Goal: Task Accomplishment & Management: Complete application form

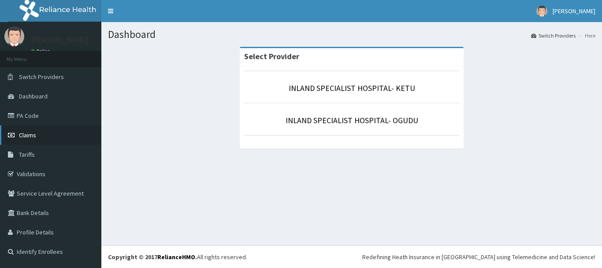
click at [25, 132] on span "Claims" at bounding box center [27, 135] width 17 height 8
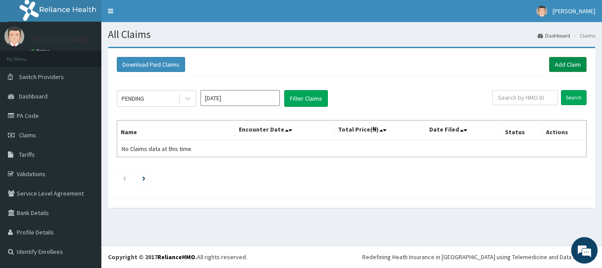
click at [569, 66] on link "Add Claim" at bounding box center [567, 64] width 37 height 15
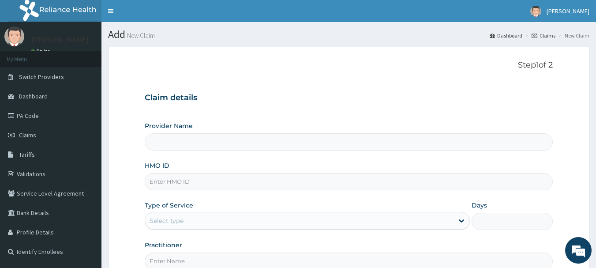
type input "INLAND SPECIALIST HOSPITAL- KETU"
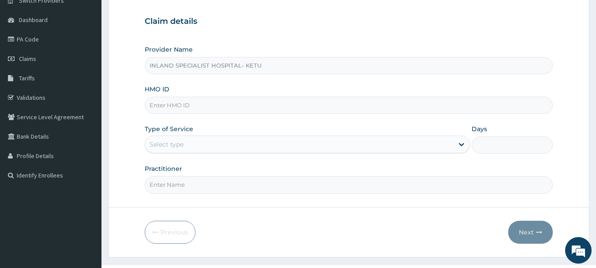
scroll to position [88, 0]
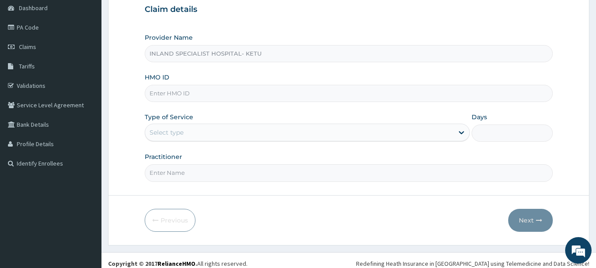
click at [252, 88] on input "HMO ID" at bounding box center [349, 93] width 408 height 17
paste input "DAH/10017/A"
type input "DAH/10017/A"
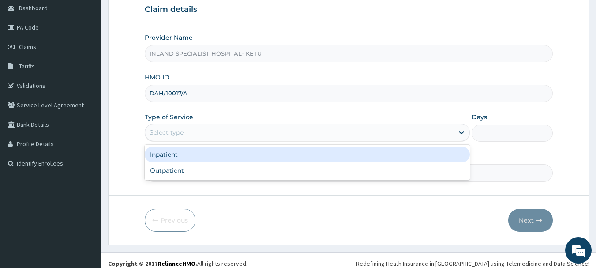
click at [212, 132] on div "Select type" at bounding box center [299, 132] width 308 height 14
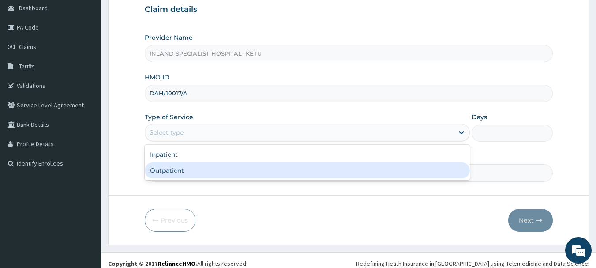
click at [196, 174] on div "Outpatient" at bounding box center [307, 170] width 325 height 16
type input "1"
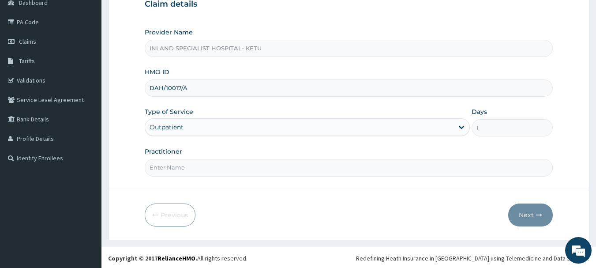
scroll to position [95, 0]
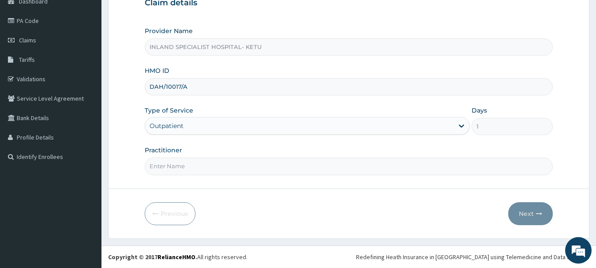
click at [186, 168] on input "Practitioner" at bounding box center [349, 165] width 408 height 17
type input "DR.OKONKWO"
click at [520, 213] on button "Next" at bounding box center [530, 213] width 45 height 23
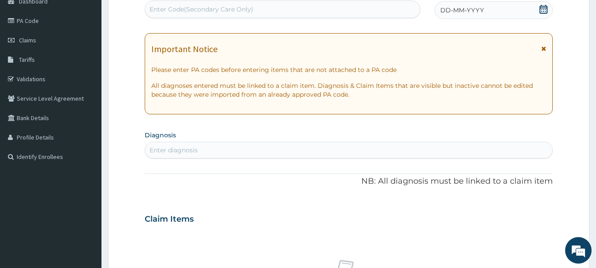
click at [544, 10] on icon at bounding box center [543, 9] width 9 height 9
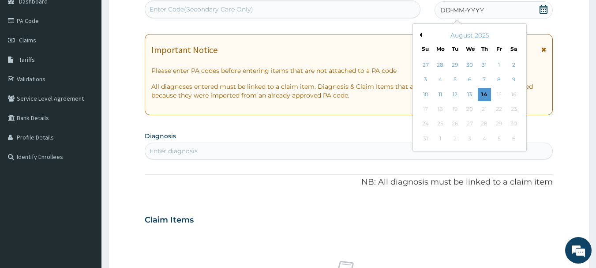
click at [421, 36] on button "Previous Month" at bounding box center [419, 35] width 4 height 4
click at [515, 94] on div "19" at bounding box center [513, 94] width 13 height 13
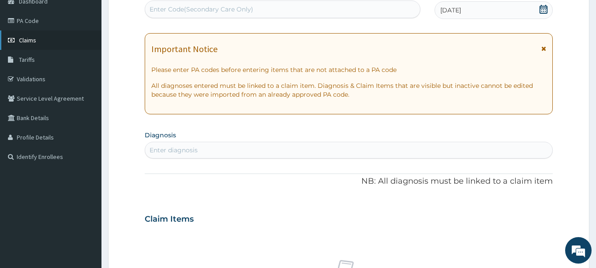
click at [22, 38] on span "Claims" at bounding box center [27, 40] width 17 height 8
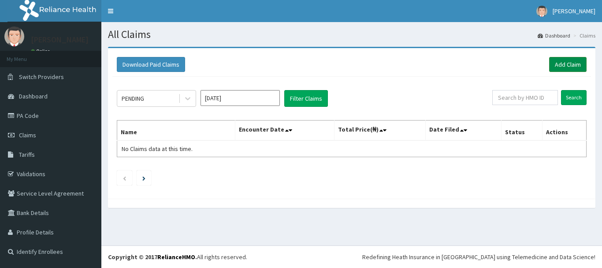
click at [564, 61] on link "Add Claim" at bounding box center [567, 64] width 37 height 15
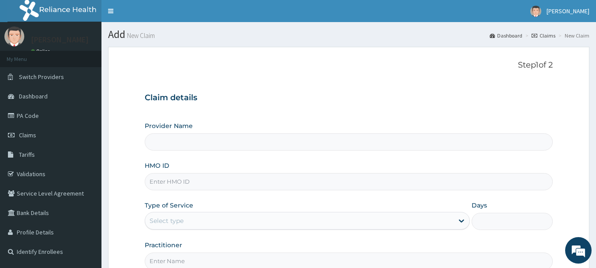
type input "INLAND SPECIALIST HOSPITAL- KETU"
click at [23, 133] on span "Claims" at bounding box center [27, 135] width 17 height 8
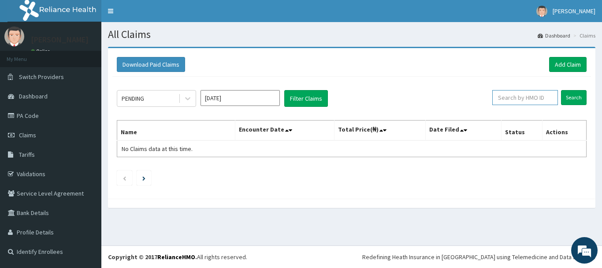
click at [519, 98] on input "text" at bounding box center [526, 97] width 66 height 15
paste input "DAH/10017/A"
click at [575, 96] on input "Search" at bounding box center [574, 97] width 26 height 15
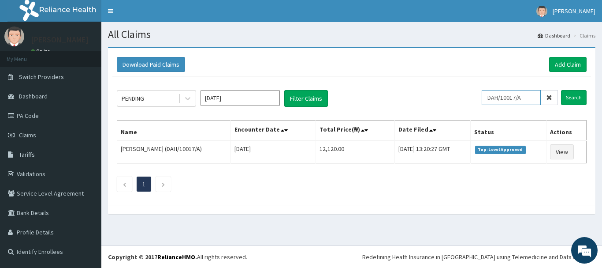
drag, startPoint x: 517, startPoint y: 97, endPoint x: 472, endPoint y: 95, distance: 45.0
click at [472, 95] on div "PENDING Aug 2025 Filter Claims DAH/10017/A Search" at bounding box center [352, 98] width 470 height 17
paste input "ARM/10222/C"
click at [574, 94] on input "Search" at bounding box center [574, 97] width 26 height 15
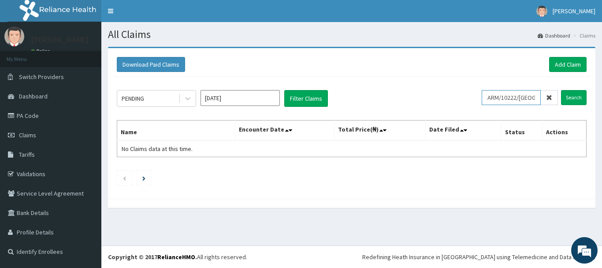
click at [532, 96] on input "ARM/10222/CA" at bounding box center [511, 97] width 59 height 15
click at [576, 97] on input "Search" at bounding box center [574, 97] width 26 height 15
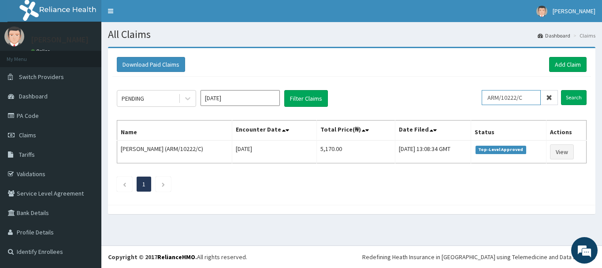
click at [530, 97] on input "ARM/10222/C" at bounding box center [511, 97] width 59 height 15
type input "ARM/10222/E"
click at [579, 98] on input "Search" at bounding box center [574, 97] width 26 height 15
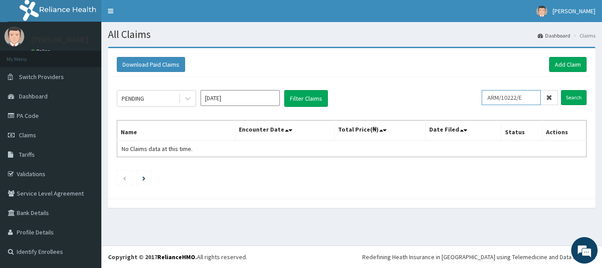
drag, startPoint x: 529, startPoint y: 97, endPoint x: 485, endPoint y: 97, distance: 44.1
click at [485, 97] on div "PENDING Aug 2025 Filter Claims ARM/10222/E Search" at bounding box center [352, 98] width 470 height 17
click at [494, 97] on input "ARM/10222/E" at bounding box center [511, 97] width 59 height 15
click at [576, 98] on input "Search" at bounding box center [574, 97] width 26 height 15
click at [529, 99] on input "ARM/10222/E" at bounding box center [511, 97] width 59 height 15
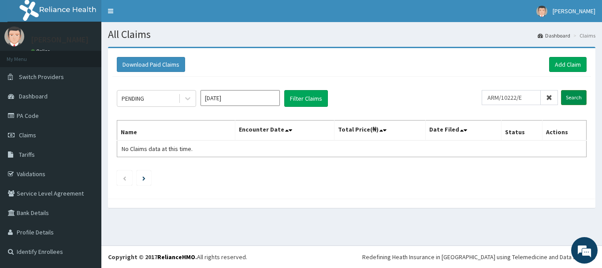
click at [580, 96] on input "Search" at bounding box center [574, 97] width 26 height 15
click at [187, 98] on icon at bounding box center [187, 98] width 9 height 9
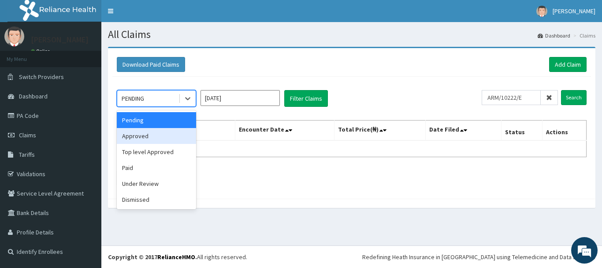
click at [145, 136] on div "Approved" at bounding box center [156, 136] width 79 height 16
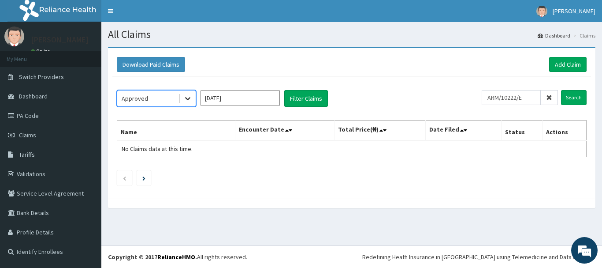
click at [188, 98] on icon at bounding box center [187, 98] width 9 height 9
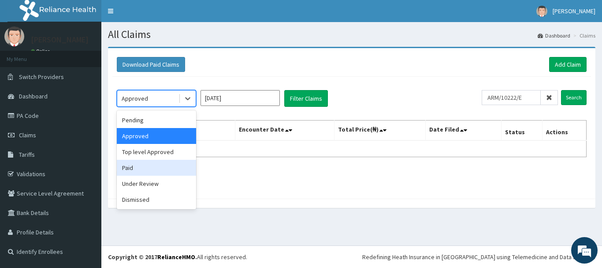
click at [132, 170] on div "Paid" at bounding box center [156, 168] width 79 height 16
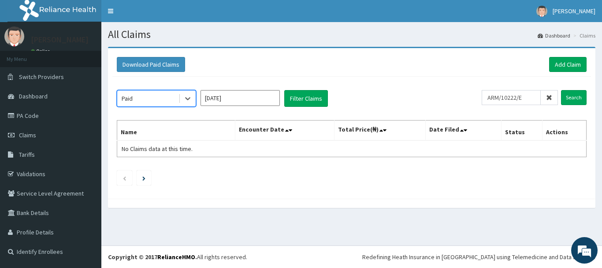
click at [239, 101] on input "[DATE]" at bounding box center [240, 98] width 79 height 16
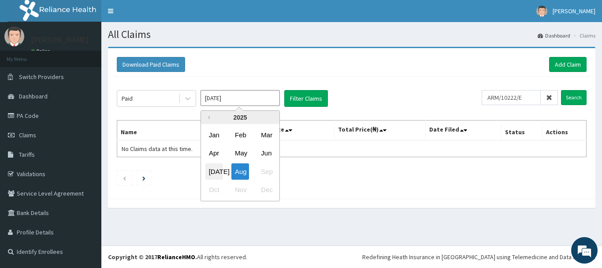
click at [213, 170] on div "Jul" at bounding box center [215, 171] width 18 height 16
type input "Jul 2025"
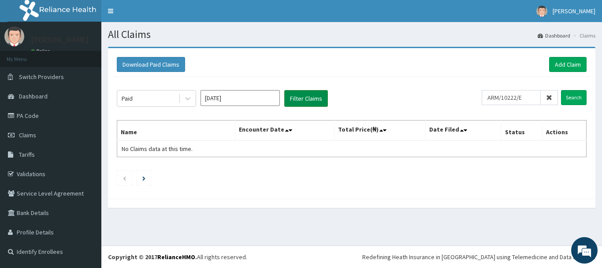
click at [296, 98] on button "Filter Claims" at bounding box center [306, 98] width 44 height 17
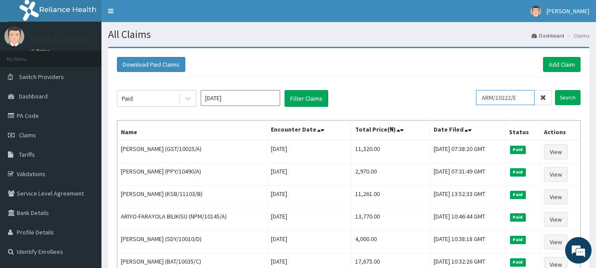
click at [525, 98] on input "ARM/10222/E" at bounding box center [505, 97] width 59 height 15
click at [564, 95] on input "Search" at bounding box center [568, 97] width 26 height 15
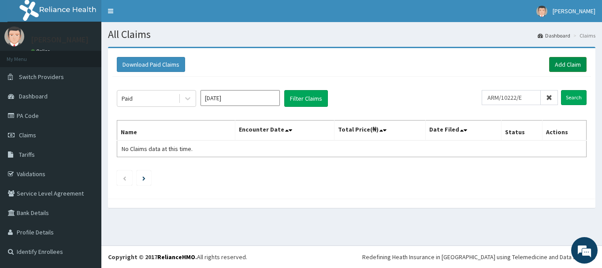
click at [562, 65] on link "Add Claim" at bounding box center [567, 64] width 37 height 15
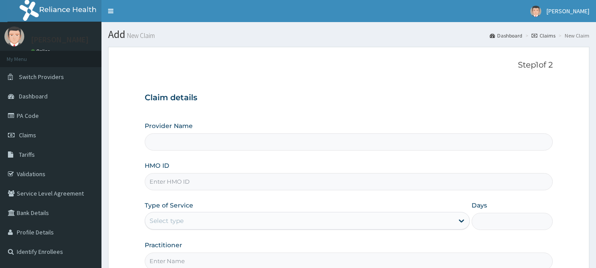
type input "INLAND SPECIALIST HOSPITAL- KETU"
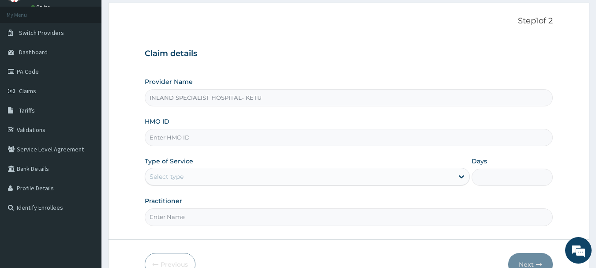
click at [183, 135] on input "HMO ID" at bounding box center [349, 137] width 408 height 17
paste input "ARM/10222/E"
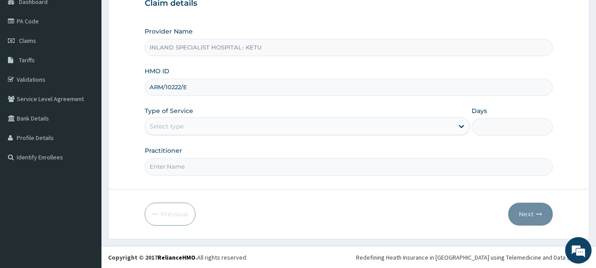
scroll to position [95, 0]
type input "ARM/10222/E"
click at [200, 122] on div "Select type" at bounding box center [299, 126] width 308 height 14
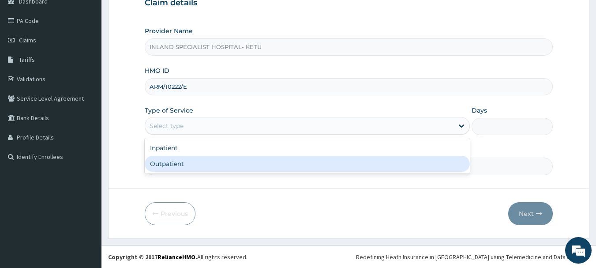
click at [190, 165] on div "Outpatient" at bounding box center [307, 164] width 325 height 16
type input "1"
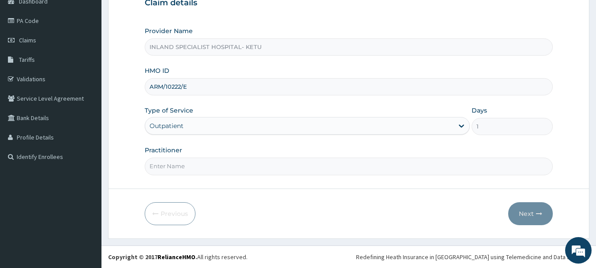
click at [173, 164] on input "Practitioner" at bounding box center [349, 165] width 408 height 17
type input "DR.OKPARE"
click at [533, 214] on button "Next" at bounding box center [530, 213] width 45 height 23
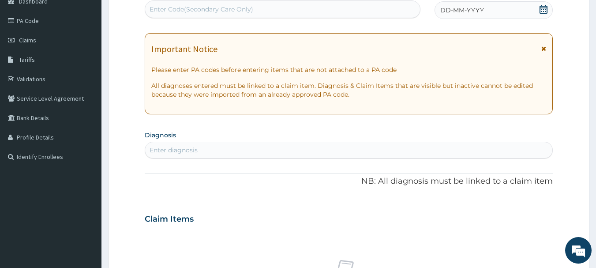
click at [545, 7] on icon at bounding box center [543, 9] width 9 height 9
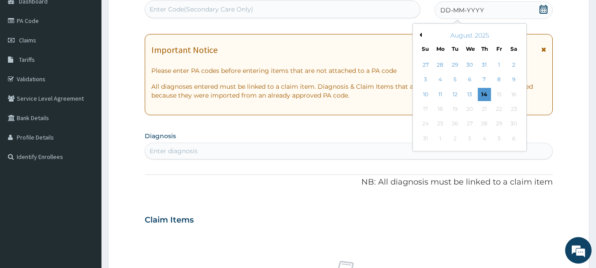
click at [420, 34] on button "Previous Month" at bounding box center [419, 35] width 4 height 4
click at [425, 110] on div "20" at bounding box center [425, 108] width 13 height 13
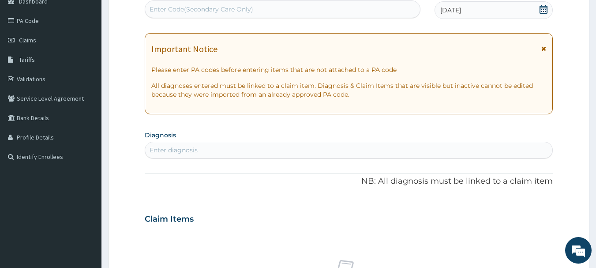
click at [198, 150] on div "Enter diagnosis" at bounding box center [348, 150] width 407 height 14
type input "BRONCHITIS"
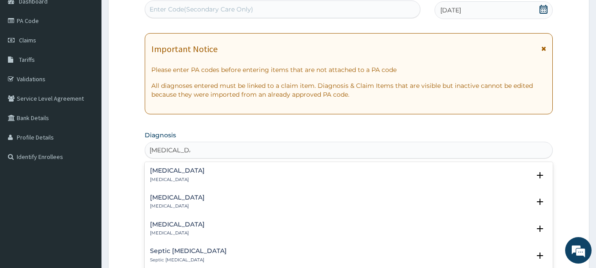
click at [169, 175] on div "Bronchitis Bronchitis" at bounding box center [177, 174] width 55 height 15
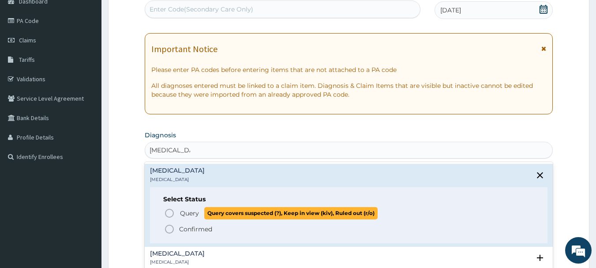
click at [168, 212] on icon "status option query" at bounding box center [169, 213] width 11 height 11
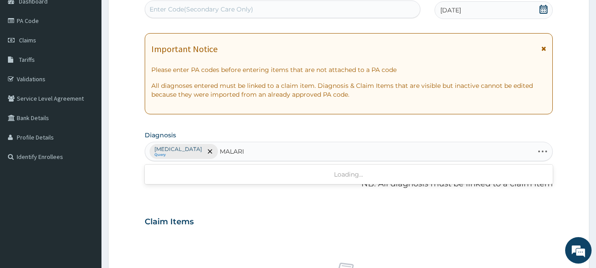
type input "MALARIA"
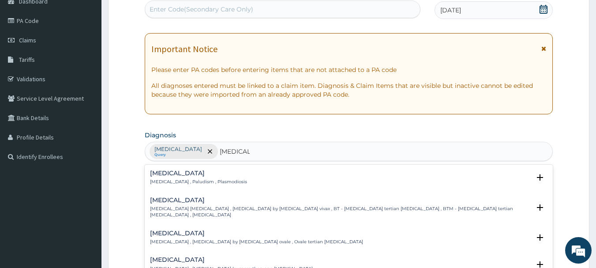
click at [170, 173] on h4 "[MEDICAL_DATA]" at bounding box center [198, 173] width 97 height 7
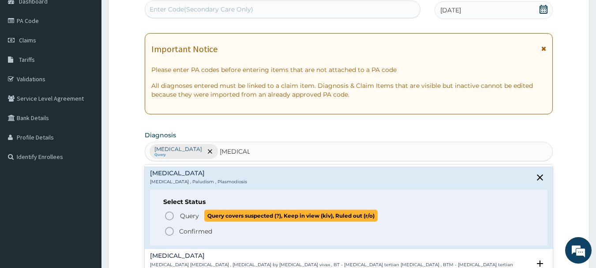
click at [168, 215] on icon "status option query" at bounding box center [169, 215] width 11 height 11
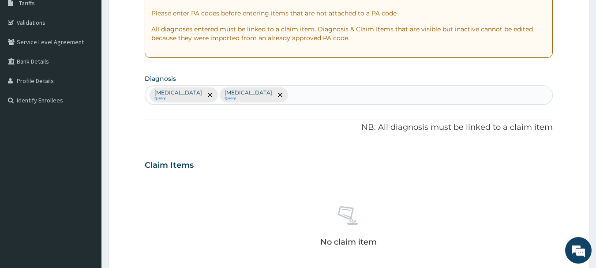
scroll to position [139, 0]
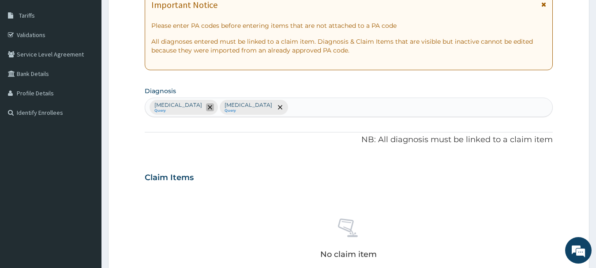
click at [208, 105] on icon "remove selection option" at bounding box center [210, 107] width 4 height 4
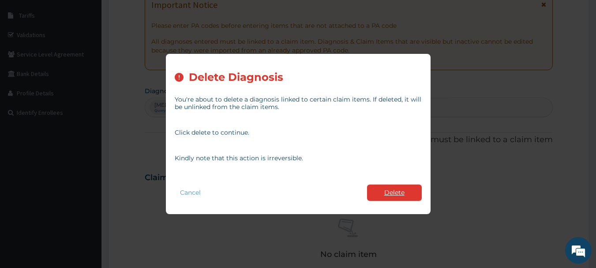
click at [381, 189] on button "Delete" at bounding box center [394, 192] width 55 height 16
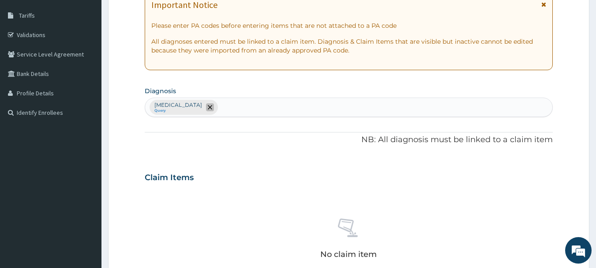
click at [206, 104] on span "remove selection option" at bounding box center [210, 107] width 8 height 8
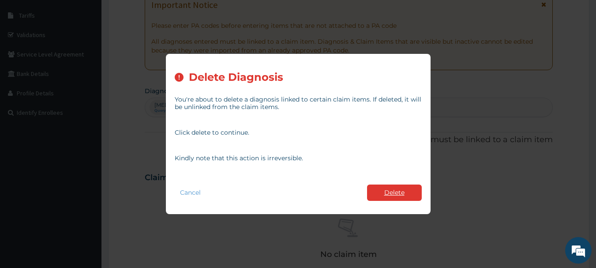
click at [389, 189] on button "Delete" at bounding box center [394, 192] width 55 height 16
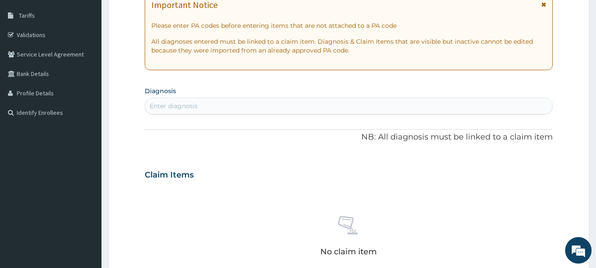
click at [185, 108] on div "Enter diagnosis" at bounding box center [174, 105] width 48 height 9
type input "BRONCHITIS"
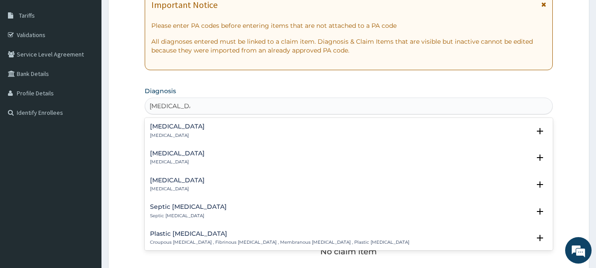
click at [162, 133] on p "Bronchitis" at bounding box center [177, 135] width 55 height 6
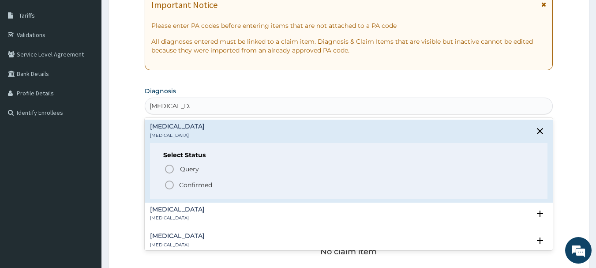
click at [168, 183] on icon "status option filled" at bounding box center [169, 184] width 11 height 11
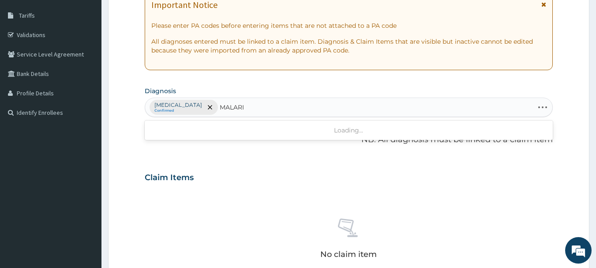
type input "MALARIA"
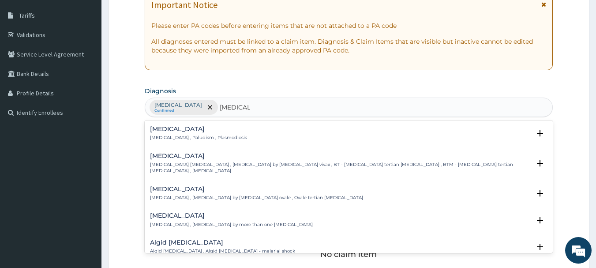
click at [157, 131] on h4 "Malaria" at bounding box center [198, 129] width 97 height 7
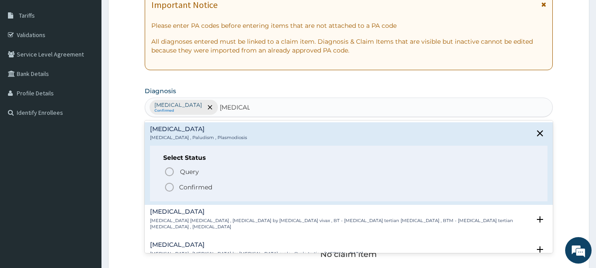
click at [167, 186] on icon "status option filled" at bounding box center [169, 187] width 11 height 11
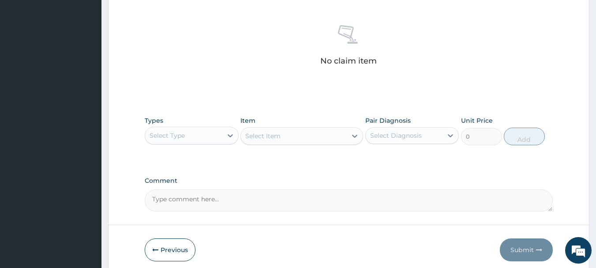
scroll to position [359, 0]
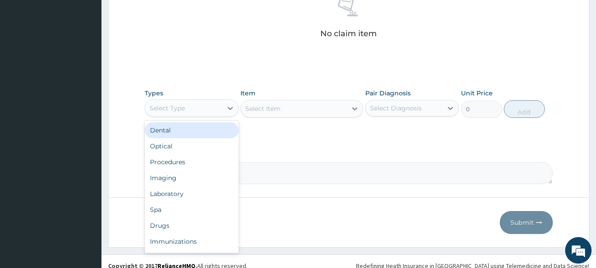
click at [180, 108] on div "Select Type" at bounding box center [167, 108] width 35 height 9
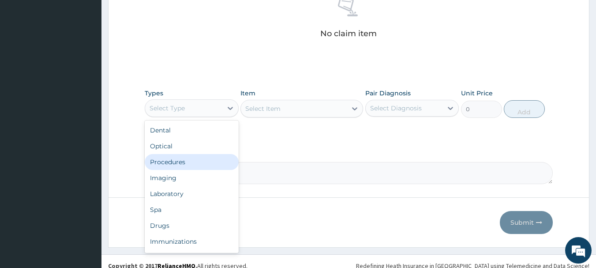
click at [173, 166] on div "Procedures" at bounding box center [192, 162] width 94 height 16
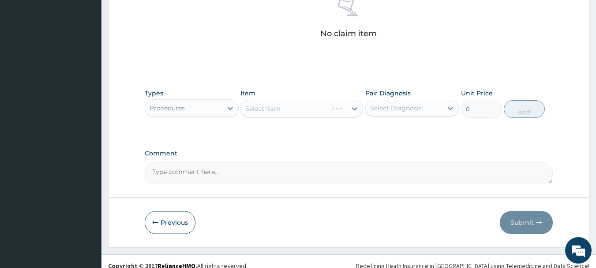
click at [303, 113] on div "Select Item" at bounding box center [301, 109] width 123 height 18
click at [340, 107] on div "Select Item" at bounding box center [301, 109] width 123 height 18
click at [353, 106] on div "Select Item" at bounding box center [301, 109] width 123 height 18
click at [352, 107] on icon at bounding box center [354, 108] width 9 height 9
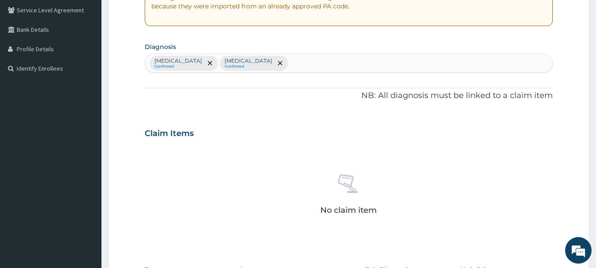
scroll to position [0, 0]
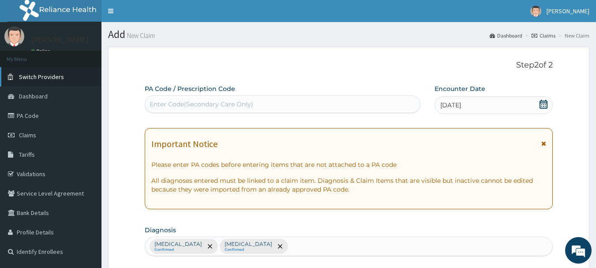
click at [41, 78] on span "Switch Providers" at bounding box center [41, 77] width 45 height 8
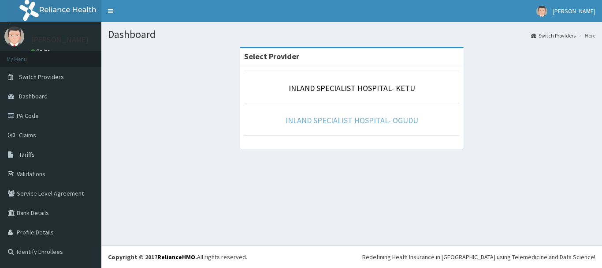
click at [373, 120] on link "INLAND SPECIALIST HOSPITAL- OGUDU" at bounding box center [352, 120] width 133 height 10
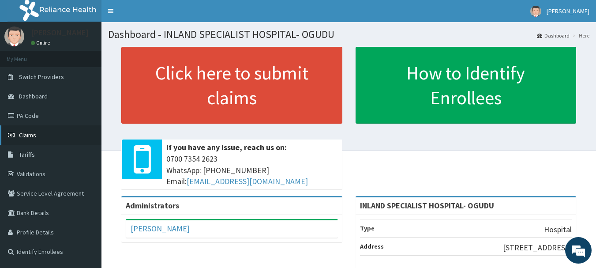
click at [29, 136] on span "Claims" at bounding box center [27, 135] width 17 height 8
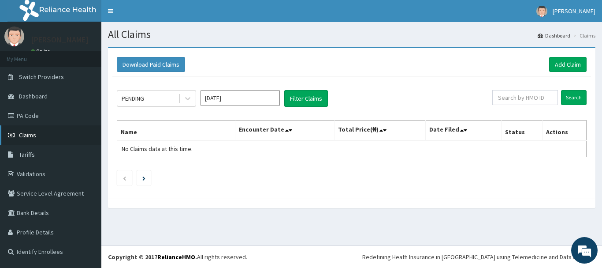
click at [22, 133] on span "Claims" at bounding box center [27, 135] width 17 height 8
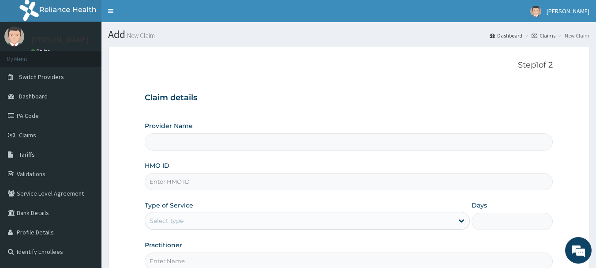
type input "INLAND SPECIALIST HOSPITAL- OGUDU"
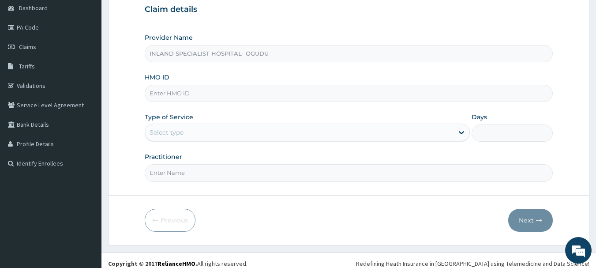
scroll to position [95, 0]
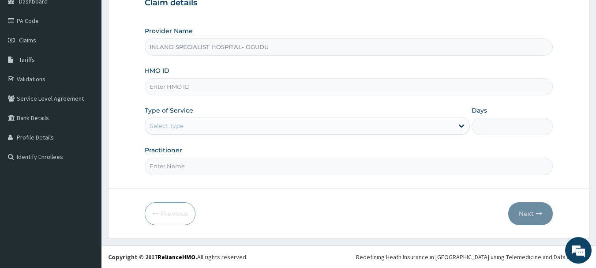
click at [183, 90] on input "HMO ID" at bounding box center [349, 86] width 408 height 17
paste input "ARM/10222/E"
type input "ARM/10222/E"
click at [197, 125] on div "Select type" at bounding box center [299, 126] width 308 height 14
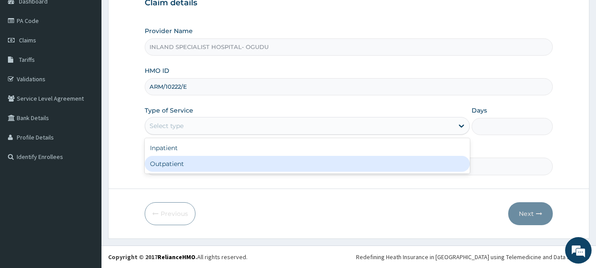
click at [186, 162] on div "Outpatient" at bounding box center [307, 164] width 325 height 16
type input "1"
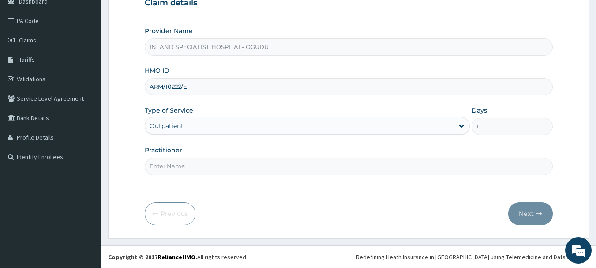
click at [221, 164] on input "Practitioner" at bounding box center [349, 165] width 408 height 17
type input "DR.OKPARE"
click at [527, 210] on button "Next" at bounding box center [530, 213] width 45 height 23
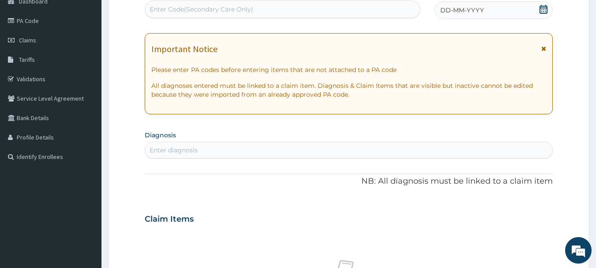
click at [541, 7] on icon at bounding box center [543, 9] width 9 height 9
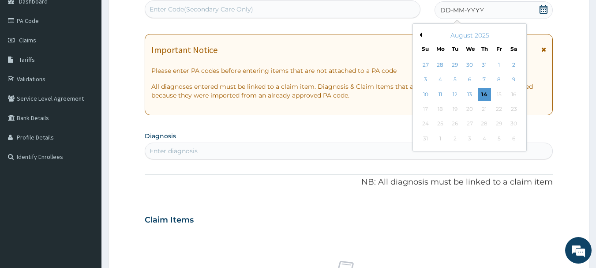
click at [420, 33] on button "Previous Month" at bounding box center [419, 35] width 4 height 4
click at [423, 112] on div "20" at bounding box center [425, 108] width 13 height 13
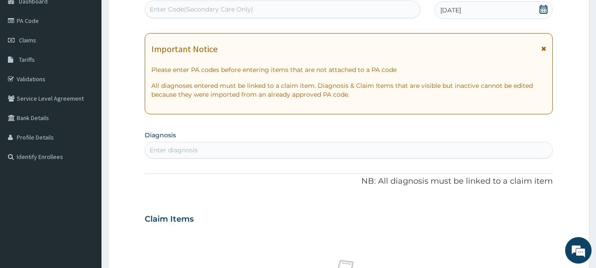
click at [214, 144] on div "Enter diagnosis" at bounding box center [348, 150] width 407 height 14
type input "BRONCHITIS"
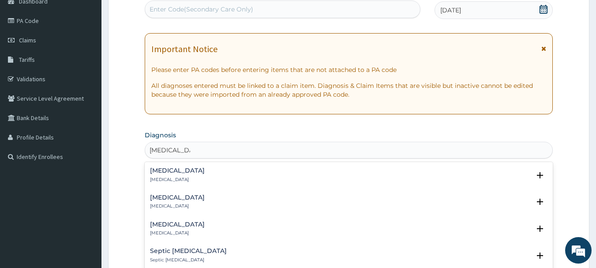
click at [170, 171] on h4 "Bronchitis" at bounding box center [177, 170] width 55 height 7
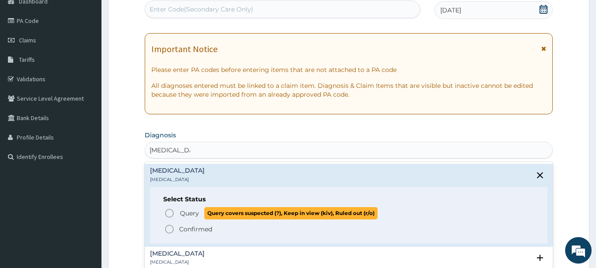
click at [168, 210] on icon "status option query" at bounding box center [169, 213] width 11 height 11
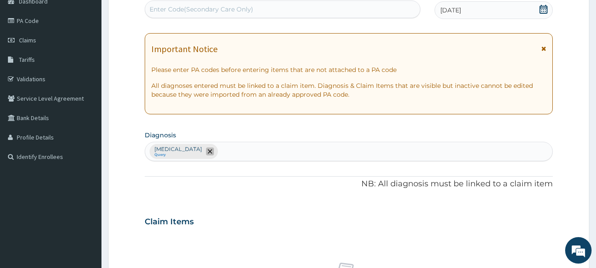
click at [208, 151] on icon "remove selection option" at bounding box center [210, 151] width 4 height 4
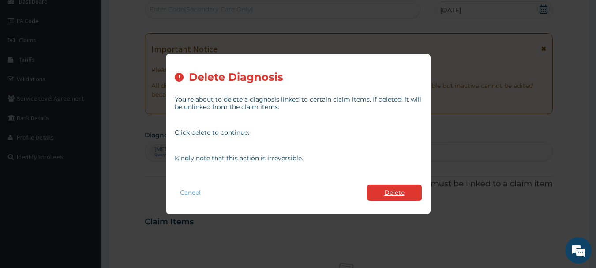
click at [385, 190] on button "Delete" at bounding box center [394, 192] width 55 height 16
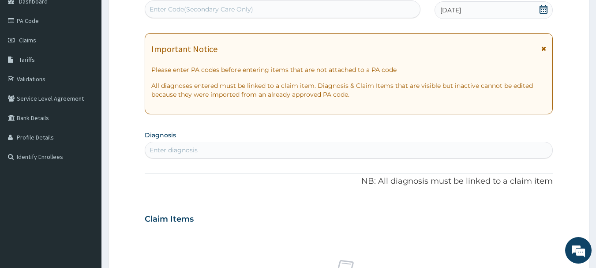
click at [212, 150] on div "Enter diagnosis" at bounding box center [348, 150] width 407 height 14
type input "BRONCHITIS"
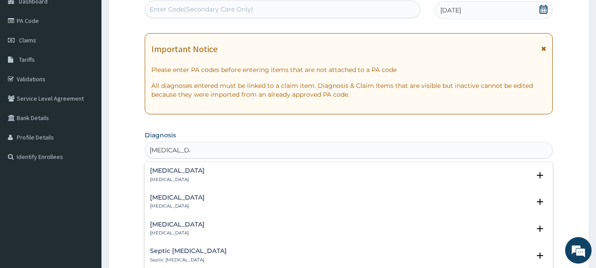
click at [173, 170] on h4 "Bronchitis" at bounding box center [177, 170] width 55 height 7
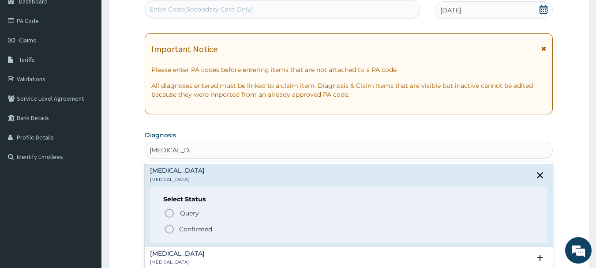
click at [171, 228] on icon "status option filled" at bounding box center [169, 229] width 11 height 11
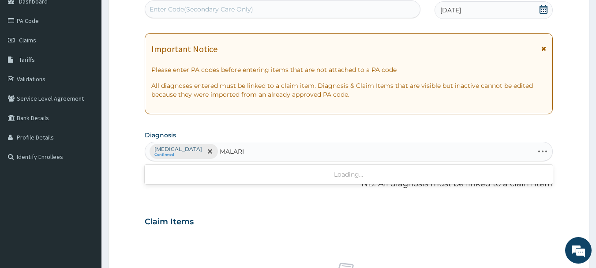
type input "MALARIA"
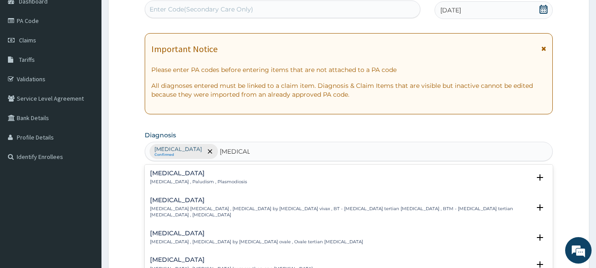
click at [164, 175] on h4 "Malaria" at bounding box center [198, 173] width 97 height 7
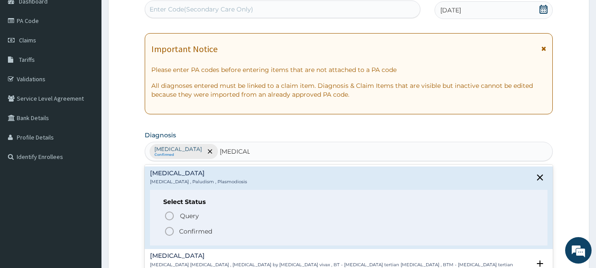
click at [168, 232] on icon "status option filled" at bounding box center [169, 231] width 11 height 11
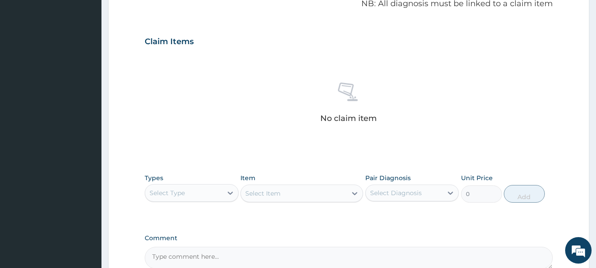
scroll to position [368, 0]
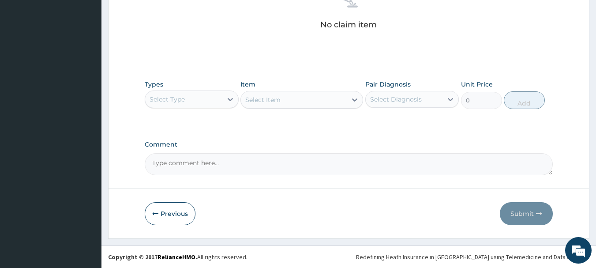
click at [198, 101] on div "Select Type" at bounding box center [183, 99] width 77 height 14
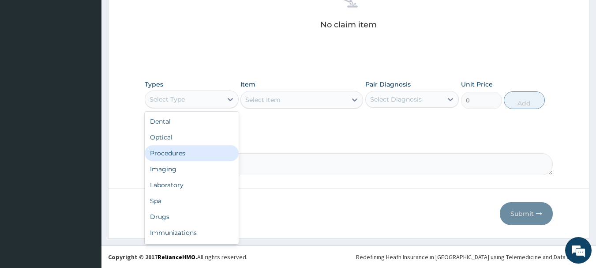
click at [179, 153] on div "Procedures" at bounding box center [192, 153] width 94 height 16
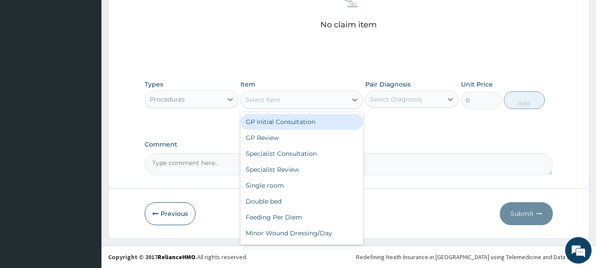
click at [306, 101] on div "Select Item" at bounding box center [294, 100] width 106 height 14
click at [299, 124] on div "GP Initial Consultation" at bounding box center [301, 122] width 123 height 16
type input "3000"
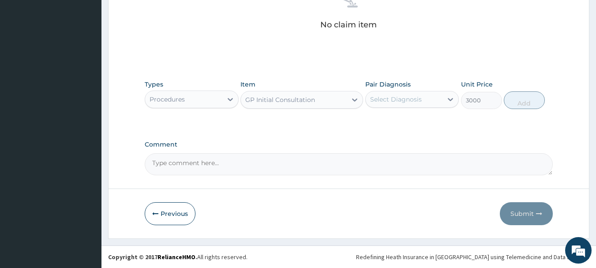
click at [401, 100] on div "Select Diagnosis" at bounding box center [396, 99] width 52 height 9
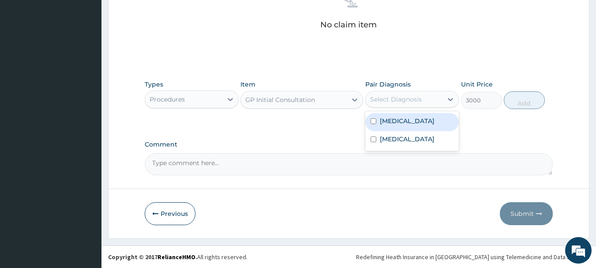
click at [402, 121] on label "Bronchitis" at bounding box center [407, 120] width 55 height 9
checkbox input "true"
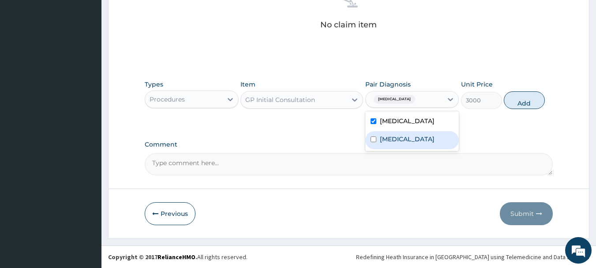
click at [395, 142] on label "Malaria" at bounding box center [407, 139] width 55 height 9
checkbox input "true"
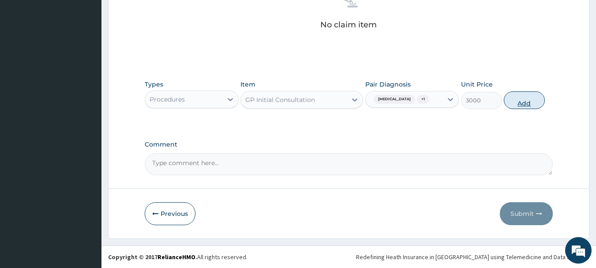
click at [523, 98] on button "Add" at bounding box center [524, 100] width 41 height 18
type input "0"
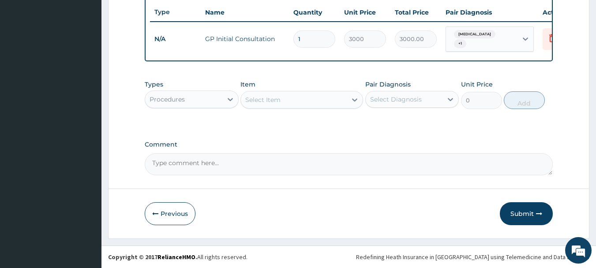
click at [204, 99] on div "Procedures" at bounding box center [183, 99] width 77 height 14
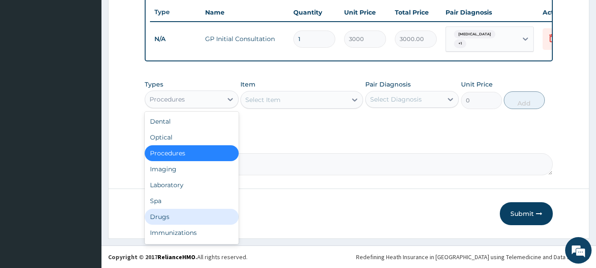
click at [157, 216] on div "Drugs" at bounding box center [192, 217] width 94 height 16
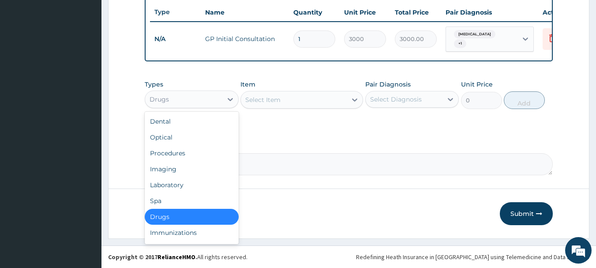
click at [211, 97] on div "Drugs" at bounding box center [183, 99] width 77 height 14
click at [268, 95] on div "Select Item" at bounding box center [262, 99] width 35 height 9
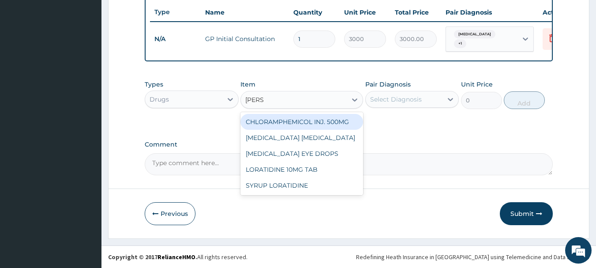
type input "LORAT"
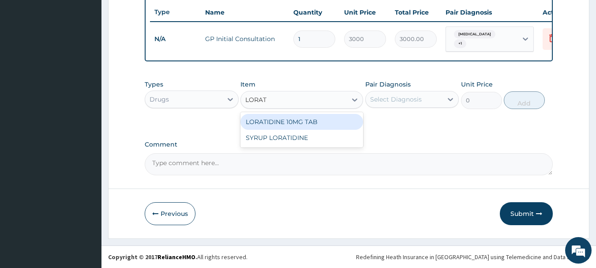
click at [277, 123] on div "LORATIDINE 10MG TAB" at bounding box center [301, 122] width 123 height 16
type input "70"
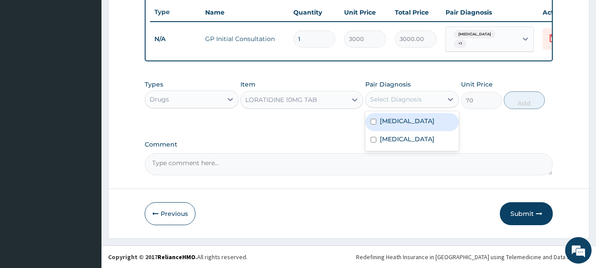
click at [381, 98] on div "Select Diagnosis" at bounding box center [396, 99] width 52 height 9
click at [399, 122] on label "Bronchitis" at bounding box center [407, 120] width 55 height 9
checkbox input "true"
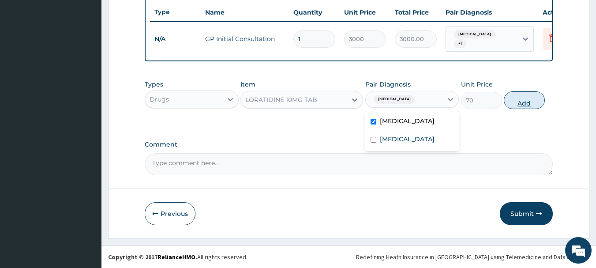
click at [520, 102] on button "Add" at bounding box center [524, 100] width 41 height 18
type input "0"
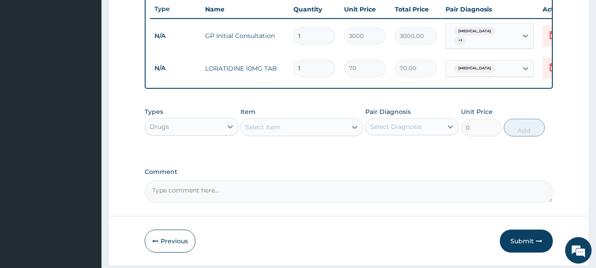
type input "0.00"
type input "5"
type input "350.00"
type input "5"
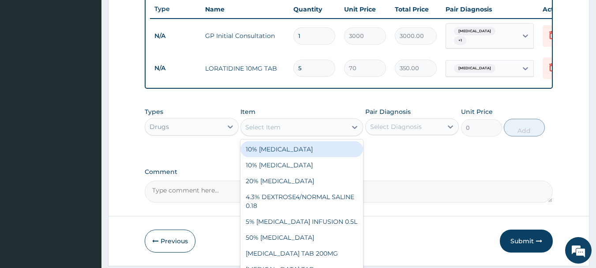
click at [268, 131] on div "Select Item" at bounding box center [262, 127] width 35 height 9
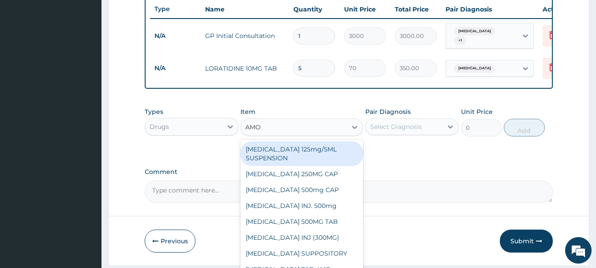
type input "AMOX"
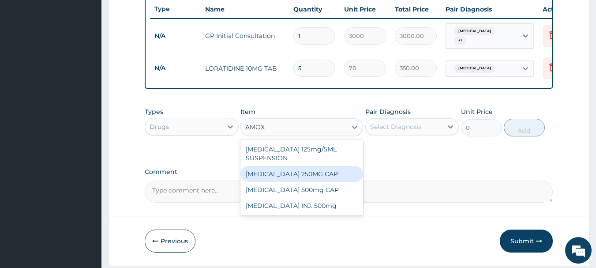
click at [282, 174] on div "AMOXYCILLIN 250MG CAP" at bounding box center [301, 174] width 123 height 16
type input "70"
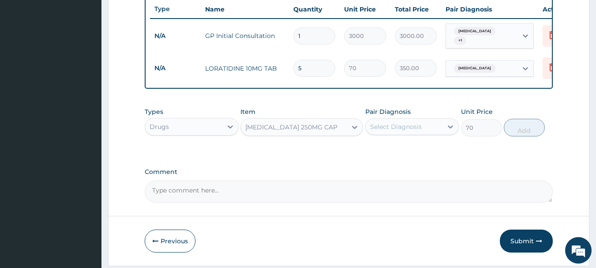
click at [409, 129] on div "Select Diagnosis" at bounding box center [396, 126] width 52 height 9
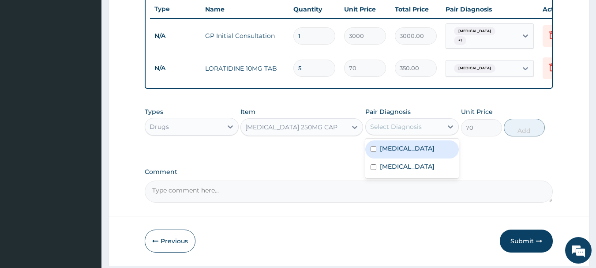
click at [396, 151] on label "Bronchitis" at bounding box center [407, 148] width 55 height 9
checkbox input "true"
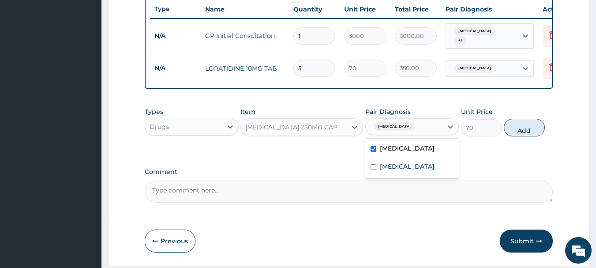
drag, startPoint x: 516, startPoint y: 129, endPoint x: 493, endPoint y: 137, distance: 24.5
click at [508, 132] on button "Add" at bounding box center [524, 128] width 41 height 18
type input "0"
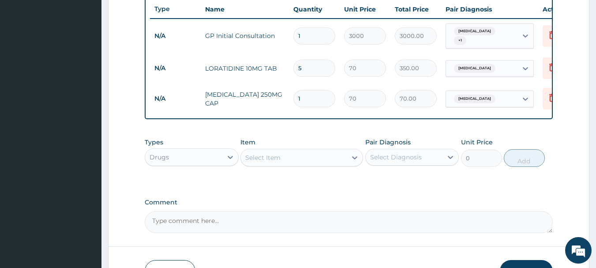
type input "15"
type input "1050.00"
type input "15"
click at [282, 160] on div "Select Item" at bounding box center [294, 157] width 106 height 14
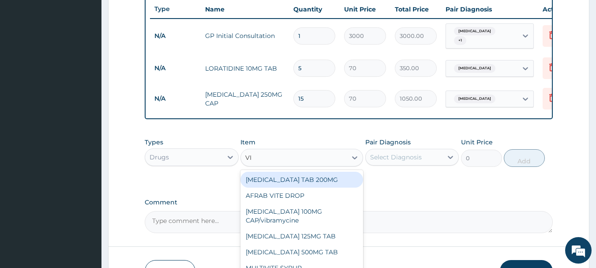
type input "VIT"
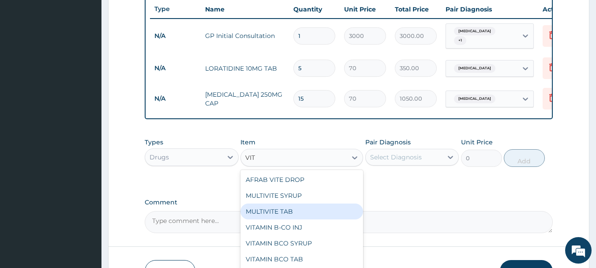
scroll to position [30, 0]
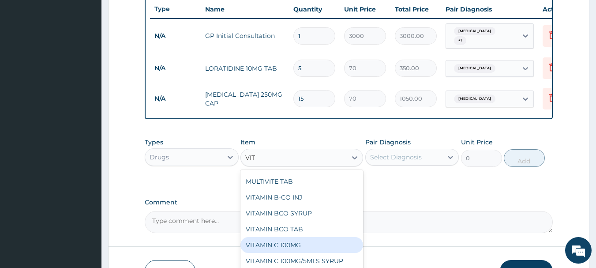
click at [285, 245] on div "VITAMIN C 100MG" at bounding box center [301, 245] width 123 height 16
type input "30"
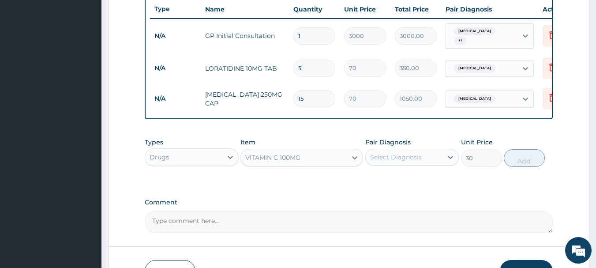
click at [395, 161] on div "Select Diagnosis" at bounding box center [396, 157] width 52 height 9
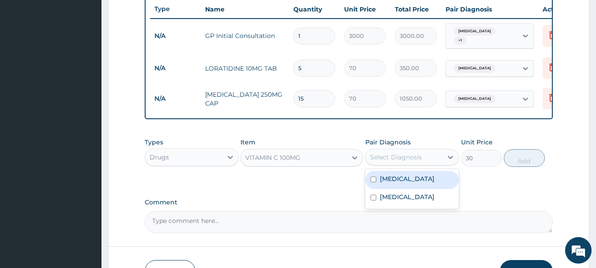
drag, startPoint x: 393, startPoint y: 181, endPoint x: 404, endPoint y: 180, distance: 11.0
click at [397, 180] on label "Bronchitis" at bounding box center [407, 178] width 55 height 9
checkbox input "true"
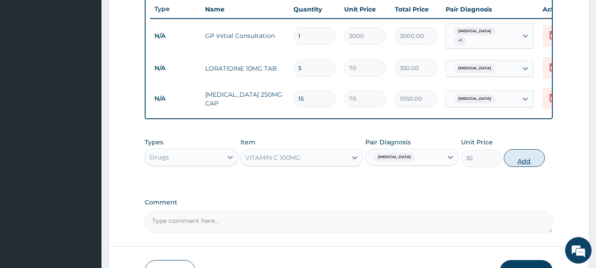
click at [522, 158] on button "Add" at bounding box center [524, 158] width 41 height 18
type input "0"
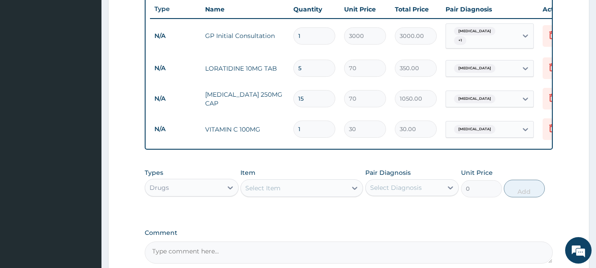
type input "0.00"
type input "9"
type input "270.00"
type input "9"
click at [272, 191] on div "Select Item" at bounding box center [262, 187] width 35 height 9
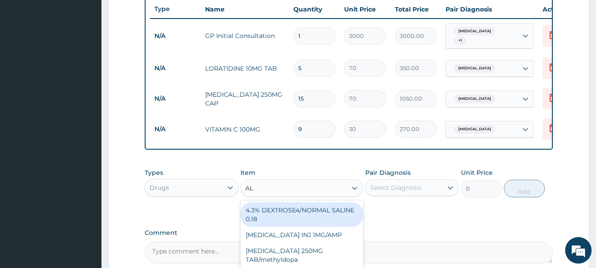
type input "A"
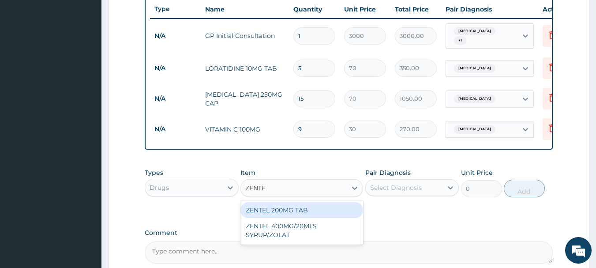
type input "ZENTEL"
click at [267, 213] on div "ZENTEL 200MG TAB" at bounding box center [301, 210] width 123 height 16
type input "150"
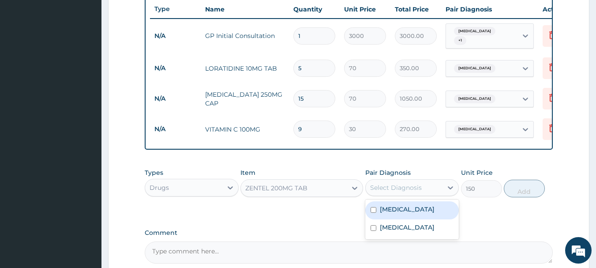
click at [393, 185] on div "Select Diagnosis" at bounding box center [404, 187] width 77 height 14
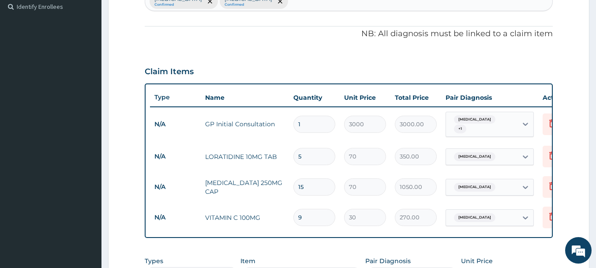
scroll to position [242, 0]
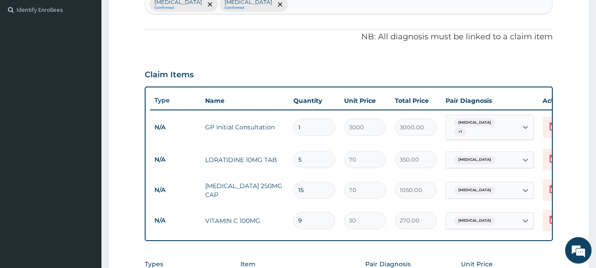
click at [260, 7] on div "Bronchitis Confirmed Malaria Confirmed" at bounding box center [348, 4] width 407 height 19
type input "HELMINTH"
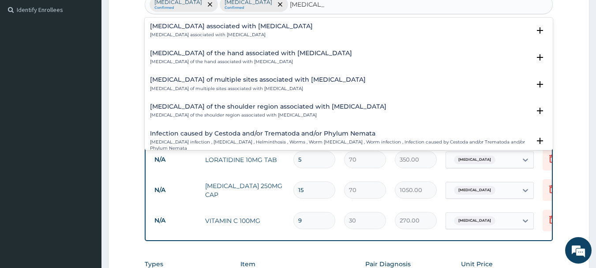
click at [229, 31] on div "Arthropathy associated with helminthiasis Arthropathy associated with helminthi…" at bounding box center [231, 30] width 163 height 15
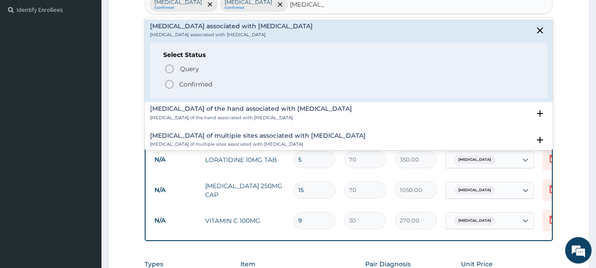
click at [168, 83] on icon "status option filled" at bounding box center [169, 84] width 11 height 11
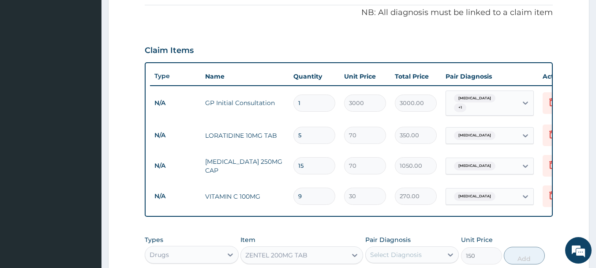
scroll to position [286, 0]
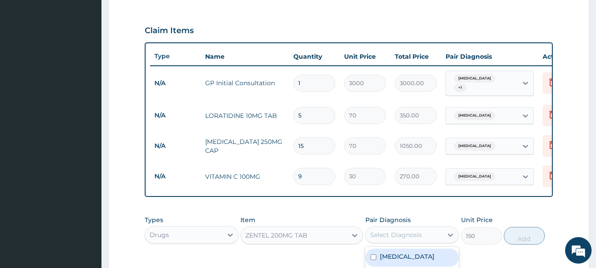
click at [396, 232] on div "Select Diagnosis" at bounding box center [404, 235] width 77 height 14
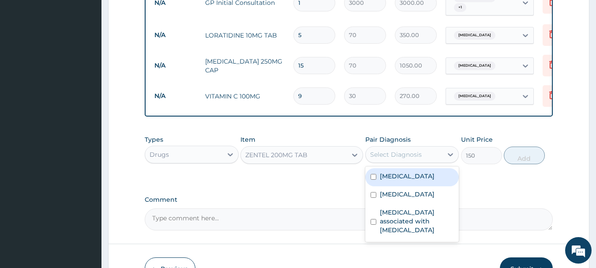
scroll to position [374, 0]
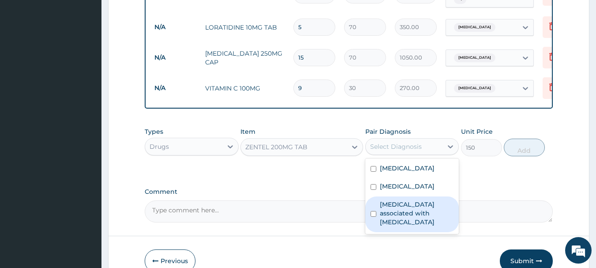
drag, startPoint x: 401, startPoint y: 211, endPoint x: 459, endPoint y: 201, distance: 58.7
click at [402, 211] on label "Arthropathy associated with helminthiasis" at bounding box center [417, 213] width 74 height 26
checkbox input "true"
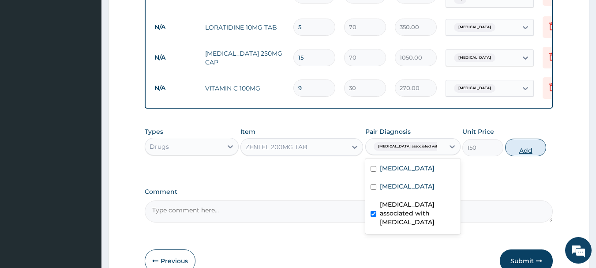
click at [521, 151] on button "Add" at bounding box center [525, 147] width 41 height 18
type input "0"
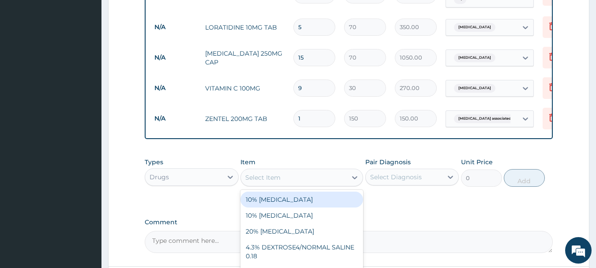
click at [310, 179] on div "Select Item" at bounding box center [294, 177] width 106 height 14
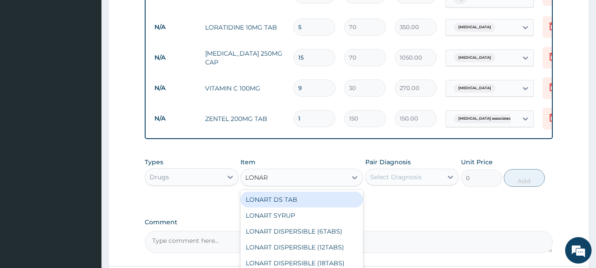
type input "LONART"
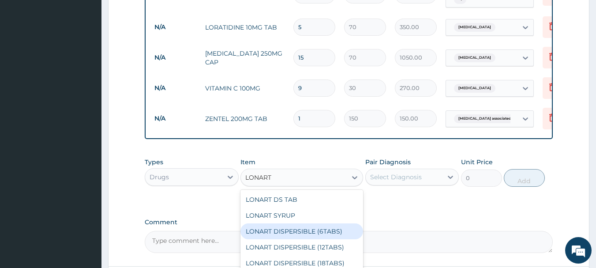
scroll to position [418, 0]
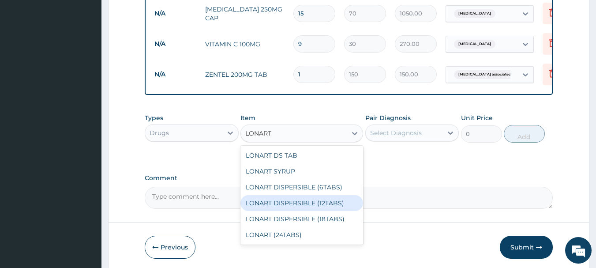
click at [325, 210] on div "LONART DISPERSIBLE (12TABS)" at bounding box center [301, 203] width 123 height 16
type input "1800"
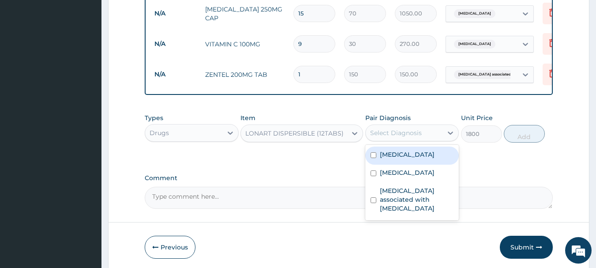
click at [397, 137] on div "Select Diagnosis" at bounding box center [396, 132] width 52 height 9
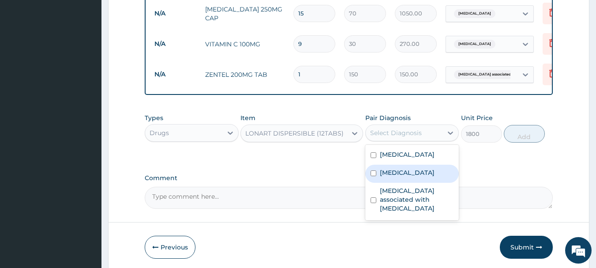
click at [393, 183] on div "Malaria" at bounding box center [412, 173] width 94 height 18
checkbox input "true"
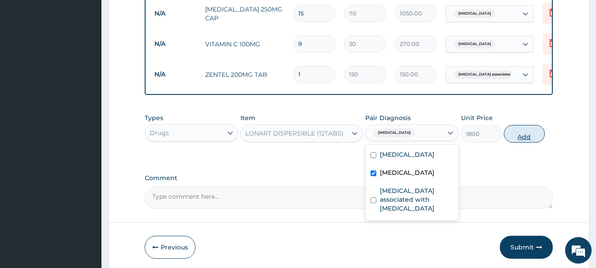
click at [522, 136] on button "Add" at bounding box center [524, 134] width 41 height 18
type input "0"
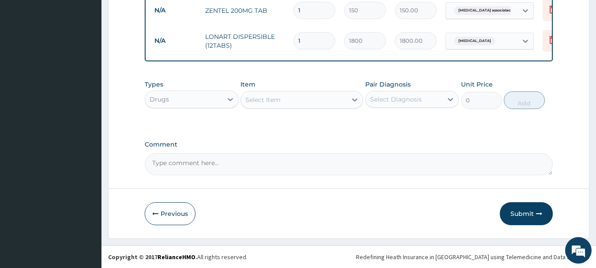
click at [516, 213] on button "Submit" at bounding box center [526, 213] width 53 height 23
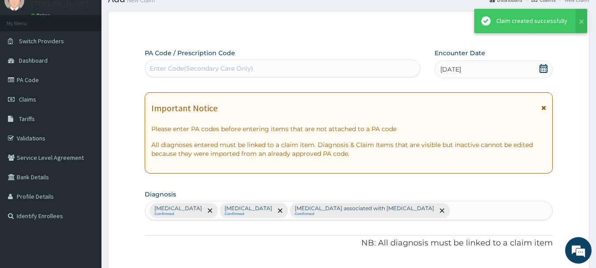
scroll to position [485, 0]
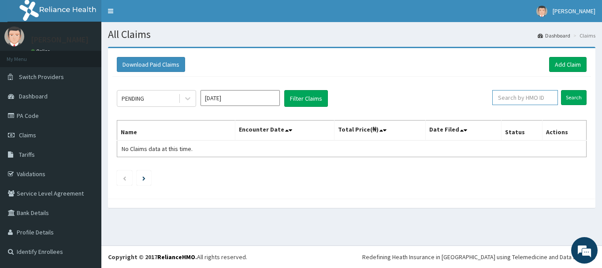
click at [525, 97] on input "text" at bounding box center [526, 97] width 66 height 15
paste input "ARM/10222/A"
type input "ARM/10222/A"
click at [577, 98] on input "Search" at bounding box center [574, 97] width 26 height 15
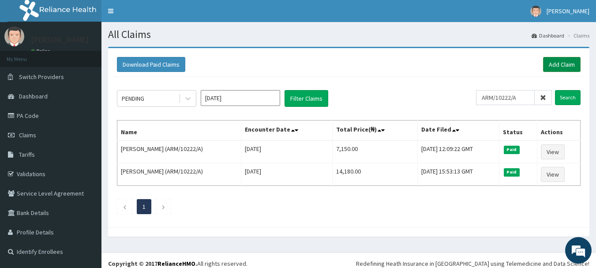
click at [564, 64] on link "Add Claim" at bounding box center [561, 64] width 37 height 15
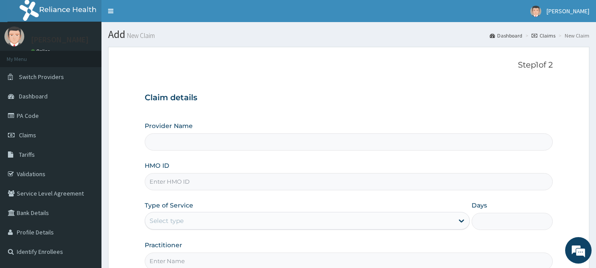
type input "INLAND SPECIALIST HOSPITAL- OGUDU"
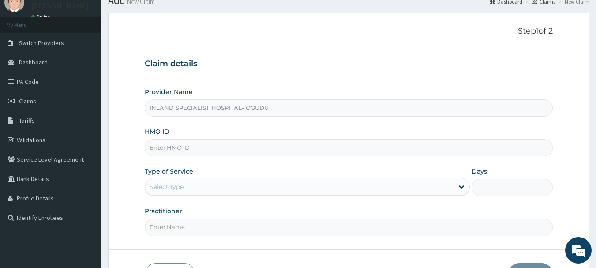
scroll to position [88, 0]
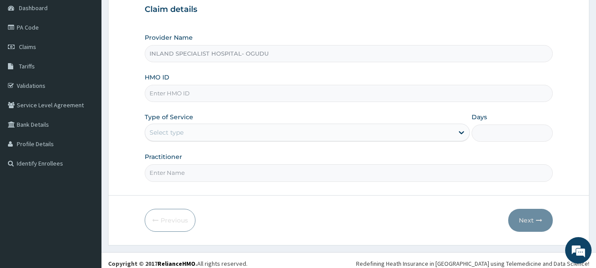
click at [196, 93] on input "HMO ID" at bounding box center [349, 93] width 408 height 17
paste input "ARM/10222/A"
type input "ARM/10222/A"
click at [181, 132] on div "Select type" at bounding box center [167, 132] width 34 height 9
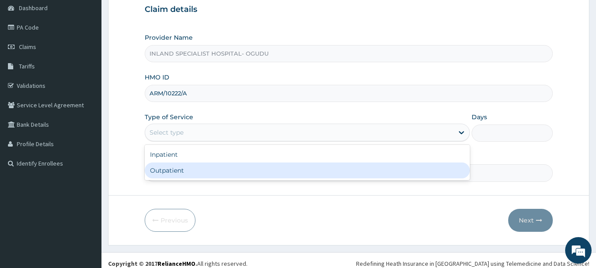
click at [172, 169] on div "Outpatient" at bounding box center [307, 170] width 325 height 16
type input "1"
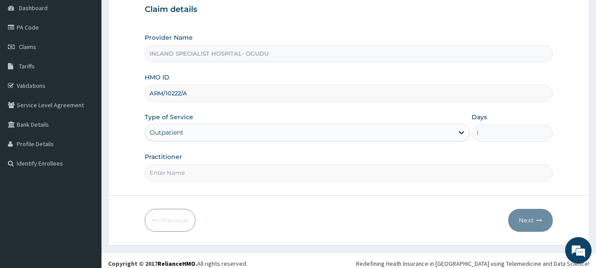
scroll to position [0, 0]
click at [187, 166] on input "Practitioner" at bounding box center [349, 172] width 408 height 17
type input "DR.OKPARE"
click at [525, 217] on button "Next" at bounding box center [530, 220] width 45 height 23
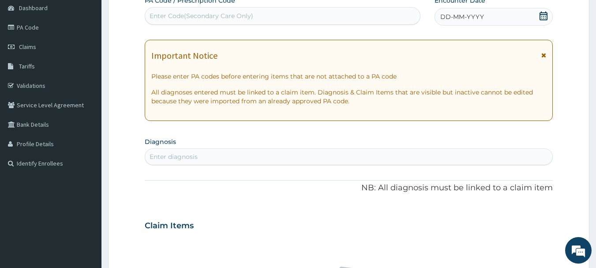
click at [546, 17] on icon at bounding box center [543, 15] width 9 height 9
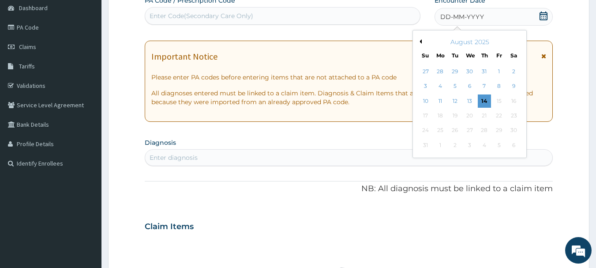
click at [419, 41] on button "Previous Month" at bounding box center [419, 41] width 4 height 4
click at [425, 118] on div "20" at bounding box center [425, 115] width 13 height 13
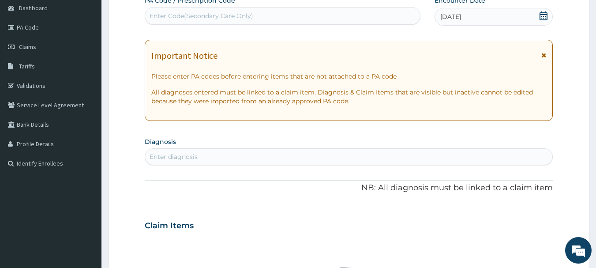
click at [235, 155] on div "Enter diagnosis" at bounding box center [348, 157] width 407 height 14
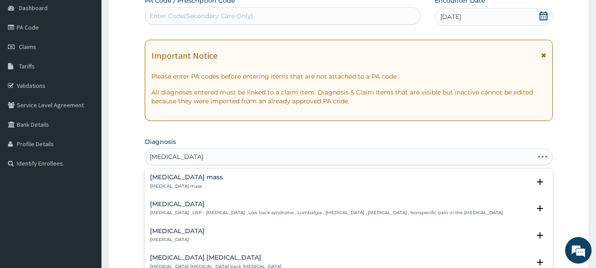
type input "LUMBAR SPONDY"
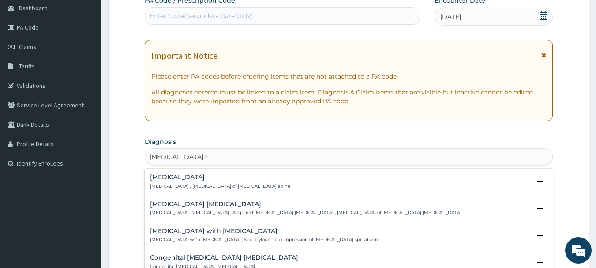
click at [222, 179] on h4 "Lumbar spondylosis" at bounding box center [220, 177] width 140 height 7
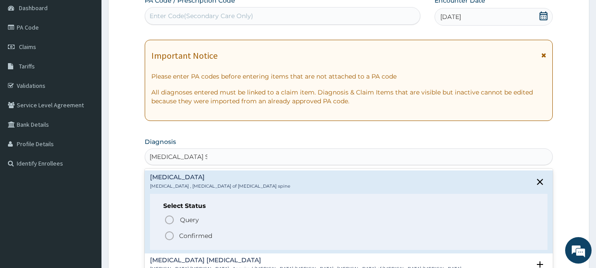
click at [169, 233] on icon "status option filled" at bounding box center [169, 235] width 11 height 11
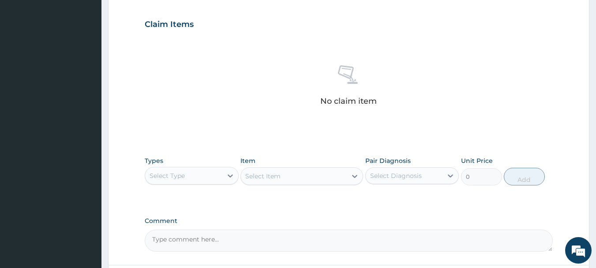
scroll to position [368, 0]
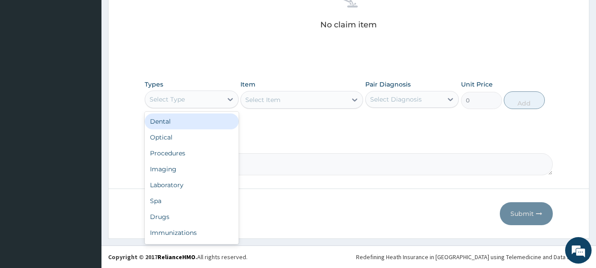
click at [195, 102] on div "Select Type" at bounding box center [183, 99] width 77 height 14
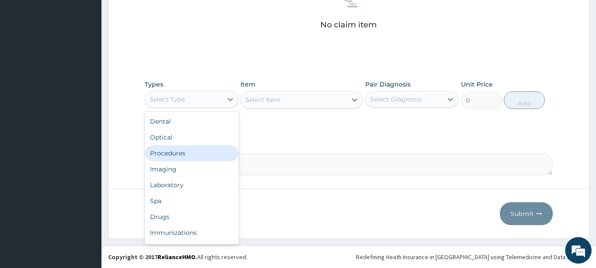
click at [182, 150] on div "Procedures" at bounding box center [192, 153] width 94 height 16
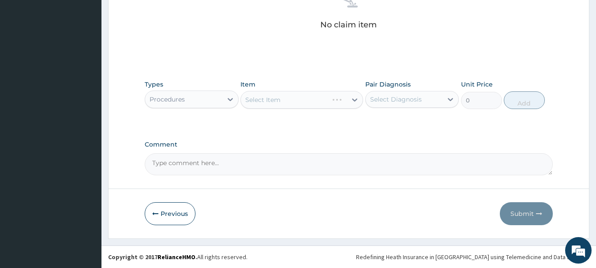
click at [288, 98] on div "Select Item" at bounding box center [301, 100] width 123 height 18
click at [353, 100] on icon at bounding box center [354, 99] width 5 height 3
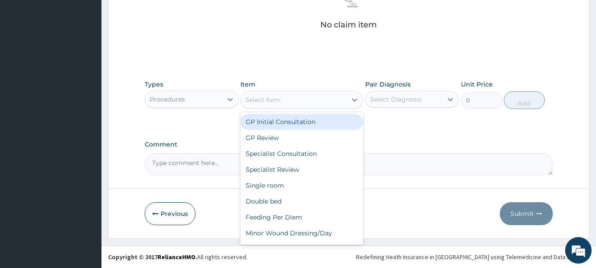
click at [325, 116] on div "GP Initial Consultation" at bounding box center [301, 122] width 123 height 16
type input "3000"
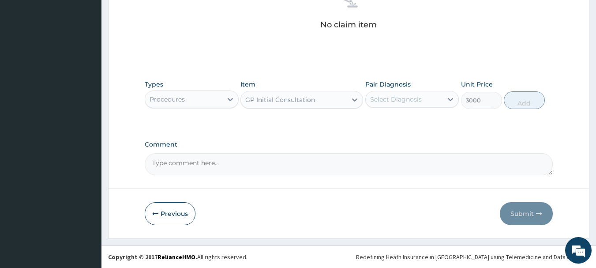
click at [388, 99] on div "Select Diagnosis" at bounding box center [396, 99] width 52 height 9
drag, startPoint x: 396, startPoint y: 123, endPoint x: 467, endPoint y: 122, distance: 71.0
click at [409, 122] on label "Lumbar spondylosis" at bounding box center [407, 120] width 55 height 9
checkbox input "true"
click at [519, 96] on button "Add" at bounding box center [524, 100] width 41 height 18
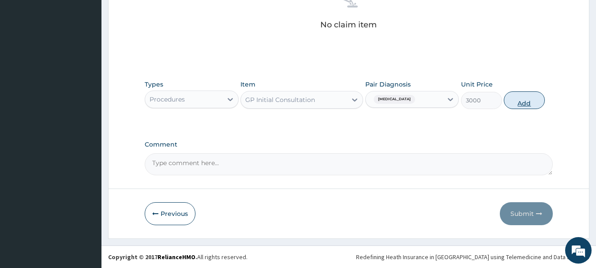
type input "0"
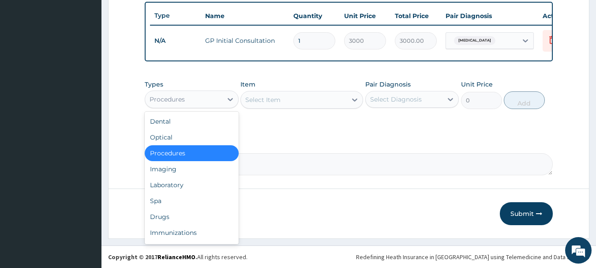
click at [215, 97] on div "Procedures" at bounding box center [183, 99] width 77 height 14
click at [169, 214] on div "Drugs" at bounding box center [192, 217] width 94 height 16
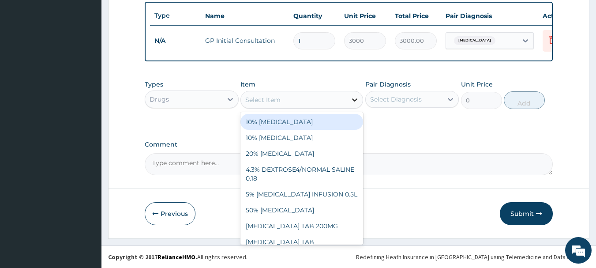
click at [352, 99] on icon at bounding box center [354, 99] width 5 height 3
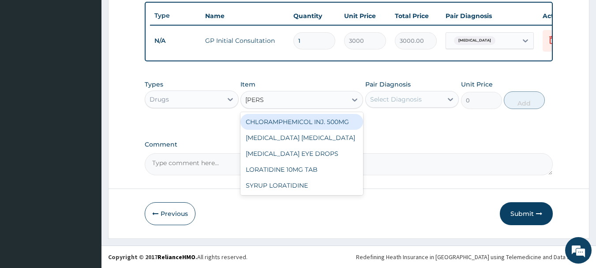
type input "LORAT"
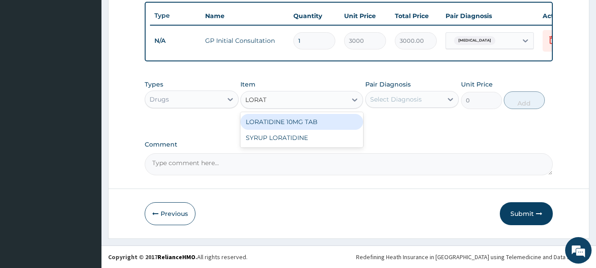
click at [316, 122] on div "LORATIDINE 10MG TAB" at bounding box center [301, 122] width 123 height 16
type input "70"
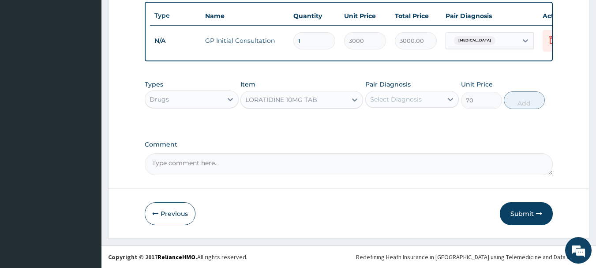
click at [392, 98] on div "Select Diagnosis" at bounding box center [396, 99] width 52 height 9
click at [402, 120] on label "Lumbar spondylosis" at bounding box center [407, 120] width 55 height 9
checkbox input "true"
drag, startPoint x: 530, startPoint y: 102, endPoint x: 509, endPoint y: 102, distance: 20.7
click at [531, 102] on button "Add" at bounding box center [524, 100] width 41 height 18
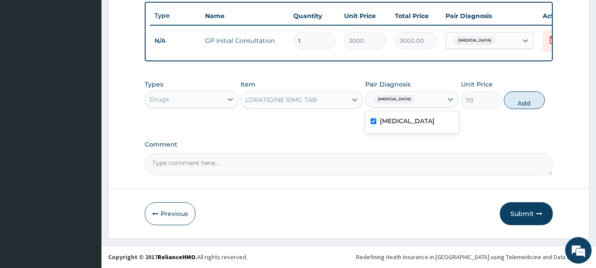
type input "0"
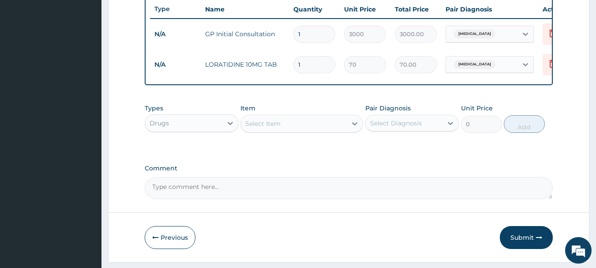
type input "0.00"
type input "6"
type input "420.00"
type input "6"
click at [264, 128] on div "Select Item" at bounding box center [262, 123] width 35 height 9
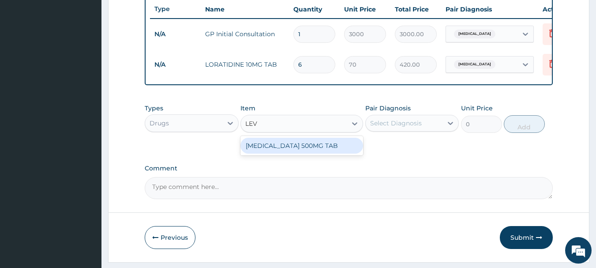
type input "LEVO"
click at [283, 153] on div "LEVOFLOXACIN 500MG TAB" at bounding box center [301, 146] width 123 height 16
type input "2000"
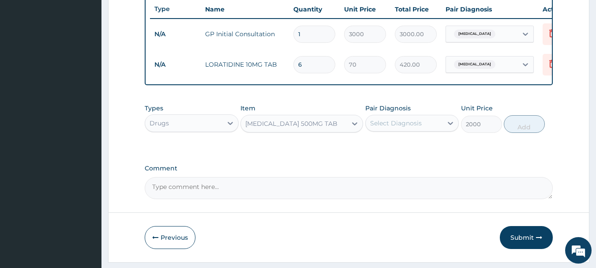
click at [394, 130] on div "Select Diagnosis" at bounding box center [404, 123] width 77 height 14
click at [397, 149] on label "Lumbar spondylosis" at bounding box center [407, 144] width 55 height 9
checkbox input "true"
click at [519, 129] on button "Add" at bounding box center [524, 124] width 41 height 18
type input "0"
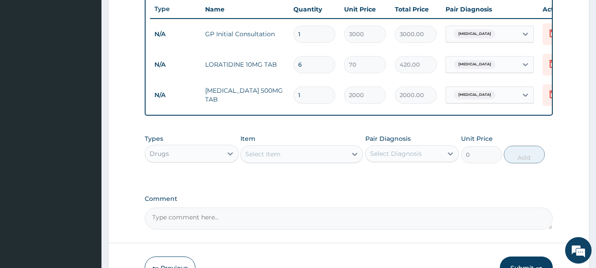
type input "0.00"
type input "5"
type input "10000.00"
type input "5"
click at [265, 158] on div "Select Item" at bounding box center [262, 154] width 35 height 9
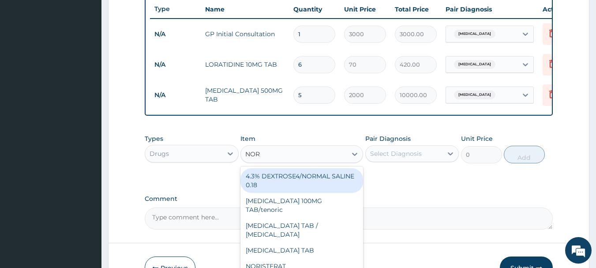
type input "NORF"
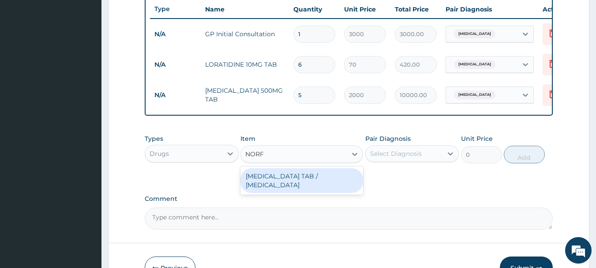
click at [284, 187] on div "NORFLEX TAB / orphenadrine" at bounding box center [301, 180] width 123 height 25
type input "100"
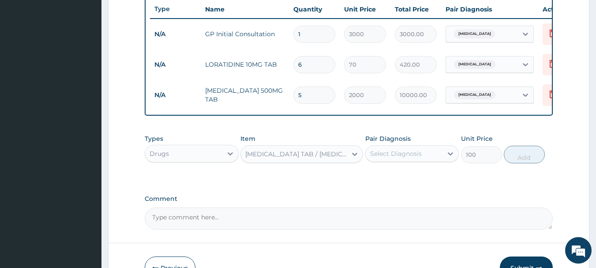
click at [383, 158] on div "Select Diagnosis" at bounding box center [396, 153] width 52 height 9
click at [399, 179] on label "Lumbar spondylosis" at bounding box center [407, 175] width 55 height 9
checkbox input "true"
click at [517, 163] on button "Add" at bounding box center [524, 155] width 41 height 18
type input "0"
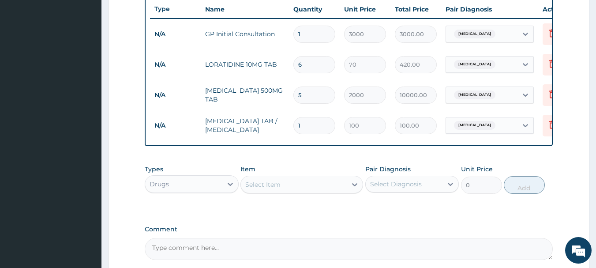
type input "14"
type input "1400.00"
type input "14"
click at [258, 187] on div "Select Item" at bounding box center [262, 184] width 35 height 9
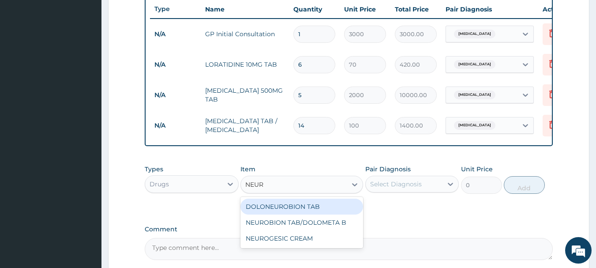
type input "NEURO"
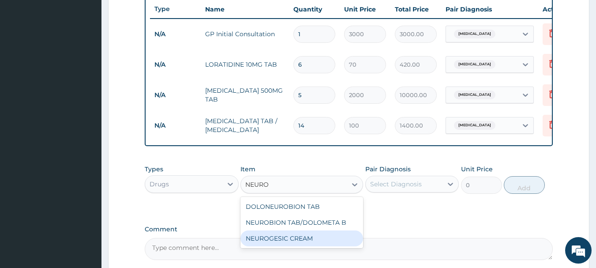
click at [288, 244] on div "NEUROGESIC CREAM" at bounding box center [301, 238] width 123 height 16
type input "1000"
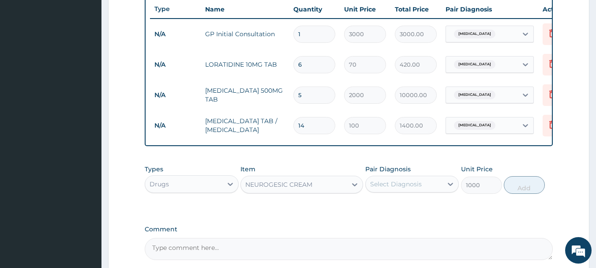
click at [411, 188] on div "Select Diagnosis" at bounding box center [396, 183] width 52 height 9
drag, startPoint x: 409, startPoint y: 213, endPoint x: 472, endPoint y: 219, distance: 62.9
click at [426, 210] on label "Lumbar spondylosis" at bounding box center [407, 205] width 55 height 9
checkbox input "true"
click at [519, 193] on button "Add" at bounding box center [524, 185] width 41 height 18
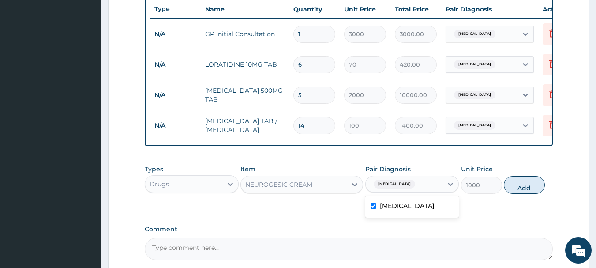
type input "0"
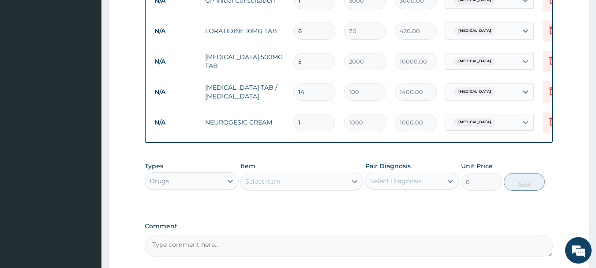
scroll to position [455, 0]
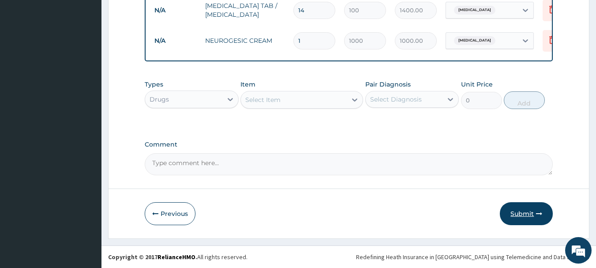
click at [522, 214] on button "Submit" at bounding box center [526, 213] width 53 height 23
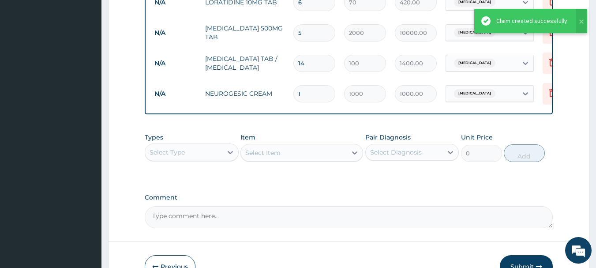
scroll to position [411, 0]
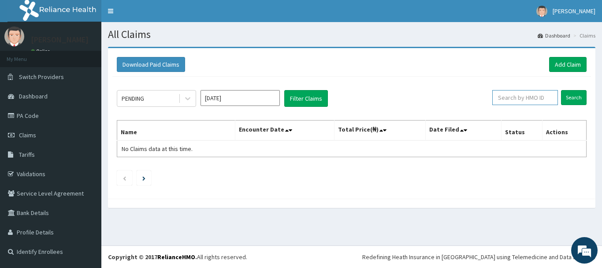
click at [529, 97] on input "text" at bounding box center [526, 97] width 66 height 15
paste input "ARM/10222/A"
click at [571, 97] on input "Search" at bounding box center [574, 97] width 26 height 15
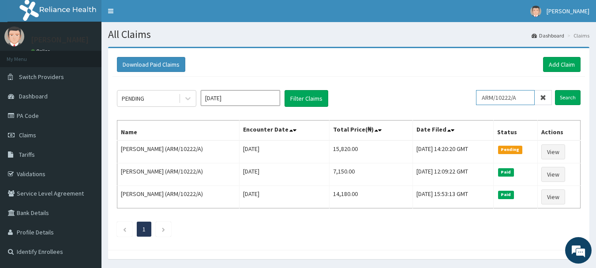
drag, startPoint x: 526, startPoint y: 97, endPoint x: 473, endPoint y: 101, distance: 52.6
click at [473, 101] on div "PENDING Aug 2025 Filter Claims ARM/10222/A Search" at bounding box center [348, 98] width 463 height 17
paste input "D"
click at [564, 95] on input "Search" at bounding box center [568, 97] width 26 height 15
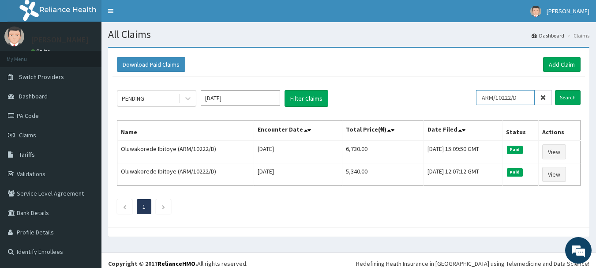
drag, startPoint x: 527, startPoint y: 98, endPoint x: 475, endPoint y: 100, distance: 53.0
click at [475, 100] on div "PENDING Aug 2025 Filter Claims ARM/10222/D Search" at bounding box center [348, 98] width 463 height 17
paste input "EXT/10007/A"
click at [570, 97] on input "Search" at bounding box center [568, 97] width 26 height 15
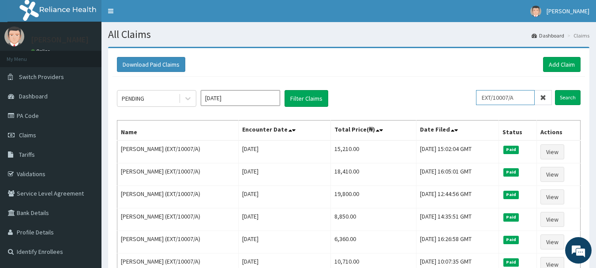
drag, startPoint x: 523, startPoint y: 97, endPoint x: 479, endPoint y: 93, distance: 44.3
click at [479, 93] on div "PENDING Aug 2025 Filter Claims EXT/10007/A Search" at bounding box center [348, 98] width 463 height 17
paste input "PRN/10219/B"
type input "PRN/10219/B"
click at [566, 98] on input "Search" at bounding box center [568, 97] width 26 height 15
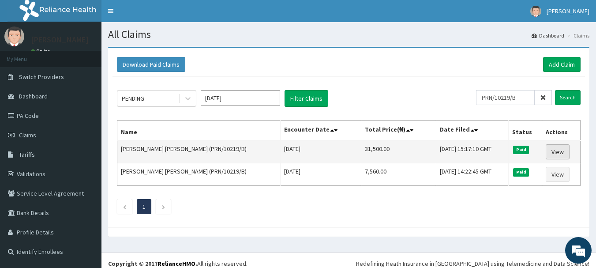
click at [562, 153] on link "View" at bounding box center [558, 151] width 24 height 15
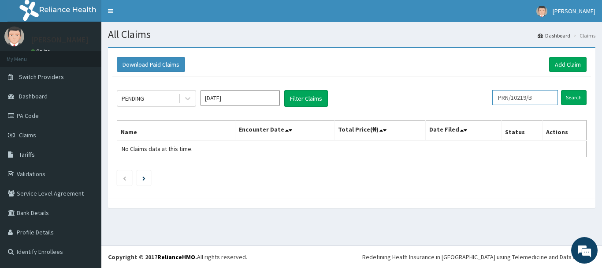
click at [545, 98] on input "PRN/10219/B" at bounding box center [526, 97] width 66 height 15
click at [570, 97] on input "Search" at bounding box center [574, 97] width 26 height 15
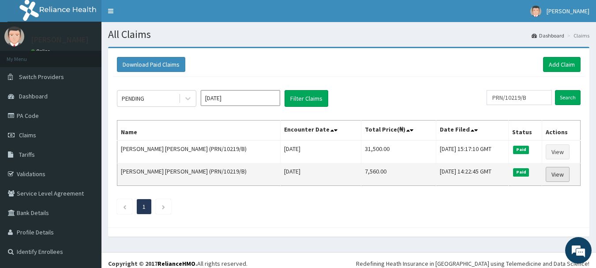
click at [561, 176] on link "View" at bounding box center [558, 174] width 24 height 15
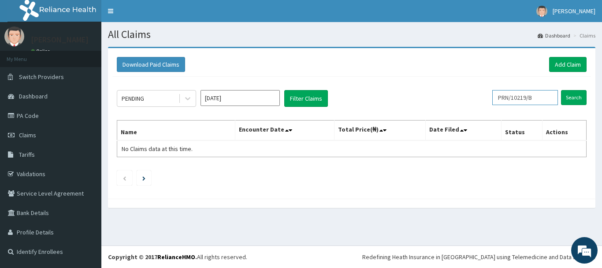
click at [546, 99] on input "PRN/10219/B" at bounding box center [526, 97] width 66 height 15
click at [579, 100] on input "Search" at bounding box center [574, 97] width 26 height 15
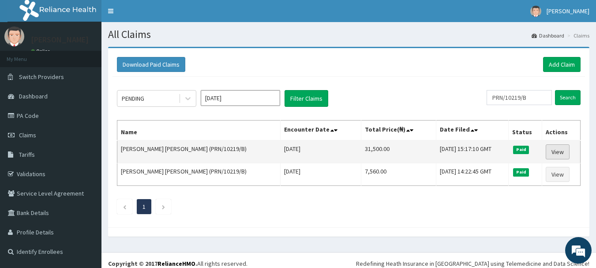
click at [559, 153] on link "View" at bounding box center [558, 151] width 24 height 15
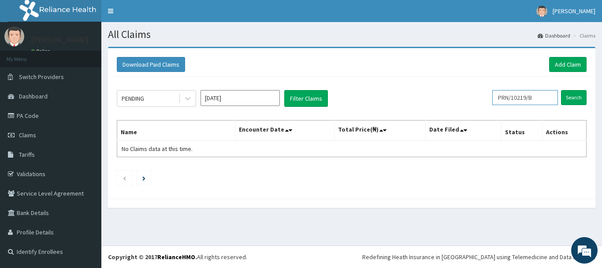
drag, startPoint x: 493, startPoint y: 98, endPoint x: 482, endPoint y: 97, distance: 10.2
click at [482, 97] on div "PENDING Aug 2025 Filter Claims PRN/10219/B Search" at bounding box center [352, 98] width 470 height 17
paste input "KCI/10030/A"
click at [576, 94] on input "Search" at bounding box center [574, 97] width 26 height 15
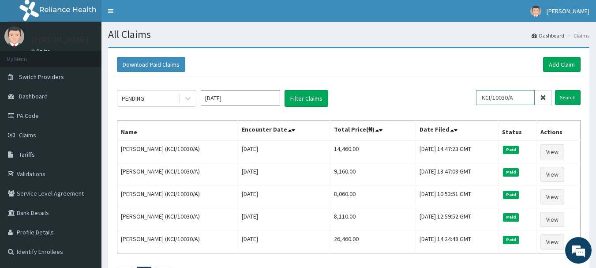
drag, startPoint x: 526, startPoint y: 97, endPoint x: 467, endPoint y: 101, distance: 59.3
click at [467, 101] on div "PENDING Aug 2025 Filter Claims KCI/10030/A Search" at bounding box center [348, 98] width 463 height 17
paste input "MHN/10158"
click at [564, 96] on input "Search" at bounding box center [568, 97] width 26 height 15
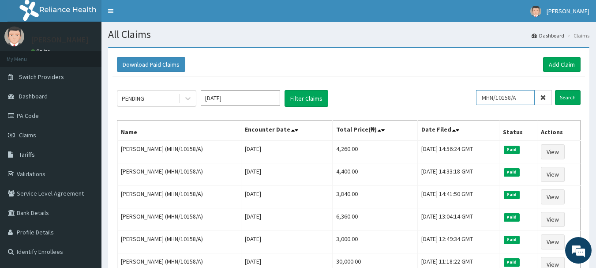
drag, startPoint x: 527, startPoint y: 99, endPoint x: 465, endPoint y: 99, distance: 61.3
click at [465, 99] on div "PENDING Aug 2025 Filter Claims MHN/10158/A Search" at bounding box center [348, 98] width 463 height 17
paste input "BOL/10071/B"
click at [564, 97] on input "Search" at bounding box center [568, 97] width 26 height 15
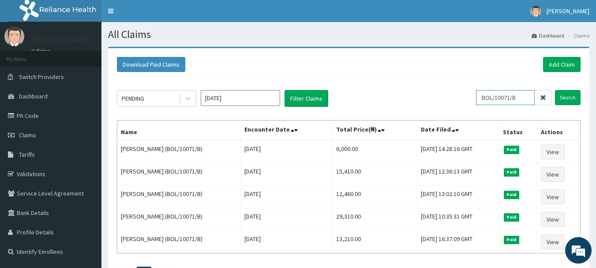
drag, startPoint x: 525, startPoint y: 95, endPoint x: 453, endPoint y: 96, distance: 71.5
click at [453, 96] on div "PENDING Aug 2025 Filter Claims BOL/10071/B Search" at bounding box center [348, 98] width 463 height 17
paste input "PEJ/10034/A"
click at [565, 98] on input "Search" at bounding box center [568, 97] width 26 height 15
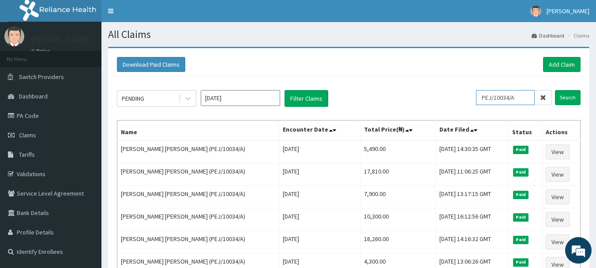
drag, startPoint x: 522, startPoint y: 95, endPoint x: 461, endPoint y: 101, distance: 61.5
click at [461, 101] on div "PENDING Aug 2025 Filter Claims PEJ/10034/A Search" at bounding box center [348, 98] width 463 height 17
paste input "KSB/10974/E"
click at [567, 97] on input "Search" at bounding box center [568, 97] width 26 height 15
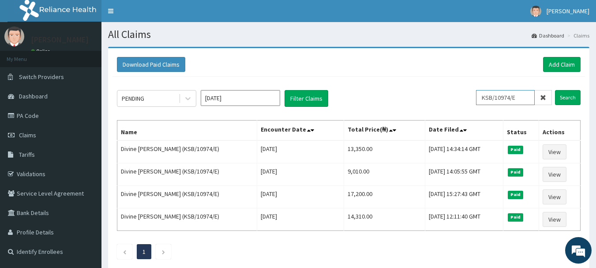
drag, startPoint x: 522, startPoint y: 97, endPoint x: 471, endPoint y: 101, distance: 51.8
click at [471, 101] on div "PENDING Aug 2025 Filter Claims KSB/10974/E Search" at bounding box center [348, 98] width 463 height 17
paste input "C"
click at [571, 94] on input "Search" at bounding box center [568, 97] width 26 height 15
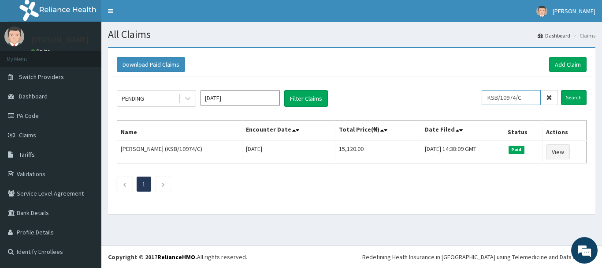
drag, startPoint x: 527, startPoint y: 98, endPoint x: 478, endPoint y: 101, distance: 49.5
click at [478, 101] on div "PENDING Aug 2025 Filter Claims KSB/10974/C Search" at bounding box center [352, 98] width 470 height 17
paste input "D"
click at [571, 98] on input "Search" at bounding box center [574, 97] width 26 height 15
drag, startPoint x: 520, startPoint y: 97, endPoint x: 490, endPoint y: 98, distance: 30.0
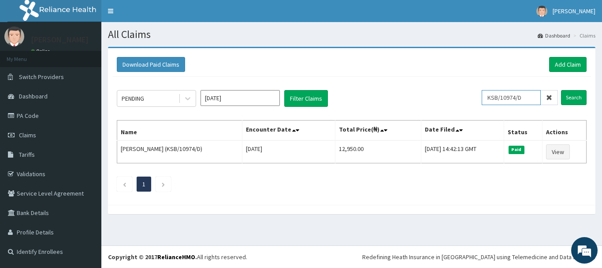
click at [490, 98] on input "KSB/10974/D" at bounding box center [511, 97] width 59 height 15
paste input "PRN/10219/B"
click at [570, 96] on input "Search" at bounding box center [574, 97] width 26 height 15
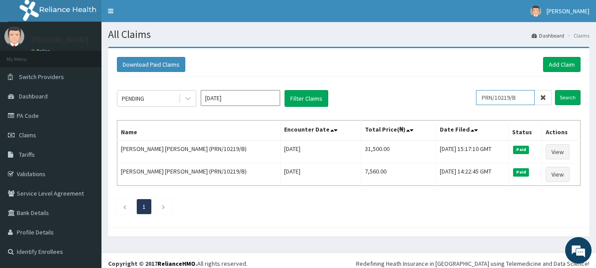
drag, startPoint x: 525, startPoint y: 97, endPoint x: 463, endPoint y: 101, distance: 62.3
click at [463, 101] on div "PENDING Aug 2025 Filter Claims PRN/10219/B Search" at bounding box center [348, 98] width 463 height 17
paste input "TPG/10012/C"
click at [562, 93] on input "Search" at bounding box center [568, 97] width 26 height 15
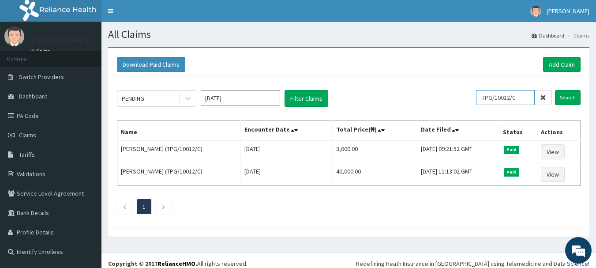
drag, startPoint x: 527, startPoint y: 96, endPoint x: 467, endPoint y: 94, distance: 59.1
click at [467, 94] on div "PENDING Aug 2025 Filter Claims TPG/10012/C Search" at bounding box center [348, 98] width 463 height 17
paste input "B"
click at [570, 93] on input "Search" at bounding box center [568, 97] width 26 height 15
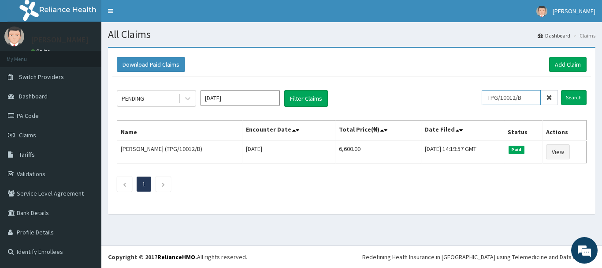
click at [486, 96] on div "PENDING Aug 2025 Filter Claims TPG/10012/B Search" at bounding box center [352, 98] width 470 height 17
paste input "VOL/10128/A"
click at [579, 96] on input "Search" at bounding box center [574, 97] width 26 height 15
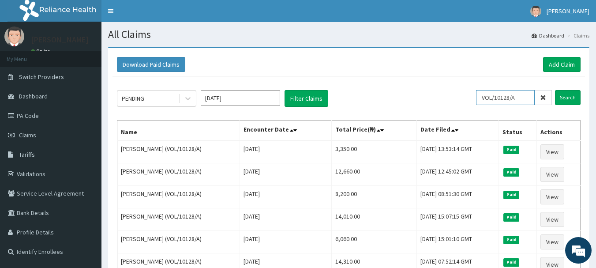
drag, startPoint x: 482, startPoint y: 97, endPoint x: 460, endPoint y: 95, distance: 22.2
click at [460, 95] on div "PENDING Aug 2025 Filter Claims VOL/10128/A Search" at bounding box center [348, 98] width 463 height 17
paste input "TVL/10106"
click at [567, 96] on input "Search" at bounding box center [568, 97] width 26 height 15
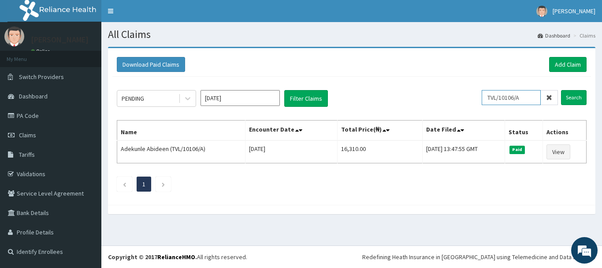
click at [467, 103] on div "PENDING Aug 2025 Filter Claims TVL/10106/A Search" at bounding box center [352, 98] width 470 height 17
paste input "FCC/10993"
click at [568, 100] on input "Search" at bounding box center [574, 97] width 26 height 15
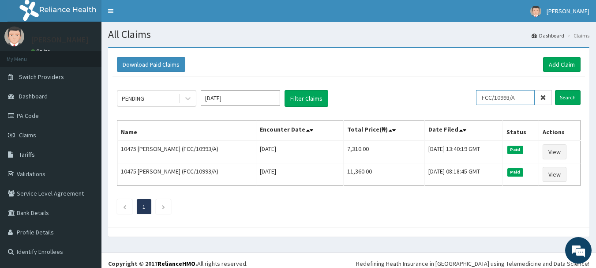
drag, startPoint x: 523, startPoint y: 97, endPoint x: 446, endPoint y: 83, distance: 78.0
click at [446, 83] on div "PENDING Aug 2025 Filter Claims FCC/10993/A Search Name Encounter Date Total Pri…" at bounding box center [348, 150] width 472 height 146
paste input "TC/10087/D"
click at [566, 97] on input "Search" at bounding box center [568, 97] width 26 height 15
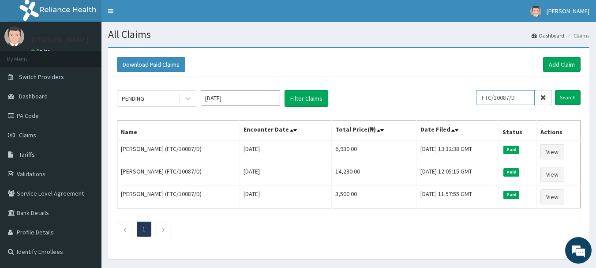
drag, startPoint x: 523, startPoint y: 98, endPoint x: 477, endPoint y: 98, distance: 46.7
click at [477, 98] on div "PENDING Aug 2025 Filter Claims FTC/10087/D Search" at bounding box center [348, 98] width 463 height 17
paste input "C"
click at [565, 98] on input "Search" at bounding box center [568, 97] width 26 height 15
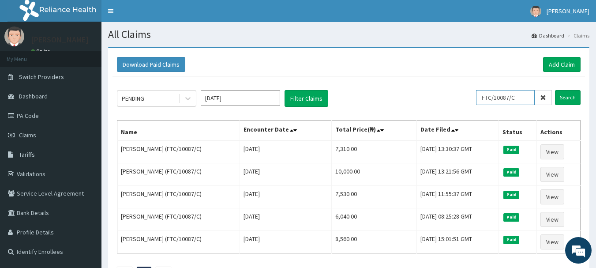
drag, startPoint x: 523, startPoint y: 97, endPoint x: 460, endPoint y: 95, distance: 62.7
click at [460, 95] on div "PENDING Aug 2025 Filter Claims FTC/10087/C Search" at bounding box center [348, 98] width 463 height 17
paste input "VCA/10040/A"
click at [569, 97] on input "Search" at bounding box center [568, 97] width 26 height 15
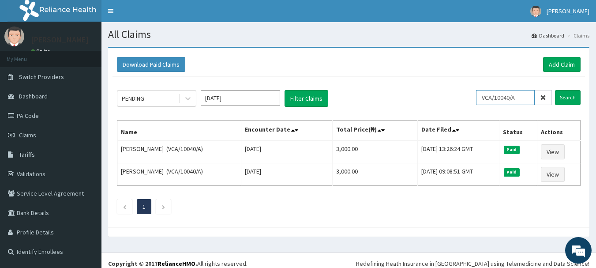
drag, startPoint x: 520, startPoint y: 97, endPoint x: 485, endPoint y: 97, distance: 35.3
click at [485, 97] on input "VCA/10040/A" at bounding box center [505, 97] width 59 height 15
paste input "MHG/10439/B"
click at [565, 95] on input "Search" at bounding box center [568, 97] width 26 height 15
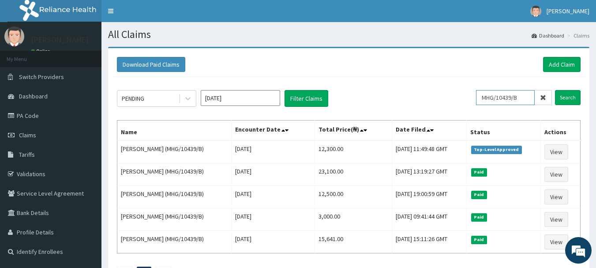
drag, startPoint x: 526, startPoint y: 96, endPoint x: 442, endPoint y: 89, distance: 84.6
click at [442, 89] on div "PENDING Aug 2025 Filter Claims MHG/10439/B Search Name Encounter Date Total Pri…" at bounding box center [348, 183] width 472 height 213
paste input "OPN/10020/A"
click at [566, 98] on input "Search" at bounding box center [568, 97] width 26 height 15
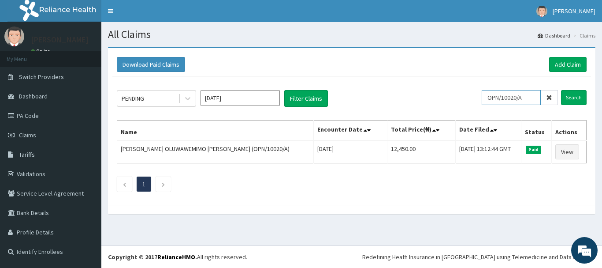
drag, startPoint x: 534, startPoint y: 97, endPoint x: 475, endPoint y: 95, distance: 59.6
click at [475, 95] on div "PENDING Aug 2025 Filter Claims OPN/10020/A Search" at bounding box center [352, 98] width 470 height 17
paste input "LTI/1019"
click at [575, 97] on input "Search" at bounding box center [574, 97] width 26 height 15
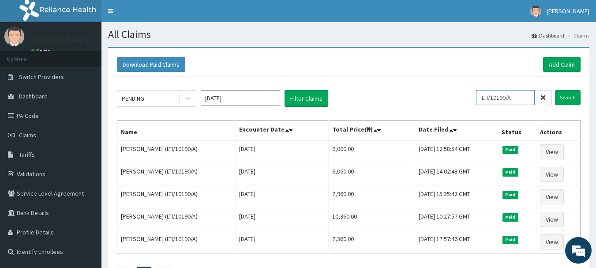
drag, startPoint x: 523, startPoint y: 94, endPoint x: 475, endPoint y: 96, distance: 48.1
click at [475, 96] on div "PENDING Aug 2025 Filter Claims LTI/10190/A Search" at bounding box center [348, 98] width 463 height 17
paste input "PGL/10257"
click at [564, 96] on input "Search" at bounding box center [568, 97] width 26 height 15
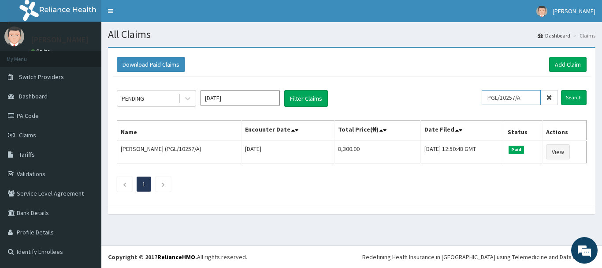
drag, startPoint x: 531, startPoint y: 95, endPoint x: 459, endPoint y: 90, distance: 71.6
click at [459, 90] on div "PENDING Aug 2025 Filter Claims PGL/10257/A Search Name Encounter Date Total Pri…" at bounding box center [351, 138] width 479 height 123
paste input "KSB/10630"
click at [577, 93] on input "Search" at bounding box center [574, 97] width 26 height 15
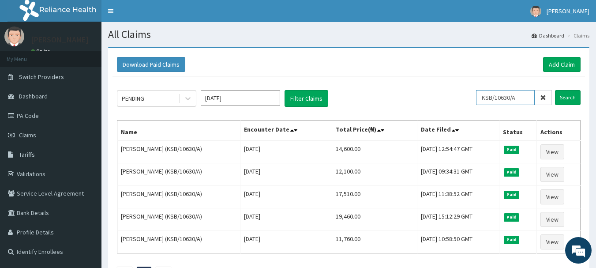
drag, startPoint x: 523, startPoint y: 97, endPoint x: 433, endPoint y: 82, distance: 91.6
click at [433, 81] on div "PENDING Aug 2025 Filter Claims KSB/10630/A Search Name Encounter Date Total Pri…" at bounding box center [348, 183] width 472 height 213
paste input "PPY/10526"
type input "PPY/10526/A"
click at [573, 98] on input "Search" at bounding box center [568, 97] width 26 height 15
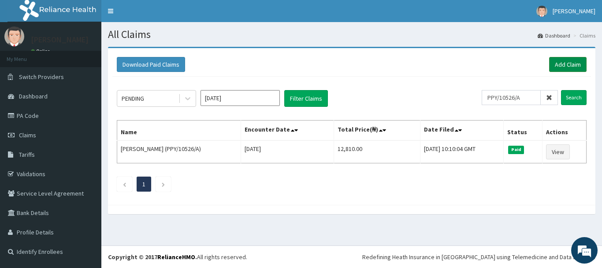
click at [568, 64] on link "Add Claim" at bounding box center [567, 64] width 37 height 15
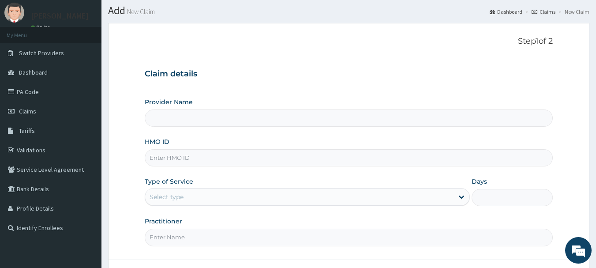
scroll to position [44, 0]
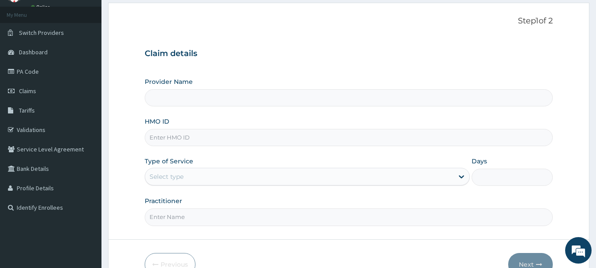
click at [238, 57] on h3 "Claim details" at bounding box center [349, 54] width 408 height 10
click at [235, 99] on input "Provider Name" at bounding box center [349, 97] width 408 height 17
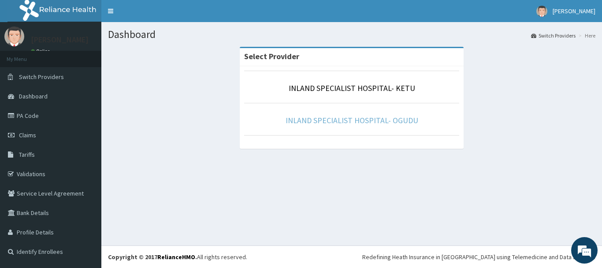
click at [341, 120] on link "INLAND SPECIALIST HOSPITAL- OGUDU" at bounding box center [352, 120] width 133 height 10
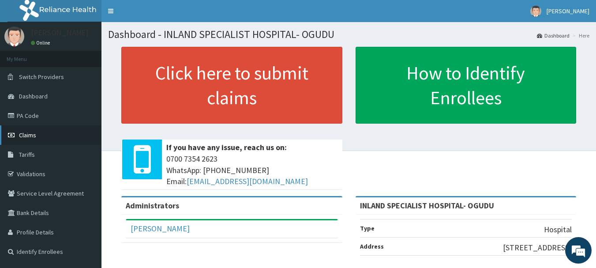
click at [21, 134] on span "Claims" at bounding box center [27, 135] width 17 height 8
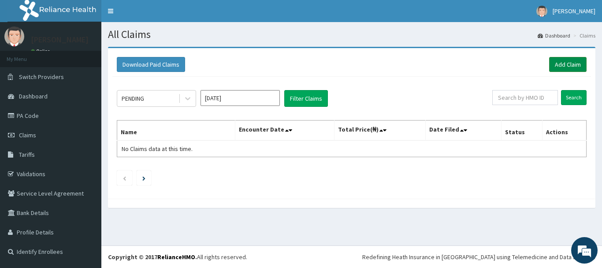
click at [563, 61] on link "Add Claim" at bounding box center [567, 64] width 37 height 15
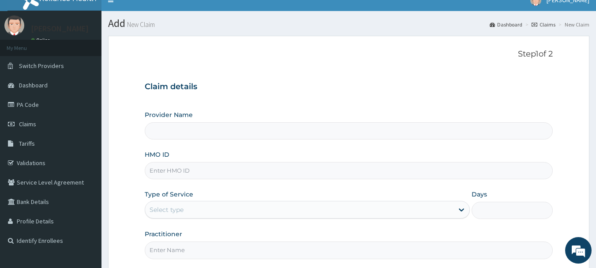
scroll to position [44, 0]
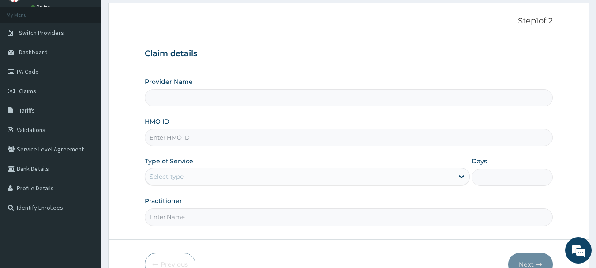
type input "INLAND SPECIALIST HOSPITAL- OGUDU"
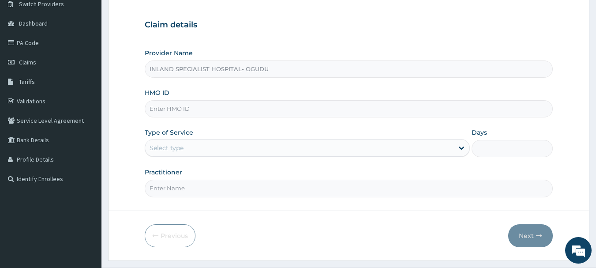
scroll to position [88, 0]
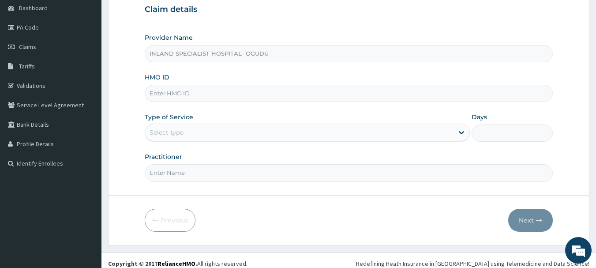
click at [177, 90] on input "HMO ID" at bounding box center [349, 93] width 408 height 17
paste input "PPY/10526/A"
type input "PPY/10526/A"
click at [180, 136] on div "Select type" at bounding box center [167, 132] width 34 height 9
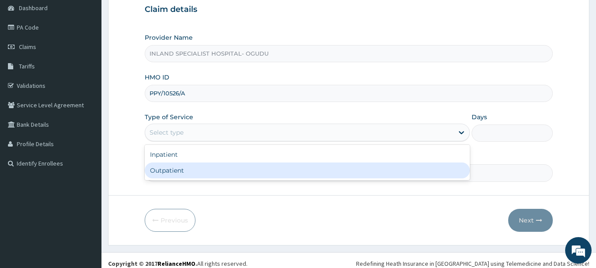
click at [174, 166] on div "Outpatient" at bounding box center [307, 170] width 325 height 16
type input "1"
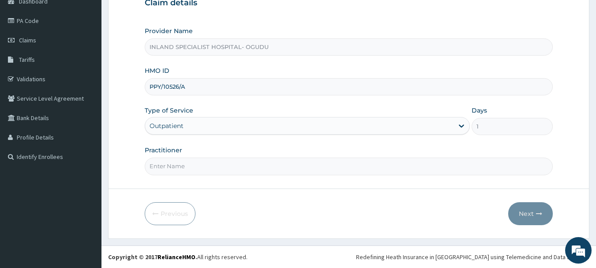
scroll to position [0, 0]
click at [236, 168] on input "Practitioner" at bounding box center [349, 165] width 408 height 17
type input "[PERSON_NAME]"
click at [527, 212] on button "Next" at bounding box center [530, 213] width 45 height 23
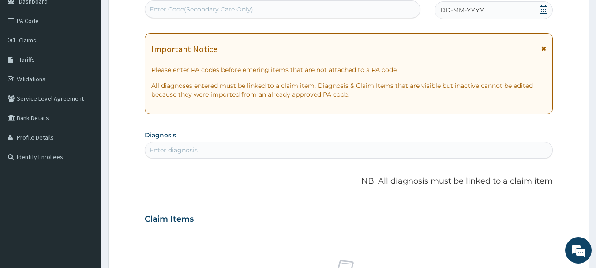
click at [543, 9] on icon at bounding box center [543, 9] width 9 height 9
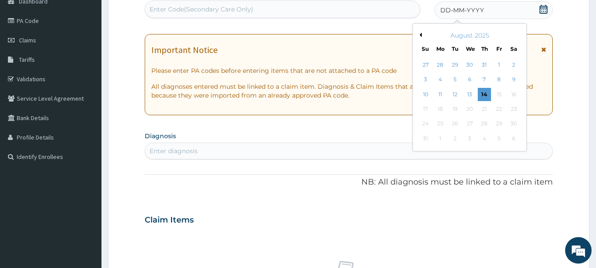
click at [421, 33] on button "Previous Month" at bounding box center [419, 35] width 4 height 4
click at [497, 110] on div "25" at bounding box center [498, 108] width 13 height 13
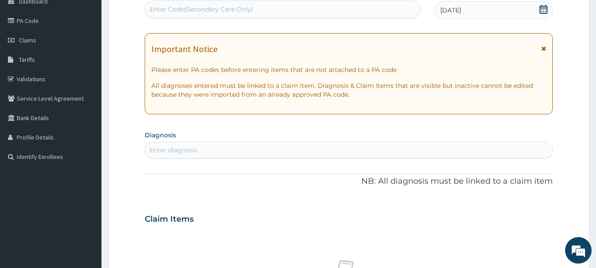
click at [278, 145] on div "Enter diagnosis" at bounding box center [348, 150] width 407 height 14
click at [164, 152] on input "MALRIA" at bounding box center [163, 150] width 26 height 9
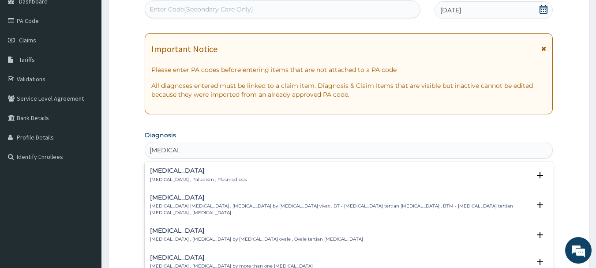
click at [169, 171] on h4 "[MEDICAL_DATA]" at bounding box center [198, 170] width 97 height 7
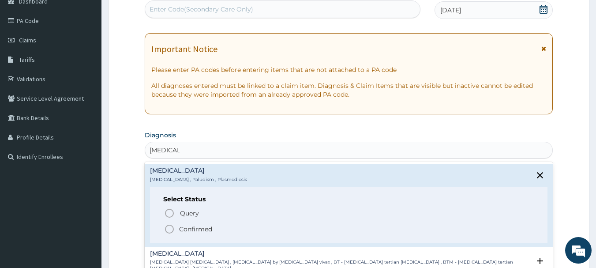
type input "[MEDICAL_DATA]"
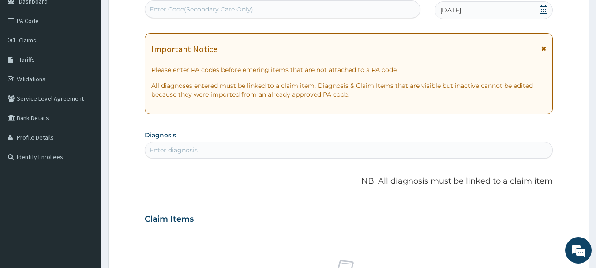
click at [156, 149] on div "Enter diagnosis" at bounding box center [174, 150] width 48 height 9
type input "[MEDICAL_DATA]"
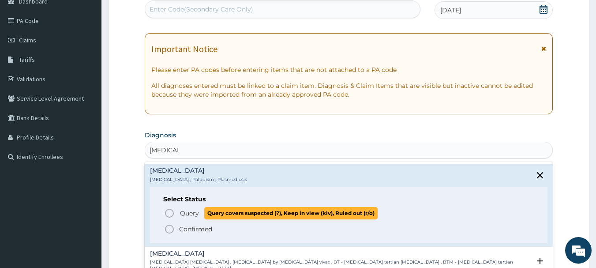
click at [168, 215] on icon "status option query" at bounding box center [169, 213] width 11 height 11
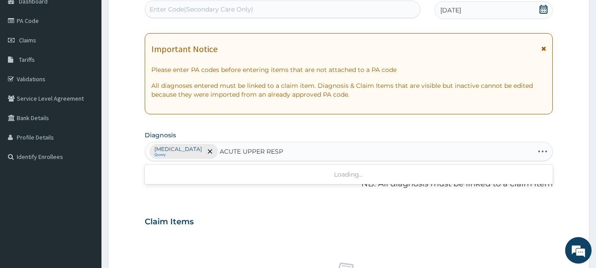
type input "ACUTE UPPER RESPI"
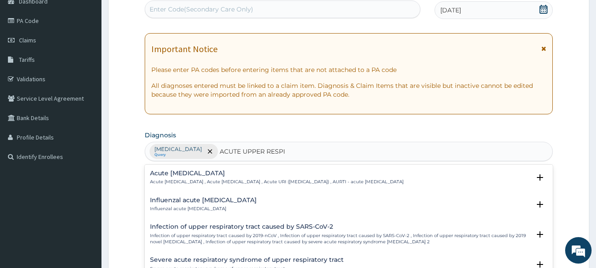
click at [198, 176] on h4 "Acute [MEDICAL_DATA]" at bounding box center [277, 173] width 254 height 7
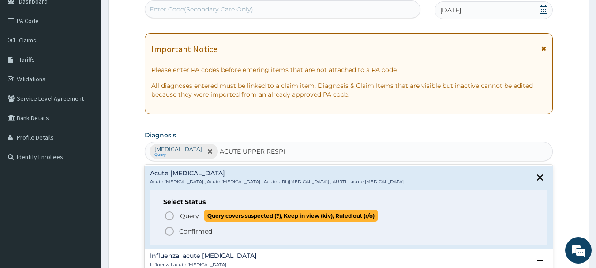
click at [171, 215] on icon "status option query" at bounding box center [169, 215] width 11 height 11
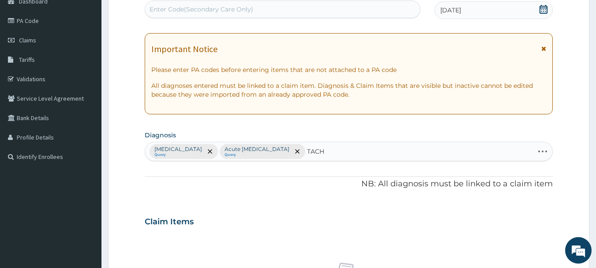
type input "TACHY"
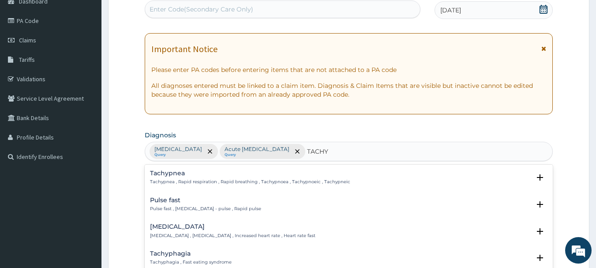
click at [187, 235] on p "[MEDICAL_DATA] , [MEDICAL_DATA] , Increased heart rate , Heart rate fast" at bounding box center [232, 235] width 165 height 6
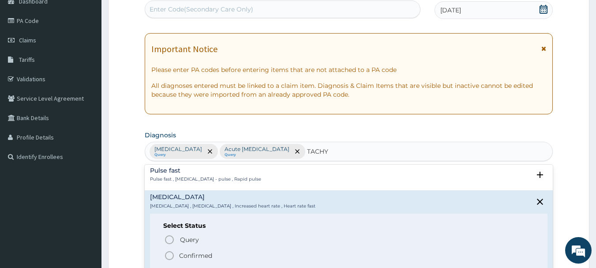
scroll to position [44, 0]
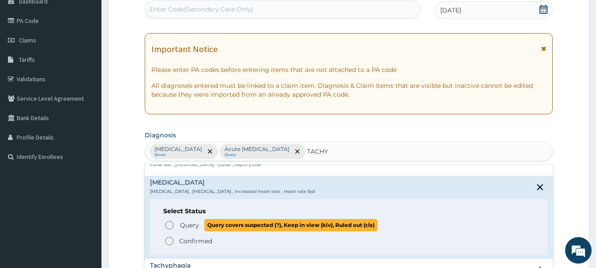
click at [170, 223] on icon "status option query" at bounding box center [169, 225] width 11 height 11
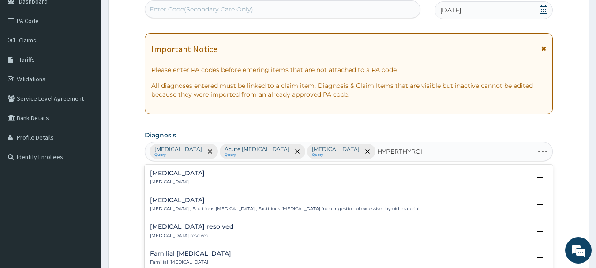
type input "[MEDICAL_DATA]"
click at [176, 180] on p "[MEDICAL_DATA]" at bounding box center [177, 182] width 55 height 6
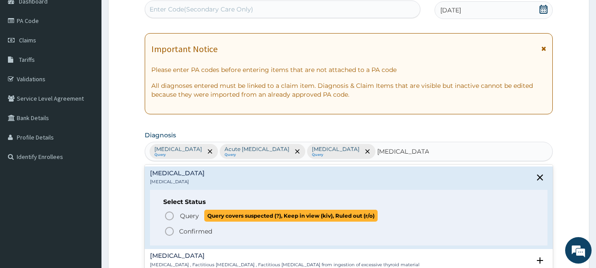
click at [166, 212] on icon "status option query" at bounding box center [169, 215] width 11 height 11
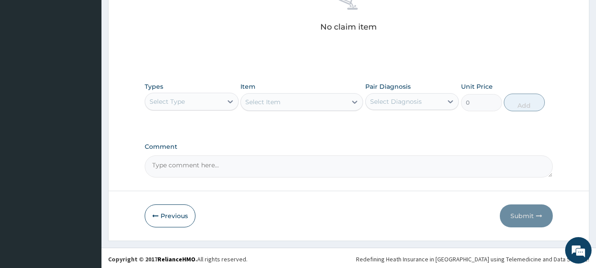
scroll to position [368, 0]
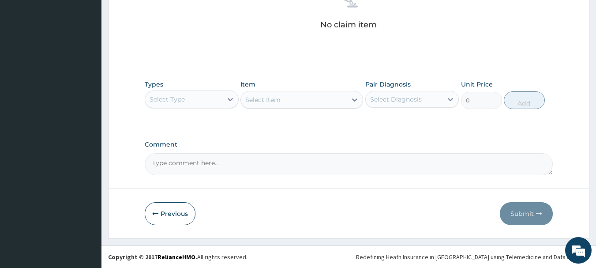
click at [200, 97] on div "Select Type" at bounding box center [183, 99] width 77 height 14
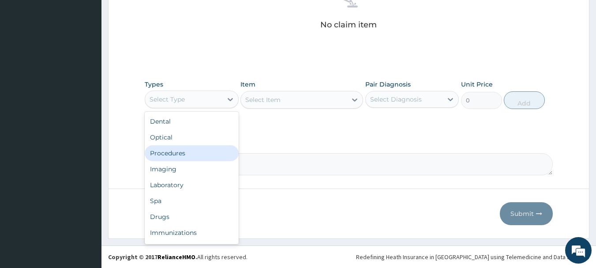
click at [167, 153] on div "Procedures" at bounding box center [192, 153] width 94 height 16
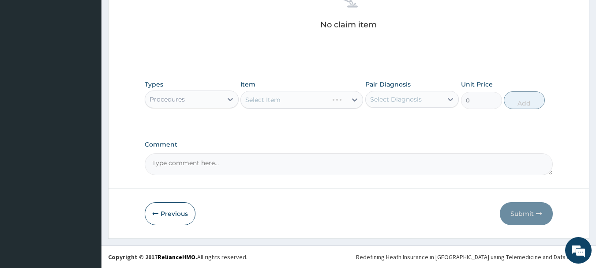
click at [298, 102] on div "Select Item" at bounding box center [301, 100] width 123 height 18
click at [353, 97] on icon at bounding box center [354, 99] width 9 height 9
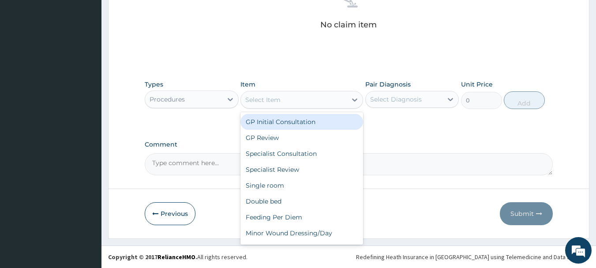
click at [305, 123] on div "GP Initial Consultation" at bounding box center [301, 122] width 123 height 16
type input "3000"
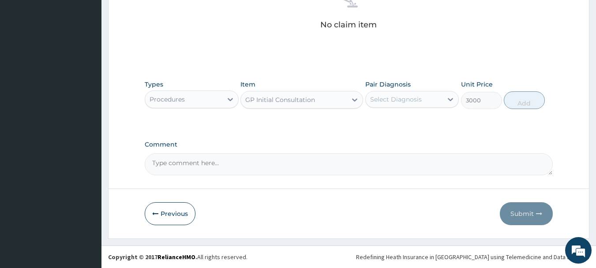
click at [397, 101] on div "Select Diagnosis" at bounding box center [396, 99] width 52 height 9
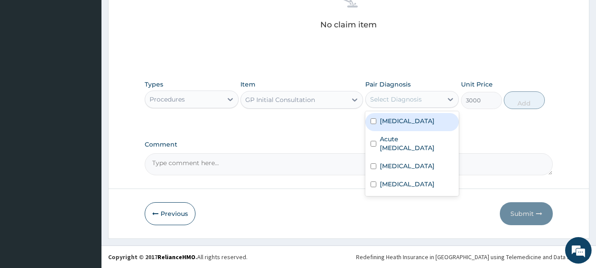
click at [393, 123] on label "Malaria" at bounding box center [407, 120] width 55 height 9
checkbox input "true"
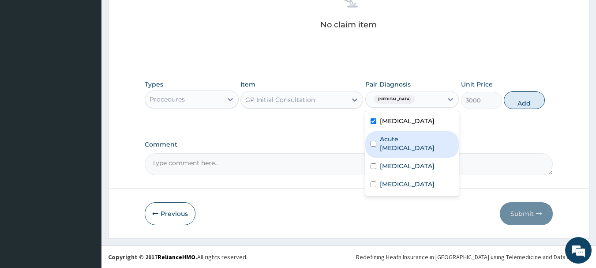
drag, startPoint x: 392, startPoint y: 139, endPoint x: 391, endPoint y: 168, distance: 28.7
click at [392, 140] on label "Acute upper respiratory infection" at bounding box center [417, 144] width 74 height 18
checkbox input "true"
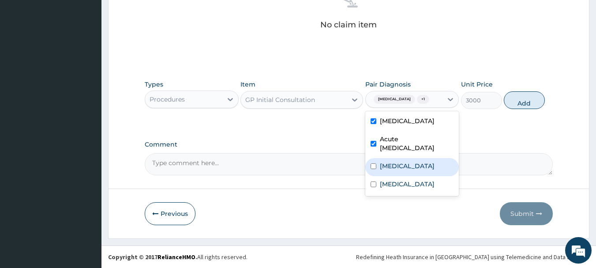
click at [391, 167] on label "Tachycardia" at bounding box center [407, 165] width 55 height 9
checkbox input "true"
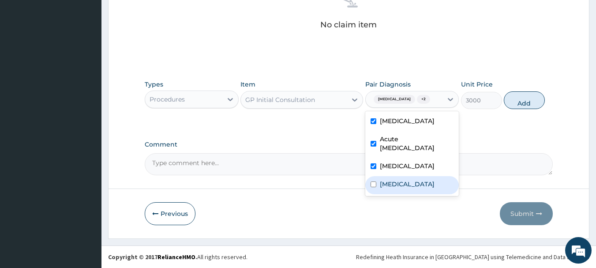
click at [388, 184] on label "Hyperthyroidism" at bounding box center [407, 183] width 55 height 9
checkbox input "true"
click at [511, 103] on button "Add" at bounding box center [524, 100] width 41 height 18
type input "0"
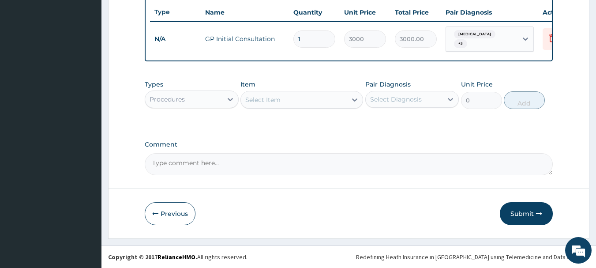
scroll to position [333, 0]
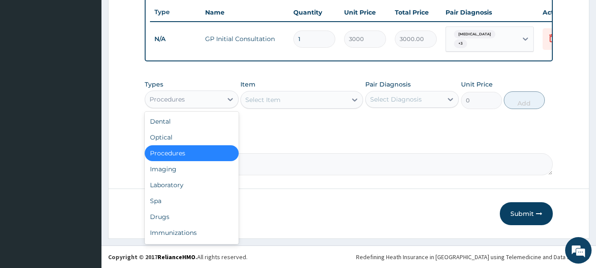
click at [194, 102] on div "Procedures" at bounding box center [183, 99] width 77 height 14
click at [176, 183] on div "Laboratory" at bounding box center [192, 185] width 94 height 16
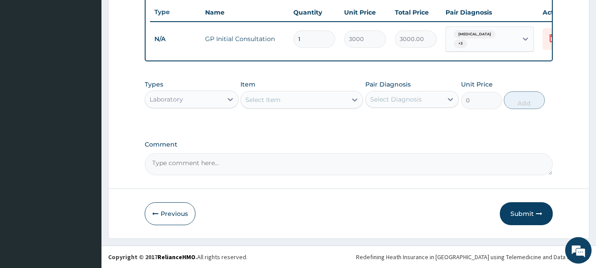
click at [263, 100] on div "Select Item" at bounding box center [262, 99] width 35 height 9
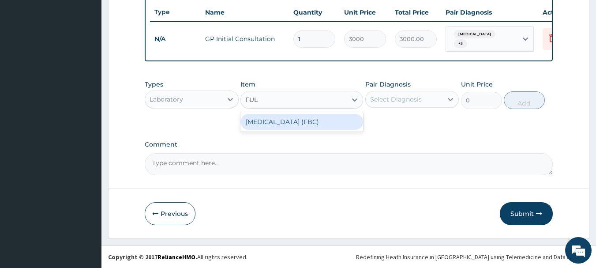
type input "FULL"
click at [276, 123] on div "FULL BLOOD COUNT (FBC)" at bounding box center [301, 122] width 123 height 16
type input "5000"
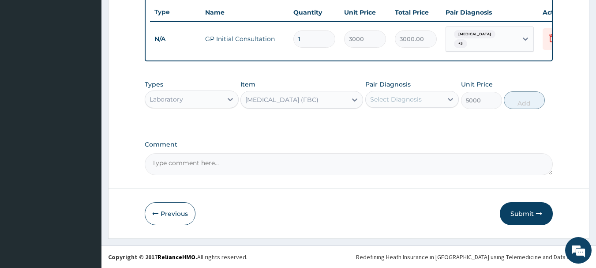
click at [381, 99] on div "Select Diagnosis" at bounding box center [396, 99] width 52 height 9
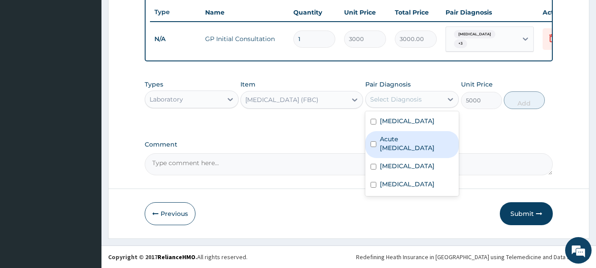
click at [393, 140] on label "Acute upper respiratory infection" at bounding box center [417, 144] width 74 height 18
checkbox input "true"
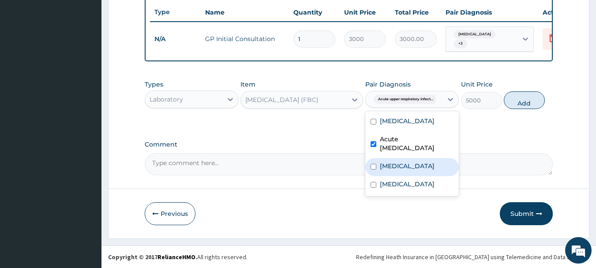
click at [393, 163] on label "Tachycardia" at bounding box center [407, 165] width 55 height 9
checkbox input "true"
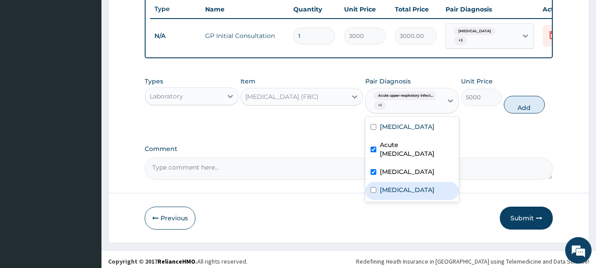
click at [393, 193] on label "Hyperthyroidism" at bounding box center [407, 189] width 55 height 9
checkbox input "true"
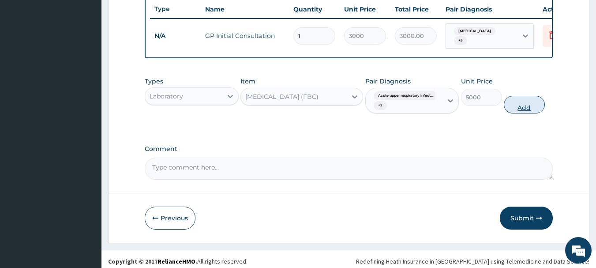
click at [528, 110] on button "Add" at bounding box center [524, 105] width 41 height 18
type input "0"
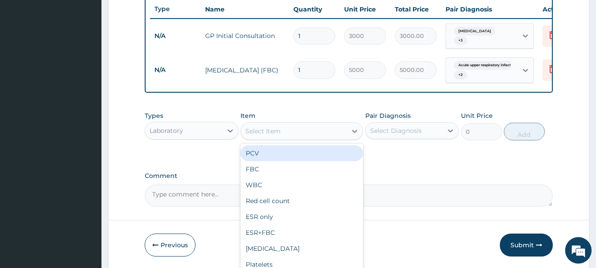
click at [289, 134] on div "Select Item" at bounding box center [294, 131] width 106 height 14
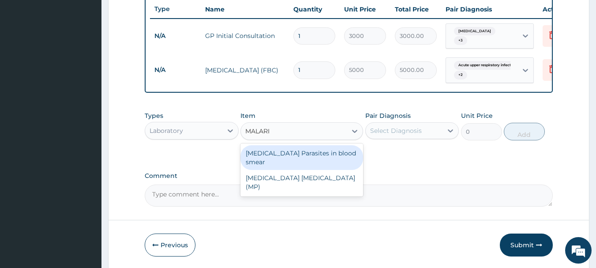
type input "MALARIA"
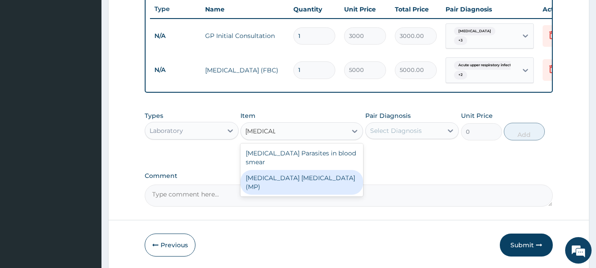
click at [295, 171] on div "MALARIA PARASITE (MP)" at bounding box center [301, 182] width 123 height 25
type input "2000"
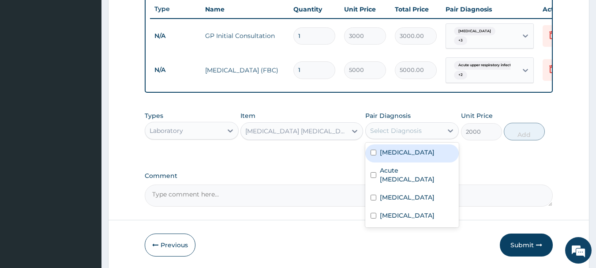
click at [393, 132] on div "Select Diagnosis" at bounding box center [396, 130] width 52 height 9
click at [389, 157] on label "Malaria" at bounding box center [407, 152] width 55 height 9
checkbox input "true"
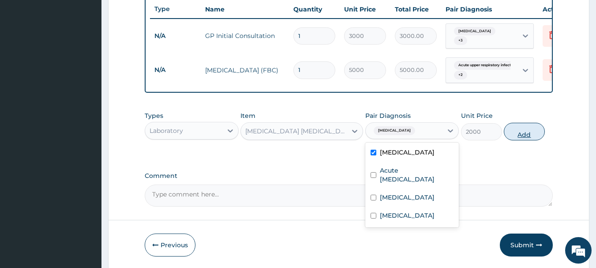
click at [514, 137] on button "Add" at bounding box center [524, 132] width 41 height 18
type input "0"
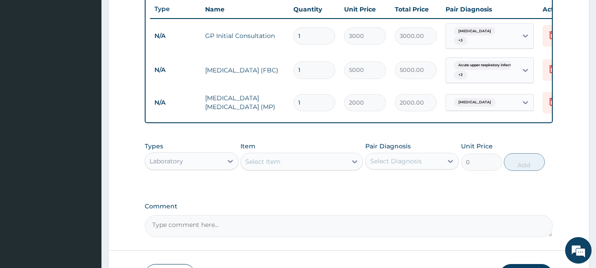
click at [306, 163] on div "Select Item" at bounding box center [294, 161] width 106 height 14
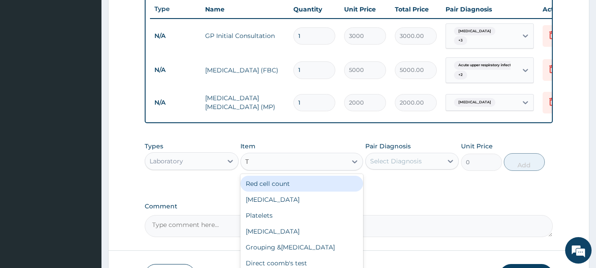
type input "T3"
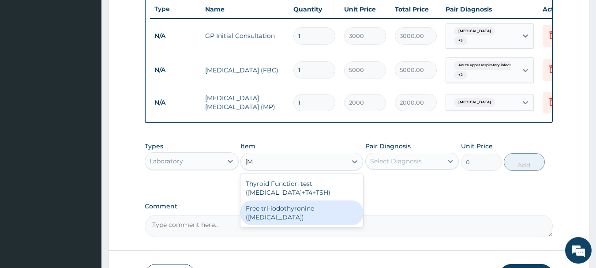
click at [292, 202] on div "Free tri-iodothyronine (T3)" at bounding box center [301, 212] width 123 height 25
type input "10000"
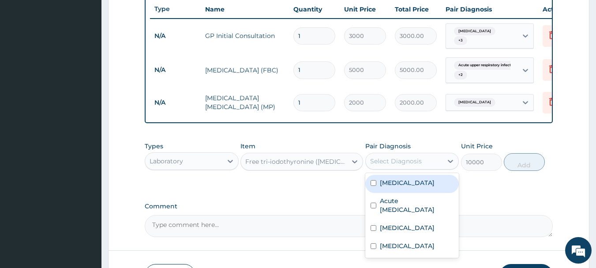
click at [400, 165] on div "Select Diagnosis" at bounding box center [396, 161] width 52 height 9
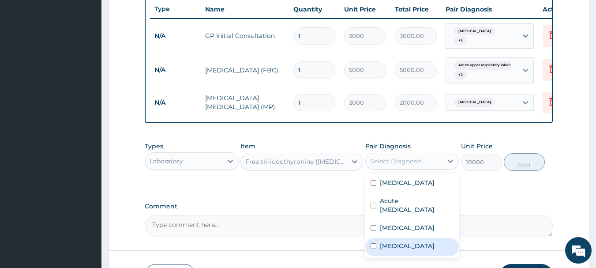
click at [400, 248] on label "Hyperthyroidism" at bounding box center [407, 245] width 55 height 9
checkbox input "true"
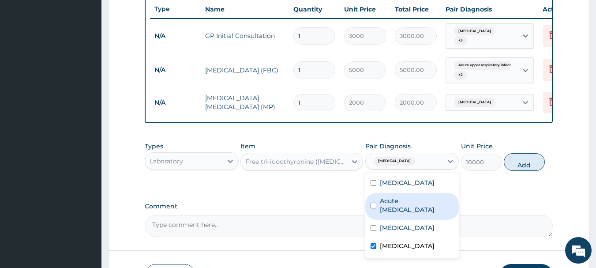
click at [517, 162] on button "Add" at bounding box center [524, 162] width 41 height 18
type input "0"
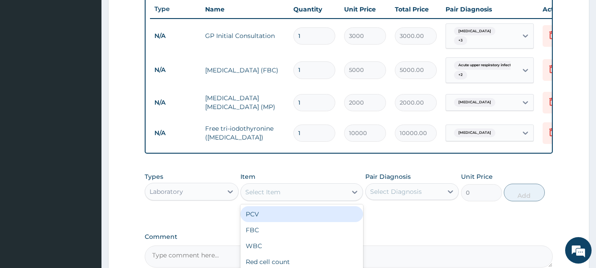
click at [280, 191] on div "Select Item" at bounding box center [262, 191] width 35 height 9
type input "T4"
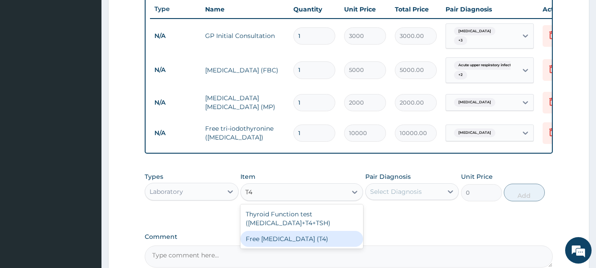
click at [277, 234] on div "Free [MEDICAL_DATA] (T4)" at bounding box center [301, 239] width 123 height 16
type input "10000"
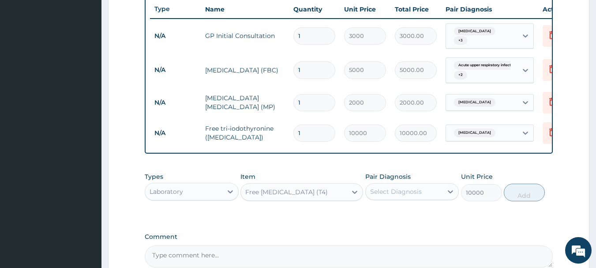
click at [409, 196] on div "Select Diagnosis" at bounding box center [396, 191] width 52 height 9
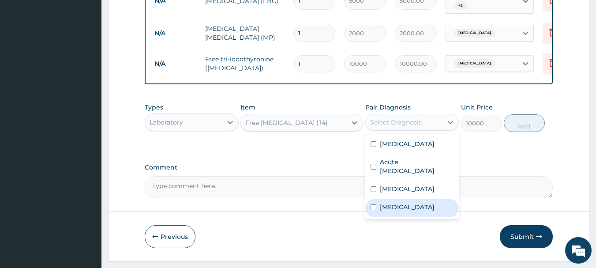
scroll to position [421, 0]
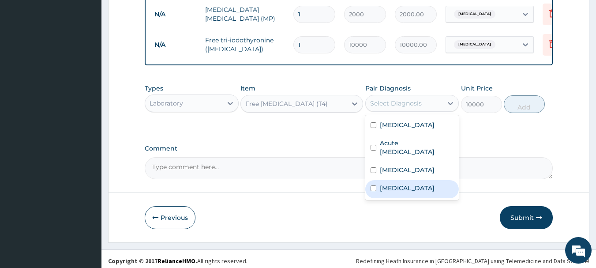
click at [407, 191] on label "Hyperthyroidism" at bounding box center [407, 187] width 55 height 9
checkbox input "true"
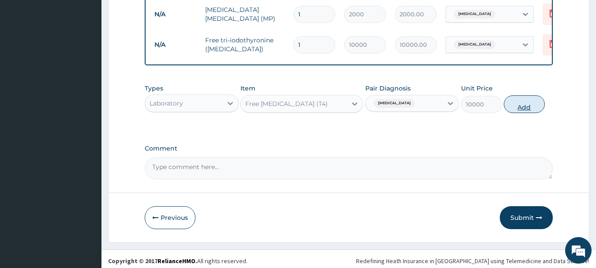
click at [523, 109] on button "Add" at bounding box center [524, 104] width 41 height 18
type input "0"
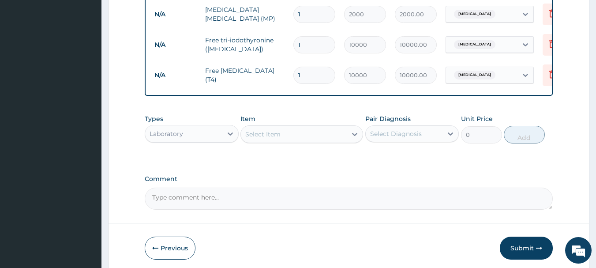
click at [264, 131] on div "Select Item" at bounding box center [294, 134] width 106 height 14
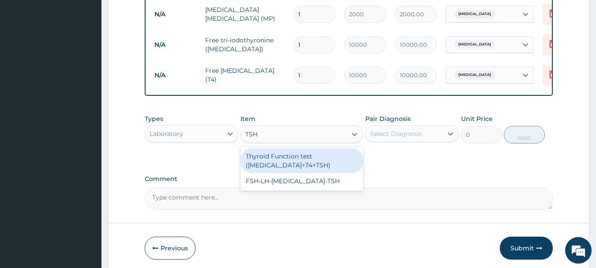
type input "TSH"
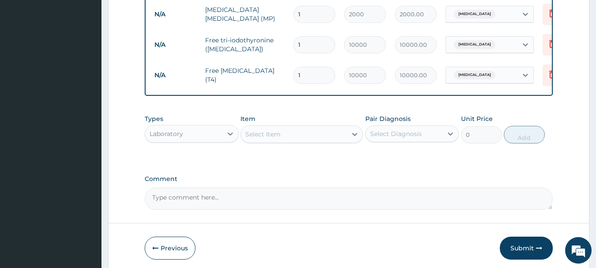
click at [281, 130] on div "Select Item" at bounding box center [294, 134] width 106 height 14
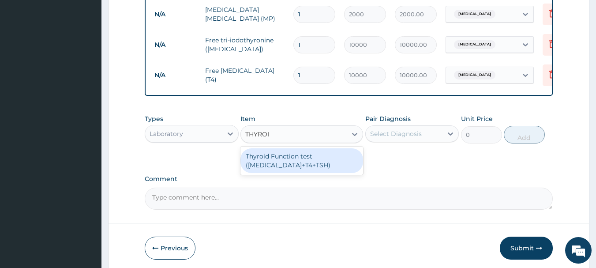
type input "THYROID"
click at [282, 161] on div "Thyroid Function test ([MEDICAL_DATA]+T4+TSH)" at bounding box center [301, 160] width 123 height 25
type input "25000"
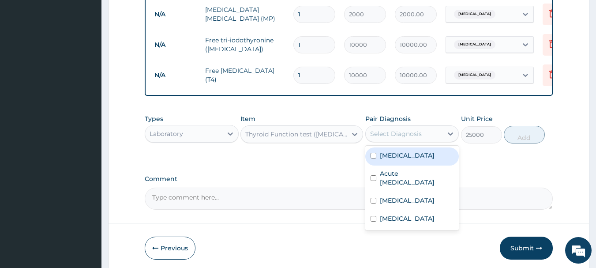
click at [413, 138] on div "Select Diagnosis" at bounding box center [396, 133] width 52 height 9
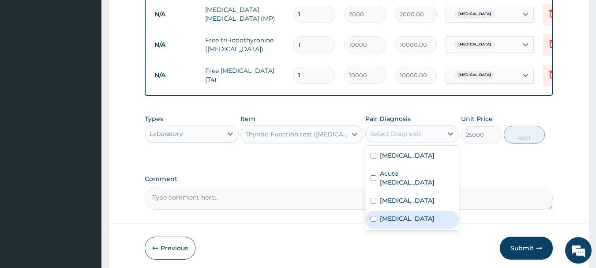
click at [401, 221] on label "Hyperthyroidism" at bounding box center [407, 218] width 55 height 9
checkbox input "true"
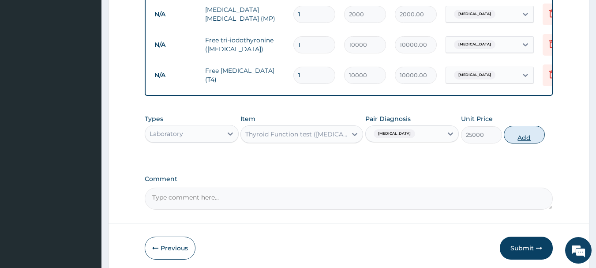
click at [523, 142] on button "Add" at bounding box center [524, 135] width 41 height 18
type input "0"
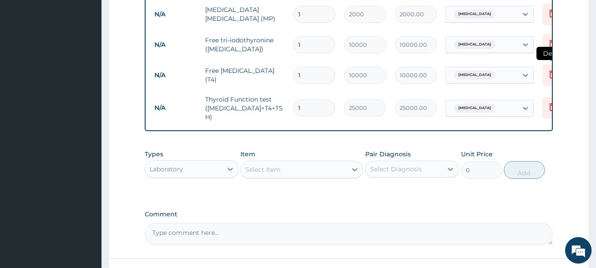
click at [549, 71] on icon at bounding box center [552, 74] width 11 height 11
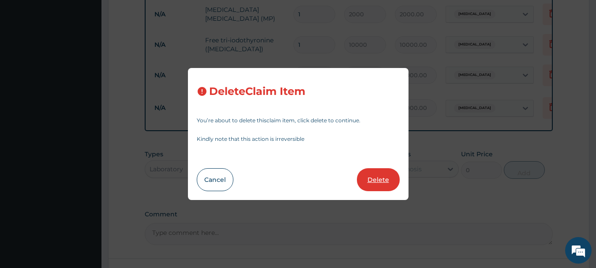
click at [384, 183] on button "Delete" at bounding box center [378, 179] width 43 height 23
type input "25000"
type input "25000.00"
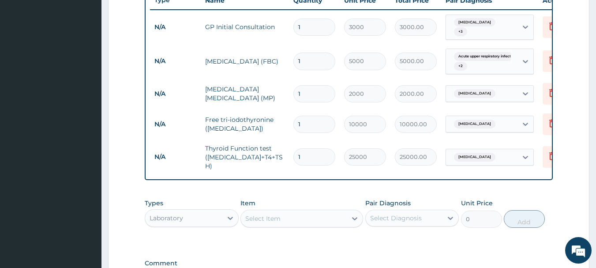
scroll to position [333, 0]
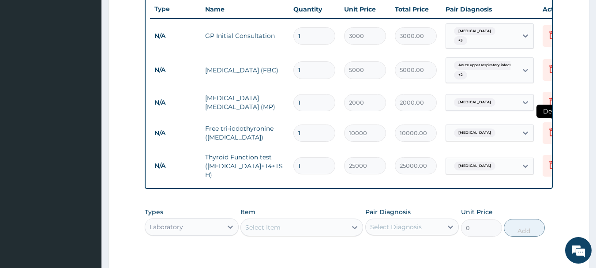
click at [550, 129] on icon at bounding box center [552, 132] width 6 height 8
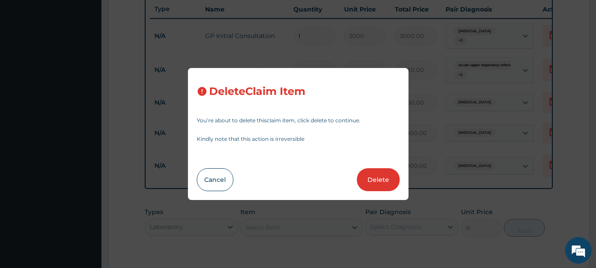
drag, startPoint x: 367, startPoint y: 176, endPoint x: 370, endPoint y: 181, distance: 6.4
click at [368, 176] on button "Delete" at bounding box center [378, 179] width 43 height 23
type input "25000"
type input "25000.00"
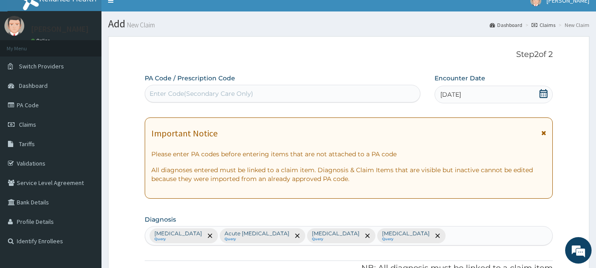
scroll to position [0, 0]
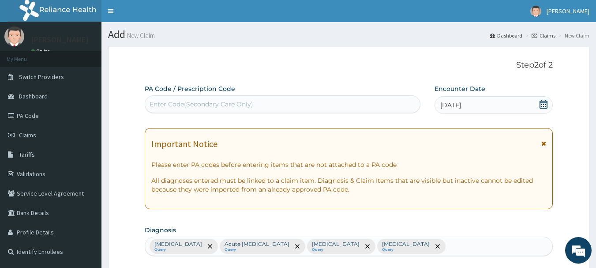
click at [281, 102] on div "Enter Code(Secondary Care Only)" at bounding box center [282, 104] width 275 height 14
type input "PA/FEC838"
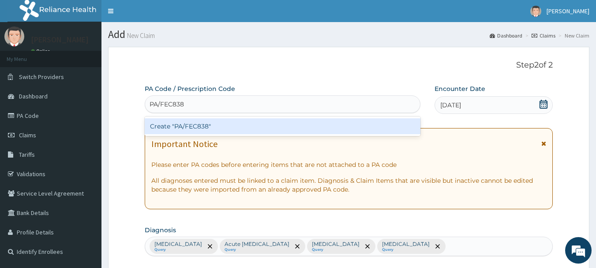
click at [209, 126] on div "Create "PA/FEC838"" at bounding box center [283, 126] width 276 height 16
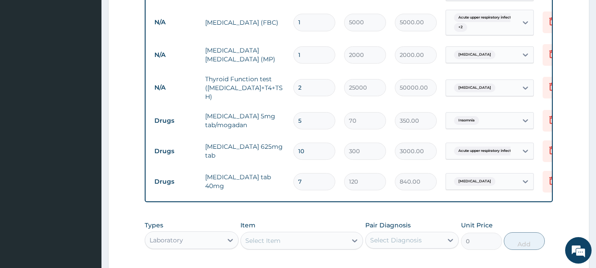
scroll to position [419, 0]
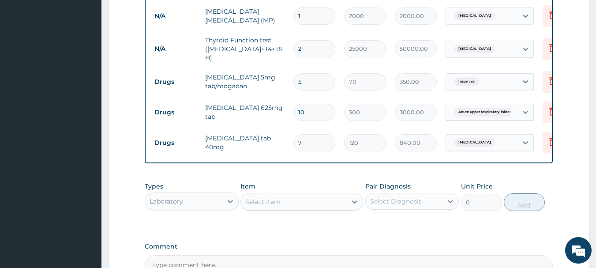
click at [306, 73] on input "5" at bounding box center [314, 81] width 42 height 17
type input "0.00"
type input "8"
type input "560.00"
type input "8"
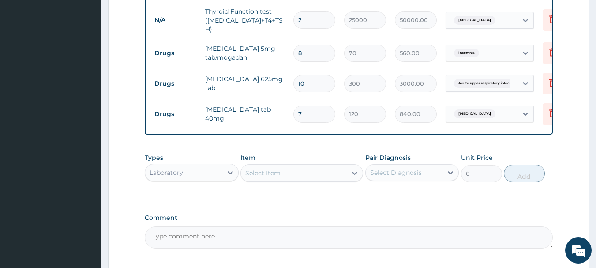
scroll to position [463, 0]
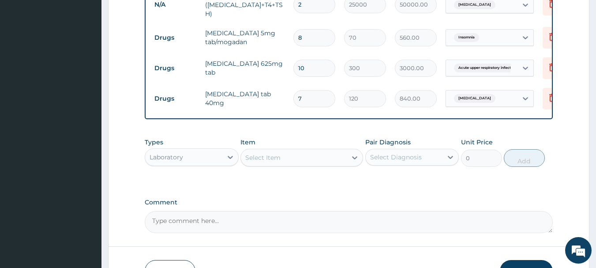
click at [209, 159] on div "Laboratory" at bounding box center [183, 157] width 77 height 14
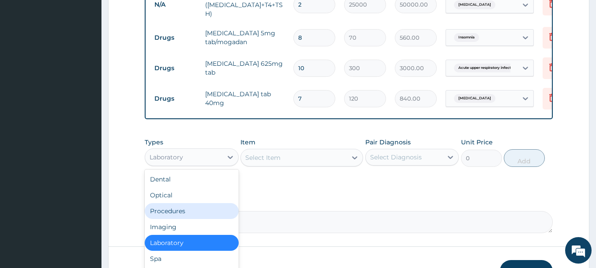
scroll to position [30, 0]
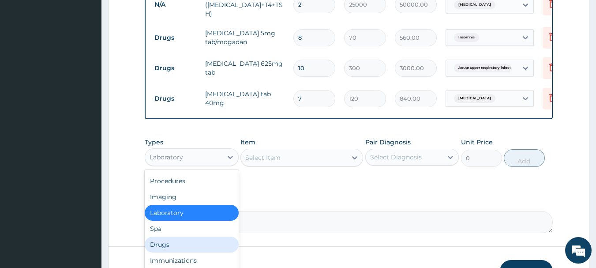
click at [168, 243] on div "Drugs" at bounding box center [192, 244] width 94 height 16
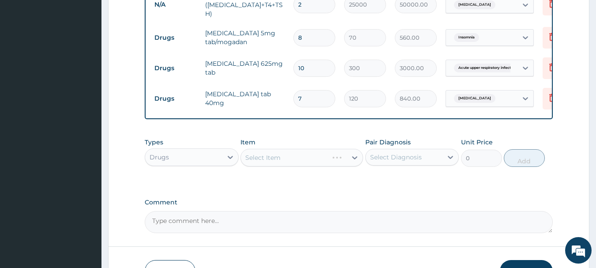
click at [305, 155] on div "Select Item" at bounding box center [301, 158] width 123 height 18
click at [344, 154] on div "Select Item" at bounding box center [294, 157] width 106 height 14
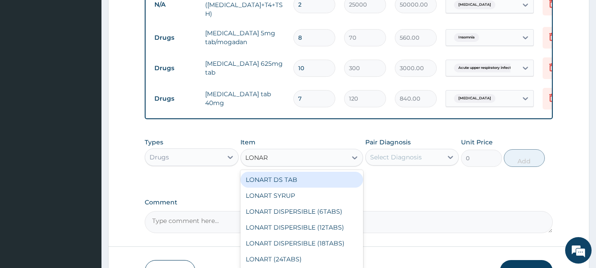
type input "LONART"
click at [286, 181] on div "LONART DS TAB" at bounding box center [301, 180] width 123 height 16
type input "350"
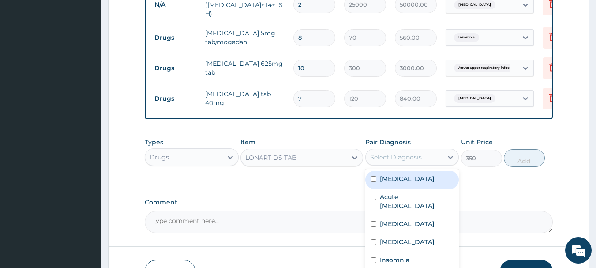
click at [382, 154] on div "Select Diagnosis" at bounding box center [396, 157] width 52 height 9
click at [392, 179] on label "Malaria" at bounding box center [407, 178] width 55 height 9
checkbox input "true"
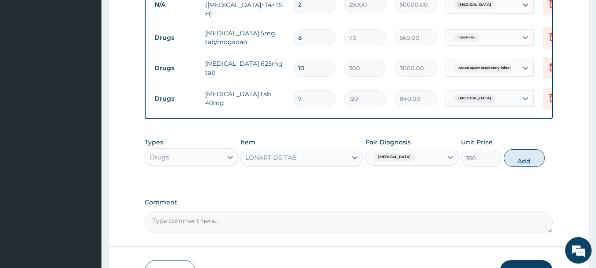
click at [524, 157] on button "Add" at bounding box center [524, 158] width 41 height 18
type input "0"
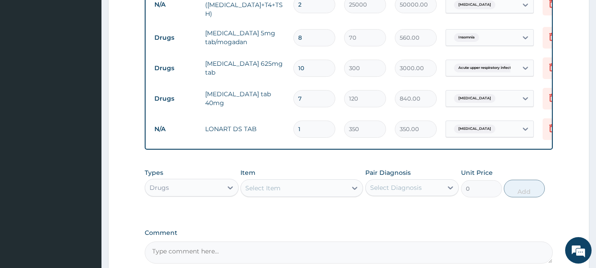
type input "0.00"
type input "6"
type input "2100.00"
type input "6"
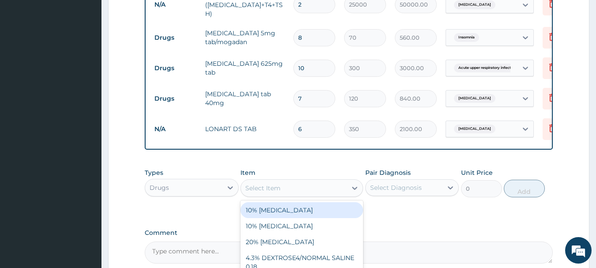
click at [269, 184] on div "Select Item" at bounding box center [262, 187] width 35 height 9
type input "PARACE"
click at [276, 210] on div "[MEDICAL_DATA] 500MG TAB" at bounding box center [301, 210] width 123 height 16
type input "20"
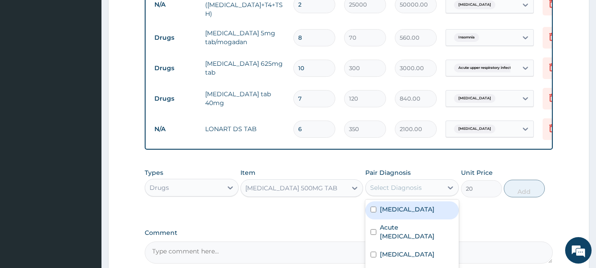
click at [397, 188] on div "Select Diagnosis" at bounding box center [396, 187] width 52 height 9
click at [392, 207] on label "Malaria" at bounding box center [407, 209] width 55 height 9
checkbox input "true"
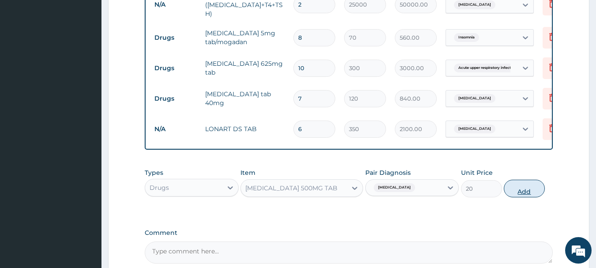
click at [524, 187] on button "Add" at bounding box center [524, 188] width 41 height 18
type input "0"
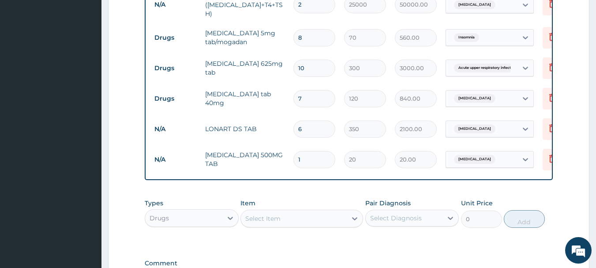
type input "18"
type input "360.00"
type input "18"
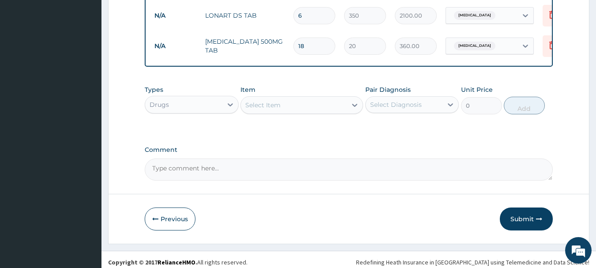
scroll to position [580, 0]
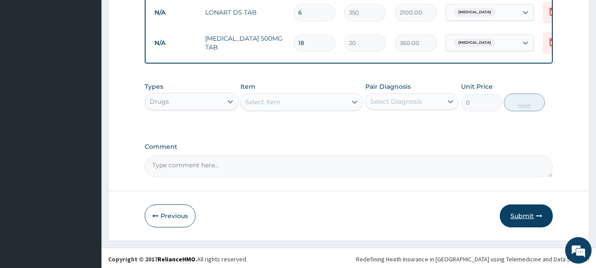
click at [518, 211] on button "Submit" at bounding box center [526, 215] width 53 height 23
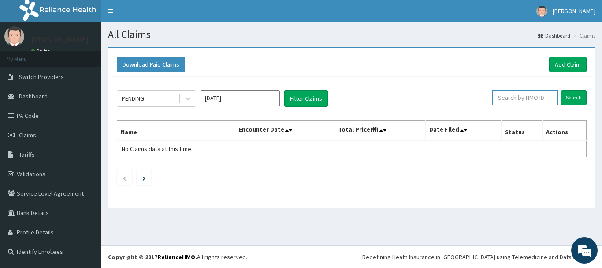
click at [518, 97] on input "text" at bounding box center [526, 97] width 66 height 15
paste input "FCC/11059/A"
type input "FCC/11059/A"
click at [574, 98] on input "Search" at bounding box center [574, 97] width 26 height 15
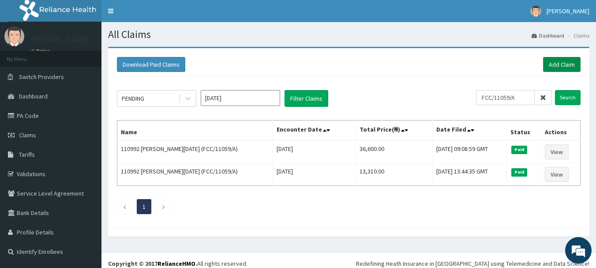
click at [561, 63] on link "Add Claim" at bounding box center [561, 64] width 37 height 15
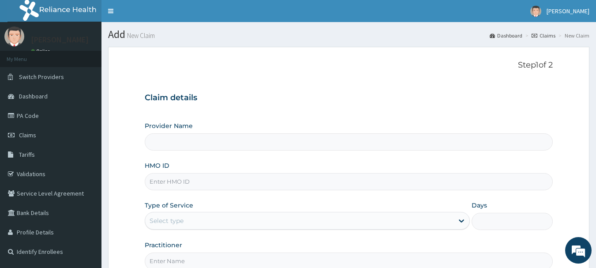
type input "INLAND SPECIALIST HOSPITAL- OGUDU"
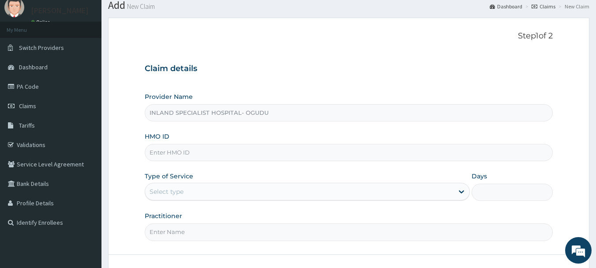
scroll to position [44, 0]
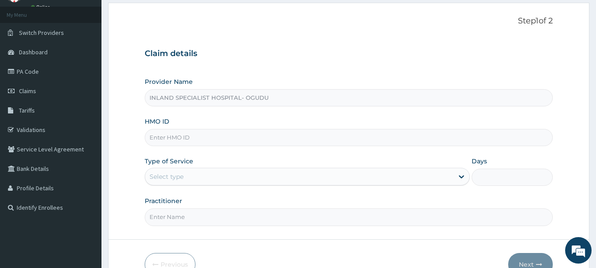
click at [186, 138] on input "HMO ID" at bounding box center [349, 137] width 408 height 17
paste input "FCC/11059/A"
type input "FCC/11059/A"
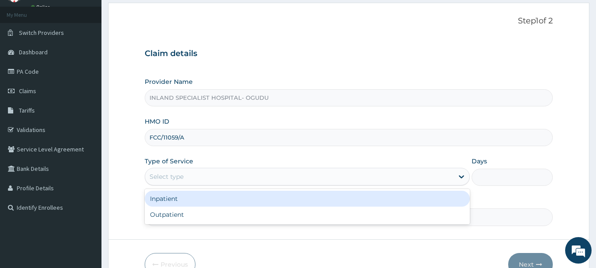
click at [157, 175] on div "Select type" at bounding box center [167, 176] width 34 height 9
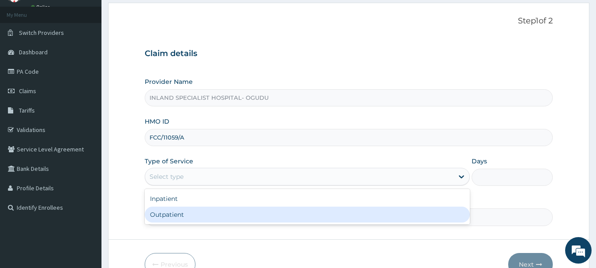
click at [163, 218] on div "Outpatient" at bounding box center [307, 214] width 325 height 16
type input "1"
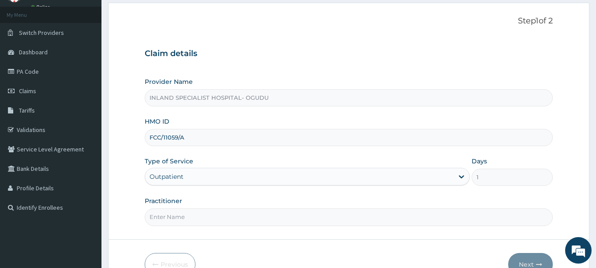
scroll to position [0, 0]
click at [200, 217] on input "Practitioner" at bounding box center [349, 216] width 408 height 17
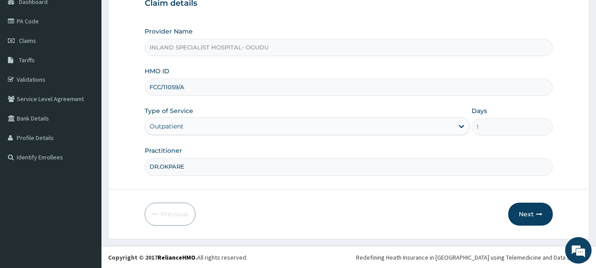
scroll to position [95, 0]
type input "DR.OKPARE"
click at [531, 212] on button "Next" at bounding box center [530, 213] width 45 height 23
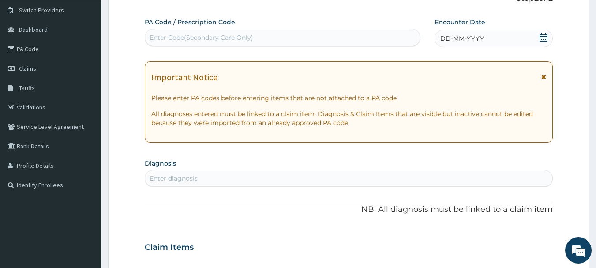
scroll to position [51, 0]
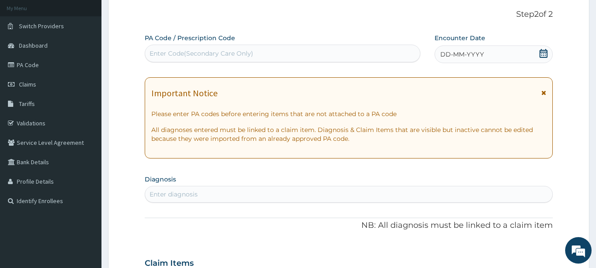
click at [543, 53] on icon at bounding box center [543, 53] width 9 height 9
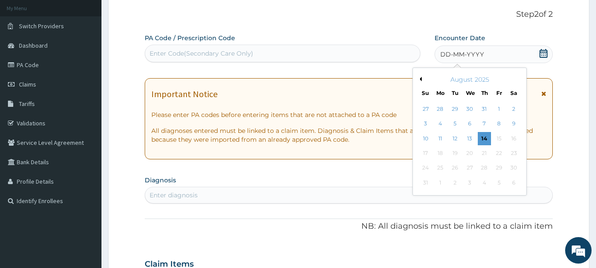
click at [419, 78] on button "Previous Month" at bounding box center [419, 79] width 4 height 4
click at [514, 152] on div "26" at bounding box center [513, 152] width 13 height 13
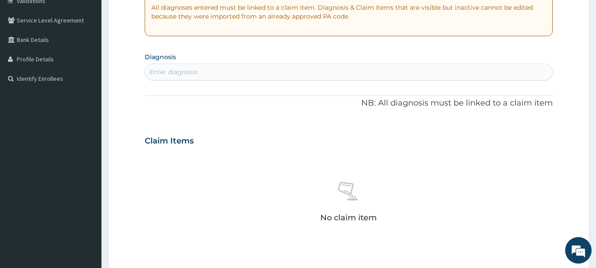
scroll to position [183, 0]
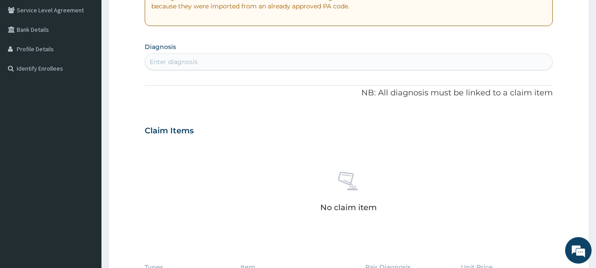
click at [197, 64] on div "Enter diagnosis" at bounding box center [174, 61] width 48 height 9
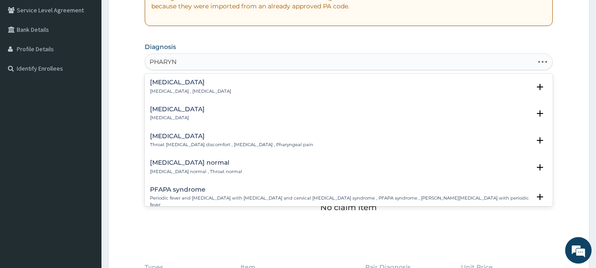
type input "PHARYNG"
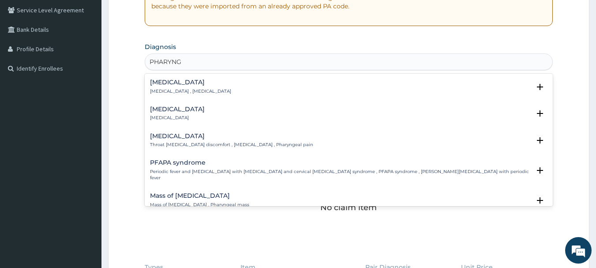
click at [157, 112] on h4 "Pharyngitis" at bounding box center [177, 109] width 55 height 7
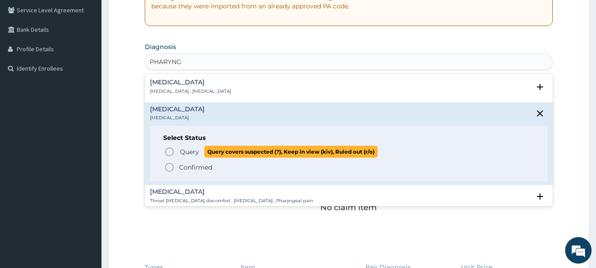
click at [166, 150] on icon "status option query" at bounding box center [169, 151] width 11 height 11
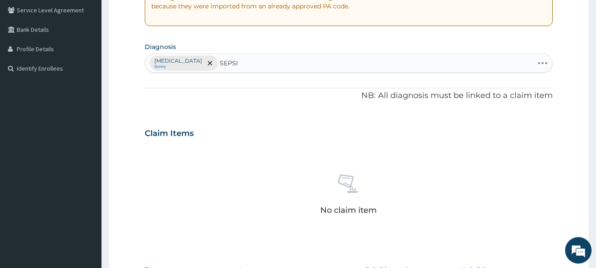
type input "SEPSIS"
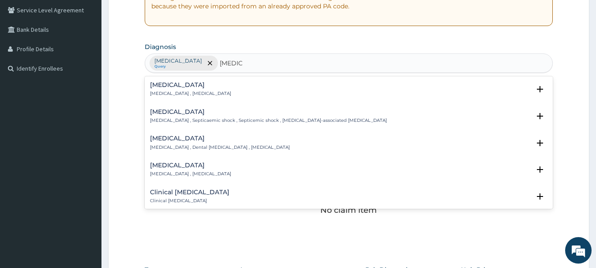
click at [153, 87] on h4 "Sepsis" at bounding box center [190, 85] width 81 height 7
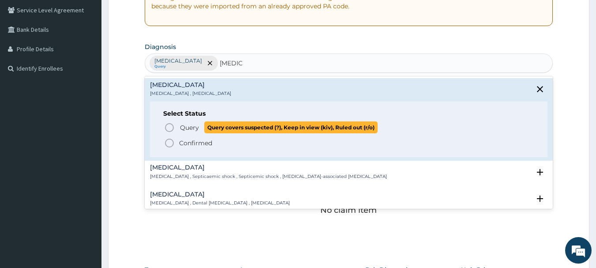
drag, startPoint x: 168, startPoint y: 126, endPoint x: 209, endPoint y: 100, distance: 48.0
click at [168, 126] on icon "status option query" at bounding box center [169, 127] width 11 height 11
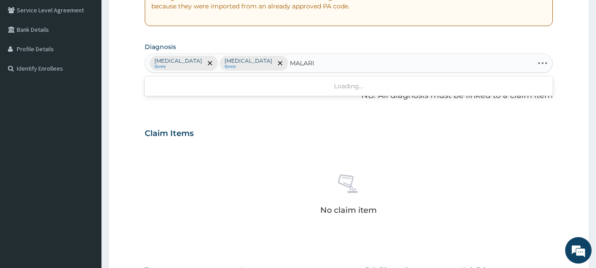
type input "MALARIA"
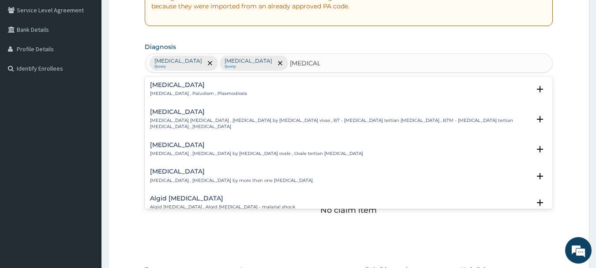
click at [158, 89] on div "Malaria Malaria , Paludism , Plasmodiosis" at bounding box center [198, 89] width 97 height 15
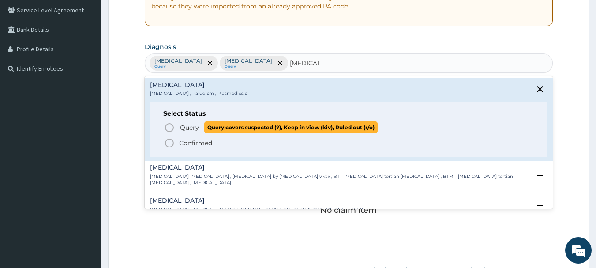
click at [168, 125] on icon "status option query" at bounding box center [169, 127] width 11 height 11
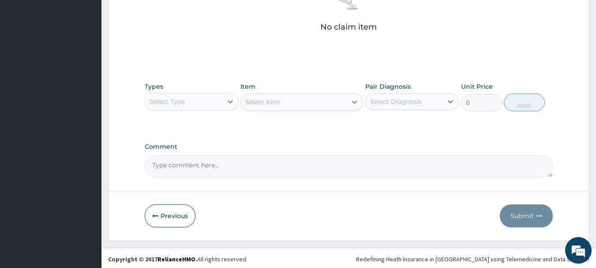
scroll to position [368, 0]
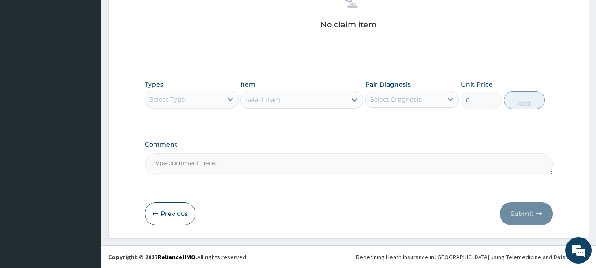
click at [177, 101] on div "Select Type" at bounding box center [167, 99] width 35 height 9
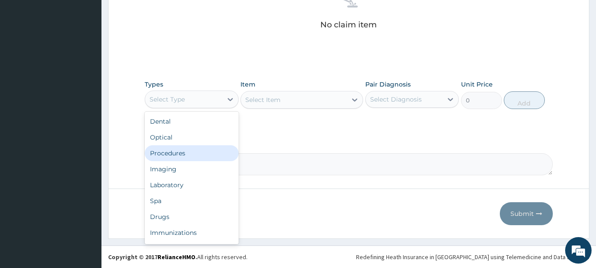
click at [167, 159] on div "Procedures" at bounding box center [192, 153] width 94 height 16
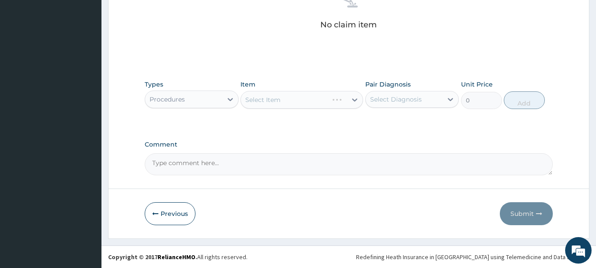
click at [293, 98] on div "Select Item" at bounding box center [301, 100] width 123 height 18
click at [357, 98] on div "Select Item" at bounding box center [301, 100] width 123 height 18
click at [336, 101] on div "Select Item" at bounding box center [301, 100] width 123 height 18
click at [296, 99] on div "Select Item" at bounding box center [294, 100] width 106 height 14
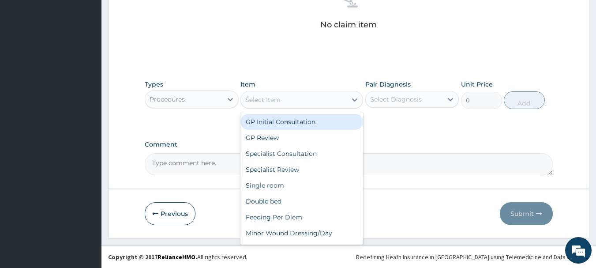
click at [288, 119] on div "GP Initial Consultation" at bounding box center [301, 122] width 123 height 16
type input "3000"
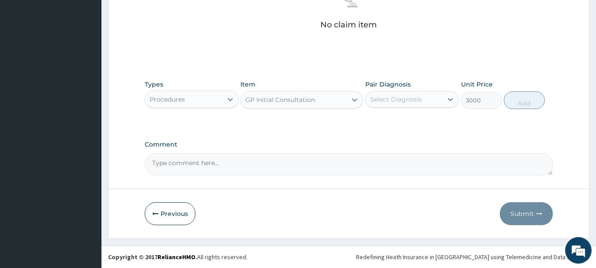
click at [371, 95] on div "Select Diagnosis" at bounding box center [396, 99] width 52 height 9
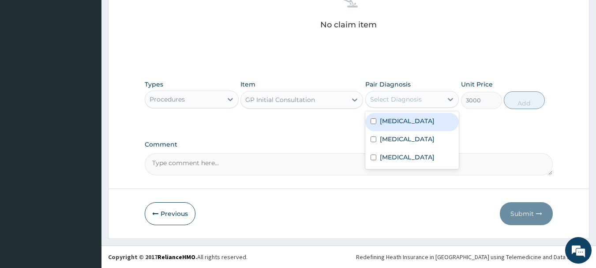
click at [389, 124] on label "Pharyngitis" at bounding box center [407, 120] width 55 height 9
checkbox input "true"
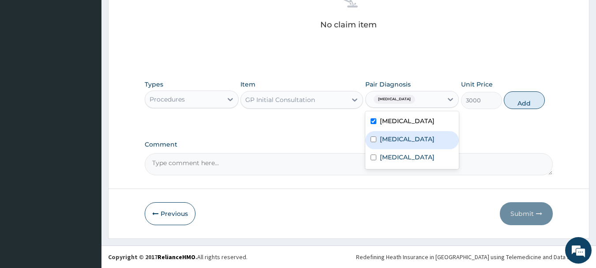
click at [390, 142] on label "Sepsis" at bounding box center [407, 139] width 55 height 9
checkbox input "true"
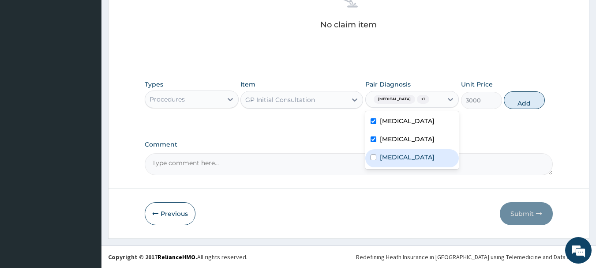
click at [389, 159] on label "Malaria" at bounding box center [407, 157] width 55 height 9
checkbox input "true"
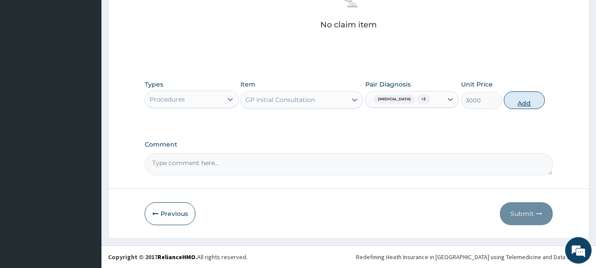
click at [511, 97] on button "Add" at bounding box center [524, 100] width 41 height 18
type input "0"
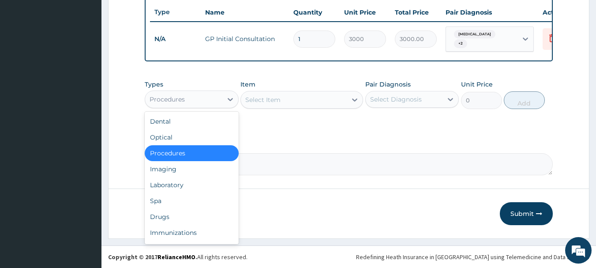
click at [201, 100] on div "Procedures" at bounding box center [183, 99] width 77 height 14
click at [168, 188] on div "Laboratory" at bounding box center [192, 185] width 94 height 16
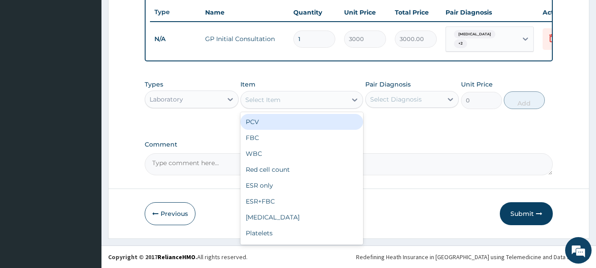
click at [284, 95] on div "Select Item" at bounding box center [294, 100] width 106 height 14
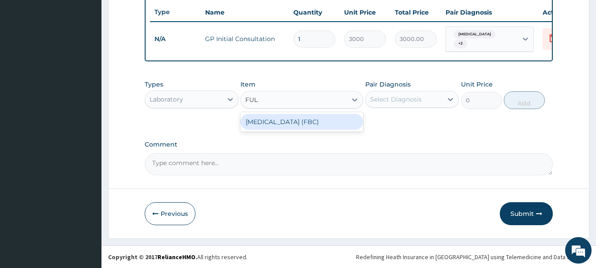
type input "FULL"
click at [287, 120] on div "FULL BLOOD COUNT (FBC)" at bounding box center [301, 122] width 123 height 16
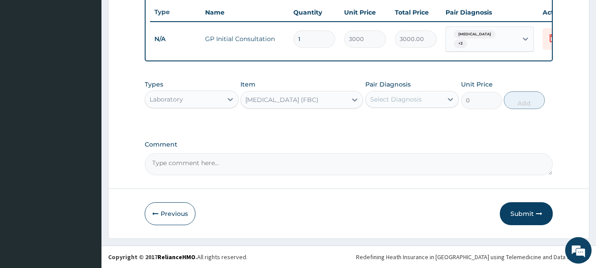
type input "5000"
click at [389, 93] on div "Select Diagnosis" at bounding box center [404, 99] width 77 height 14
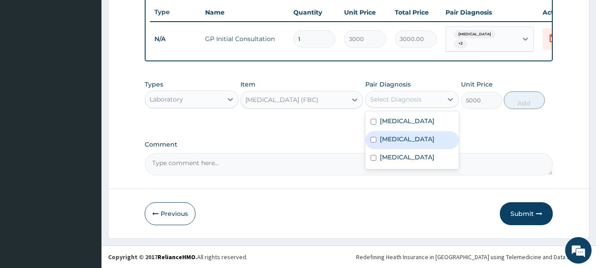
click at [385, 140] on label "Sepsis" at bounding box center [407, 139] width 55 height 9
checkbox input "true"
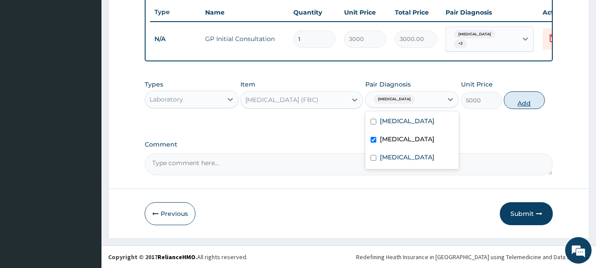
click at [534, 105] on button "Add" at bounding box center [524, 100] width 41 height 18
type input "0"
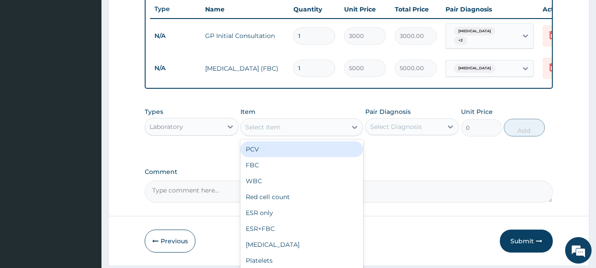
click at [274, 131] on div "Select Item" at bounding box center [262, 127] width 35 height 9
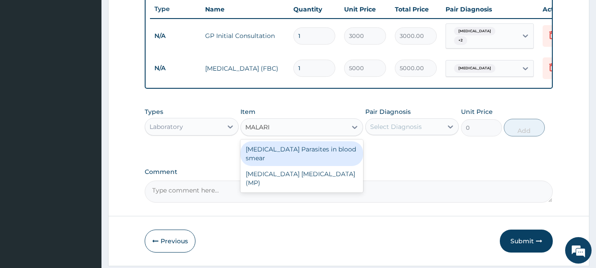
type input "MALARIA"
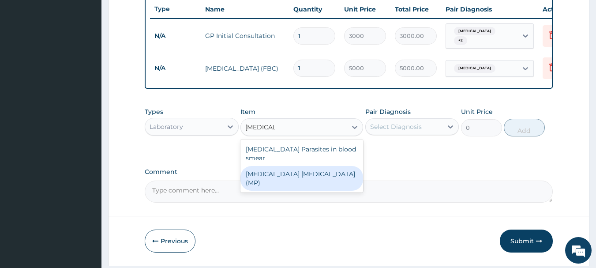
click at [275, 166] on div "MALARIA PARASITE (MP)" at bounding box center [301, 178] width 123 height 25
type input "2000"
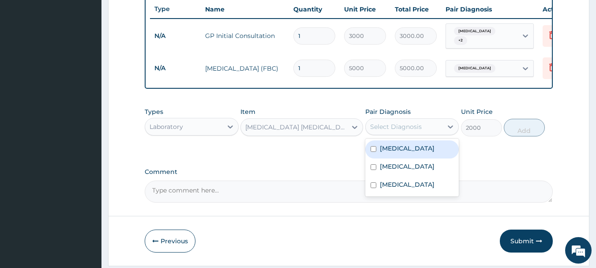
click at [390, 131] on div "Select Diagnosis" at bounding box center [396, 126] width 52 height 9
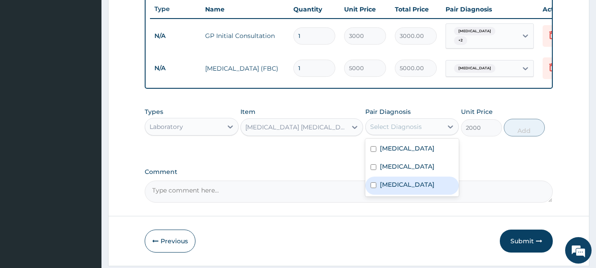
click at [388, 189] on label "Malaria" at bounding box center [407, 184] width 55 height 9
checkbox input "true"
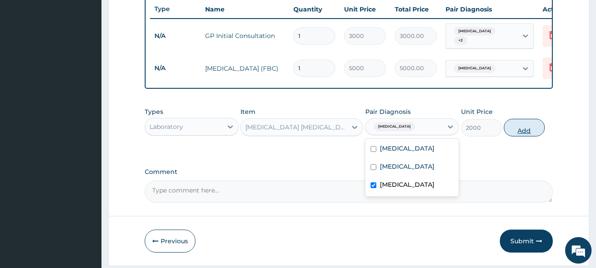
click at [523, 132] on button "Add" at bounding box center [524, 128] width 41 height 18
type input "0"
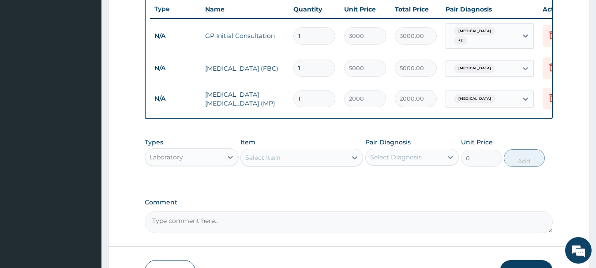
click at [216, 162] on div "Laboratory" at bounding box center [183, 157] width 77 height 14
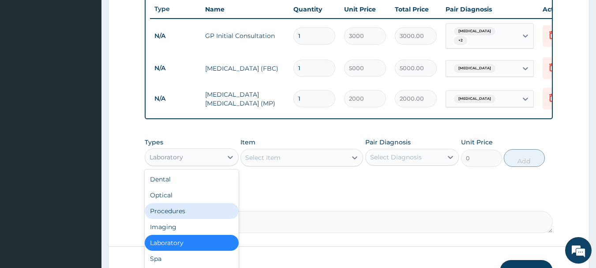
scroll to position [30, 0]
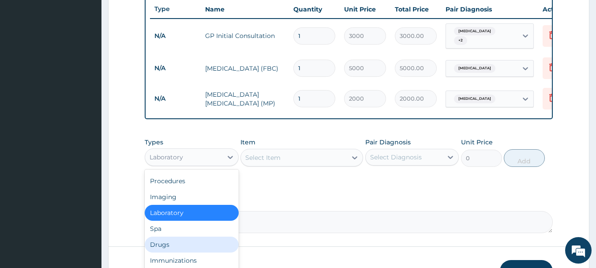
click at [159, 244] on div "Drugs" at bounding box center [192, 244] width 94 height 16
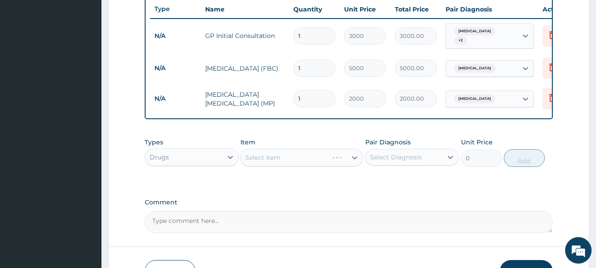
click at [318, 161] on div "Select Item" at bounding box center [301, 158] width 123 height 18
click at [352, 162] on icon at bounding box center [354, 157] width 9 height 9
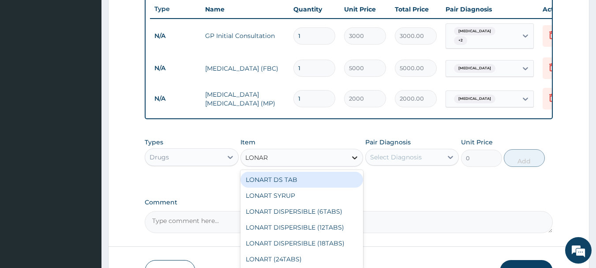
type input "LONART"
click at [288, 178] on div "LONART DS TAB" at bounding box center [301, 180] width 123 height 16
type input "350"
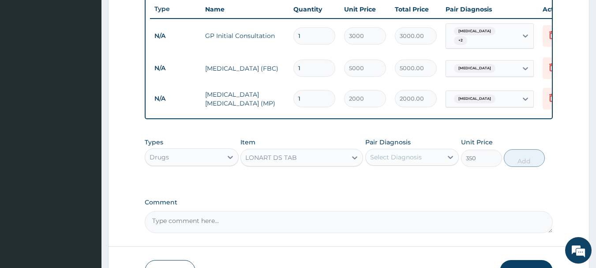
click at [393, 157] on div "Select Diagnosis" at bounding box center [396, 157] width 52 height 9
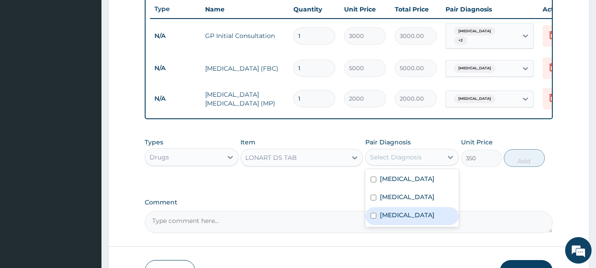
click at [402, 215] on label "Malaria" at bounding box center [407, 214] width 55 height 9
checkbox input "true"
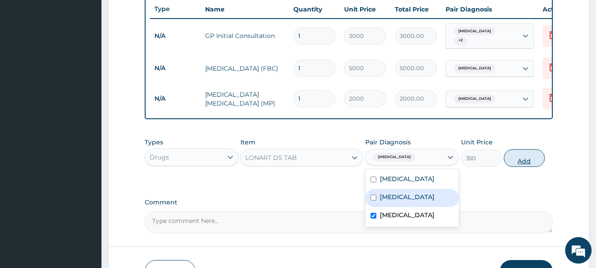
click at [519, 163] on button "Add" at bounding box center [524, 158] width 41 height 18
type input "0"
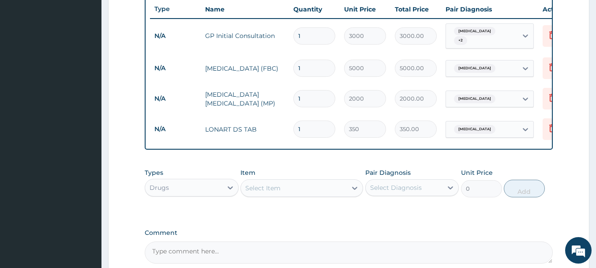
type input "0.00"
type input "6"
type input "2100.00"
type input "6"
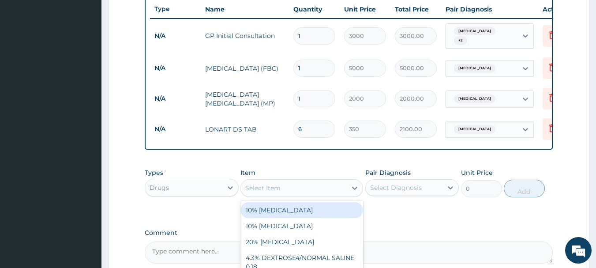
click at [320, 190] on div "Select Item" at bounding box center [294, 188] width 106 height 14
type input "PARACE"
click at [315, 209] on div "[MEDICAL_DATA] 500MG TAB" at bounding box center [301, 210] width 123 height 16
type input "20"
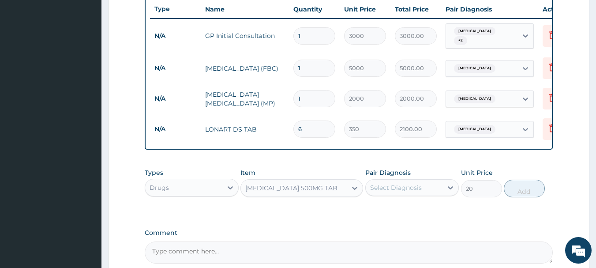
click at [396, 194] on div "Select Diagnosis" at bounding box center [404, 187] width 77 height 14
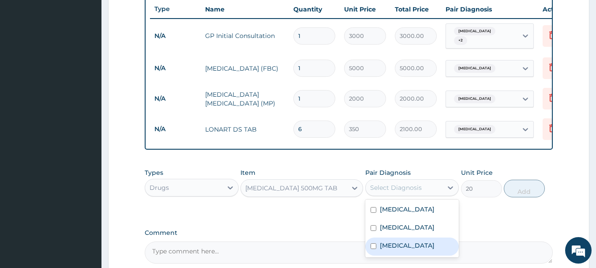
click at [389, 246] on label "Malaria" at bounding box center [407, 245] width 55 height 9
checkbox input "true"
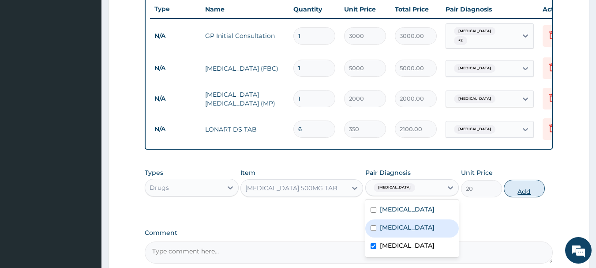
click at [519, 190] on button "Add" at bounding box center [524, 188] width 41 height 18
type input "0"
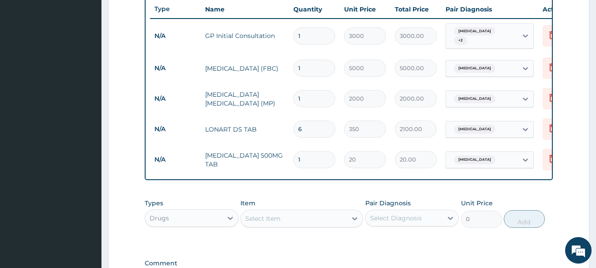
type input "18"
type input "360.00"
type input "18"
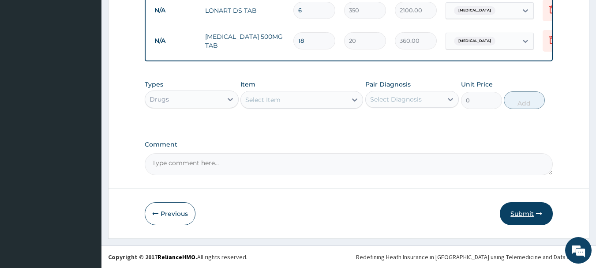
click at [520, 209] on button "Submit" at bounding box center [526, 213] width 53 height 23
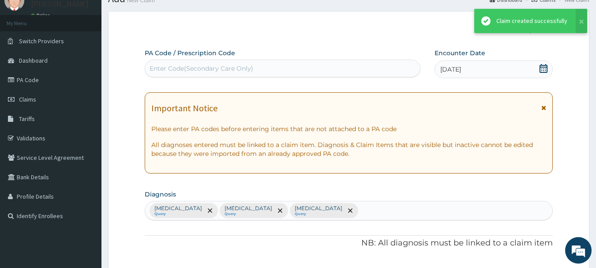
scroll to position [455, 0]
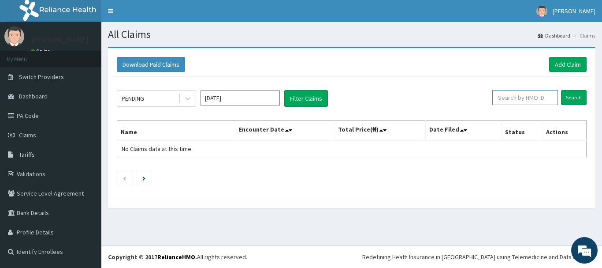
click at [525, 94] on input "text" at bounding box center [526, 97] width 66 height 15
paste input "JTA/10005/A"
type input "JTA/10005/A"
click at [574, 93] on input "Search" at bounding box center [574, 97] width 26 height 15
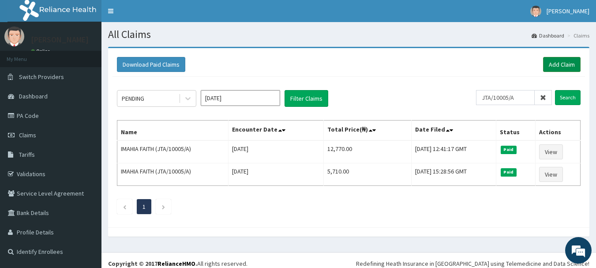
click at [561, 63] on link "Add Claim" at bounding box center [561, 64] width 37 height 15
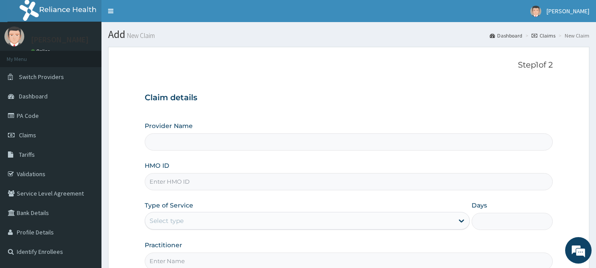
type input "INLAND SPECIALIST HOSPITAL- OGUDU"
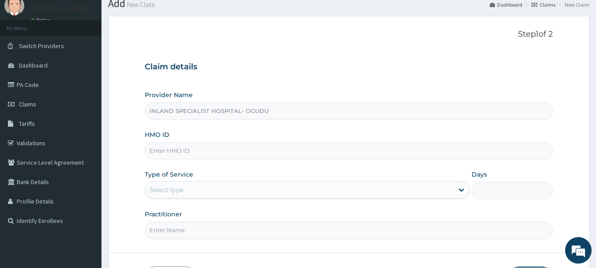
scroll to position [44, 0]
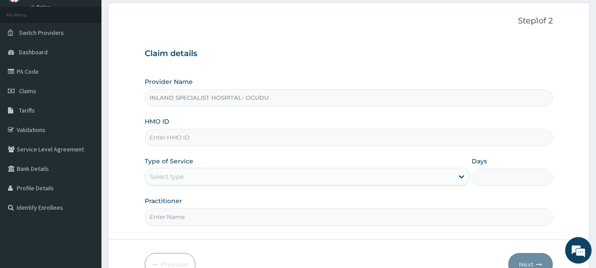
click at [204, 138] on input "HMO ID" at bounding box center [349, 137] width 408 height 17
paste input "JTA/10005/A"
type input "JTA/10005/A"
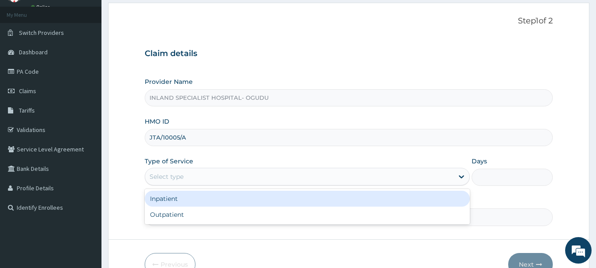
click at [178, 176] on div "Select type" at bounding box center [167, 176] width 34 height 9
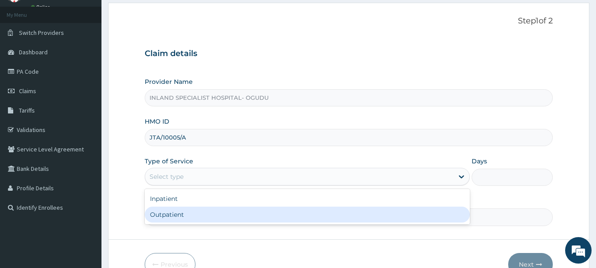
click at [169, 213] on div "Outpatient" at bounding box center [307, 214] width 325 height 16
type input "1"
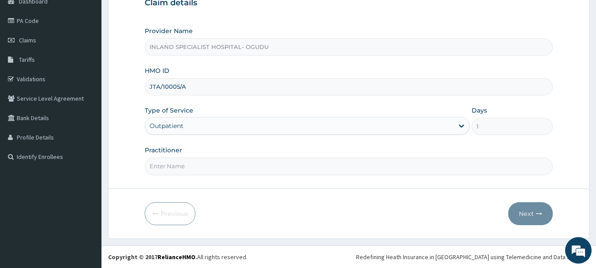
scroll to position [0, 0]
click at [206, 165] on input "Practitioner" at bounding box center [349, 165] width 408 height 17
type input "DR.OKPARE"
click at [523, 212] on button "Next" at bounding box center [530, 213] width 45 height 23
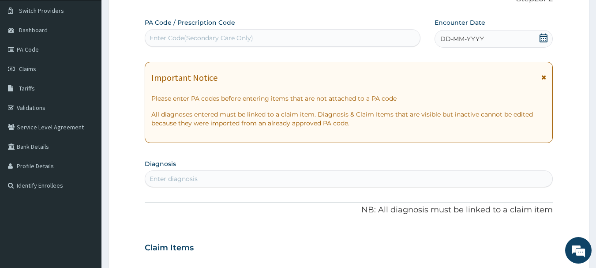
scroll to position [51, 0]
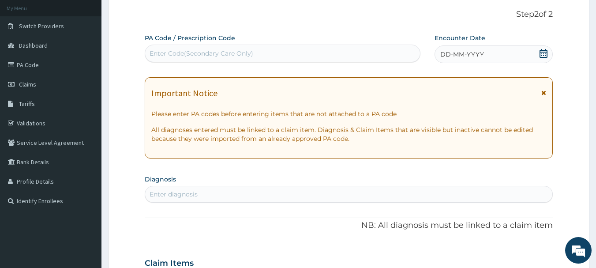
click at [214, 45] on div "Enter Code(Secondary Care Only)" at bounding box center [283, 54] width 276 height 18
type input "PA/0D9735"
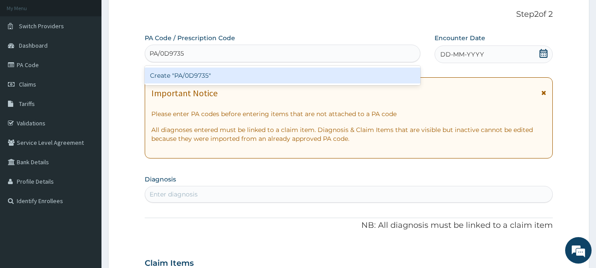
click at [189, 76] on div "Create "PA/0D9735"" at bounding box center [283, 75] width 276 height 16
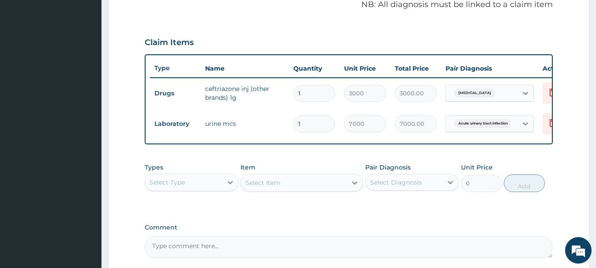
scroll to position [308, 0]
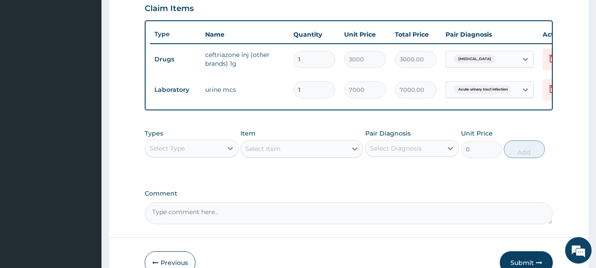
click at [191, 152] on div "Select Type" at bounding box center [183, 148] width 77 height 14
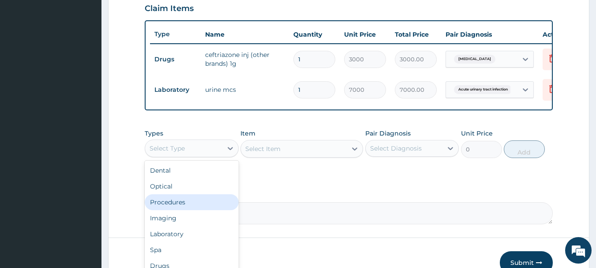
click at [172, 210] on div "Procedures" at bounding box center [192, 202] width 94 height 16
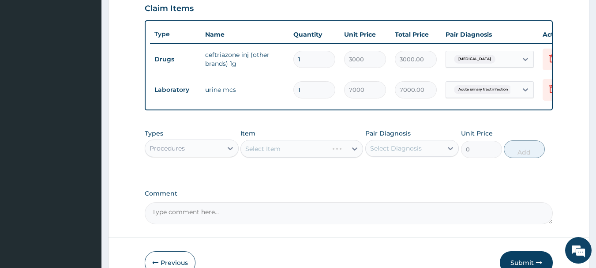
click at [277, 156] on div "Select Item" at bounding box center [301, 149] width 123 height 18
click at [282, 154] on div "Select Item" at bounding box center [294, 149] width 106 height 14
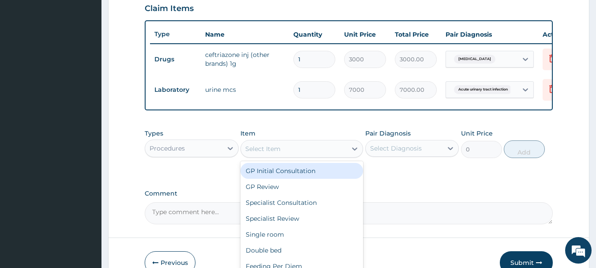
drag, startPoint x: 294, startPoint y: 179, endPoint x: 331, endPoint y: 169, distance: 38.8
click at [294, 179] on div "GP Initial Consultation" at bounding box center [301, 171] width 123 height 16
type input "3000"
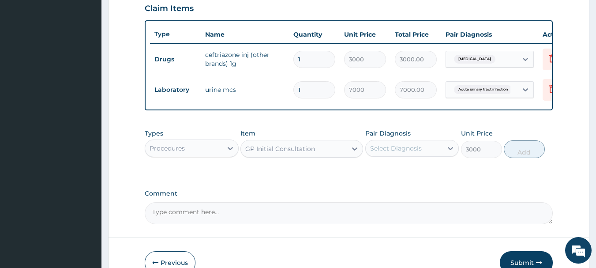
click at [379, 150] on div "Select Diagnosis" at bounding box center [396, 148] width 52 height 9
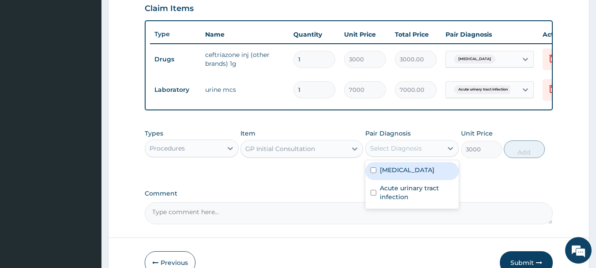
click at [382, 172] on label "Gastritis" at bounding box center [407, 169] width 55 height 9
checkbox input "true"
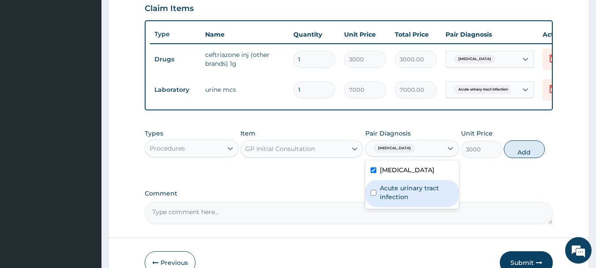
click at [405, 201] on label "Acute urinary tract infection" at bounding box center [417, 192] width 74 height 18
checkbox input "true"
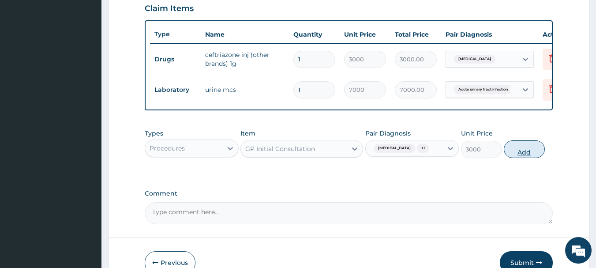
click at [525, 158] on button "Add" at bounding box center [524, 149] width 41 height 18
type input "0"
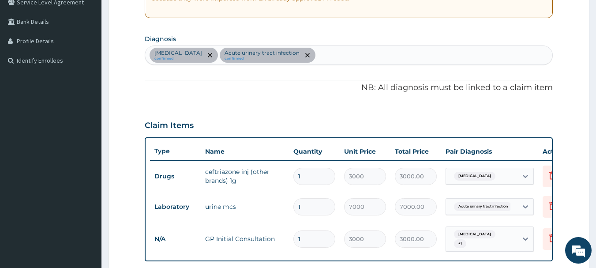
scroll to position [176, 0]
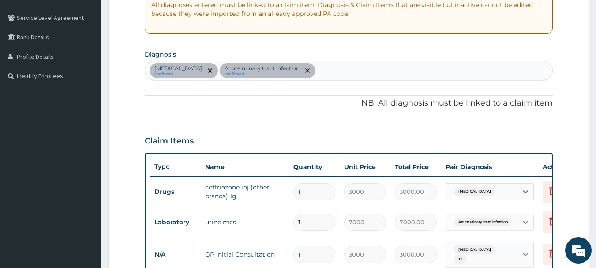
click at [306, 68] on div "Gastritis confirmed Acute urinary tract infection confirmed" at bounding box center [348, 70] width 407 height 19
type input "SALPINGITIS"
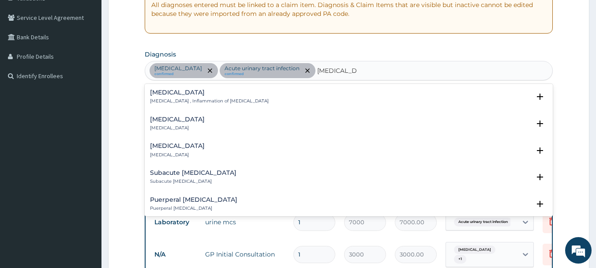
click at [172, 92] on h4 "Salpingitis" at bounding box center [209, 92] width 119 height 7
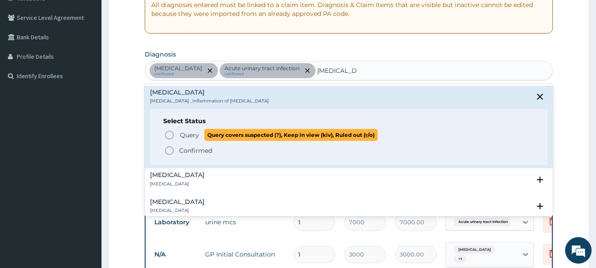
click at [169, 135] on icon "status option query" at bounding box center [169, 135] width 11 height 11
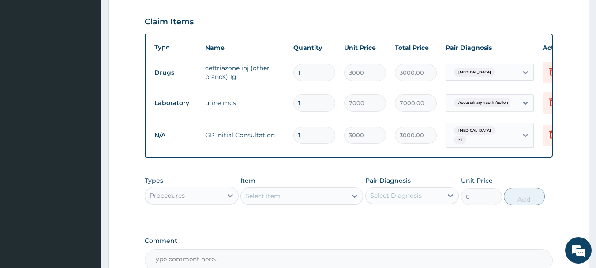
scroll to position [352, 0]
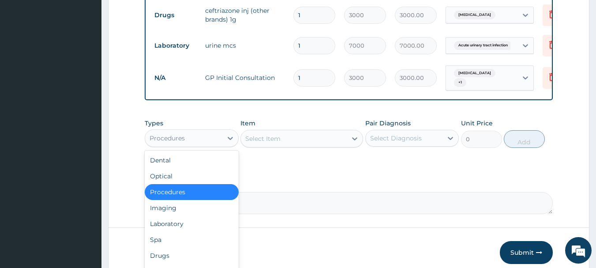
click at [198, 142] on div "Procedures" at bounding box center [183, 138] width 77 height 14
click at [168, 259] on div "Drugs" at bounding box center [192, 255] width 94 height 16
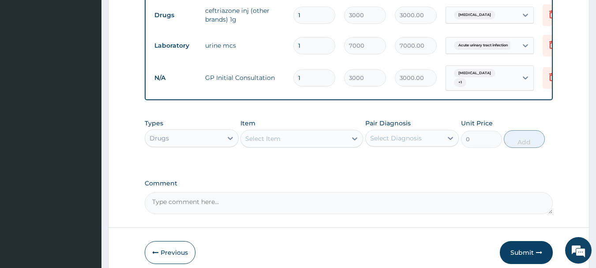
click at [272, 143] on div "Select Item" at bounding box center [262, 138] width 35 height 9
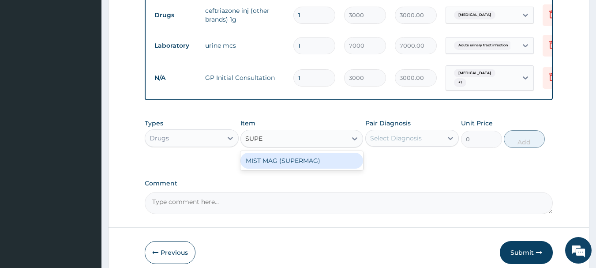
type input "SUPER"
click at [274, 168] on div "MIST MAG (SUPERMAG)" at bounding box center [301, 161] width 123 height 16
type input "1200"
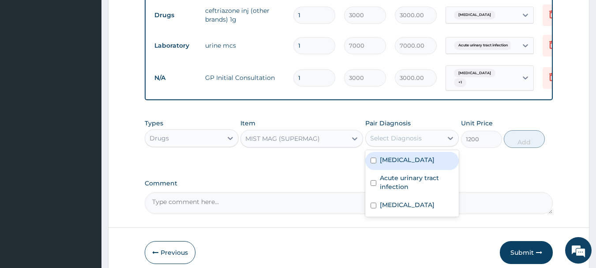
click at [397, 142] on div "Select Diagnosis" at bounding box center [396, 138] width 52 height 9
click at [403, 163] on label "Gastritis" at bounding box center [407, 159] width 55 height 9
checkbox input "true"
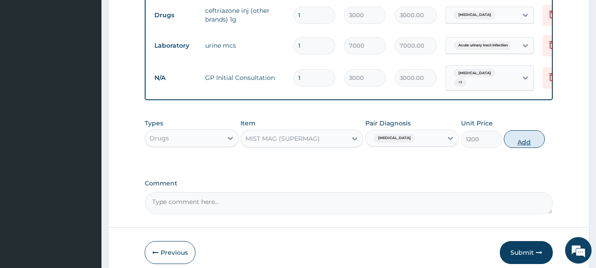
click at [517, 144] on button "Add" at bounding box center [524, 139] width 41 height 18
type input "0"
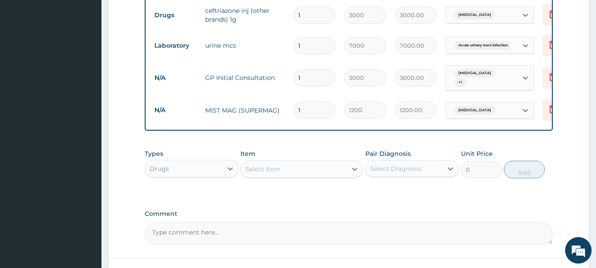
click at [275, 167] on div "Select Item" at bounding box center [294, 169] width 106 height 14
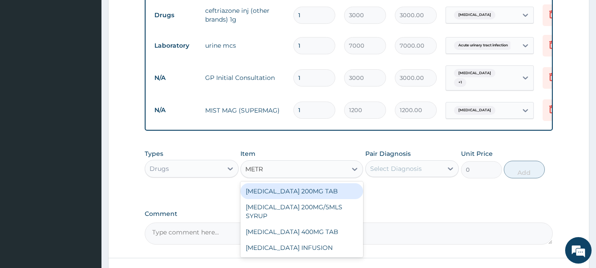
type input "METRO"
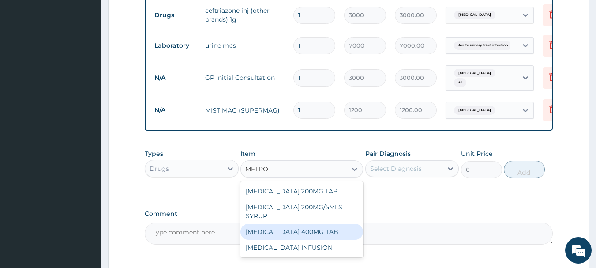
click at [280, 237] on div "[MEDICAL_DATA] 400MG TAB" at bounding box center [301, 232] width 123 height 16
type input "70"
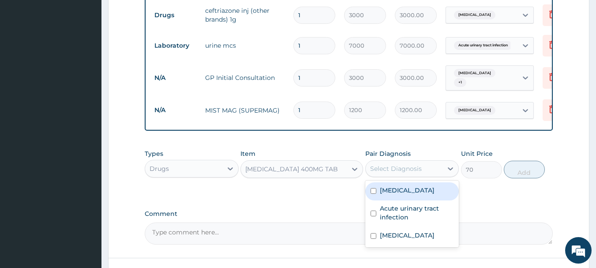
click at [412, 169] on div "Select Diagnosis" at bounding box center [396, 168] width 52 height 9
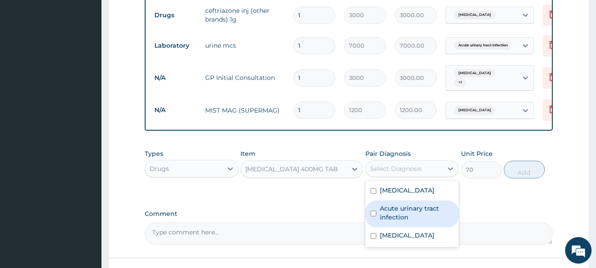
click at [404, 217] on label "Acute urinary tract infection" at bounding box center [417, 213] width 74 height 18
checkbox input "true"
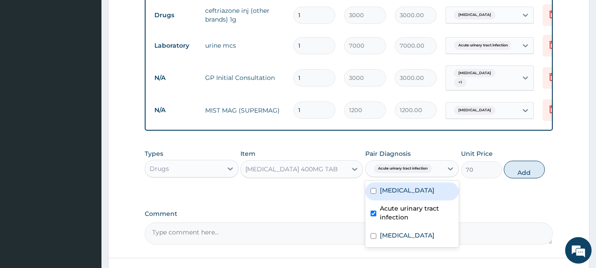
click at [403, 191] on label "Gastritis" at bounding box center [407, 190] width 55 height 9
checkbox input "true"
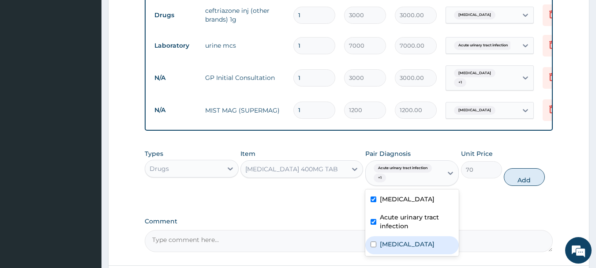
click at [402, 248] on label "Salpingitis" at bounding box center [407, 243] width 55 height 9
checkbox input "true"
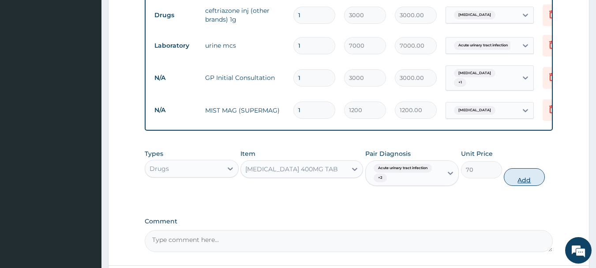
click at [517, 179] on button "Add" at bounding box center [524, 177] width 41 height 18
type input "0"
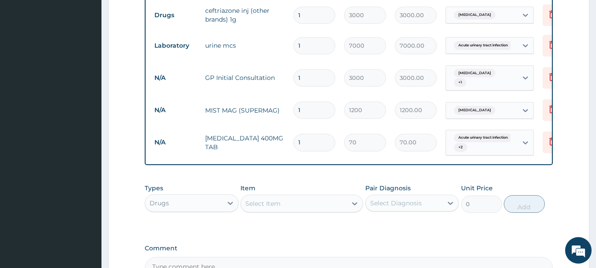
type input "10"
type input "700.00"
type input "1"
type input "70.00"
type input "15"
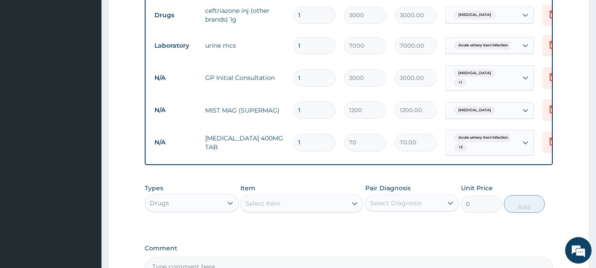
type input "1050.00"
type input "15"
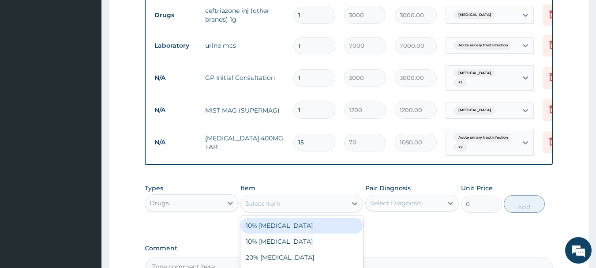
click at [259, 203] on div "Select Item" at bounding box center [262, 203] width 35 height 9
type input "OMEPRA"
click at [276, 227] on div "[MEDICAL_DATA] 20MG" at bounding box center [301, 225] width 123 height 16
type input "150"
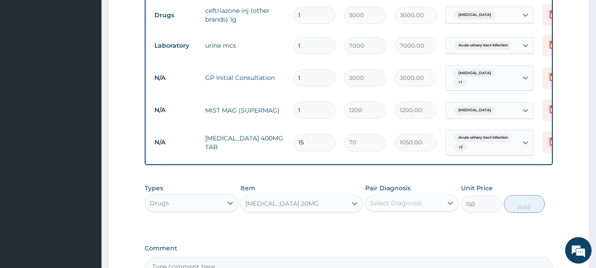
click at [397, 205] on div "Select Diagnosis" at bounding box center [396, 202] width 52 height 9
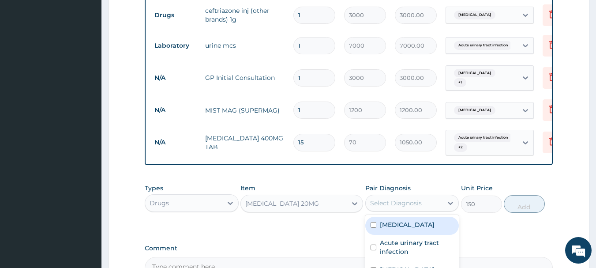
click at [398, 229] on label "Gastritis" at bounding box center [407, 224] width 55 height 9
checkbox input "true"
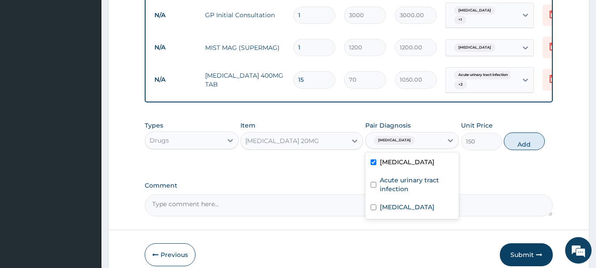
scroll to position [440, 0]
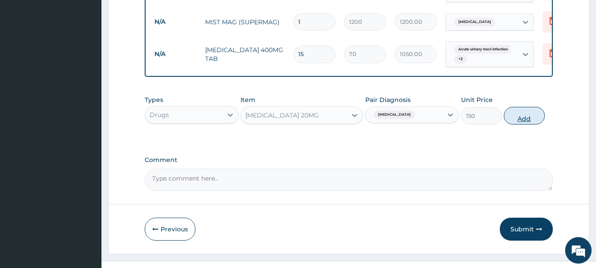
click at [524, 119] on button "Add" at bounding box center [524, 116] width 41 height 18
type input "0"
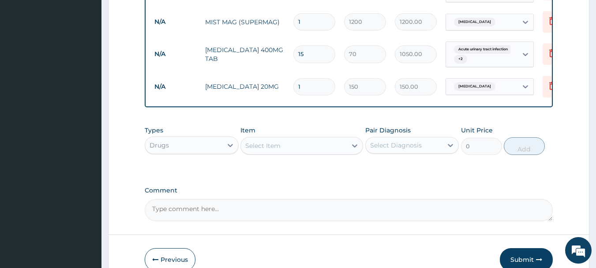
type input "14"
type input "2100.00"
type input "14"
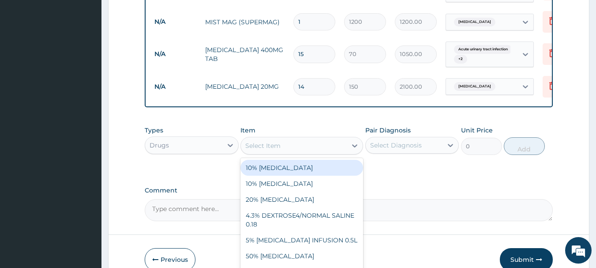
click at [286, 143] on div "Select Item" at bounding box center [294, 145] width 106 height 14
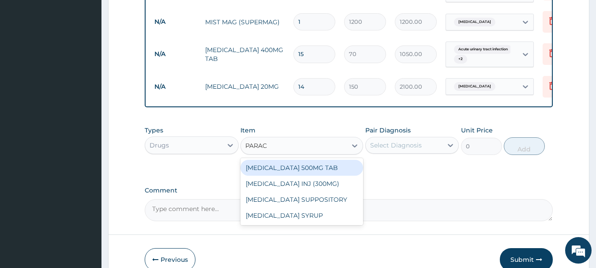
type input "PARACE"
click at [288, 168] on div "[MEDICAL_DATA] 500MG TAB" at bounding box center [301, 168] width 123 height 16
type input "20"
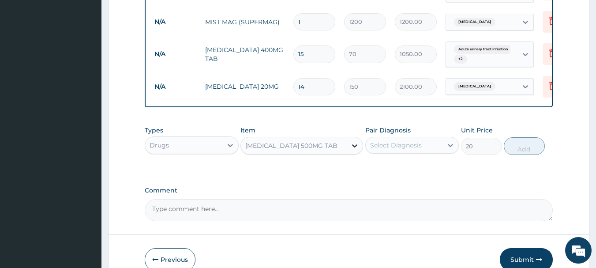
click at [355, 149] on icon at bounding box center [354, 145] width 9 height 9
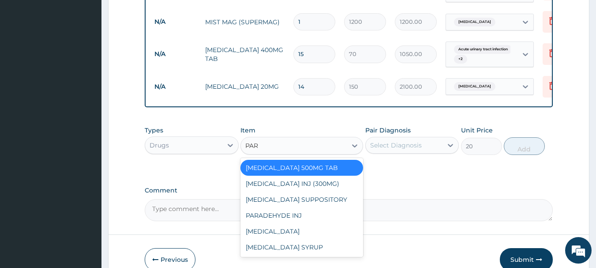
scroll to position [0, 0]
type input "PARA"
click at [313, 188] on div "[MEDICAL_DATA] INJ (300MG)" at bounding box center [301, 184] width 123 height 16
type input "700"
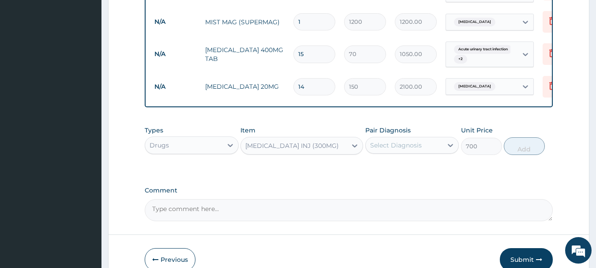
click at [392, 148] on div "Select Diagnosis" at bounding box center [396, 145] width 52 height 9
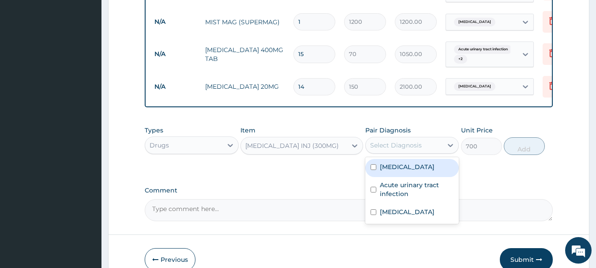
click at [388, 170] on label "Gastritis" at bounding box center [407, 166] width 55 height 9
checkbox input "true"
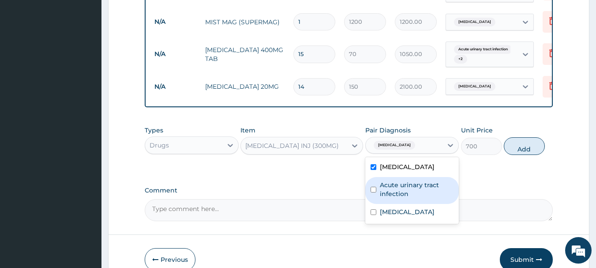
click at [390, 187] on label "Acute urinary tract infection" at bounding box center [417, 189] width 74 height 18
checkbox input "true"
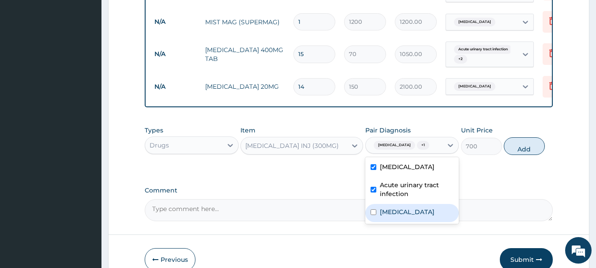
click at [396, 216] on label "Salpingitis" at bounding box center [407, 211] width 55 height 9
checkbox input "true"
click at [520, 145] on button "Add" at bounding box center [524, 146] width 41 height 18
type input "0"
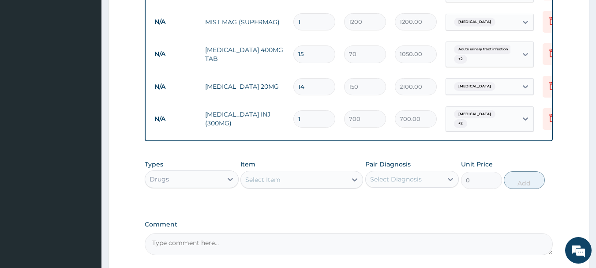
type input "0.00"
type input "3"
type input "2100.00"
type input "3"
click at [454, 226] on label "Comment" at bounding box center [349, 224] width 408 height 7
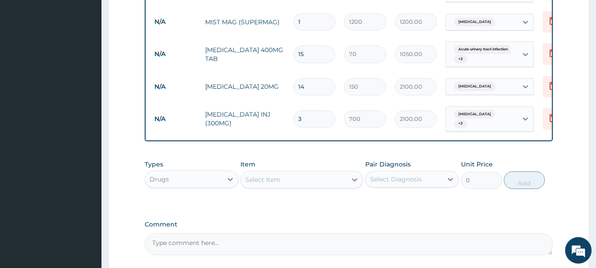
click at [454, 233] on textarea "Comment" at bounding box center [349, 244] width 408 height 22
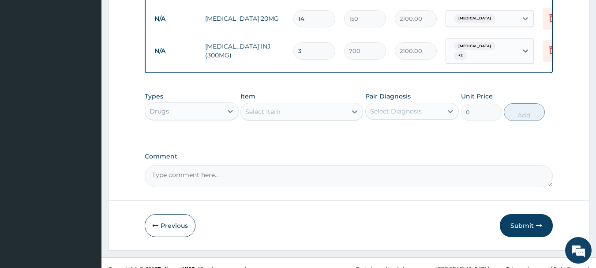
scroll to position [519, 0]
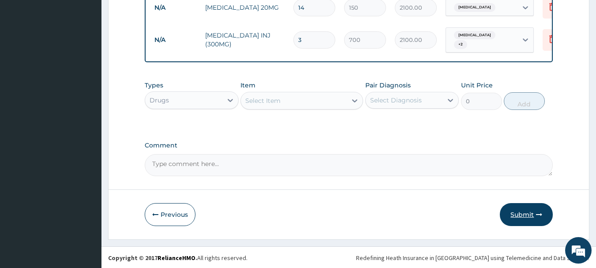
click at [522, 211] on button "Submit" at bounding box center [526, 214] width 53 height 23
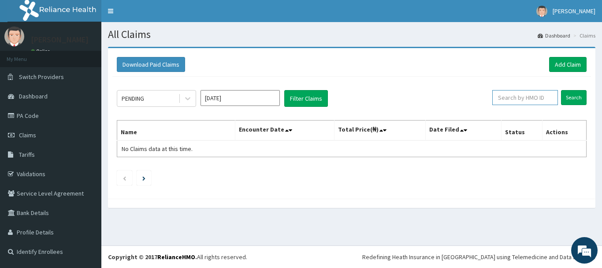
click at [515, 98] on input "text" at bounding box center [526, 97] width 66 height 15
paste input "JTA/10005/A"
click at [576, 97] on input "Search" at bounding box center [574, 97] width 26 height 15
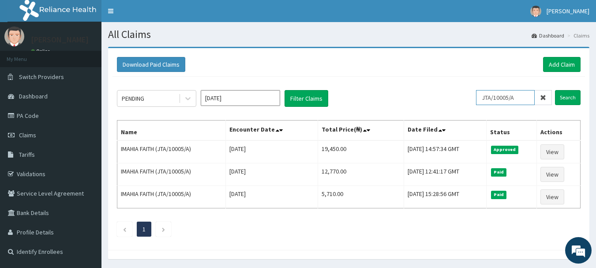
drag, startPoint x: 527, startPoint y: 97, endPoint x: 470, endPoint y: 98, distance: 57.8
click at [470, 98] on div "PENDING [DATE] Filter Claims JTA/10005/A Search" at bounding box center [348, 98] width 463 height 17
paste input "FCC/12612"
type input "FCC/12612/A"
click at [567, 96] on input "Search" at bounding box center [568, 97] width 26 height 15
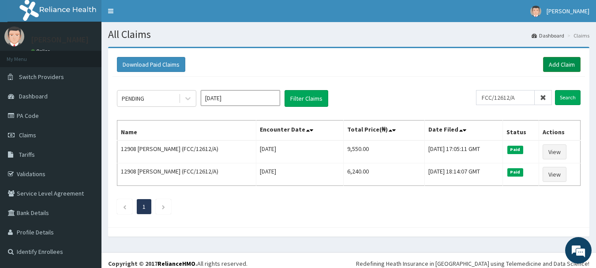
click at [559, 63] on link "Add Claim" at bounding box center [561, 64] width 37 height 15
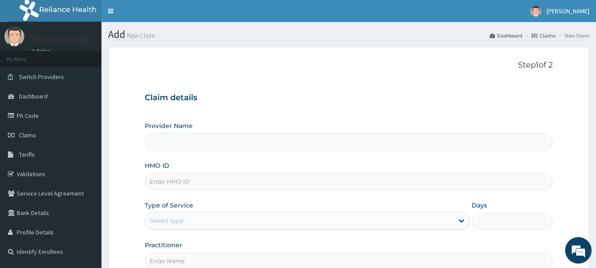
type input "INLAND SPECIALIST HOSPITAL- OGUDU"
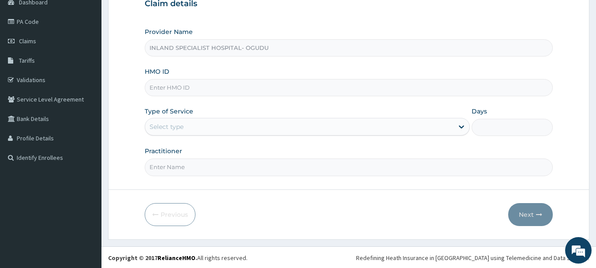
scroll to position [95, 0]
click at [199, 89] on input "HMO ID" at bounding box center [349, 86] width 408 height 17
paste input "FCC/12612/A"
type input "FCC/12612/A"
click at [200, 123] on div "Select type" at bounding box center [299, 126] width 308 height 14
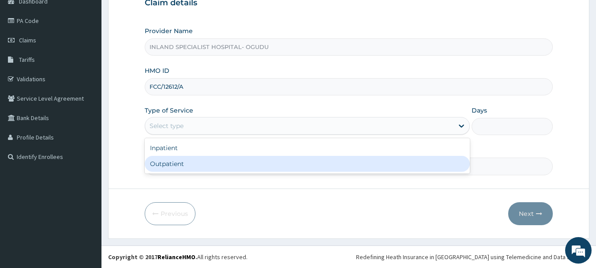
click at [189, 159] on div "Outpatient" at bounding box center [307, 164] width 325 height 16
type input "1"
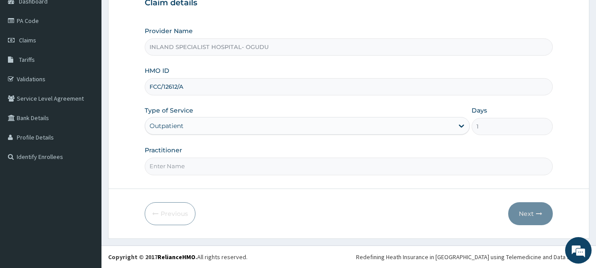
scroll to position [0, 0]
click at [202, 164] on input "Practitioner" at bounding box center [349, 165] width 408 height 17
type input "[PERSON_NAME]"
click at [512, 206] on button "Next" at bounding box center [530, 213] width 45 height 23
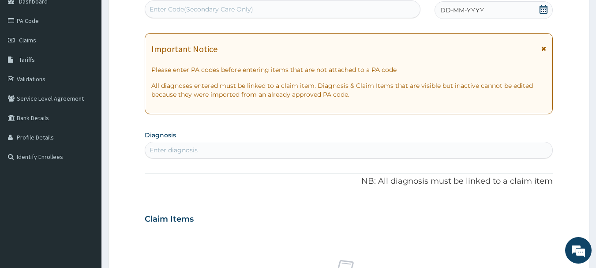
click at [541, 9] on icon at bounding box center [543, 9] width 9 height 9
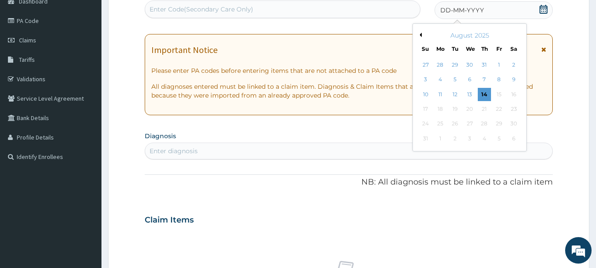
click at [421, 34] on button "Previous Month" at bounding box center [419, 35] width 4 height 4
click at [426, 121] on div "27" at bounding box center [425, 123] width 13 height 13
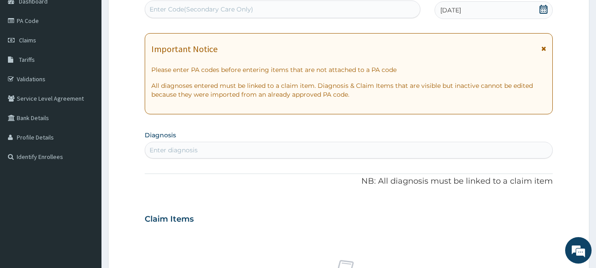
click at [216, 150] on div "Enter diagnosis" at bounding box center [348, 150] width 407 height 14
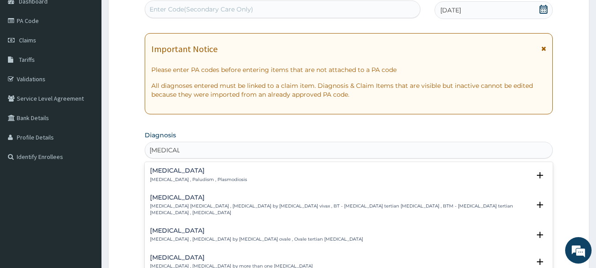
click at [176, 174] on h4 "[MEDICAL_DATA]" at bounding box center [198, 170] width 97 height 7
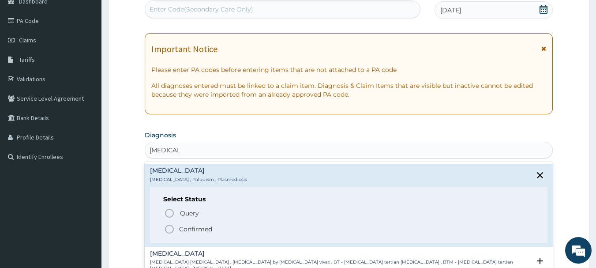
type input "[MEDICAL_DATA]"
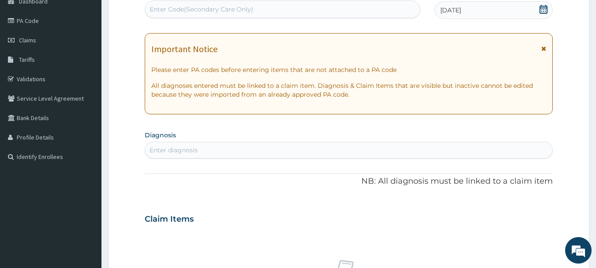
click at [185, 149] on div "Enter diagnosis" at bounding box center [174, 150] width 48 height 9
type input "[MEDICAL_DATA]"
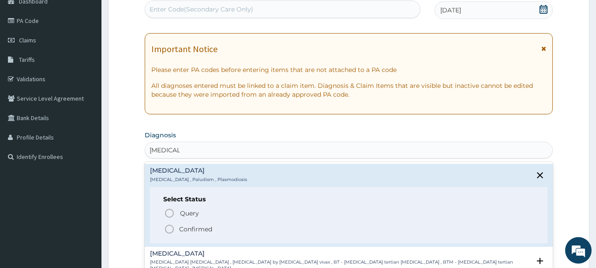
click at [168, 230] on icon "status option filled" at bounding box center [169, 229] width 11 height 11
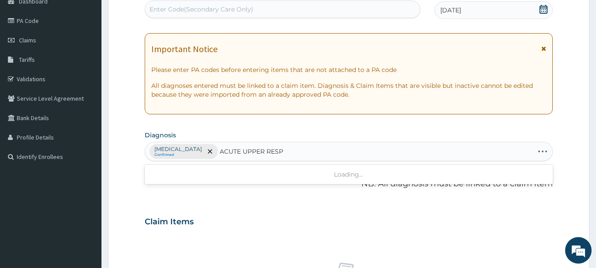
type input "ACUTE UPPER RESPI"
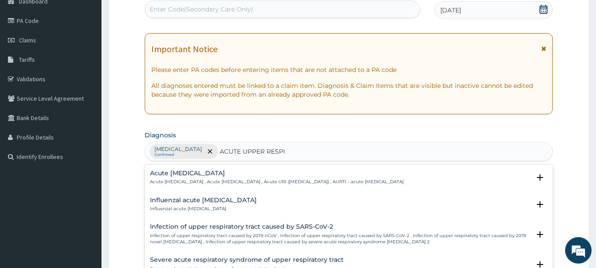
click at [202, 170] on h4 "Acute [MEDICAL_DATA]" at bounding box center [277, 173] width 254 height 7
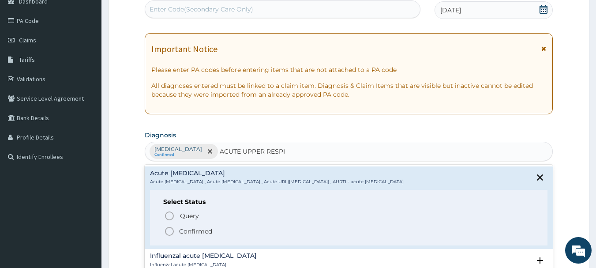
click at [167, 229] on icon "status option filled" at bounding box center [169, 231] width 11 height 11
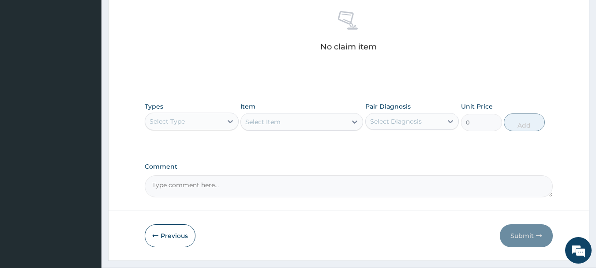
scroll to position [359, 0]
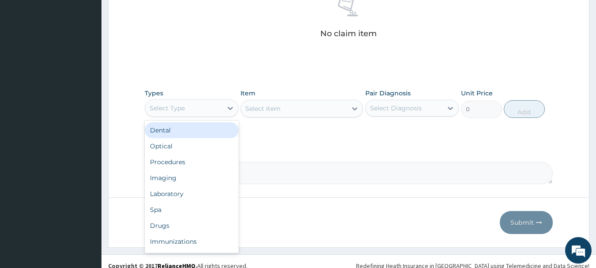
click at [200, 106] on div "Select Type" at bounding box center [183, 108] width 77 height 14
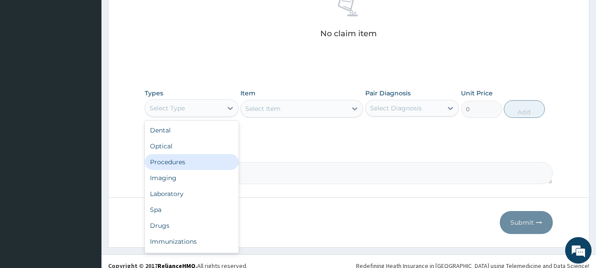
click at [182, 165] on div "Procedures" at bounding box center [192, 162] width 94 height 16
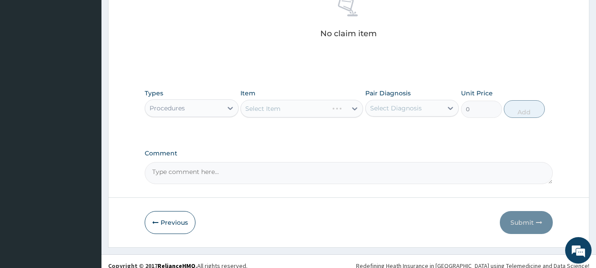
click at [313, 110] on div "Select Item" at bounding box center [301, 109] width 123 height 18
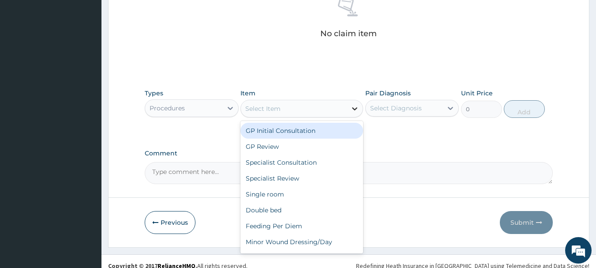
click at [352, 110] on icon at bounding box center [354, 108] width 9 height 9
click at [318, 131] on div "GP Initial Consultation" at bounding box center [301, 131] width 123 height 16
type input "3000"
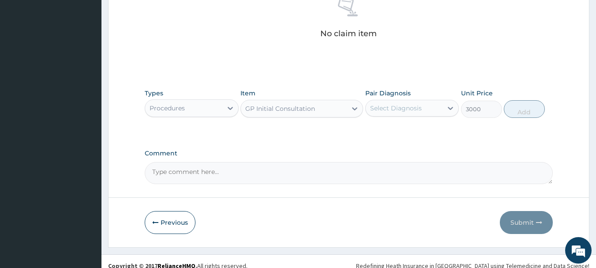
click at [405, 101] on div "Select Diagnosis" at bounding box center [404, 108] width 77 height 14
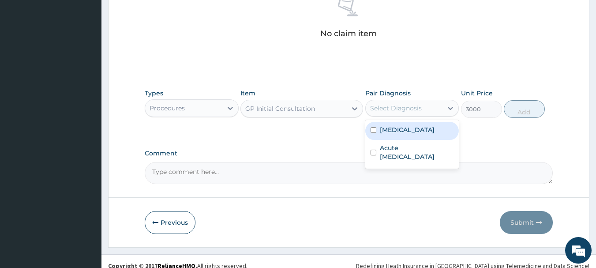
click at [396, 136] on div "[MEDICAL_DATA]" at bounding box center [412, 131] width 94 height 18
checkbox input "true"
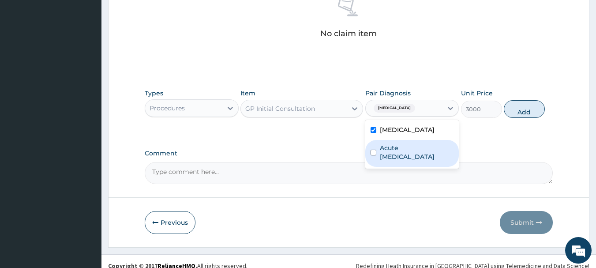
click at [398, 161] on div "Acute [MEDICAL_DATA]" at bounding box center [412, 153] width 94 height 27
checkbox input "true"
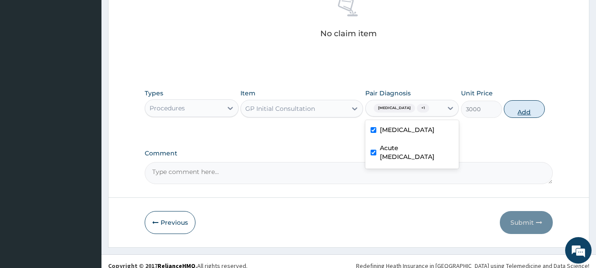
click at [535, 111] on button "Add" at bounding box center [524, 109] width 41 height 18
type input "0"
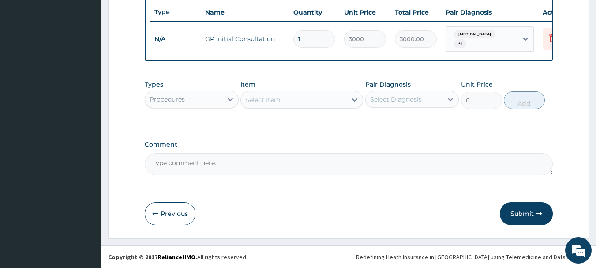
scroll to position [333, 0]
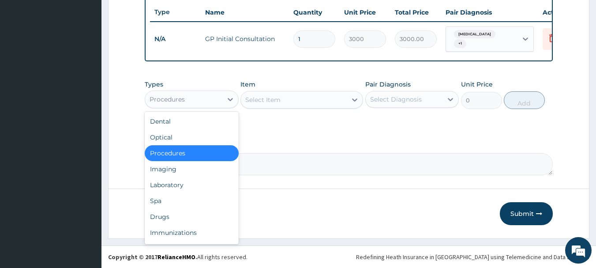
click at [177, 99] on div "Procedures" at bounding box center [167, 99] width 35 height 9
click at [162, 219] on div "Drugs" at bounding box center [192, 217] width 94 height 16
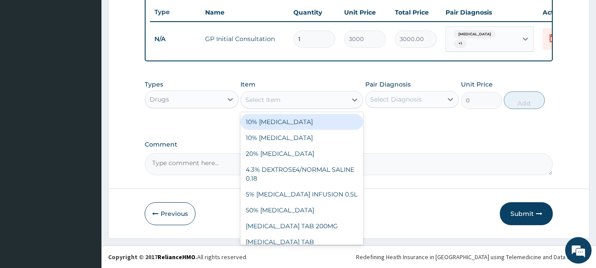
click at [289, 100] on div "Select Item" at bounding box center [294, 100] width 106 height 14
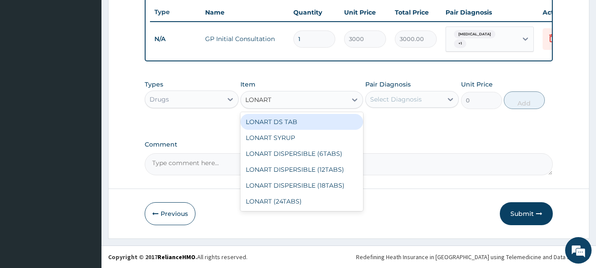
type input "LONART"
drag, startPoint x: 267, startPoint y: 123, endPoint x: 284, endPoint y: 124, distance: 16.8
click at [272, 124] on div "LONART DS TAB" at bounding box center [301, 122] width 123 height 16
type input "350"
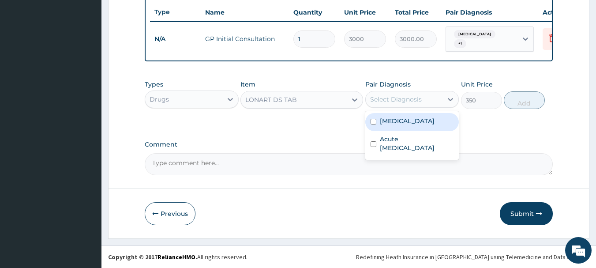
click at [385, 95] on div "Select Diagnosis" at bounding box center [396, 99] width 52 height 9
drag, startPoint x: 385, startPoint y: 118, endPoint x: 475, endPoint y: 114, distance: 90.5
click at [386, 120] on label "[MEDICAL_DATA]" at bounding box center [407, 120] width 55 height 9
checkbox input "true"
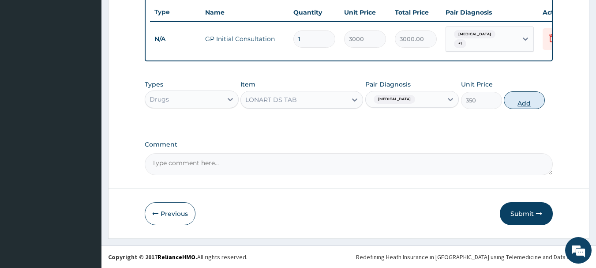
click at [516, 102] on button "Add" at bounding box center [524, 100] width 41 height 18
type input "0"
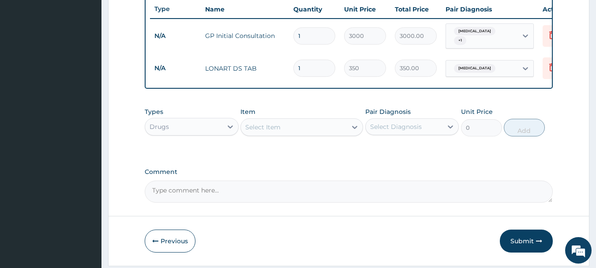
type input "0.00"
type input "6"
type input "2100.00"
type input "6"
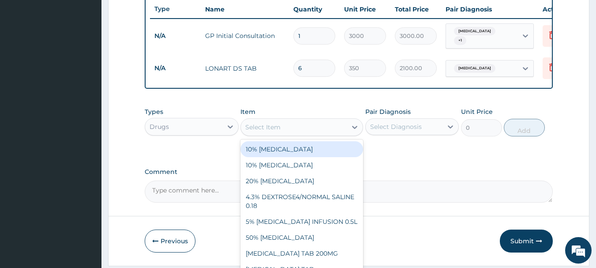
click at [262, 127] on div "Select Item" at bounding box center [262, 127] width 35 height 9
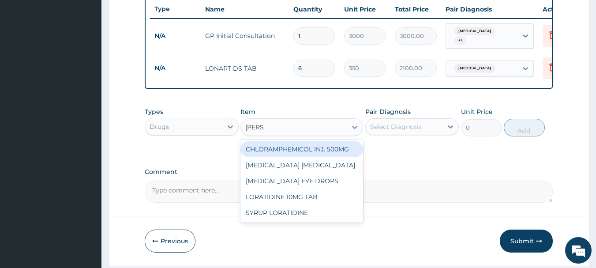
type input "LORAT"
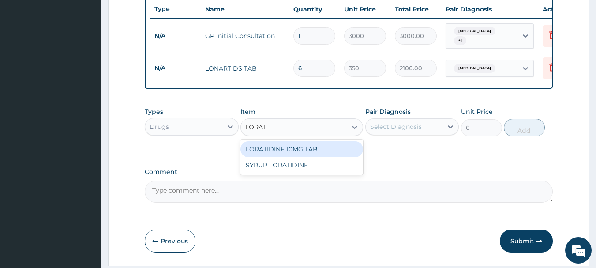
click at [296, 151] on div "LORATIDINE 10MG TAB" at bounding box center [301, 149] width 123 height 16
type input "70"
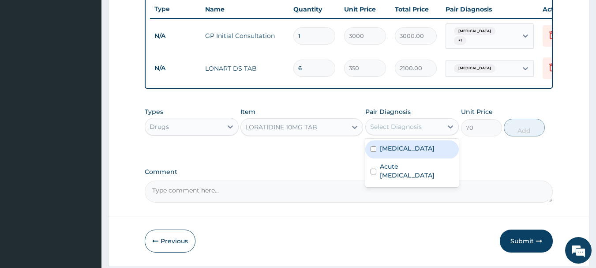
click at [409, 131] on div "Select Diagnosis" at bounding box center [396, 126] width 52 height 9
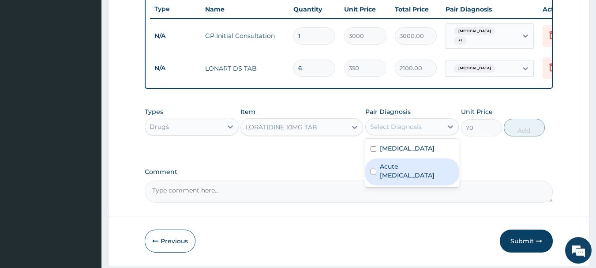
click at [401, 172] on label "Acute [MEDICAL_DATA]" at bounding box center [417, 171] width 74 height 18
checkbox input "true"
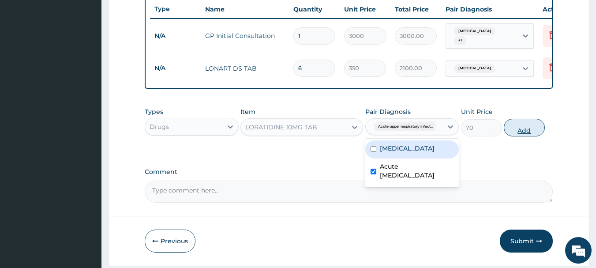
click at [520, 128] on button "Add" at bounding box center [524, 128] width 41 height 18
type input "0"
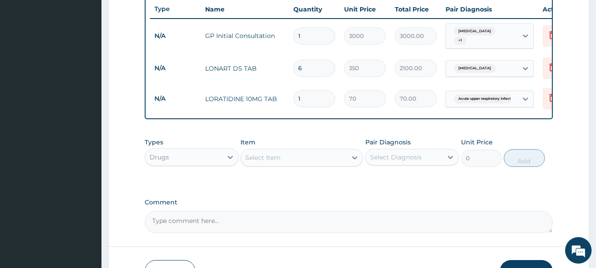
type input "0.00"
type input "5"
type input "350.00"
type input "5"
click at [331, 156] on div "Select Item" at bounding box center [294, 157] width 106 height 14
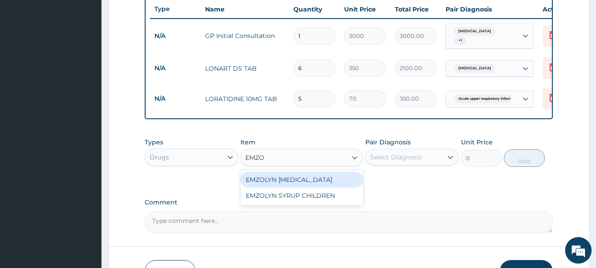
type input "EMZOL"
click at [320, 178] on div "EMZOLYN [MEDICAL_DATA]" at bounding box center [301, 180] width 123 height 16
type input "500"
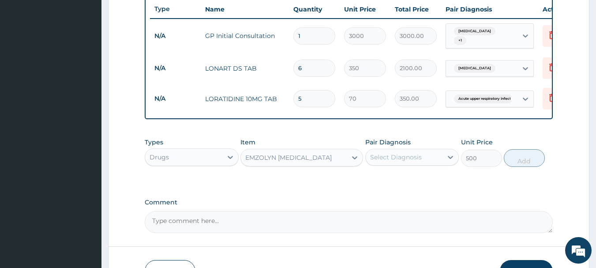
click at [409, 161] on div "Select Diagnosis" at bounding box center [396, 157] width 52 height 9
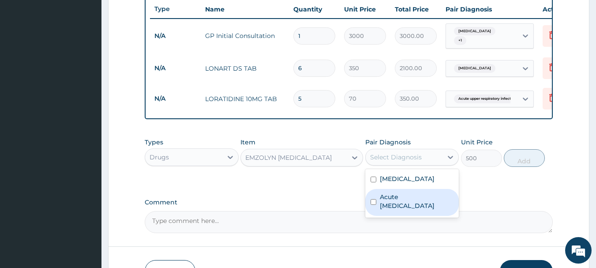
drag, startPoint x: 400, startPoint y: 206, endPoint x: 412, endPoint y: 200, distance: 13.2
click at [405, 203] on label "Acute upper respiratory infection" at bounding box center [417, 201] width 74 height 18
checkbox input "true"
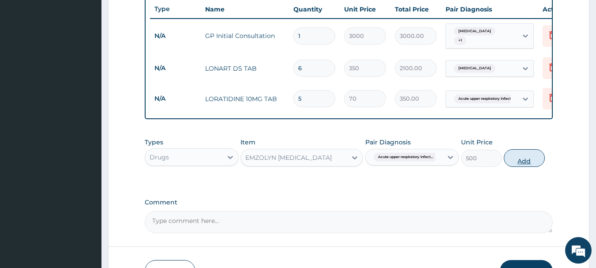
click at [521, 164] on button "Add" at bounding box center [524, 158] width 41 height 18
type input "0"
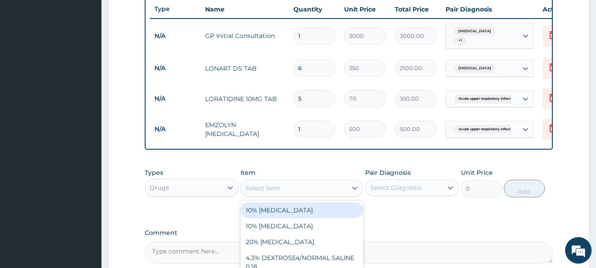
click at [281, 189] on div "Select Item" at bounding box center [294, 188] width 106 height 14
type input "PARACE"
drag, startPoint x: 283, startPoint y: 216, endPoint x: 377, endPoint y: 206, distance: 94.0
click at [284, 216] on div "PARACETAMOL 500MG TAB" at bounding box center [301, 210] width 123 height 16
type input "20"
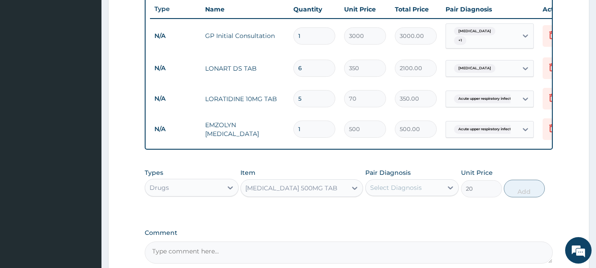
click at [396, 185] on div "Select Diagnosis" at bounding box center [404, 187] width 77 height 14
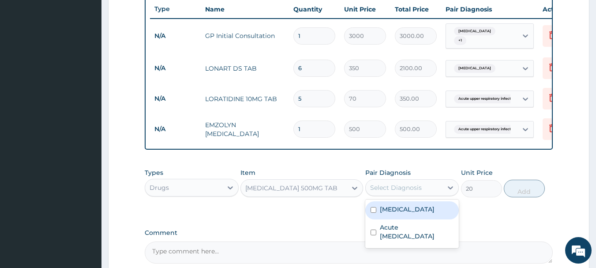
click at [390, 212] on label "Malaria" at bounding box center [407, 209] width 55 height 9
checkbox input "true"
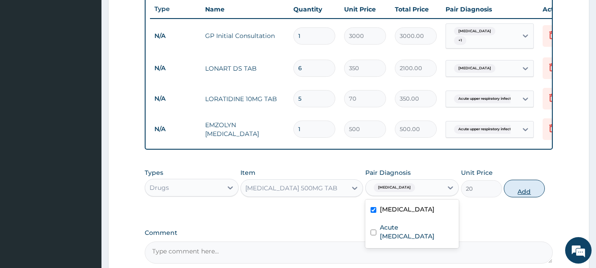
click at [526, 194] on button "Add" at bounding box center [524, 188] width 41 height 18
type input "0"
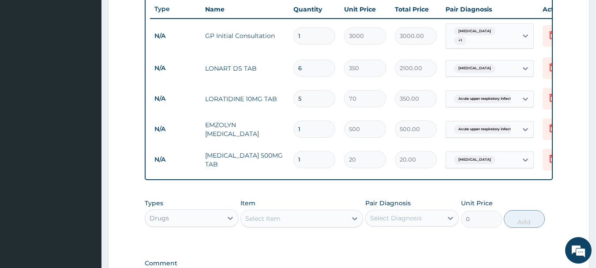
type input "18"
type input "360.00"
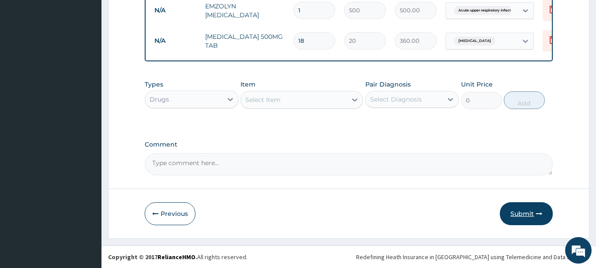
type input "18"
click at [517, 209] on button "Submit" at bounding box center [526, 213] width 53 height 23
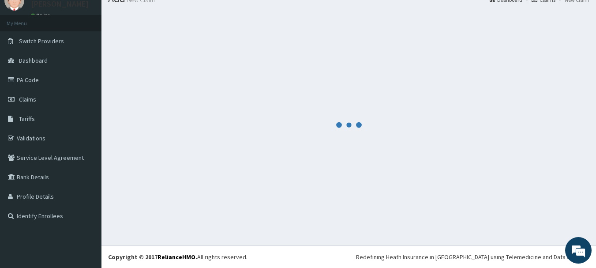
scroll to position [36, 0]
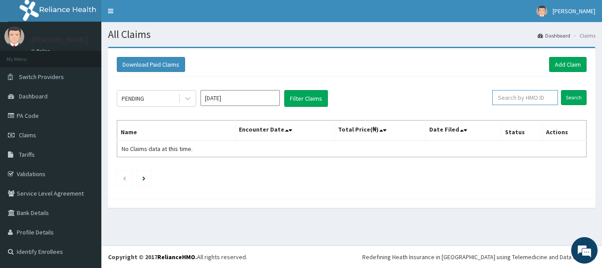
click at [541, 97] on input "text" at bounding box center [526, 97] width 66 height 15
paste input "FCC/12612/A"
click at [577, 96] on input "Search" at bounding box center [574, 97] width 26 height 15
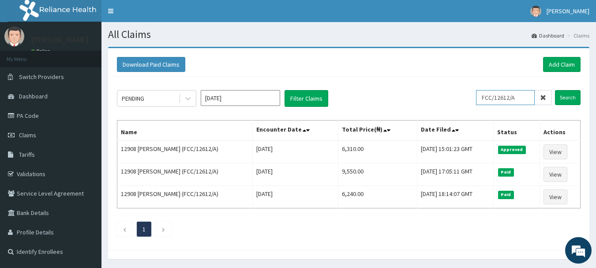
drag, startPoint x: 521, startPoint y: 97, endPoint x: 457, endPoint y: 97, distance: 63.9
click at [457, 97] on div "PENDING Aug 2025 Filter Claims FCC/12612/A Search" at bounding box center [348, 98] width 463 height 17
paste input "022"
type input "FCC/10222/A"
click at [573, 97] on input "Search" at bounding box center [568, 97] width 26 height 15
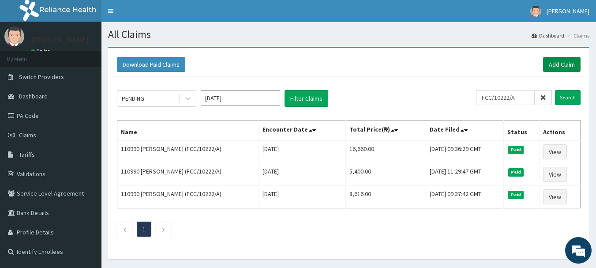
click at [569, 63] on link "Add Claim" at bounding box center [561, 64] width 37 height 15
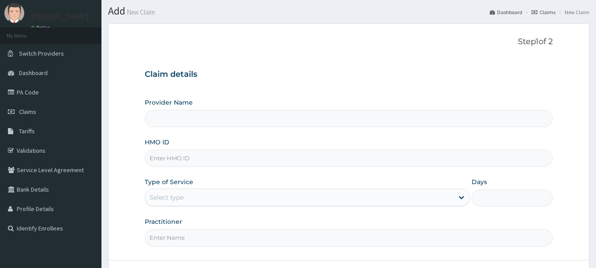
scroll to position [44, 0]
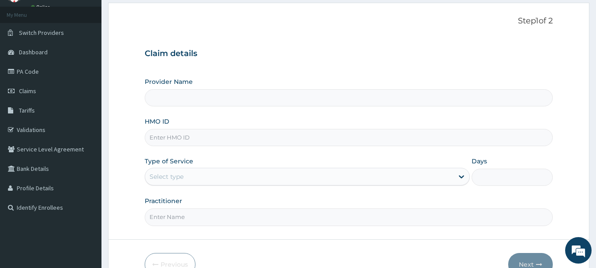
type input "INLAND SPECIALIST HOSPITAL- OGUDU"
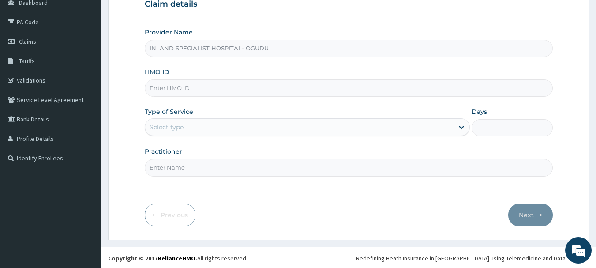
scroll to position [95, 0]
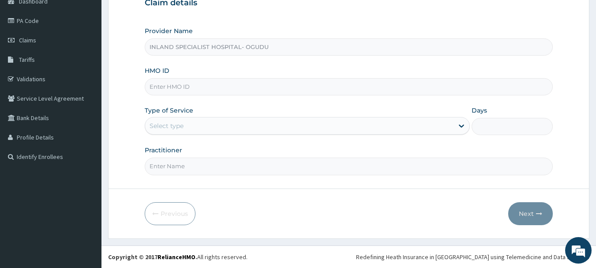
click at [164, 86] on input "HMO ID" at bounding box center [349, 86] width 408 height 17
paste input "FCC/10222/A"
type input "FCC/10222/A"
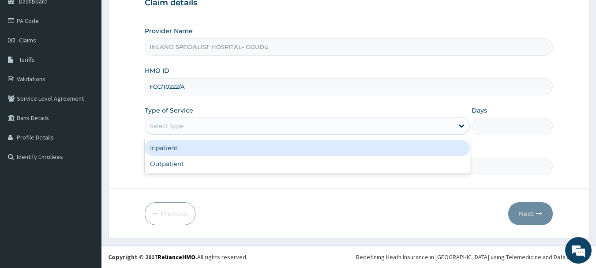
click at [162, 123] on div "Select type" at bounding box center [167, 125] width 34 height 9
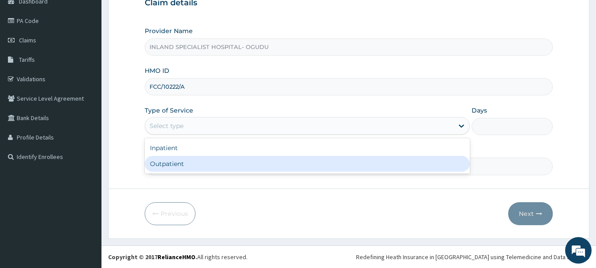
click at [161, 167] on div "Outpatient" at bounding box center [307, 164] width 325 height 16
type input "1"
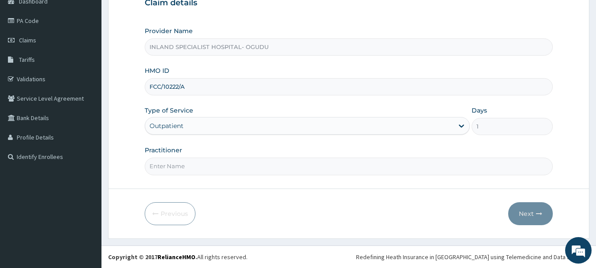
scroll to position [0, 0]
click at [196, 163] on input "Practitioner" at bounding box center [349, 165] width 408 height 17
type input "DR.ASHAOLU"
click at [526, 215] on button "Next" at bounding box center [530, 213] width 45 height 23
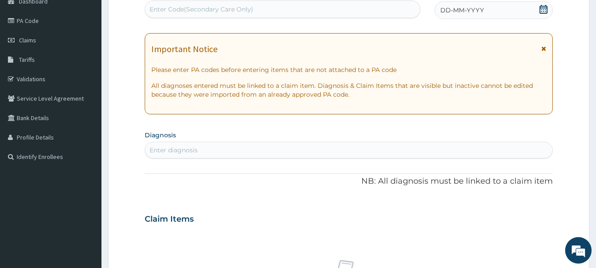
click at [135, 117] on form "Step 2 of 2 PA Code / Prescription Code Enter Code(Secondary Care Only) Encount…" at bounding box center [348, 230] width 481 height 557
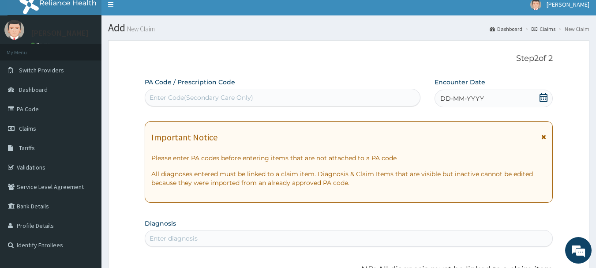
click at [232, 94] on div "Enter Code(Secondary Care Only)" at bounding box center [202, 97] width 104 height 9
type input "PA/4DFED9"
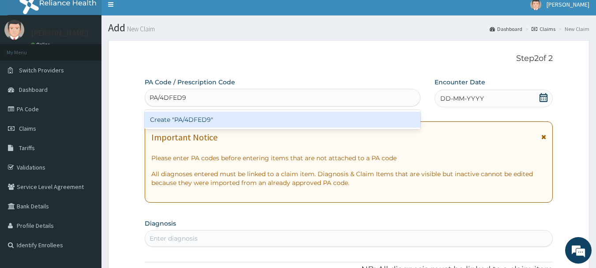
click at [212, 118] on div "Create "PA/4DFED9"" at bounding box center [283, 120] width 276 height 16
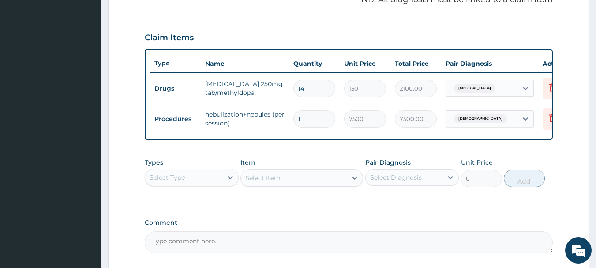
scroll to position [309, 0]
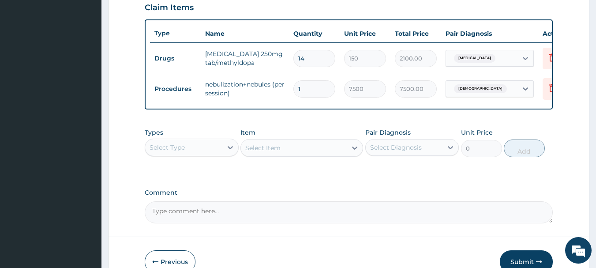
click at [164, 152] on div "Select Type" at bounding box center [167, 147] width 35 height 9
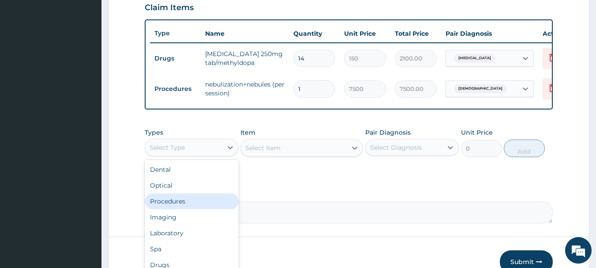
click at [167, 203] on div "Procedures" at bounding box center [192, 201] width 94 height 16
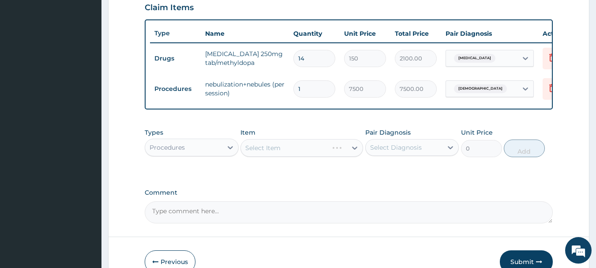
click at [299, 155] on div "Select Item" at bounding box center [284, 148] width 87 height 14
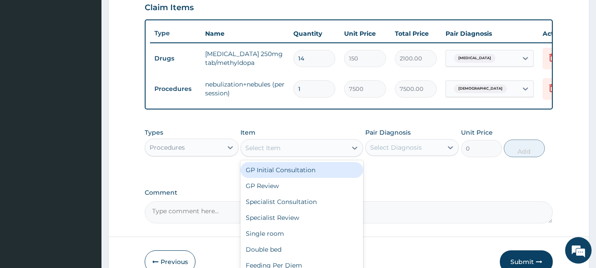
drag, startPoint x: 292, startPoint y: 177, endPoint x: 385, endPoint y: 158, distance: 95.4
click at [292, 178] on div "GP Initial Consultation" at bounding box center [301, 170] width 123 height 16
type input "3000"
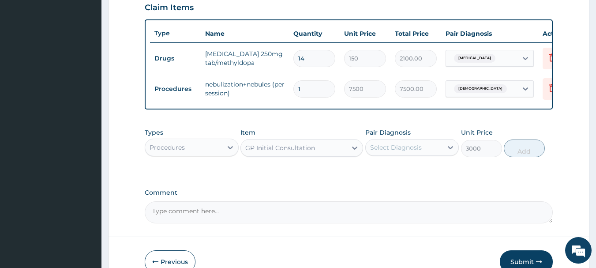
click at [393, 152] on div "Select Diagnosis" at bounding box center [396, 147] width 52 height 9
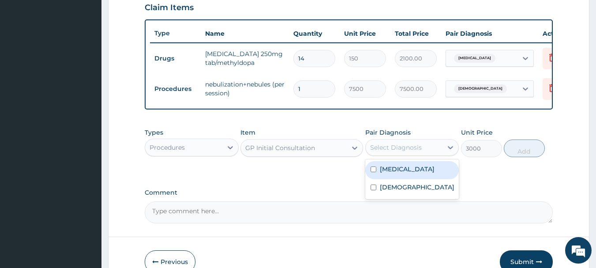
click at [390, 173] on label "Essential hypertension" at bounding box center [407, 168] width 55 height 9
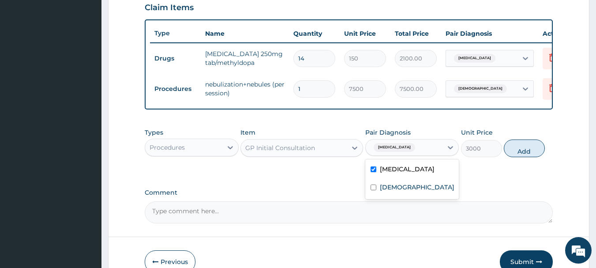
checkbox input "true"
click at [390, 191] on label "Asthma" at bounding box center [417, 187] width 75 height 9
checkbox input "true"
click at [517, 157] on button "Add" at bounding box center [524, 148] width 41 height 18
type input "0"
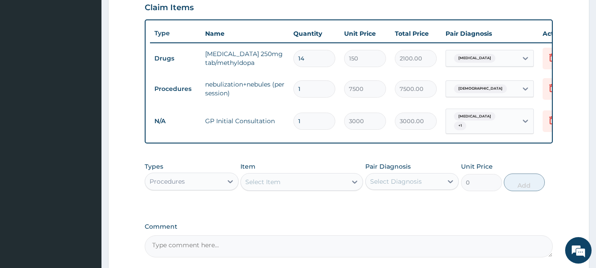
click at [193, 183] on div "Procedures" at bounding box center [183, 181] width 77 height 14
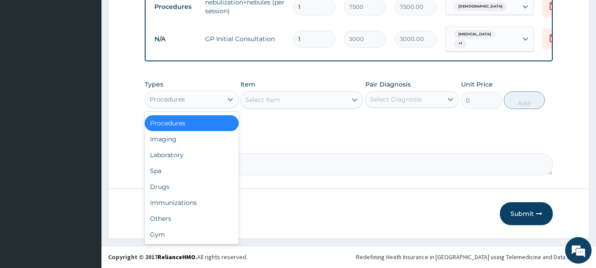
scroll to position [397, 0]
click at [168, 153] on div "Laboratory" at bounding box center [192, 155] width 94 height 16
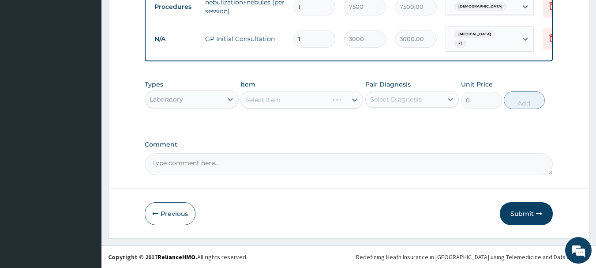
click at [309, 101] on div "Select Item" at bounding box center [301, 100] width 123 height 18
click at [351, 101] on div "Select Item" at bounding box center [301, 100] width 123 height 18
click at [311, 101] on div "Select Item" at bounding box center [301, 100] width 123 height 18
click at [309, 101] on div "Select Item" at bounding box center [301, 100] width 123 height 18
click at [279, 101] on div "Select Item" at bounding box center [301, 100] width 123 height 18
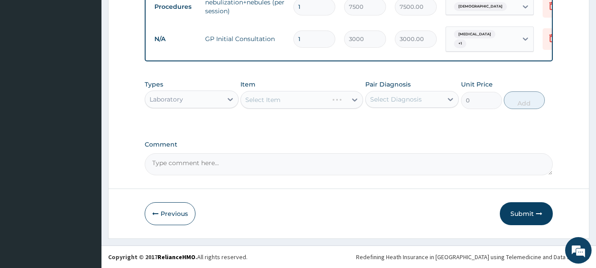
click at [352, 98] on div "Select Item" at bounding box center [301, 100] width 123 height 18
click at [259, 97] on div "Select Item" at bounding box center [301, 100] width 123 height 18
click at [269, 97] on div "Select Item" at bounding box center [262, 99] width 35 height 9
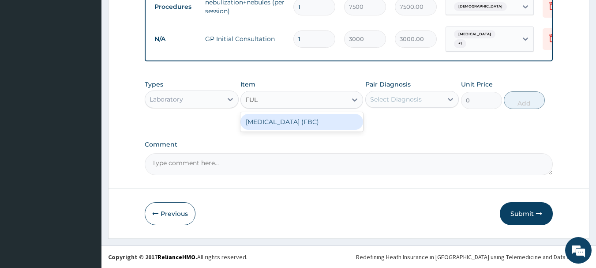
type input "FULL"
click at [275, 118] on div "FULL BLOOD COUNT (FBC)" at bounding box center [301, 122] width 123 height 16
type input "5000"
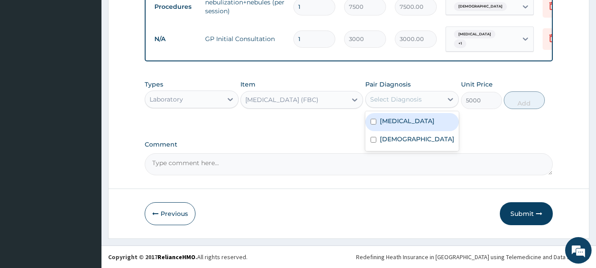
click at [385, 98] on div "Select Diagnosis" at bounding box center [396, 99] width 52 height 9
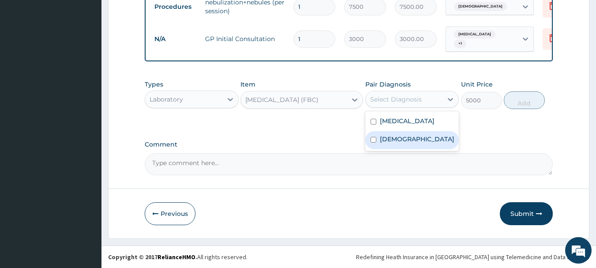
click at [389, 142] on label "Asthma" at bounding box center [417, 139] width 75 height 9
checkbox input "true"
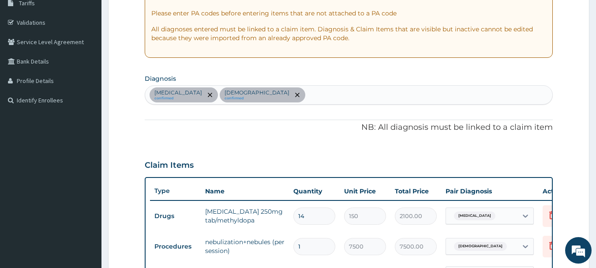
scroll to position [132, 0]
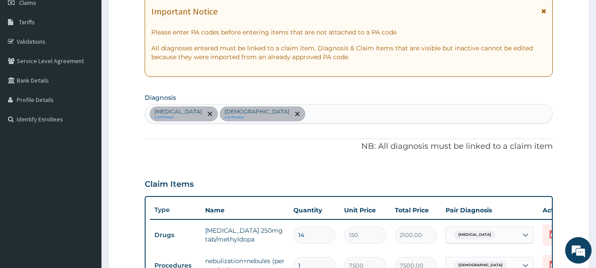
click at [286, 113] on div "Essential hypertension confirmed Asthma confirmed" at bounding box center [348, 114] width 407 height 19
type input "SEPSIS"
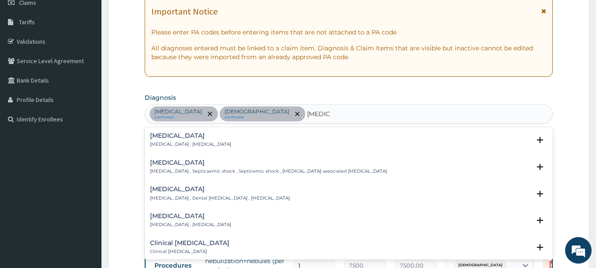
click at [172, 137] on h4 "Sepsis" at bounding box center [190, 135] width 81 height 7
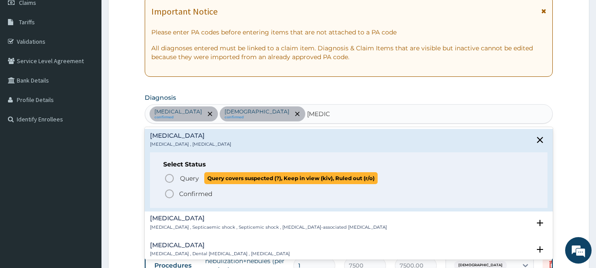
click at [165, 176] on circle "status option query" at bounding box center [169, 178] width 8 height 8
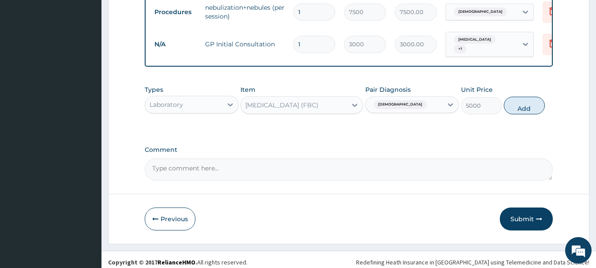
scroll to position [397, 0]
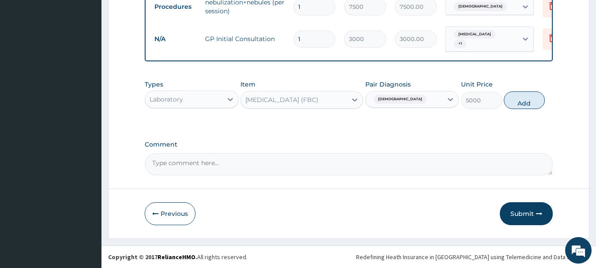
click at [437, 101] on div "Asthma" at bounding box center [404, 99] width 77 height 15
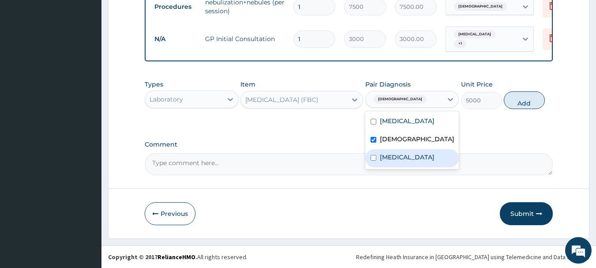
click at [393, 157] on label "Sepsis" at bounding box center [407, 157] width 55 height 9
checkbox input "true"
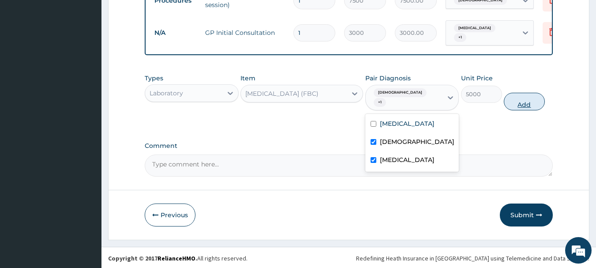
click at [523, 101] on button "Add" at bounding box center [524, 102] width 41 height 18
type input "0"
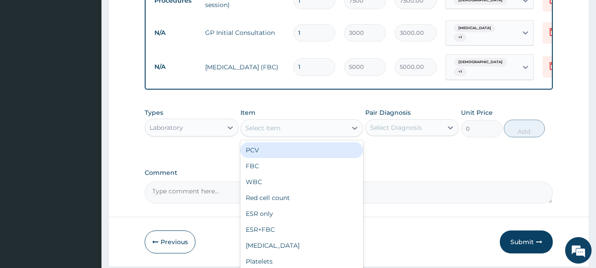
click at [292, 133] on div "Select Item" at bounding box center [294, 128] width 106 height 14
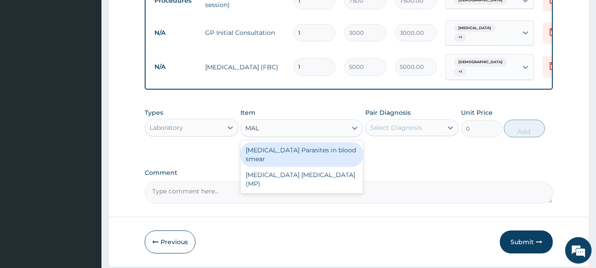
type input "MALA"
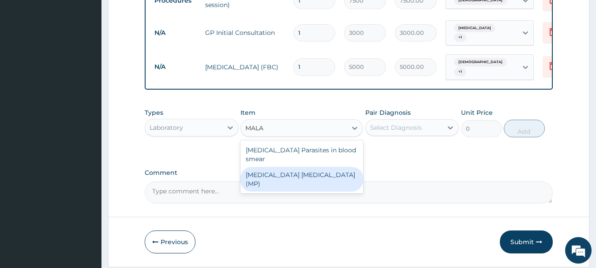
click at [266, 167] on div "MALARIA PARASITE (MP)" at bounding box center [301, 179] width 123 height 25
type input "2000"
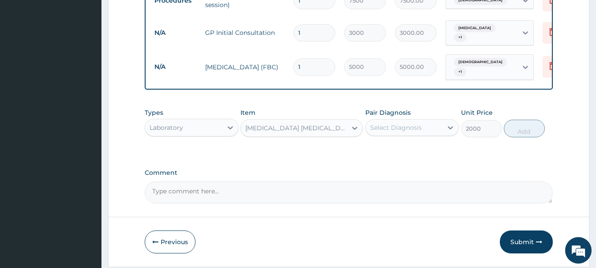
click at [417, 135] on div "Select Diagnosis" at bounding box center [404, 127] width 77 height 14
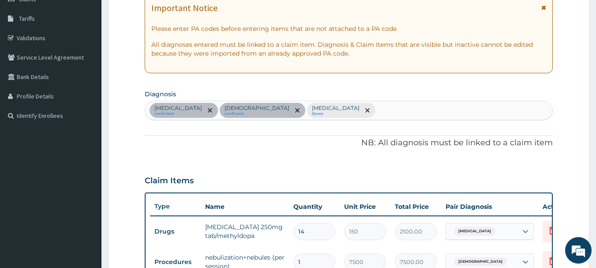
scroll to position [132, 0]
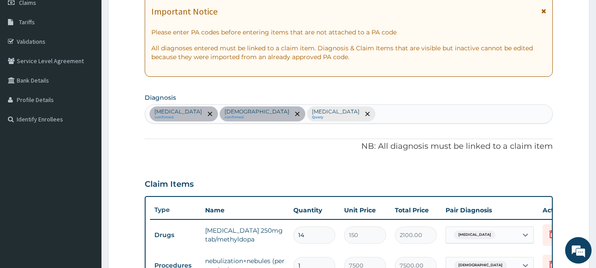
click at [338, 116] on div "Essential hypertension confirmed Asthma confirmed Sepsis Query" at bounding box center [348, 114] width 407 height 19
type input "MALARIA"
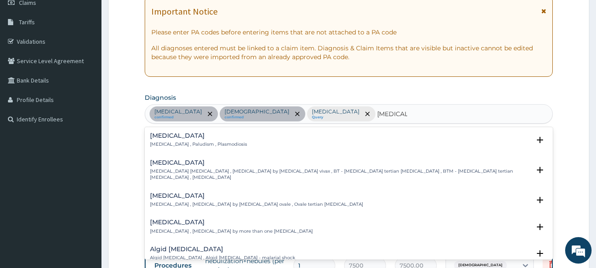
click at [169, 135] on h4 "Malaria" at bounding box center [198, 135] width 97 height 7
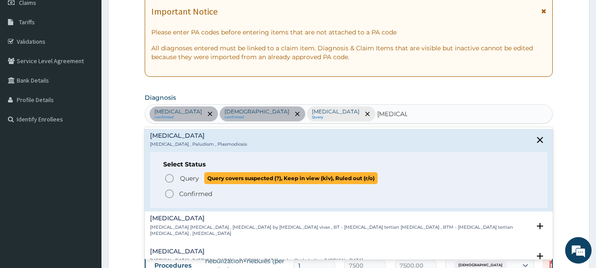
click at [168, 177] on icon "status option query" at bounding box center [169, 178] width 11 height 11
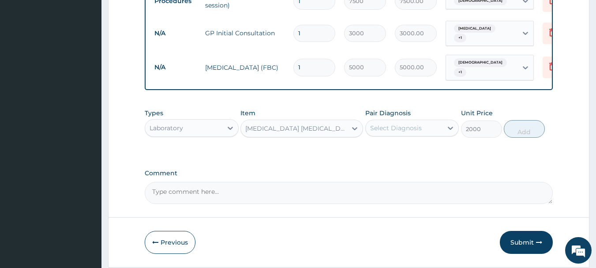
scroll to position [397, 0]
click at [418, 131] on div "Select Diagnosis" at bounding box center [396, 127] width 52 height 9
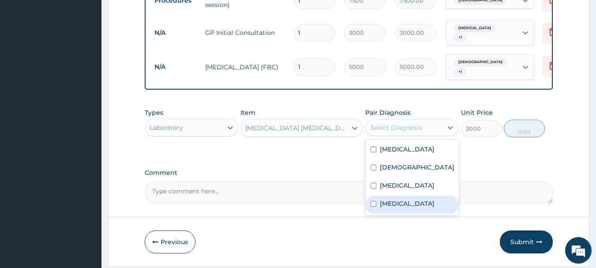
click at [394, 205] on label "Malaria" at bounding box center [407, 203] width 55 height 9
checkbox input "true"
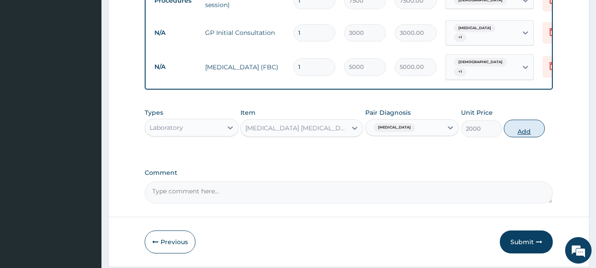
click at [521, 133] on button "Add" at bounding box center [524, 129] width 41 height 18
type input "0"
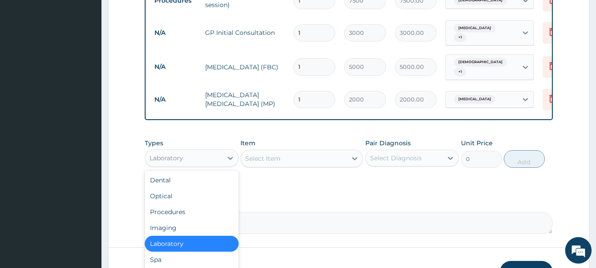
click at [169, 157] on div "Laboratory" at bounding box center [167, 157] width 34 height 9
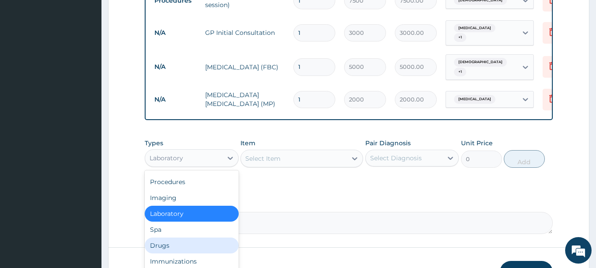
click at [161, 250] on div "Drugs" at bounding box center [192, 245] width 94 height 16
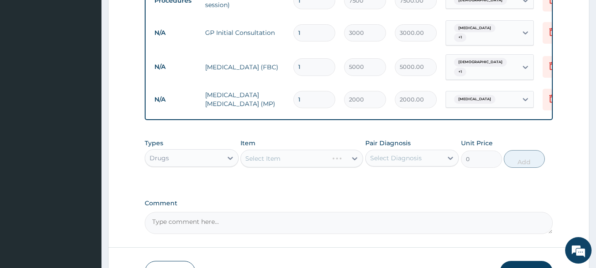
click at [310, 162] on div "Select Item" at bounding box center [301, 159] width 123 height 18
click at [335, 157] on div "Select Item" at bounding box center [301, 159] width 123 height 18
click at [355, 161] on div "Select Item" at bounding box center [301, 159] width 123 height 18
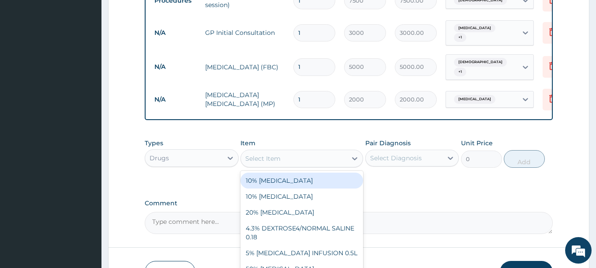
click at [346, 163] on div "Select Item" at bounding box center [294, 158] width 106 height 14
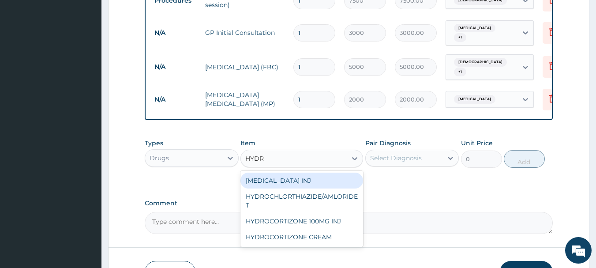
type input "HYDRO"
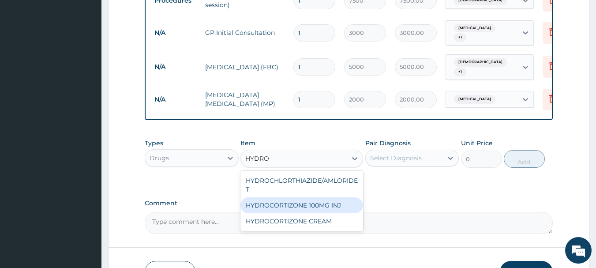
click at [328, 206] on div "HYDROCORTIZONE 100MG INJ" at bounding box center [301, 205] width 123 height 16
type input "1000"
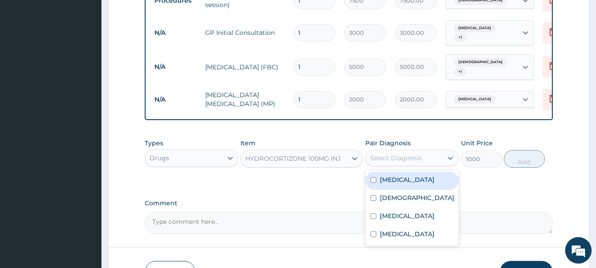
click at [396, 159] on div "Select Diagnosis" at bounding box center [396, 157] width 52 height 9
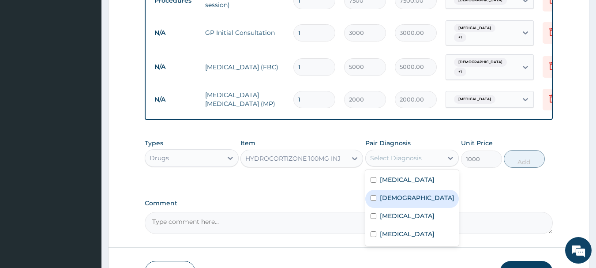
click at [387, 201] on label "Asthma" at bounding box center [417, 197] width 75 height 9
checkbox input "true"
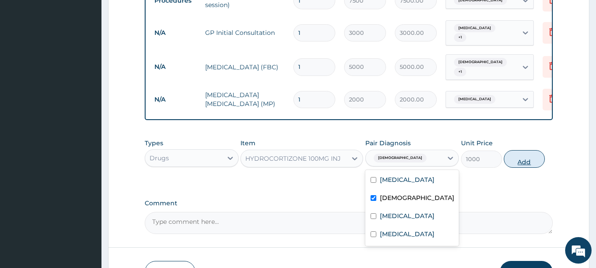
click at [508, 161] on button "Add" at bounding box center [524, 159] width 41 height 18
type input "0"
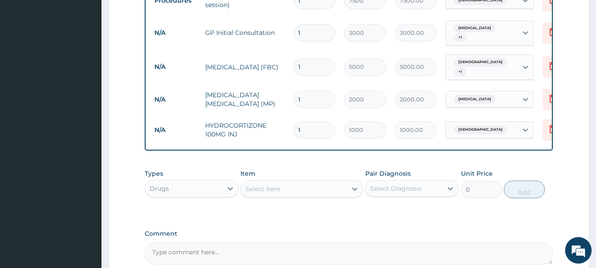
type input "0.00"
type input "2"
type input "2000.00"
type input "2"
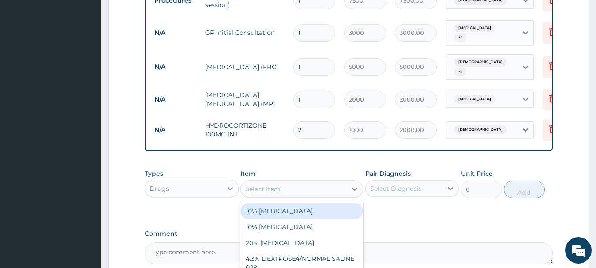
click at [266, 193] on div "Select Item" at bounding box center [262, 188] width 35 height 9
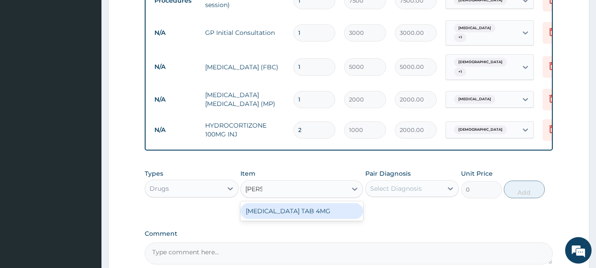
type input "SALBU"
click at [289, 213] on div "SALBUTAMOL TAB 4MG" at bounding box center [301, 211] width 123 height 16
type input "70"
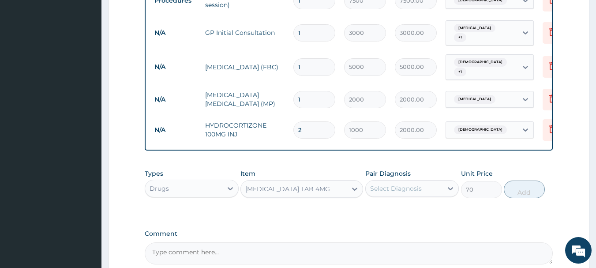
click at [400, 191] on div "Select Diagnosis" at bounding box center [396, 188] width 52 height 9
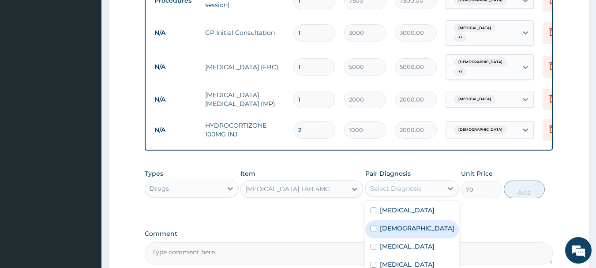
click at [388, 232] on label "Asthma" at bounding box center [417, 228] width 75 height 9
checkbox input "true"
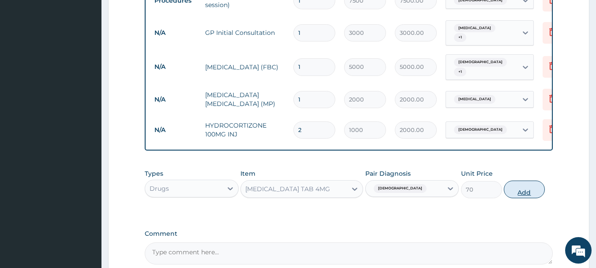
click at [524, 191] on button "Add" at bounding box center [524, 189] width 41 height 18
type input "0"
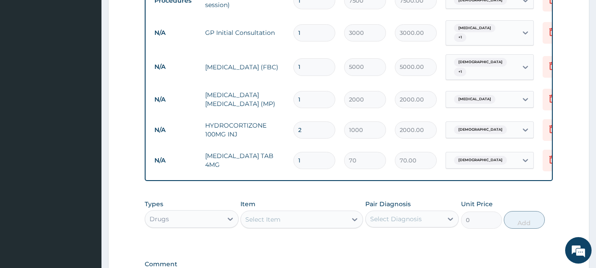
type input "10"
type input "700.00"
type input "10"
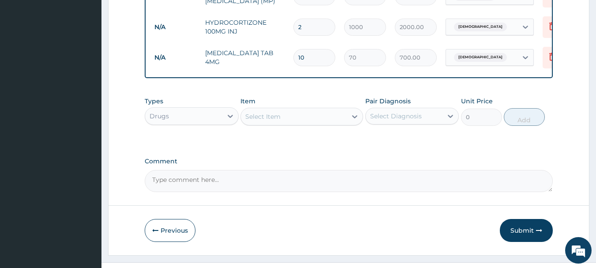
scroll to position [519, 0]
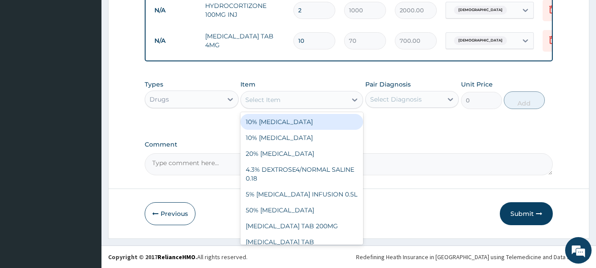
click at [295, 104] on div "Select Item" at bounding box center [294, 100] width 106 height 14
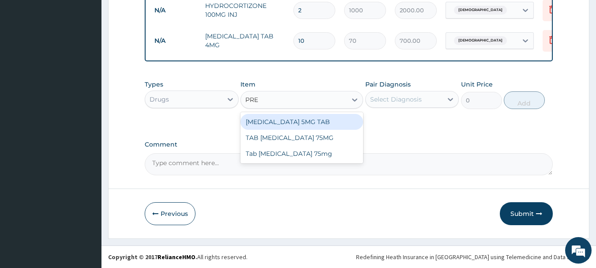
type input "PRED"
drag, startPoint x: 276, startPoint y: 119, endPoint x: 284, endPoint y: 117, distance: 8.5
click at [279, 119] on div "PREDNISOLONE 5MG TAB" at bounding box center [301, 122] width 123 height 16
type input "50"
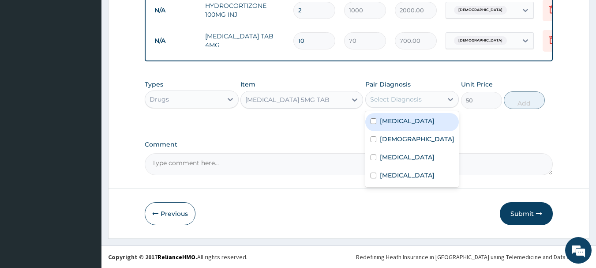
click at [387, 96] on div "Select Diagnosis" at bounding box center [396, 99] width 52 height 9
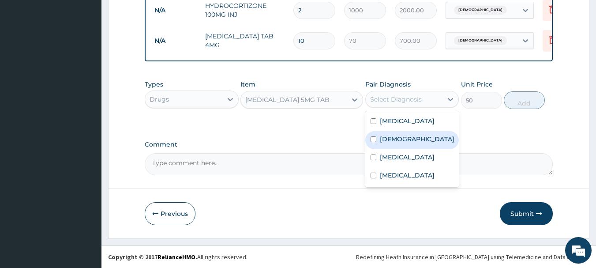
click at [384, 141] on label "Asthma" at bounding box center [417, 139] width 75 height 9
checkbox input "true"
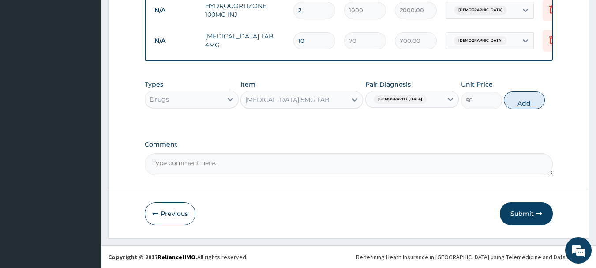
click at [515, 96] on button "Add" at bounding box center [524, 100] width 41 height 18
type input "0"
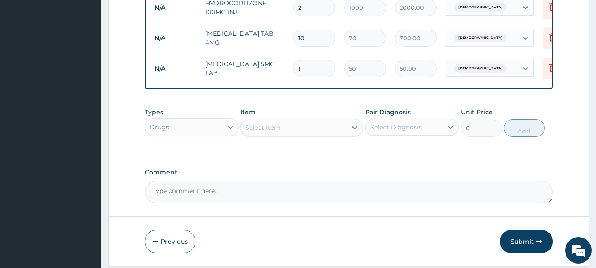
type input "0.00"
type input "2"
type input "100.00"
type input "20"
type input "1000.00"
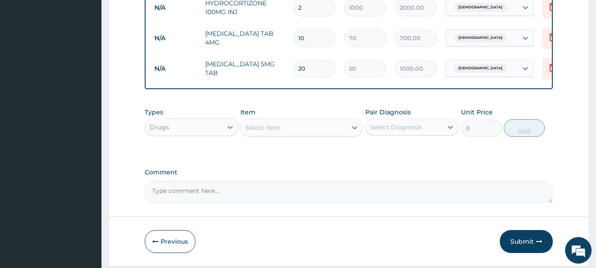
type input "20"
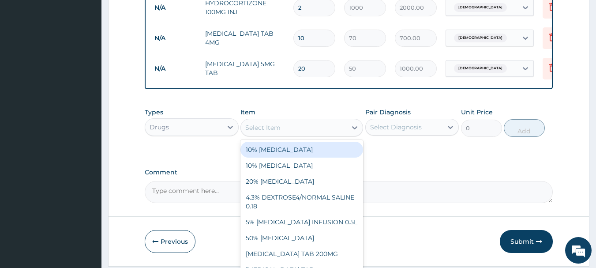
click at [284, 128] on div "Select Item" at bounding box center [294, 127] width 106 height 14
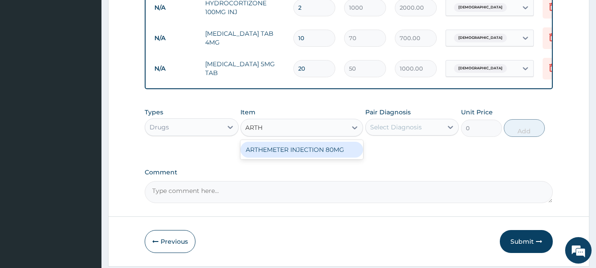
type input "ARTHE"
click at [301, 146] on div "ARTHEMETER INJECTION 80MG" at bounding box center [301, 150] width 123 height 16
type input "1200"
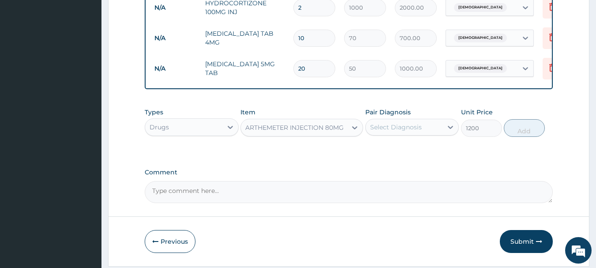
click at [419, 126] on div "Select Diagnosis" at bounding box center [396, 127] width 52 height 9
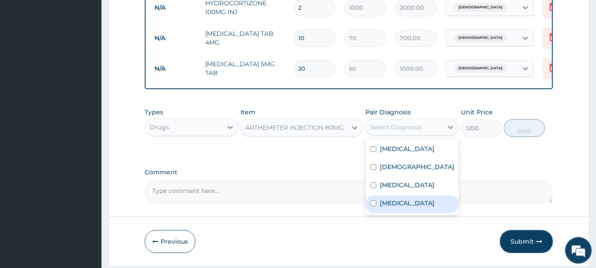
click at [392, 203] on label "Malaria" at bounding box center [407, 202] width 55 height 9
checkbox input "true"
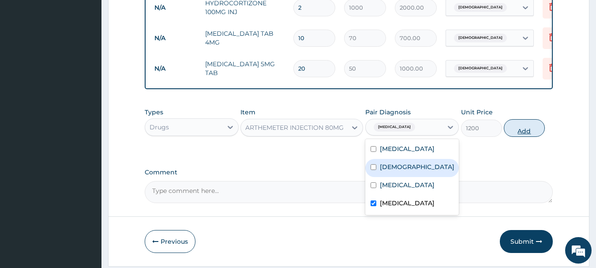
click at [526, 134] on button "Add" at bounding box center [524, 128] width 41 height 18
type input "0"
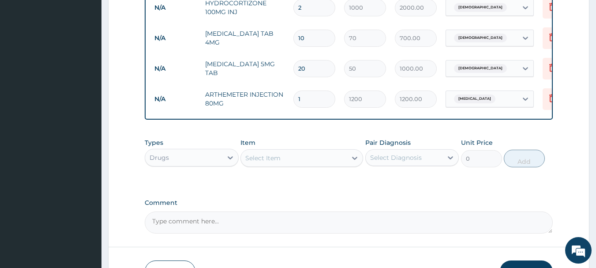
type input "0.00"
type input "6"
type input "7200.00"
type input "6"
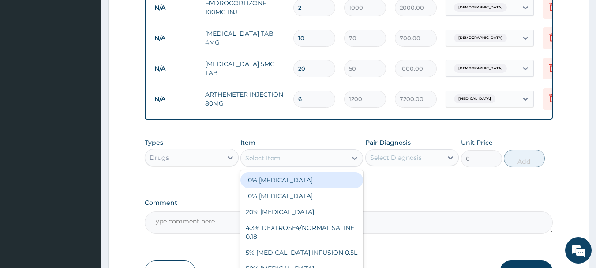
click at [254, 155] on div "Select Item" at bounding box center [294, 158] width 106 height 14
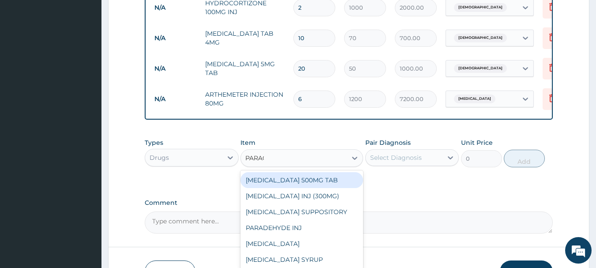
type input "PARACE"
click at [277, 180] on div "PARACETAMOL 500MG TAB" at bounding box center [301, 180] width 123 height 16
type input "20"
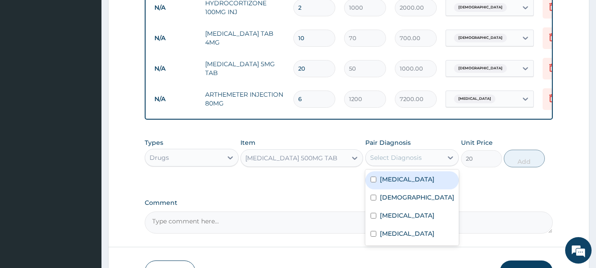
click at [411, 161] on div "Select Diagnosis" at bounding box center [396, 157] width 52 height 9
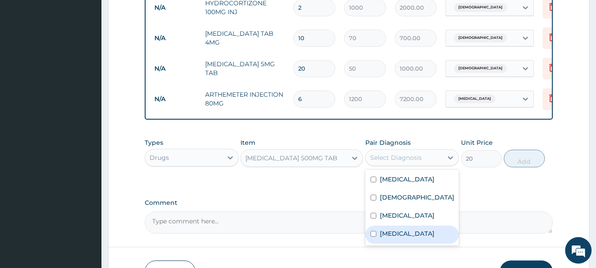
click at [393, 234] on label "Malaria" at bounding box center [407, 233] width 55 height 9
checkbox input "true"
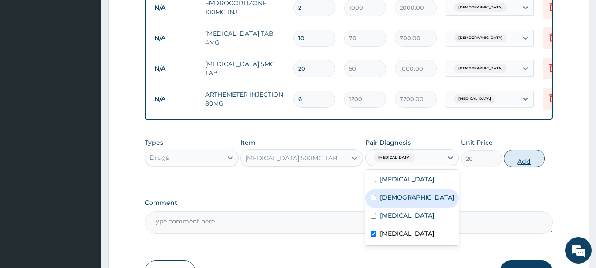
click at [519, 160] on button "Add" at bounding box center [524, 159] width 41 height 18
type input "0"
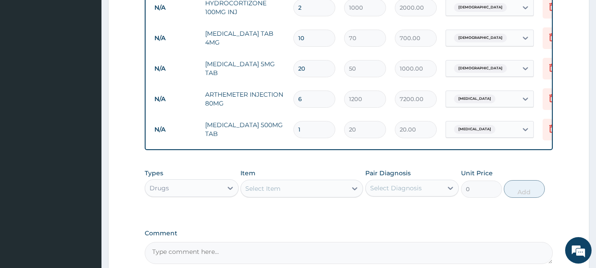
type input "18"
type input "360.00"
type input "18"
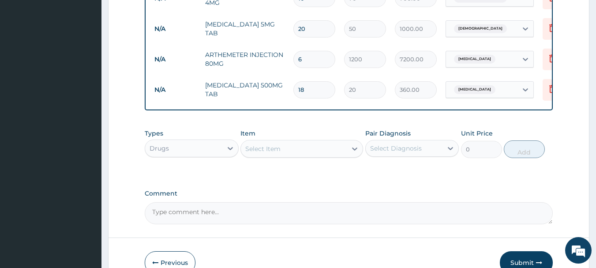
scroll to position [610, 0]
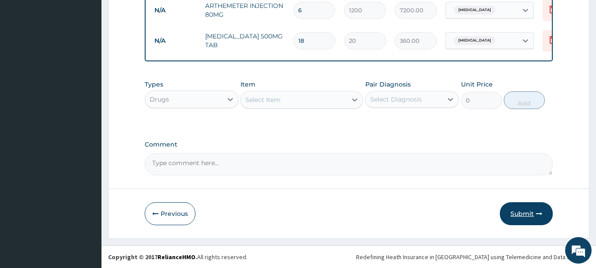
click at [519, 218] on button "Submit" at bounding box center [526, 213] width 53 height 23
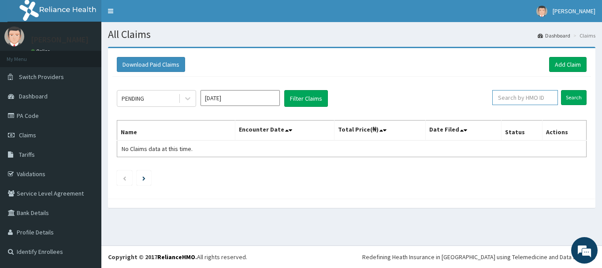
click at [509, 95] on input "text" at bounding box center [526, 97] width 66 height 15
paste input "PPY/10526/A"
type input "PPY/10526/A"
click at [573, 100] on input "Search" at bounding box center [574, 97] width 26 height 15
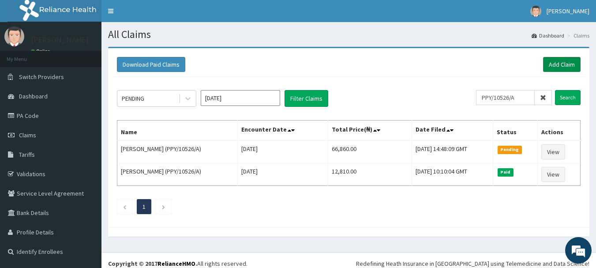
click at [565, 64] on link "Add Claim" at bounding box center [561, 64] width 37 height 15
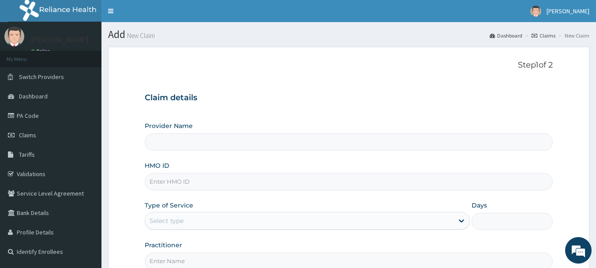
type input "INLAND SPECIALIST HOSPITAL- OGUDU"
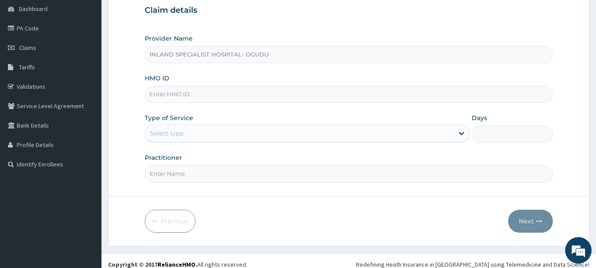
scroll to position [88, 0]
click at [225, 92] on input "HMO ID" at bounding box center [349, 93] width 408 height 17
paste input "PPY/10526/A"
type input "PPY/10526/A"
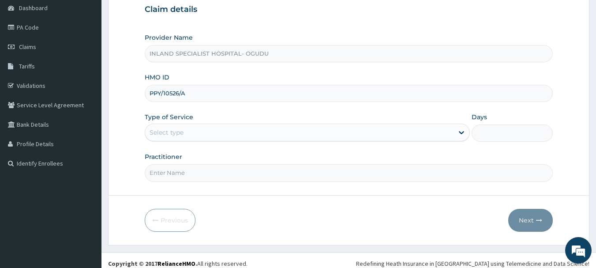
click at [213, 135] on div "Select type" at bounding box center [299, 132] width 308 height 14
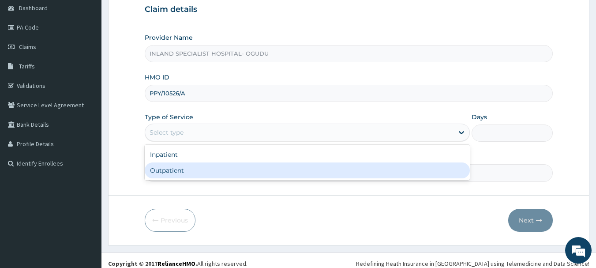
click at [196, 168] on div "Outpatient" at bounding box center [307, 170] width 325 height 16
type input "1"
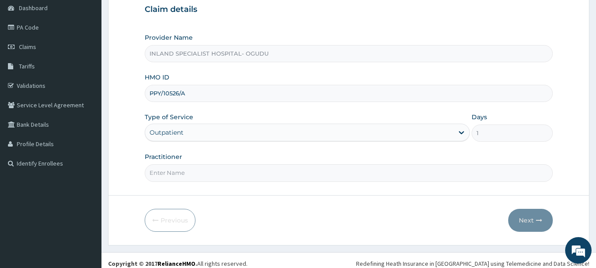
click at [224, 176] on input "Practitioner" at bounding box center [349, 172] width 408 height 17
type input "DR.OMOGBEMI"
click at [523, 219] on button "Next" at bounding box center [530, 220] width 45 height 23
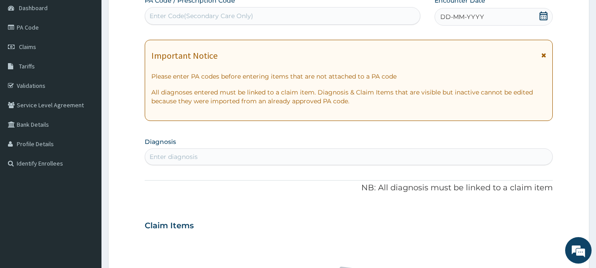
click at [542, 15] on icon at bounding box center [543, 15] width 9 height 9
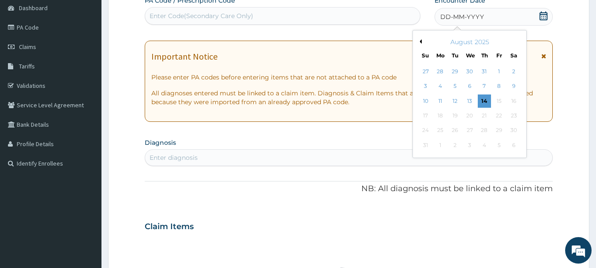
click at [420, 41] on button "Previous Month" at bounding box center [419, 41] width 4 height 4
click at [438, 129] on div "28" at bounding box center [440, 130] width 13 height 13
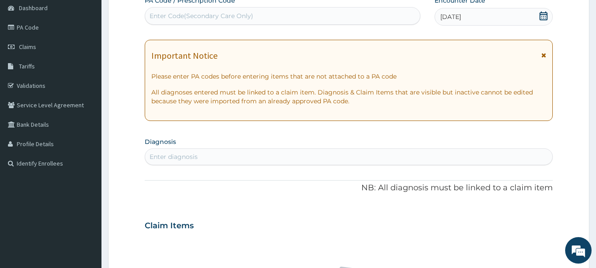
click at [259, 15] on div "Enter Code(Secondary Care Only)" at bounding box center [282, 16] width 275 height 14
type input "PA/584819"
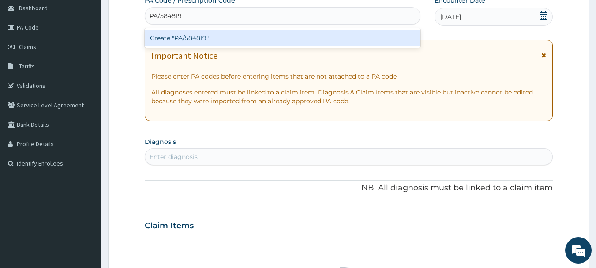
click at [217, 42] on div "Create "PA/584819"" at bounding box center [283, 38] width 276 height 16
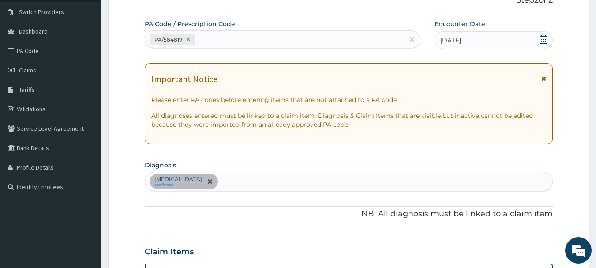
scroll to position [13, 0]
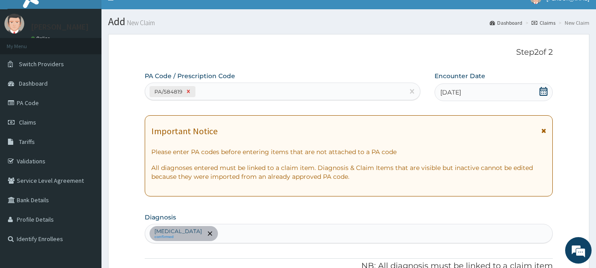
click at [187, 92] on icon at bounding box center [188, 91] width 6 height 6
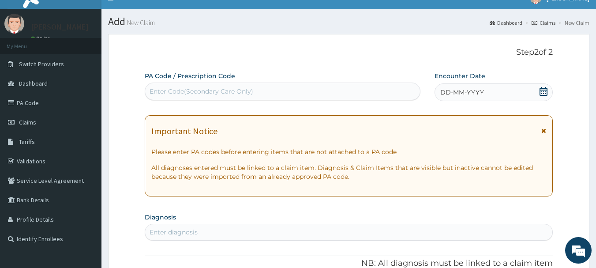
click at [197, 90] on div "Enter Code(Secondary Care Only)" at bounding box center [202, 91] width 104 height 9
type input "PA/E0487B"
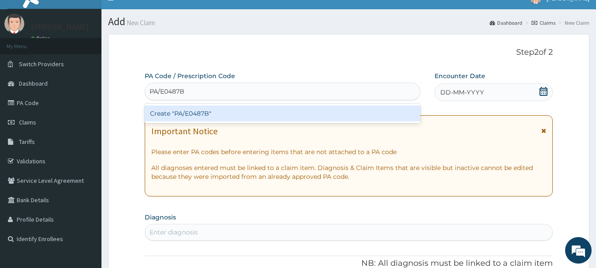
click at [189, 116] on div "Create "PA/E0487B"" at bounding box center [283, 113] width 276 height 16
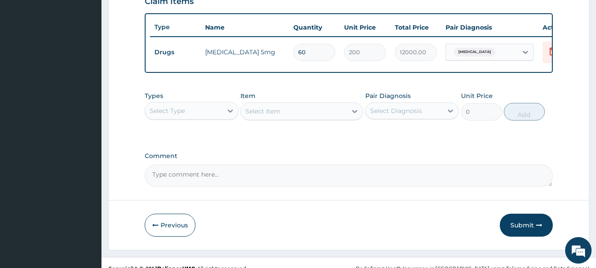
scroll to position [321, 0]
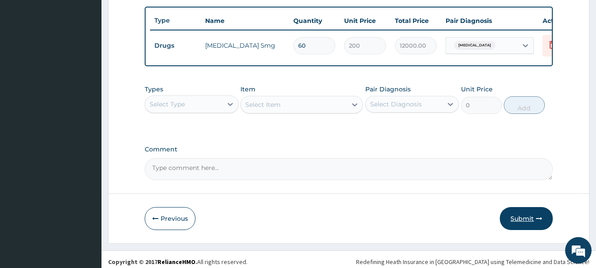
click at [516, 225] on button "Submit" at bounding box center [526, 218] width 53 height 23
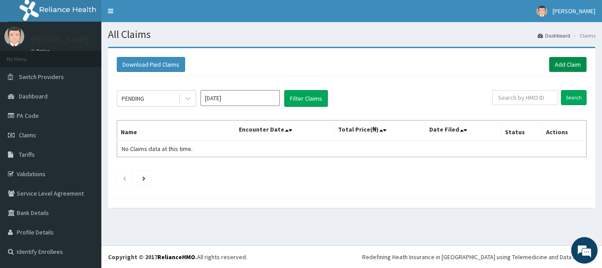
click at [562, 63] on link "Add Claim" at bounding box center [567, 64] width 37 height 15
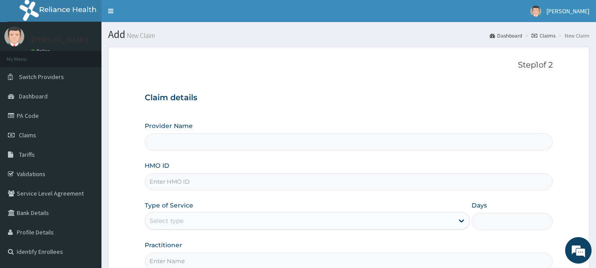
type input "INLAND SPECIALIST HOSPITAL- OGUDU"
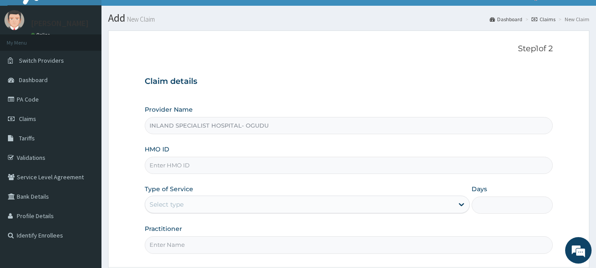
scroll to position [44, 0]
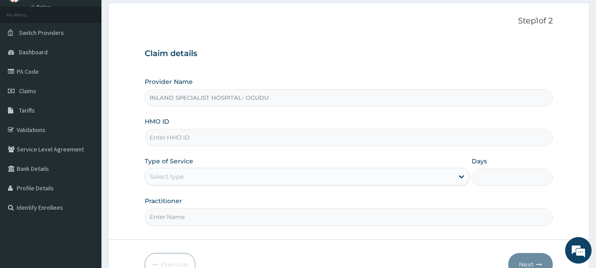
click at [207, 136] on input "HMO ID" at bounding box center [349, 137] width 408 height 17
paste input "PPY/10526/A"
type input "PPY/10526/A"
click at [177, 176] on div "Select type" at bounding box center [167, 176] width 34 height 9
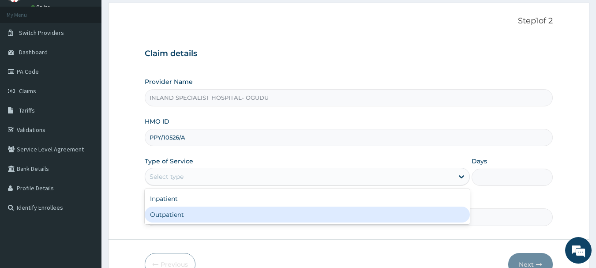
click at [168, 217] on div "Outpatient" at bounding box center [307, 214] width 325 height 16
type input "1"
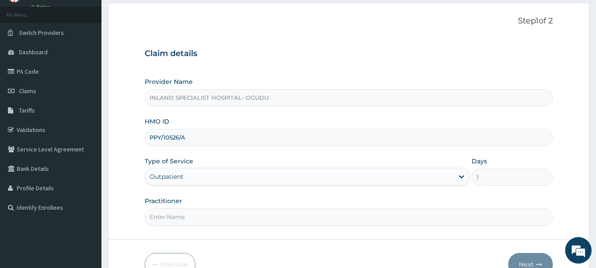
click at [174, 219] on input "Practitioner" at bounding box center [349, 216] width 408 height 17
click at [201, 219] on input "Practitioner" at bounding box center [349, 216] width 408 height 17
type input "DR.OMOGBEMI"
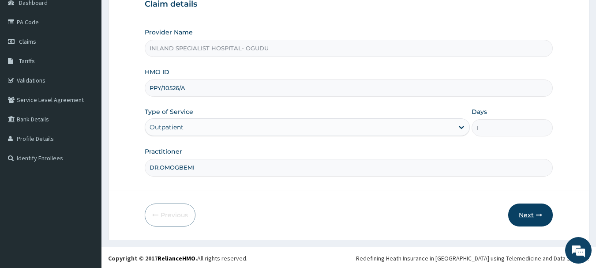
scroll to position [95, 0]
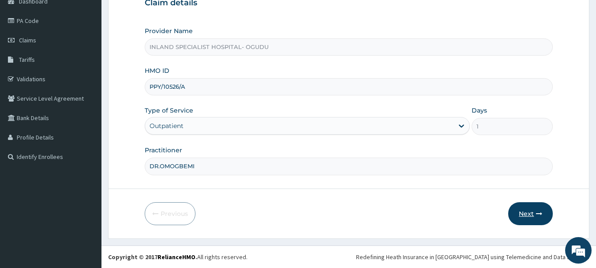
click at [530, 213] on button "Next" at bounding box center [530, 213] width 45 height 23
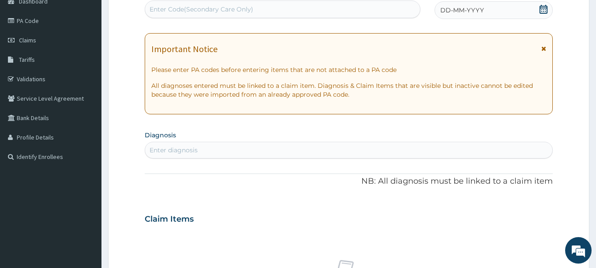
click at [543, 12] on icon at bounding box center [543, 9] width 9 height 9
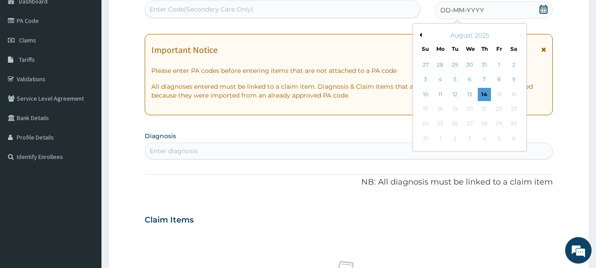
click at [421, 35] on button "Previous Month" at bounding box center [419, 35] width 4 height 4
click at [438, 126] on div "28" at bounding box center [440, 123] width 13 height 13
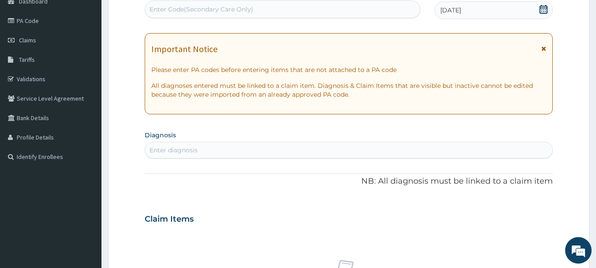
click at [252, 13] on div "Enter Code(Secondary Care Only)" at bounding box center [202, 9] width 104 height 9
type input "PA/584819"
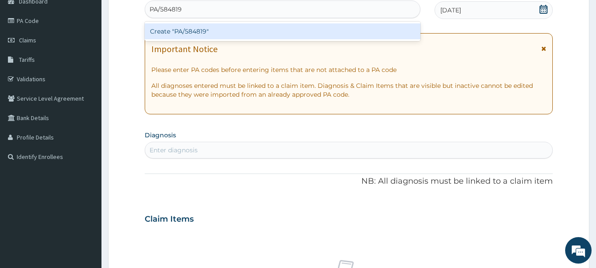
click at [215, 34] on div "Create "PA/584819"" at bounding box center [283, 31] width 276 height 16
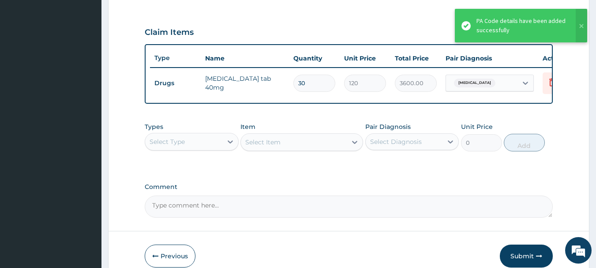
scroll to position [284, 0]
click at [191, 143] on div "Select Type" at bounding box center [183, 141] width 77 height 14
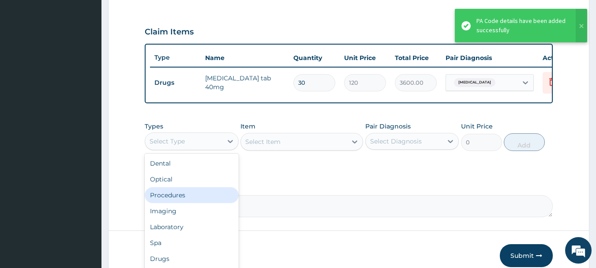
click at [178, 203] on div "Procedures" at bounding box center [192, 195] width 94 height 16
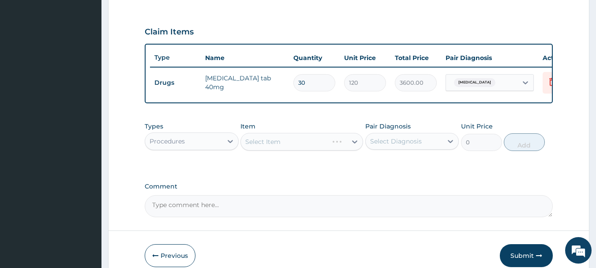
click at [292, 150] on div "Select Item" at bounding box center [301, 142] width 123 height 18
click at [294, 149] on div "Select Item" at bounding box center [301, 142] width 123 height 18
click at [355, 146] on icon at bounding box center [354, 141] width 9 height 9
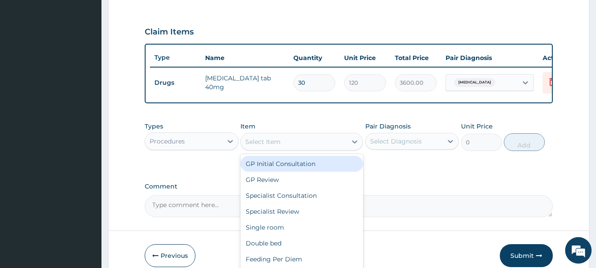
drag, startPoint x: 309, startPoint y: 169, endPoint x: 341, endPoint y: 158, distance: 34.4
click at [309, 170] on div "GP Initial Consultation" at bounding box center [301, 164] width 123 height 16
type input "3000"
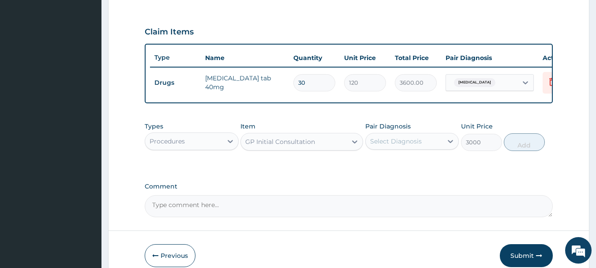
click at [414, 144] on div "Select Diagnosis" at bounding box center [396, 141] width 52 height 9
click at [406, 167] on label "Essential hypertension" at bounding box center [407, 162] width 55 height 9
checkbox input "true"
click at [516, 147] on button "Add" at bounding box center [524, 142] width 41 height 18
type input "0"
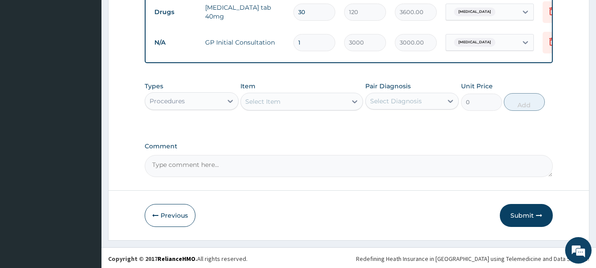
scroll to position [363, 0]
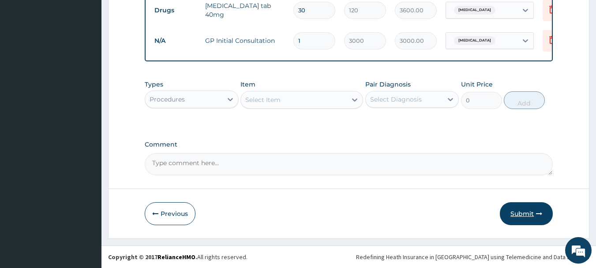
click at [526, 210] on button "Submit" at bounding box center [526, 213] width 53 height 23
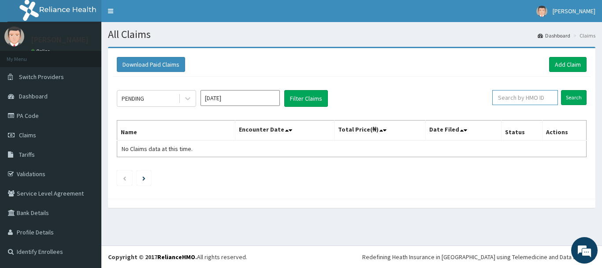
click at [508, 97] on input "text" at bounding box center [526, 97] width 66 height 15
paste input "AGO/10085/E"
click at [568, 97] on input "Search" at bounding box center [574, 97] width 26 height 15
drag, startPoint x: 531, startPoint y: 97, endPoint x: 480, endPoint y: 101, distance: 50.9
click at [480, 101] on div "PENDING [DATE] Filter Claims AGO/10085/E Search" at bounding box center [352, 98] width 470 height 17
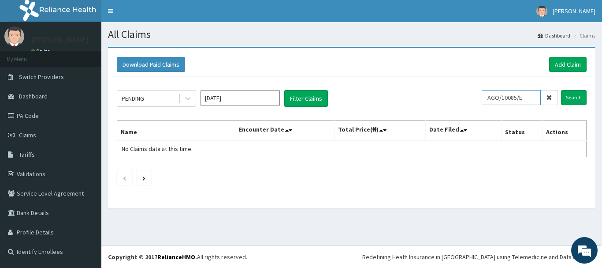
paste input "DAH/10042/A"
click at [574, 97] on input "Search" at bounding box center [574, 97] width 26 height 15
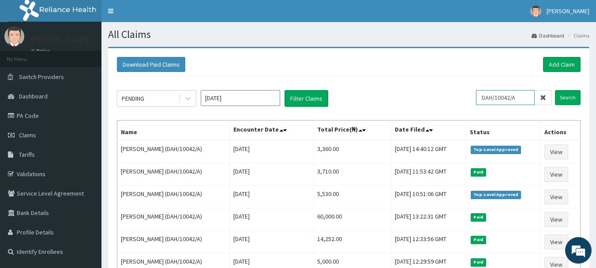
drag, startPoint x: 526, startPoint y: 97, endPoint x: 473, endPoint y: 99, distance: 52.5
click at [473, 99] on div "PENDING [DATE] Filter Claims DAH/10042/A Search" at bounding box center [348, 98] width 463 height 17
paste input "GBM/10073"
type input "GBM/10073/A"
click at [570, 97] on input "Search" at bounding box center [568, 97] width 26 height 15
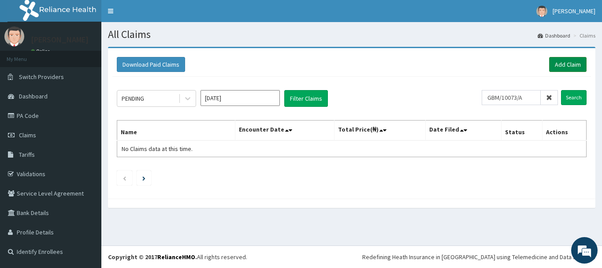
click at [566, 62] on link "Add Claim" at bounding box center [567, 64] width 37 height 15
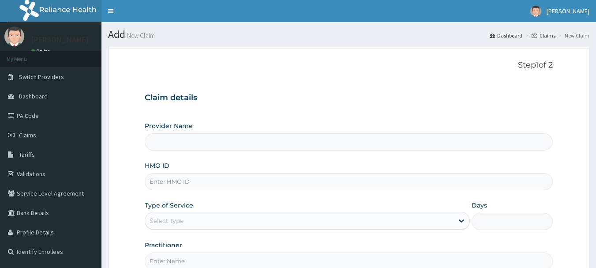
type input "INLAND SPECIALIST HOSPITAL- OGUDU"
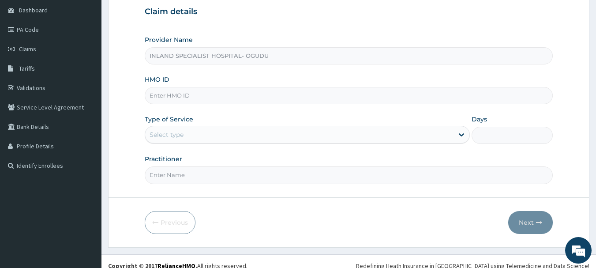
scroll to position [88, 0]
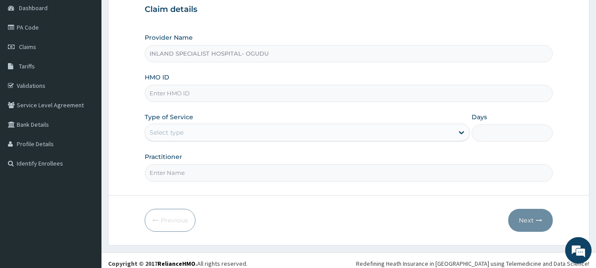
click at [192, 94] on input "HMO ID" at bounding box center [349, 93] width 408 height 17
paste input "GBM/10073/A"
type input "GBM/10073/A"
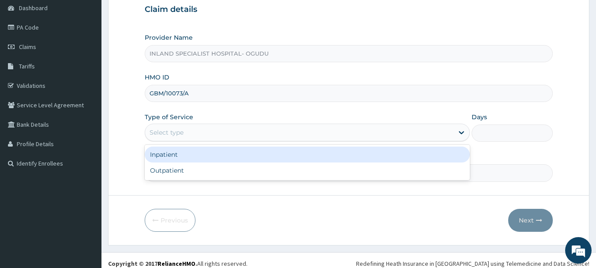
click at [174, 128] on div "Select type" at bounding box center [167, 132] width 34 height 9
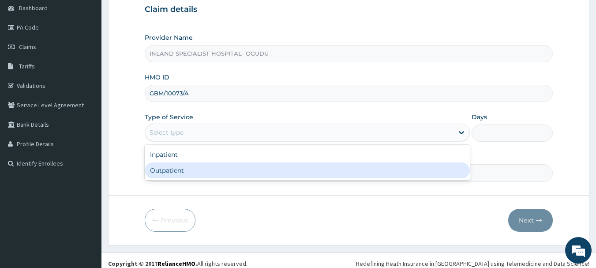
click at [176, 173] on div "Outpatient" at bounding box center [307, 170] width 325 height 16
type input "1"
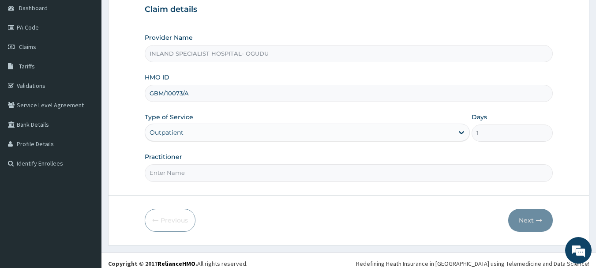
scroll to position [0, 0]
click at [205, 172] on input "Practitioner" at bounding box center [349, 172] width 408 height 17
type input "DR.OKONKWO"
click at [527, 217] on button "Next" at bounding box center [530, 220] width 45 height 23
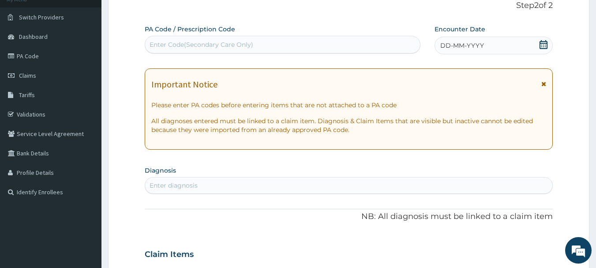
scroll to position [44, 0]
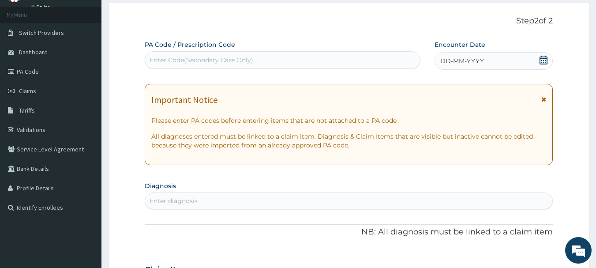
click at [542, 59] on icon at bounding box center [543, 60] width 9 height 9
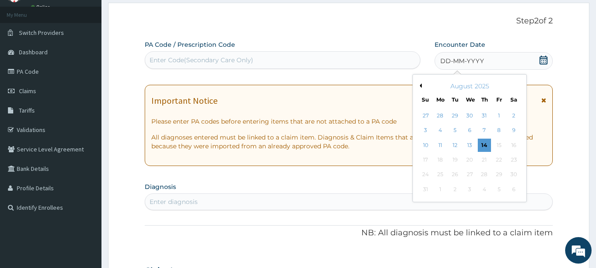
click at [419, 85] on button "Previous Month" at bounding box center [419, 85] width 4 height 4
click at [467, 173] on div "30" at bounding box center [469, 174] width 13 height 13
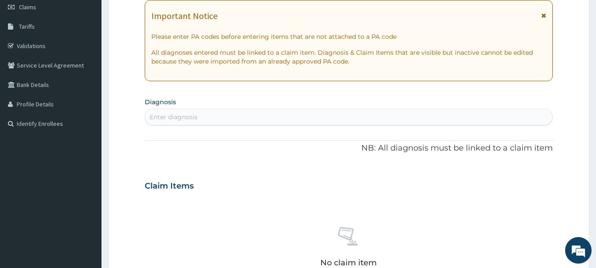
scroll to position [176, 0]
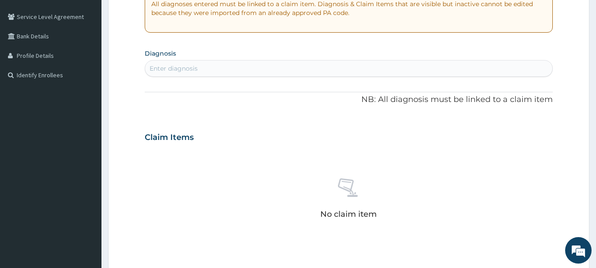
click at [185, 61] on div "Enter diagnosis" at bounding box center [348, 68] width 407 height 14
type input "ACUTE UPPER RESPI"
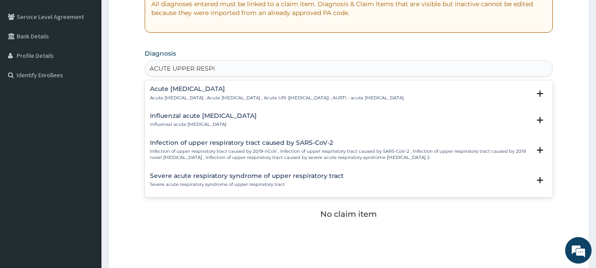
click at [219, 87] on h4 "Acute upper respiratory infection" at bounding box center [277, 89] width 254 height 7
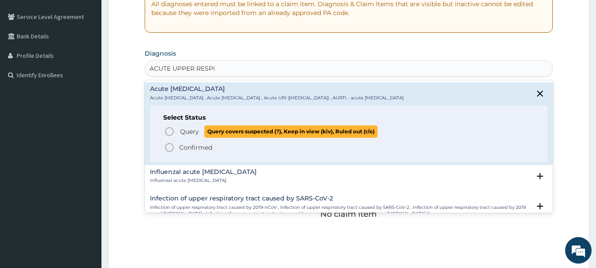
click at [168, 129] on icon "status option query" at bounding box center [169, 131] width 11 height 11
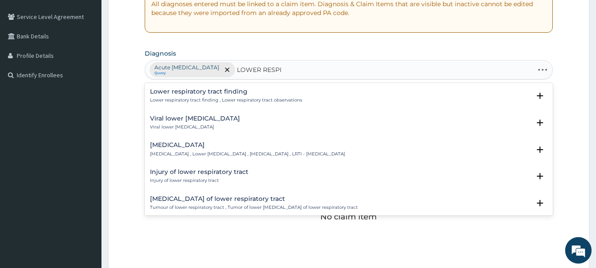
type input "LOWER RESPIR"
click at [200, 145] on h4 "Lower respiratory tract infection" at bounding box center [247, 145] width 195 height 7
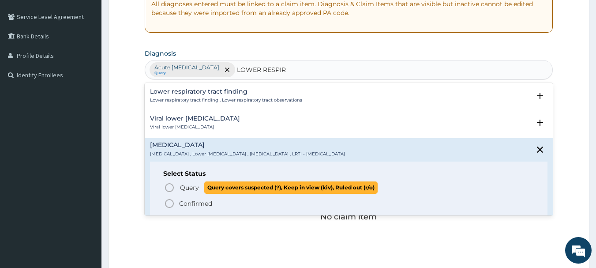
click at [169, 187] on icon "status option query" at bounding box center [169, 187] width 11 height 11
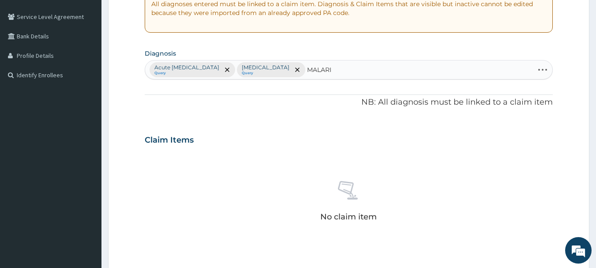
type input "MALARIA"
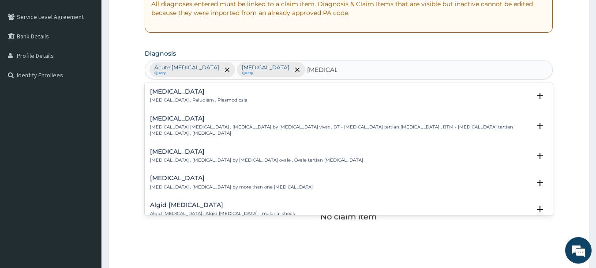
click at [172, 94] on h4 "Malaria" at bounding box center [198, 91] width 97 height 7
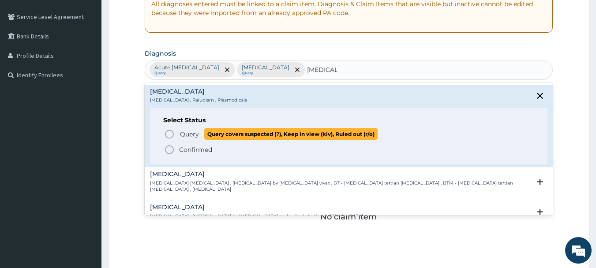
click at [167, 135] on icon "status option query" at bounding box center [169, 134] width 11 height 11
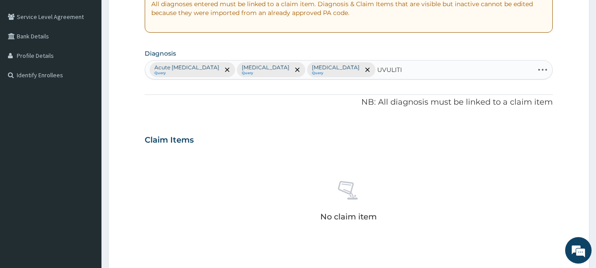
type input "UVULITIS"
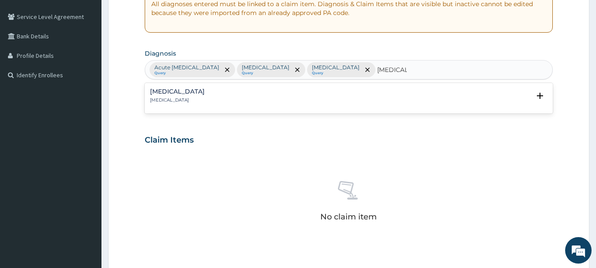
click at [161, 94] on h4 "Uvulitis" at bounding box center [177, 91] width 55 height 7
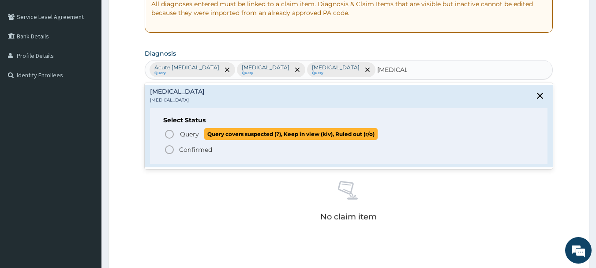
click at [167, 132] on icon "status option query" at bounding box center [169, 134] width 11 height 11
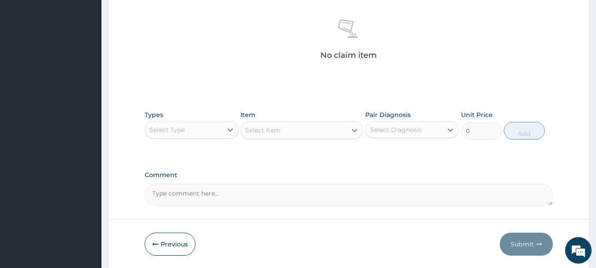
scroll to position [368, 0]
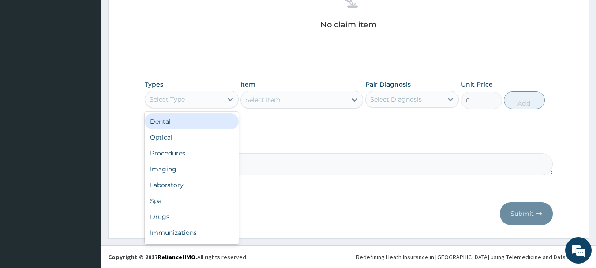
click at [209, 105] on div "Select Type" at bounding box center [183, 99] width 77 height 14
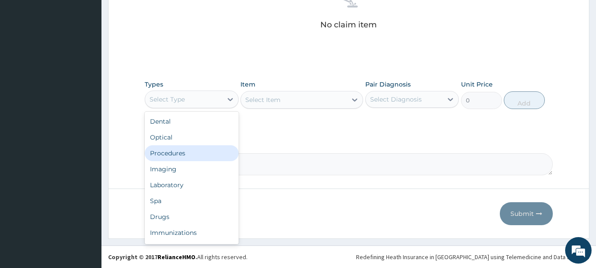
click at [184, 153] on div "Procedures" at bounding box center [192, 153] width 94 height 16
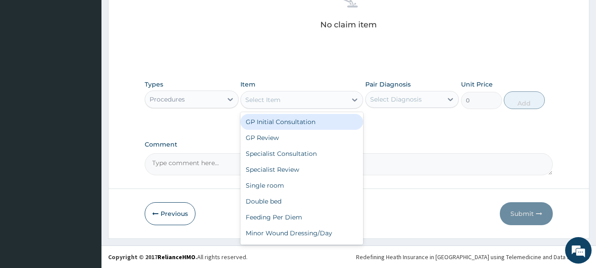
click at [262, 99] on div "Select Item" at bounding box center [262, 99] width 35 height 9
drag, startPoint x: 272, startPoint y: 127, endPoint x: 347, endPoint y: 115, distance: 76.0
click at [273, 127] on div "GP Initial Consultation" at bounding box center [301, 122] width 123 height 16
type input "3000"
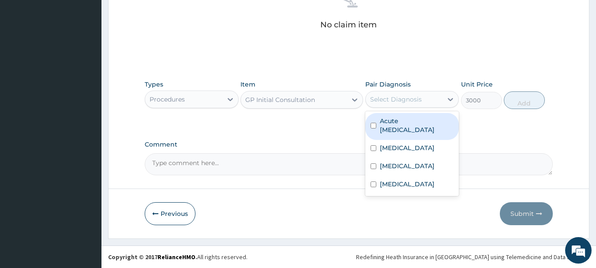
click at [405, 98] on div "Select Diagnosis" at bounding box center [396, 99] width 52 height 9
drag, startPoint x: 396, startPoint y: 125, endPoint x: 396, endPoint y: 130, distance: 4.9
click at [396, 125] on label "Acute [MEDICAL_DATA]" at bounding box center [417, 125] width 74 height 18
checkbox input "true"
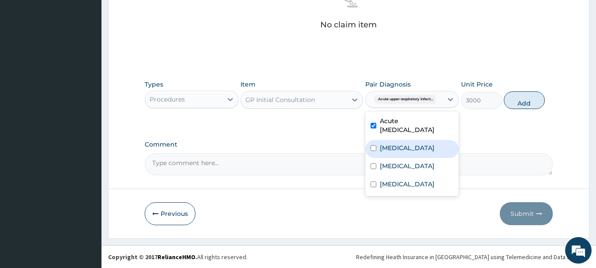
click at [389, 148] on label "Lower respiratory tract infection" at bounding box center [407, 147] width 55 height 9
checkbox input "true"
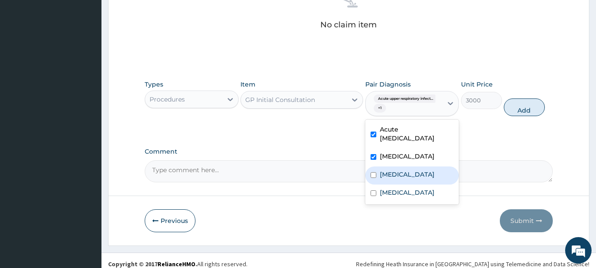
click at [386, 179] on label "[MEDICAL_DATA]" at bounding box center [407, 174] width 55 height 9
checkbox input "true"
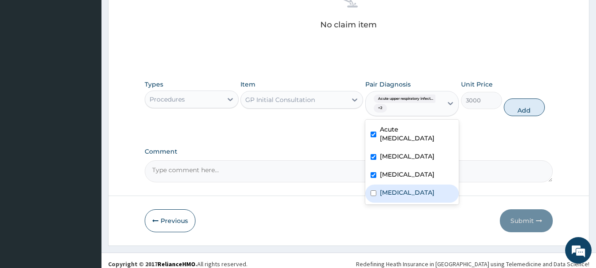
click at [386, 197] on label "Uvulitis" at bounding box center [407, 192] width 55 height 9
checkbox input "true"
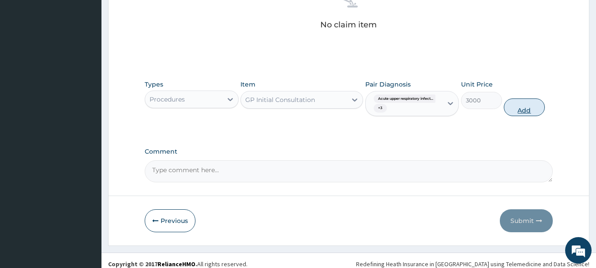
click at [514, 110] on button "Add" at bounding box center [524, 107] width 41 height 18
type input "0"
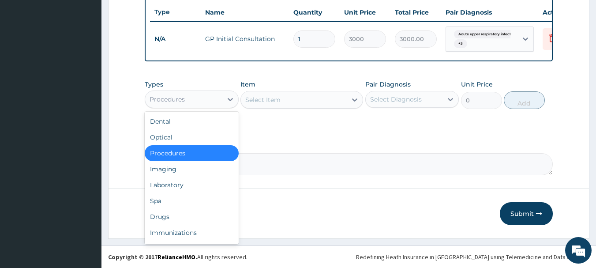
click at [214, 101] on div "Procedures" at bounding box center [183, 99] width 77 height 14
click at [165, 187] on div "Laboratory" at bounding box center [192, 185] width 94 height 16
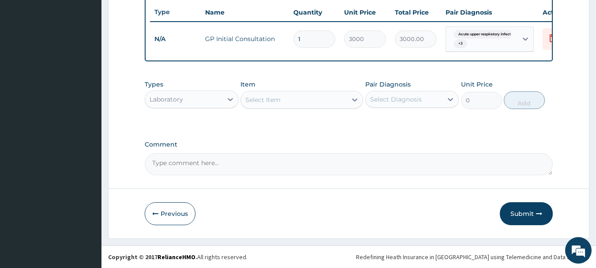
click at [320, 101] on div "Select Item" at bounding box center [294, 100] width 106 height 14
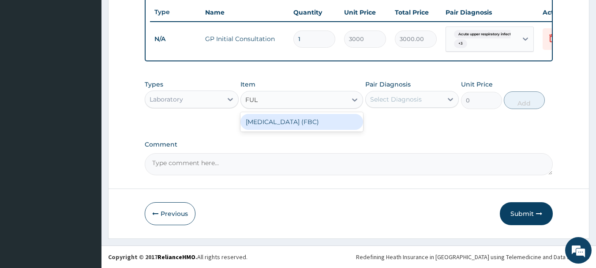
type input "FULL"
click at [306, 119] on div "[MEDICAL_DATA] (FBC)" at bounding box center [301, 122] width 123 height 16
type input "5000"
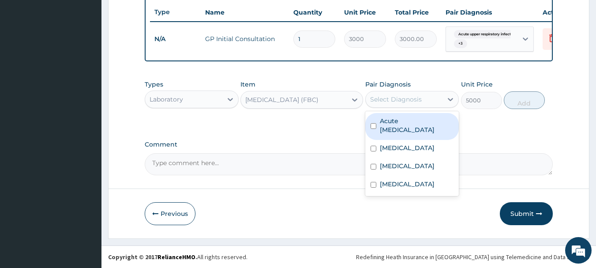
click at [392, 100] on div "Select Diagnosis" at bounding box center [396, 99] width 52 height 9
click at [402, 123] on label "Acute [MEDICAL_DATA]" at bounding box center [417, 125] width 74 height 18
checkbox input "true"
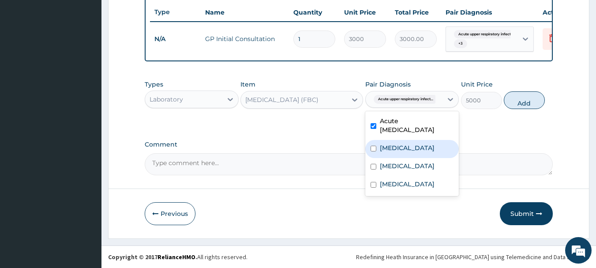
click at [404, 152] on label "Lower respiratory tract infection" at bounding box center [407, 147] width 55 height 9
checkbox input "true"
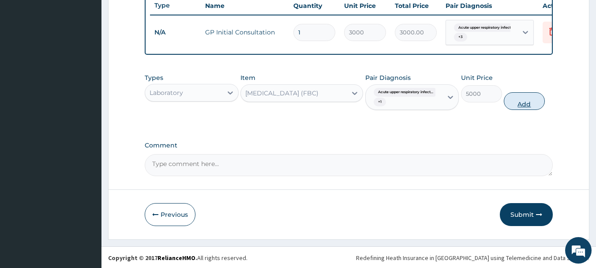
click at [522, 108] on button "Add" at bounding box center [524, 101] width 41 height 18
type input "0"
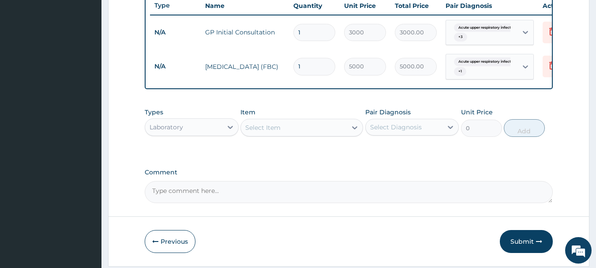
click at [296, 135] on div "Select Item" at bounding box center [294, 127] width 106 height 14
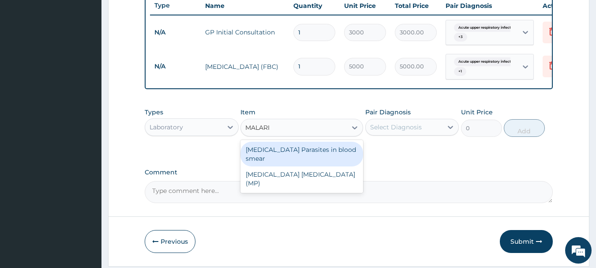
type input "[MEDICAL_DATA]"
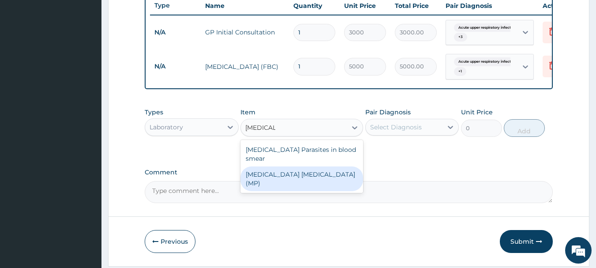
click at [296, 171] on div "[MEDICAL_DATA] [MEDICAL_DATA] (MP)" at bounding box center [301, 178] width 123 height 25
type input "2000"
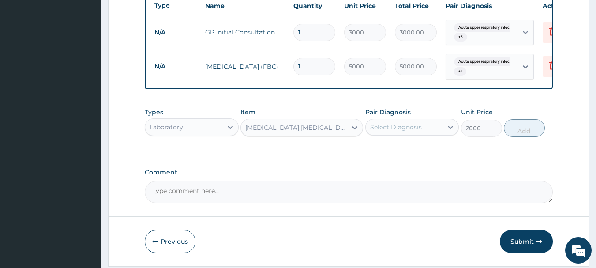
click at [406, 131] on div "Select Diagnosis" at bounding box center [396, 127] width 52 height 9
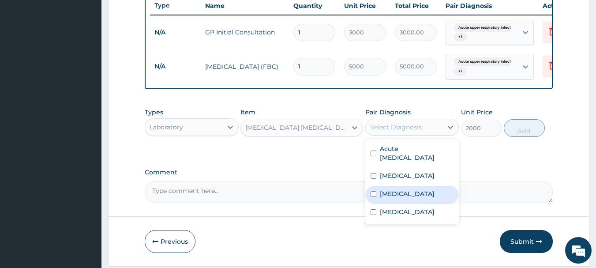
drag, startPoint x: 387, startPoint y: 212, endPoint x: 400, endPoint y: 210, distance: 13.8
click at [389, 198] on label "[MEDICAL_DATA]" at bounding box center [407, 193] width 55 height 9
checkbox input "true"
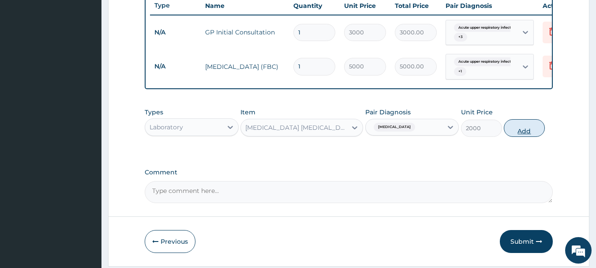
click at [522, 136] on button "Add" at bounding box center [524, 128] width 41 height 18
type input "0"
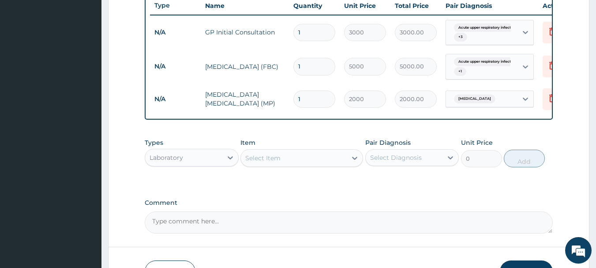
click at [168, 162] on div "Laboratory" at bounding box center [167, 157] width 34 height 9
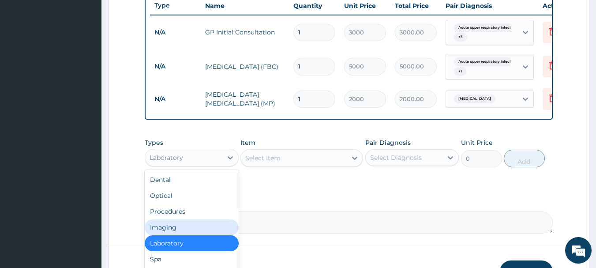
scroll to position [30, 0]
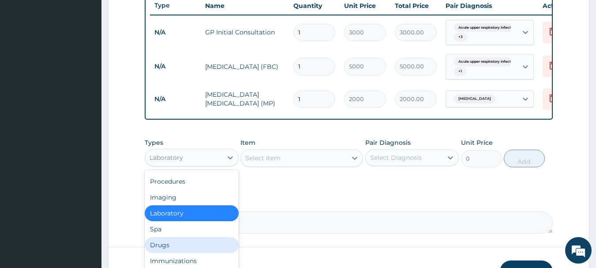
click at [161, 250] on div "Drugs" at bounding box center [192, 245] width 94 height 16
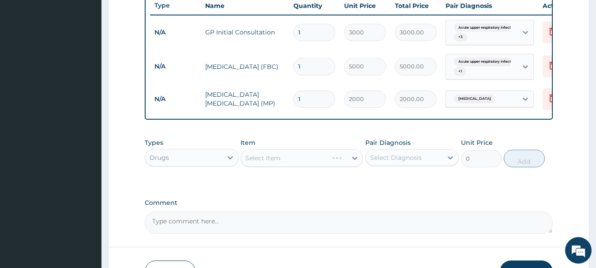
click at [284, 166] on div "Select Item" at bounding box center [301, 158] width 123 height 18
click at [320, 163] on div "Select Item" at bounding box center [294, 158] width 106 height 14
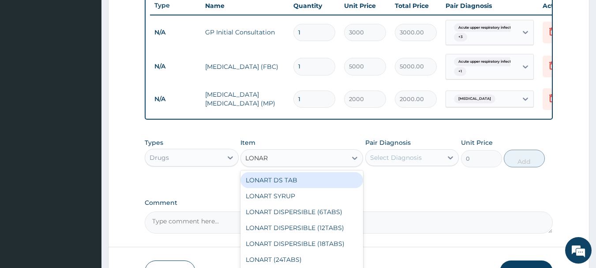
type input "LONART"
click at [317, 185] on div "LONART DS TAB" at bounding box center [301, 180] width 123 height 16
type input "350"
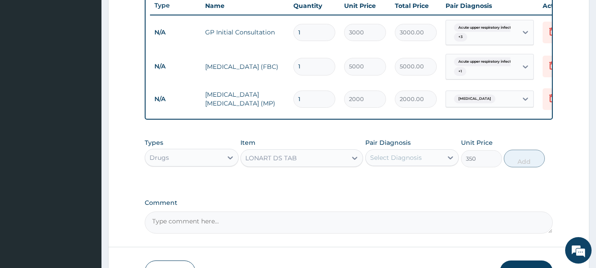
click at [389, 162] on div "Select Diagnosis" at bounding box center [396, 157] width 52 height 9
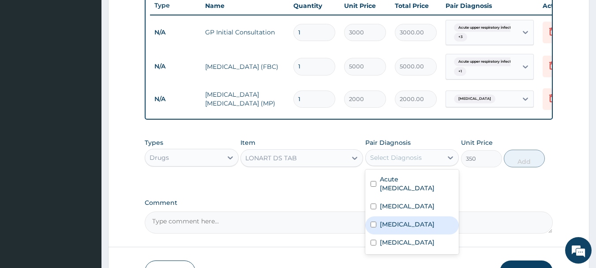
click at [391, 228] on label "[MEDICAL_DATA]" at bounding box center [407, 224] width 55 height 9
checkbox input "true"
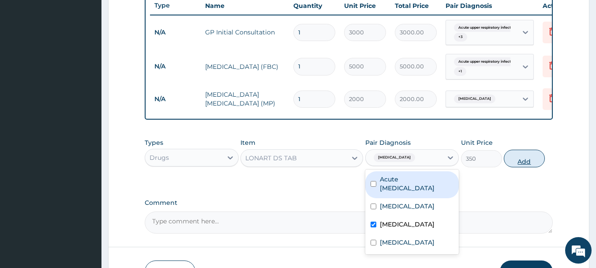
click at [516, 162] on button "Add" at bounding box center [524, 159] width 41 height 18
type input "0"
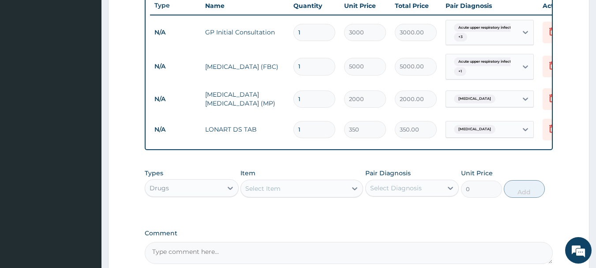
type input "0.00"
type input "6"
type input "2100.00"
type input "6"
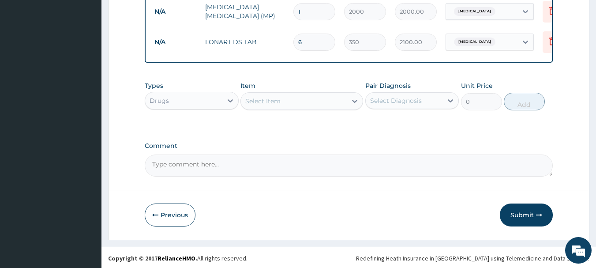
scroll to position [432, 0]
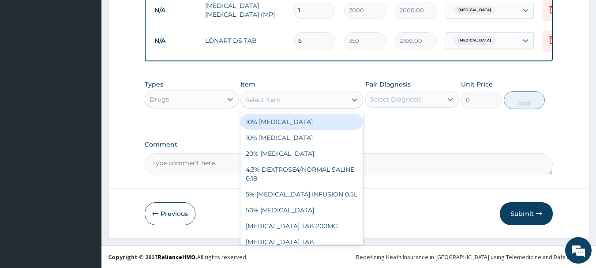
click at [269, 100] on div "Select Item" at bounding box center [262, 99] width 35 height 9
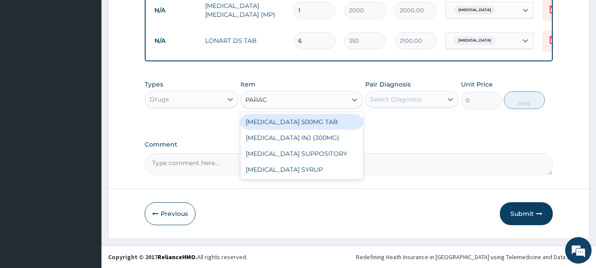
type input "PARACE"
click at [291, 123] on div "PARACETAMOL 500MG TAB" at bounding box center [301, 122] width 123 height 16
type input "20"
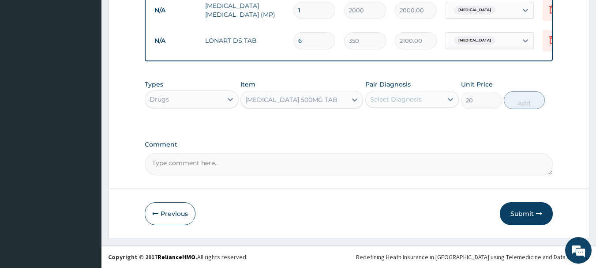
click at [378, 97] on div "Select Diagnosis" at bounding box center [396, 99] width 52 height 9
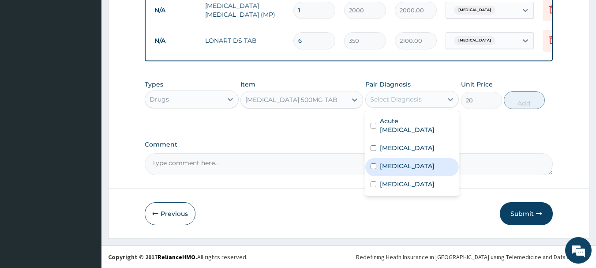
click at [390, 170] on label "Malaria" at bounding box center [407, 165] width 55 height 9
checkbox input "true"
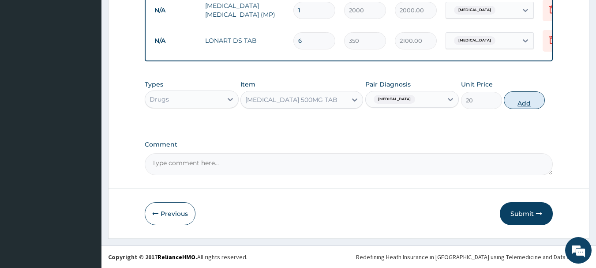
click at [530, 102] on button "Add" at bounding box center [524, 100] width 41 height 18
type input "0"
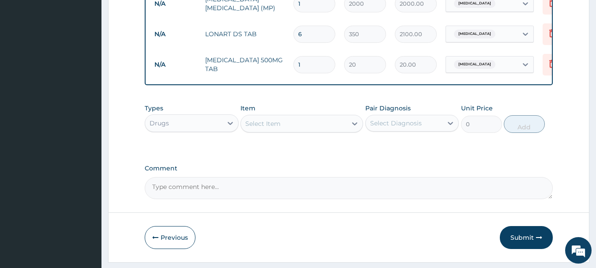
type input "18"
type input "360.00"
type input "18"
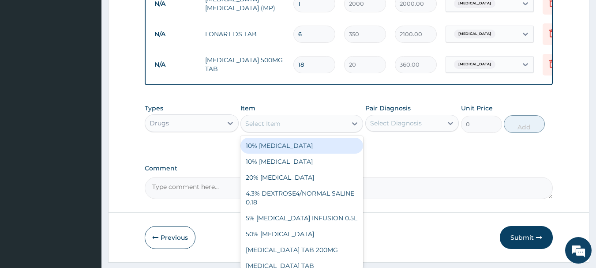
click at [293, 129] on div "Select Item" at bounding box center [294, 123] width 106 height 14
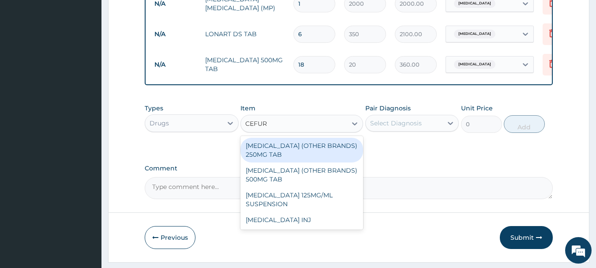
type input "CEFURO"
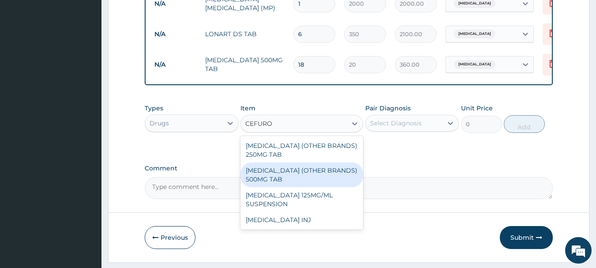
click at [284, 183] on div "CEFUROXIME (OTHER BRANDS) 500MG TAB" at bounding box center [301, 174] width 123 height 25
type input "350"
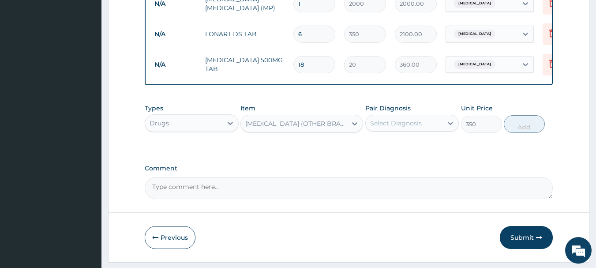
click at [416, 127] on div "Select Diagnosis" at bounding box center [396, 123] width 52 height 9
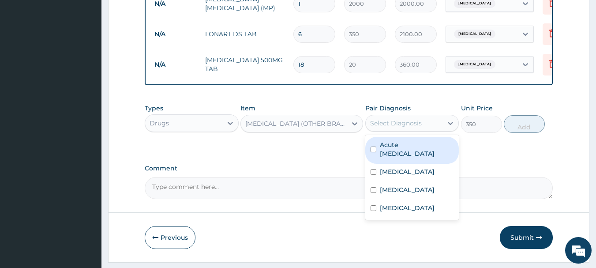
click at [407, 150] on label "Acute upper respiratory infection" at bounding box center [417, 149] width 74 height 18
checkbox input "true"
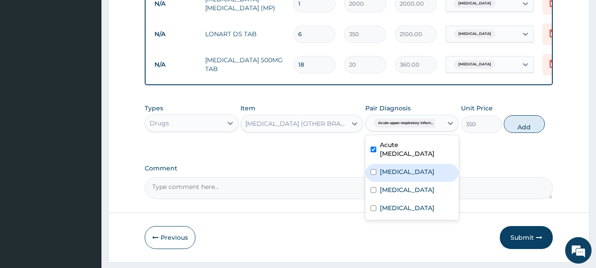
click at [405, 176] on label "Lower respiratory tract infection" at bounding box center [407, 171] width 55 height 9
checkbox input "true"
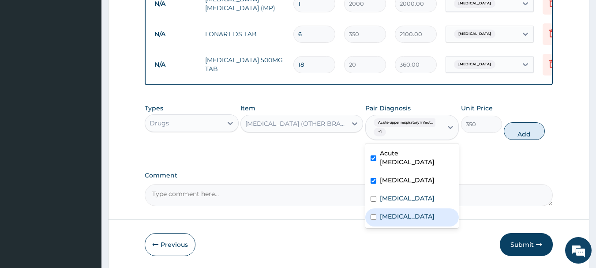
click at [396, 221] on label "Uvulitis" at bounding box center [407, 216] width 55 height 9
checkbox input "true"
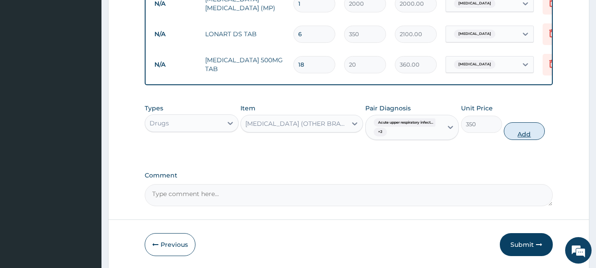
click at [525, 139] on button "Add" at bounding box center [524, 131] width 41 height 18
type input "0"
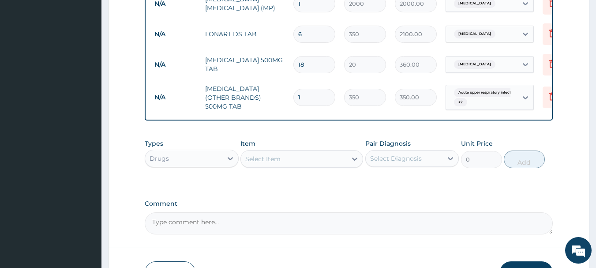
type input "14"
type input "4900.00"
type input "14"
click at [269, 163] on div "Select Item" at bounding box center [262, 158] width 35 height 9
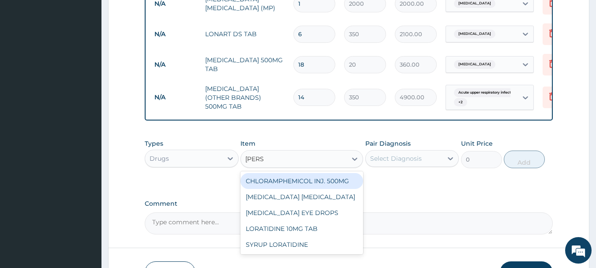
type input "LORAT"
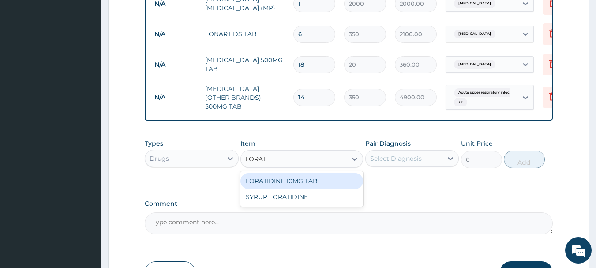
click at [280, 181] on div "LORATIDINE 10MG TAB" at bounding box center [301, 181] width 123 height 16
type input "70"
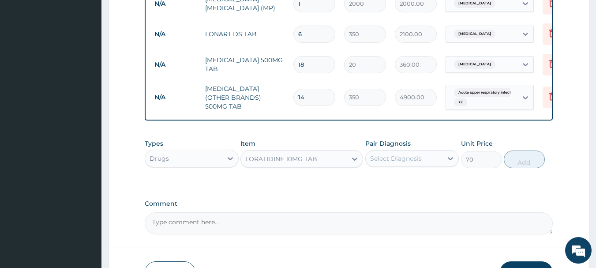
click at [409, 156] on div "Select Diagnosis" at bounding box center [412, 158] width 94 height 17
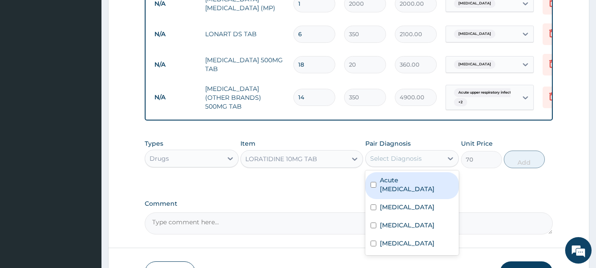
click at [392, 190] on label "Acute upper respiratory infection" at bounding box center [417, 185] width 74 height 18
checkbox input "true"
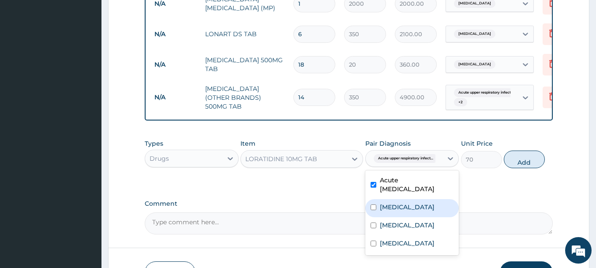
click at [391, 211] on label "Lower respiratory tract infection" at bounding box center [407, 206] width 55 height 9
checkbox input "true"
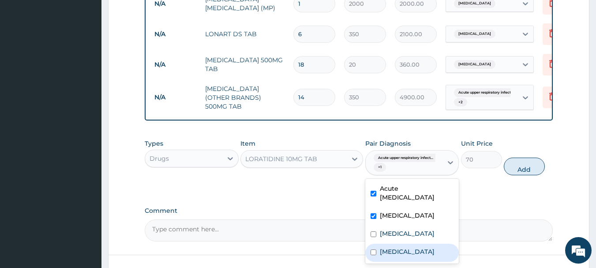
click at [395, 256] on label "Uvulitis" at bounding box center [407, 251] width 55 height 9
click at [392, 261] on div "Uvulitis" at bounding box center [412, 252] width 94 height 18
checkbox input "false"
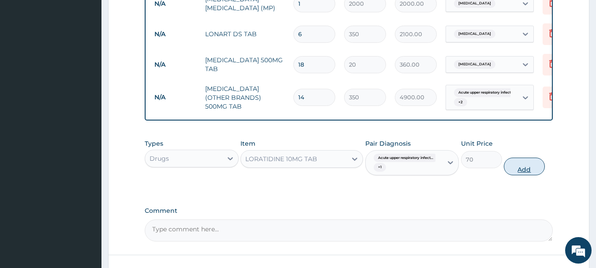
click at [518, 166] on button "Add" at bounding box center [524, 166] width 41 height 18
type input "0"
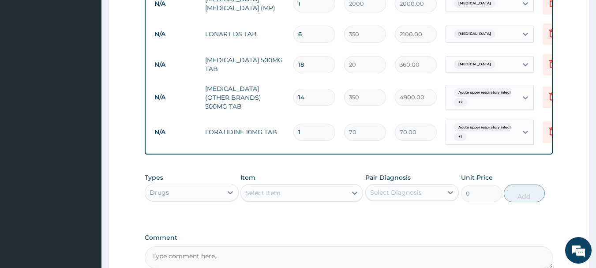
type input "0.00"
type input "5"
type input "350.00"
type input "5"
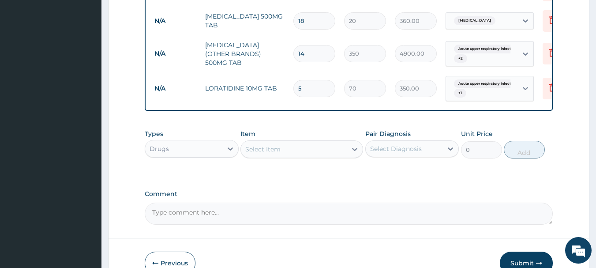
scroll to position [476, 0]
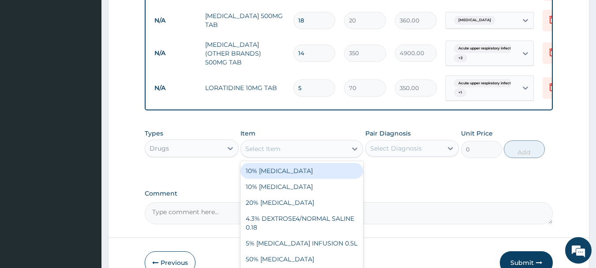
click at [281, 146] on div "Select Item" at bounding box center [301, 149] width 123 height 18
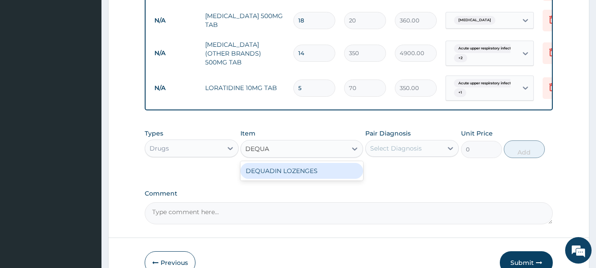
type input "DEQUAD"
click at [334, 178] on div "DEQUADIN LOZENGES" at bounding box center [301, 171] width 123 height 16
type input "200"
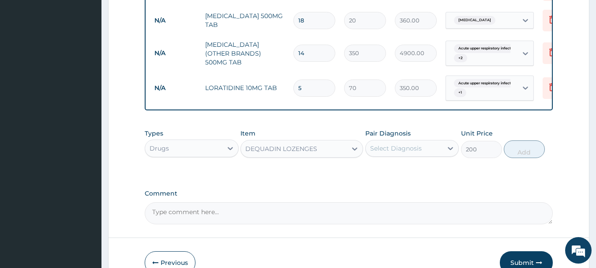
click at [393, 155] on div "Select Diagnosis" at bounding box center [404, 148] width 77 height 14
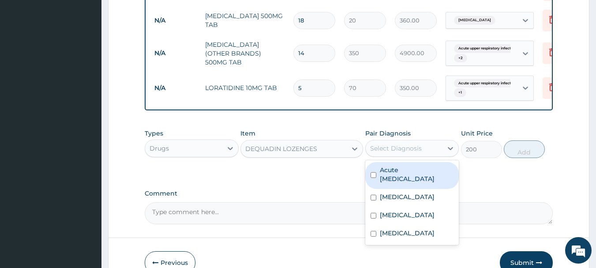
click at [400, 181] on label "Acute upper respiratory infection" at bounding box center [417, 174] width 74 height 18
checkbox input "true"
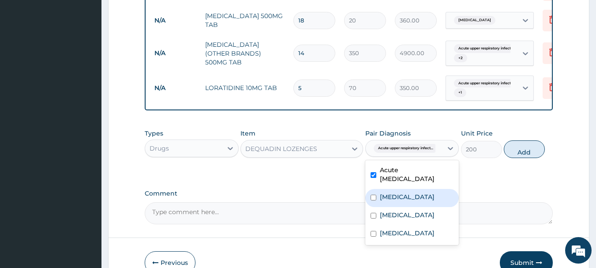
click at [406, 201] on label "Lower respiratory tract infection" at bounding box center [407, 196] width 55 height 9
checkbox input "true"
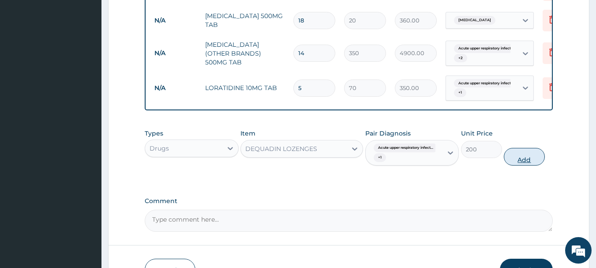
click at [521, 163] on button "Add" at bounding box center [524, 157] width 41 height 18
type input "0"
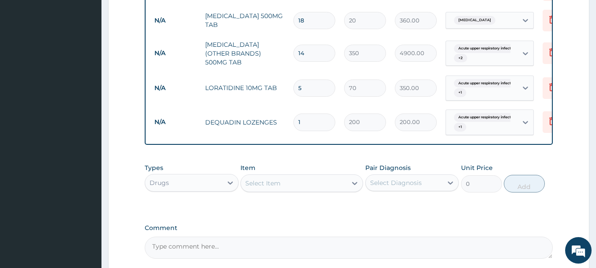
click at [407, 187] on div "Select Diagnosis" at bounding box center [396, 182] width 52 height 9
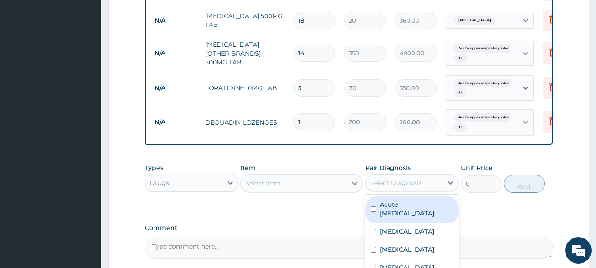
click at [522, 122] on icon at bounding box center [525, 122] width 9 height 9
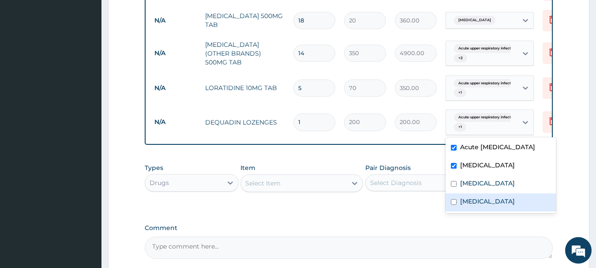
click at [483, 206] on label "Uvulitis" at bounding box center [487, 201] width 55 height 9
checkbox input "true"
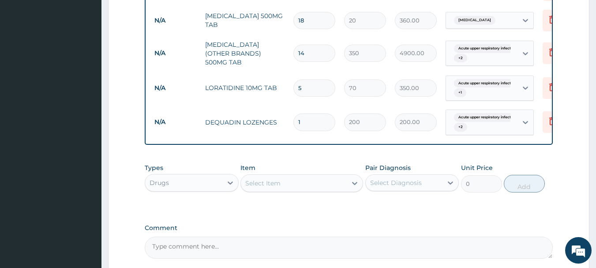
click at [301, 120] on input "1" at bounding box center [314, 121] width 42 height 17
type input "0.00"
type input "9"
type input "1800.00"
type input "9"
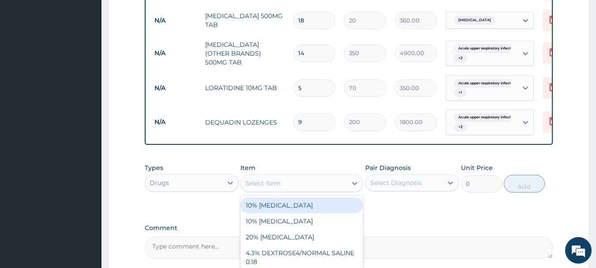
click at [283, 190] on div "Select Item" at bounding box center [294, 183] width 106 height 14
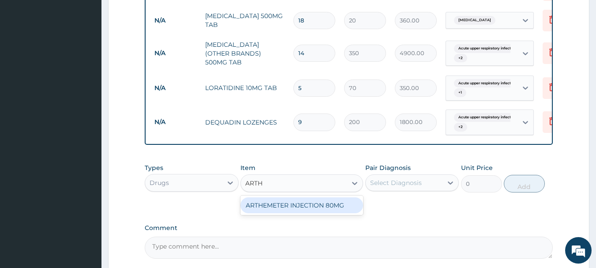
type input "ARTHE"
drag, startPoint x: 300, startPoint y: 212, endPoint x: 356, endPoint y: 205, distance: 56.9
click at [305, 212] on div "ARTHEMETER INJECTION 80MG" at bounding box center [301, 205] width 123 height 16
type input "1200"
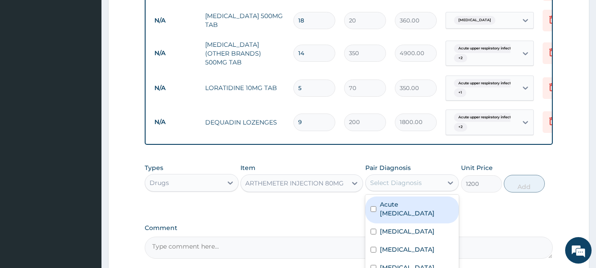
click at [393, 187] on div "Select Diagnosis" at bounding box center [396, 182] width 52 height 9
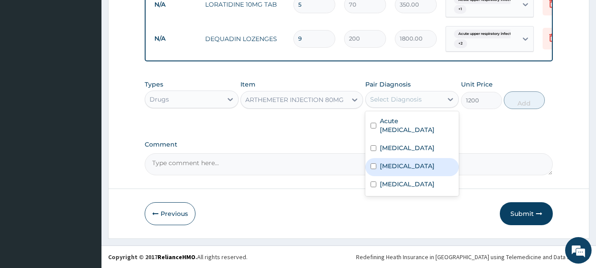
scroll to position [564, 0]
click at [396, 170] on label "Malaria" at bounding box center [407, 165] width 55 height 9
checkbox input "true"
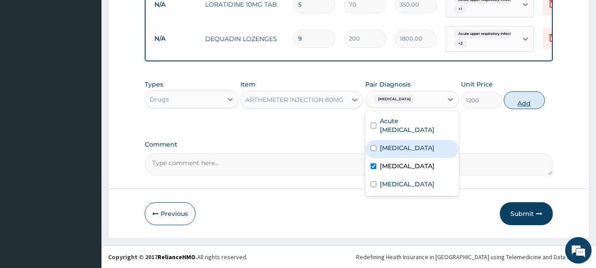
click at [530, 104] on button "Add" at bounding box center [524, 100] width 41 height 18
type input "0"
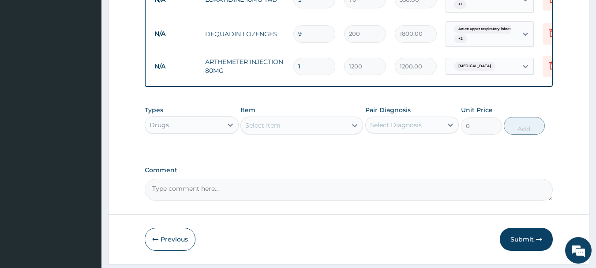
type input "0.00"
type input "2"
type input "2400.00"
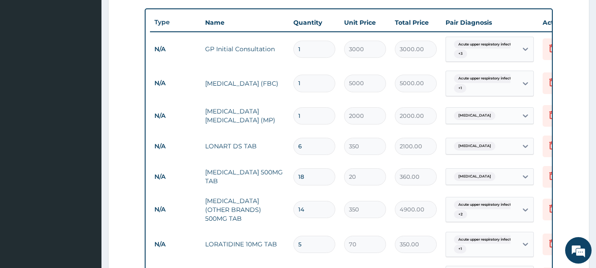
scroll to position [299, 0]
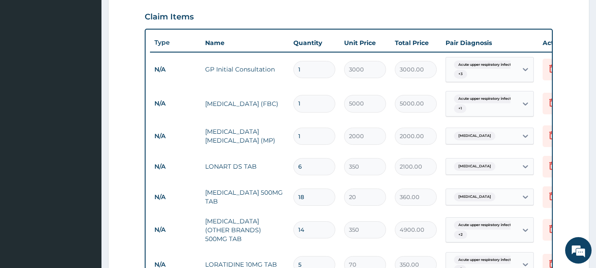
type input "2"
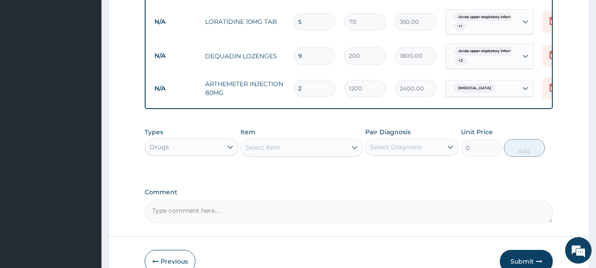
scroll to position [595, 0]
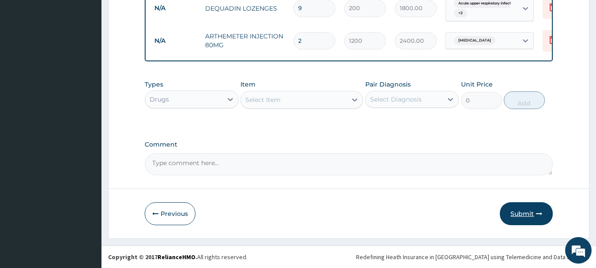
click at [520, 213] on button "Submit" at bounding box center [526, 213] width 53 height 23
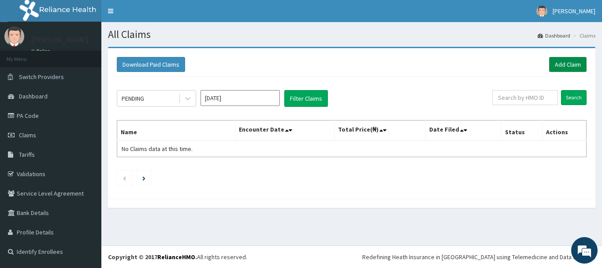
click at [565, 65] on link "Add Claim" at bounding box center [567, 64] width 37 height 15
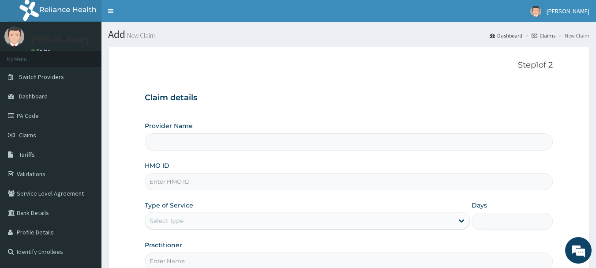
type input "INLAND SPECIALIST HOSPITAL- OGUDU"
click at [25, 135] on span "Claims" at bounding box center [27, 135] width 17 height 8
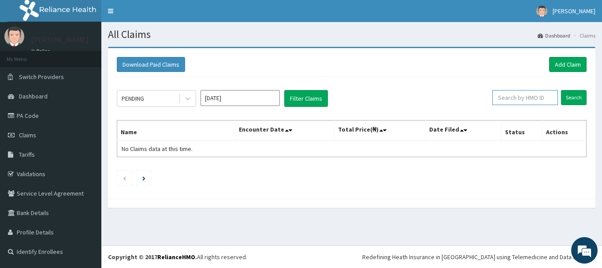
click at [523, 97] on input "text" at bounding box center [526, 97] width 66 height 15
paste input "KCI/10030/A"
click at [576, 97] on input "Search" at bounding box center [574, 97] width 26 height 15
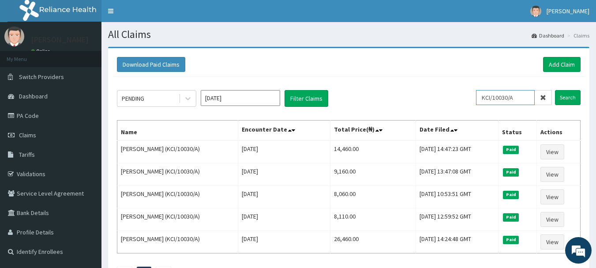
drag, startPoint x: 521, startPoint y: 97, endPoint x: 477, endPoint y: 97, distance: 43.7
click at [477, 97] on div "PENDING Aug 2025 Filter Claims KCI/10030/A Search" at bounding box center [348, 98] width 463 height 17
paste input "SYS/10024"
type input "SYS/10024/A"
click at [568, 98] on input "Search" at bounding box center [568, 97] width 26 height 15
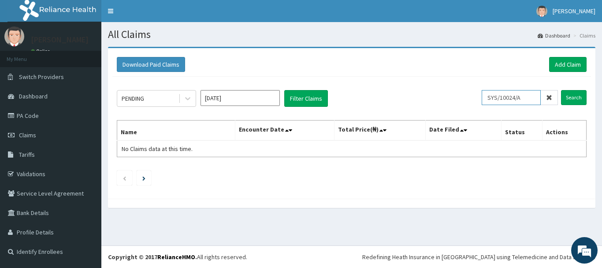
click at [529, 97] on input "SYS/10024/A" at bounding box center [511, 97] width 59 height 15
click at [578, 97] on input "Search" at bounding box center [574, 97] width 26 height 15
click at [568, 64] on link "Add Claim" at bounding box center [567, 64] width 37 height 15
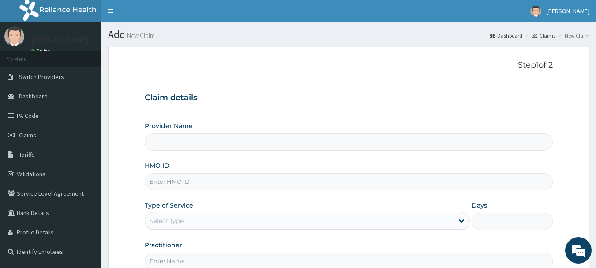
type input "INLAND SPECIALIST HOSPITAL- OGUDU"
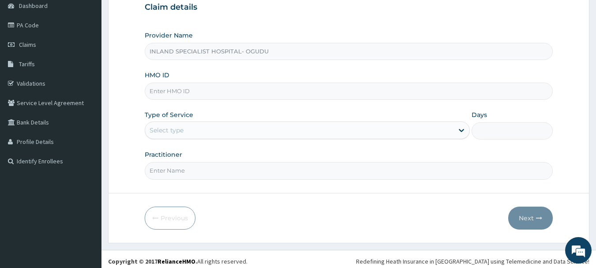
scroll to position [95, 0]
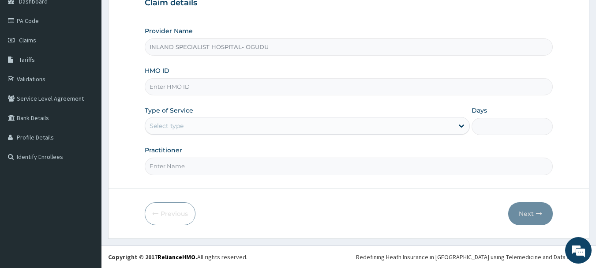
click at [170, 85] on input "HMO ID" at bounding box center [349, 86] width 408 height 17
paste input "SYS/10024/A"
type input "SYS/10024/A"
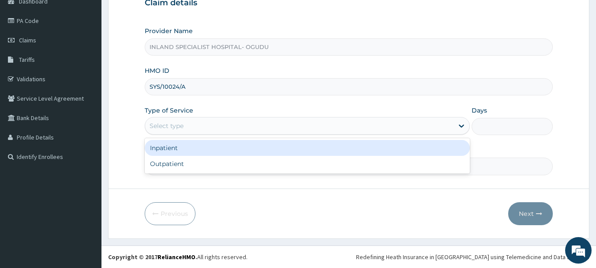
click at [178, 127] on div "Select type" at bounding box center [167, 125] width 34 height 9
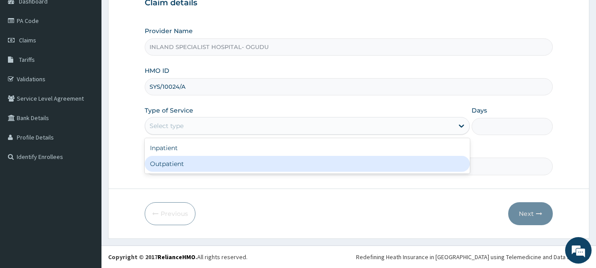
click at [164, 165] on div "Outpatient" at bounding box center [307, 164] width 325 height 16
type input "1"
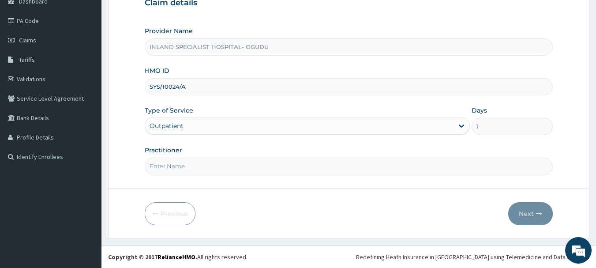
click at [223, 166] on input "Practitioner" at bounding box center [349, 165] width 408 height 17
type input "[PERSON_NAME]"
click at [523, 212] on button "Next" at bounding box center [530, 213] width 45 height 23
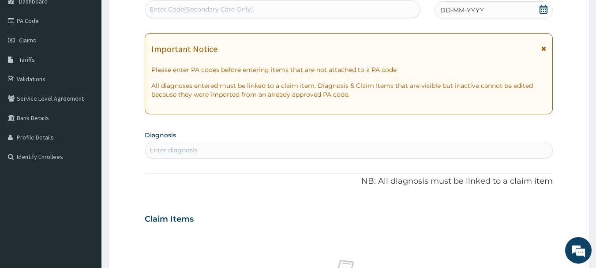
click at [542, 8] on icon at bounding box center [543, 9] width 9 height 9
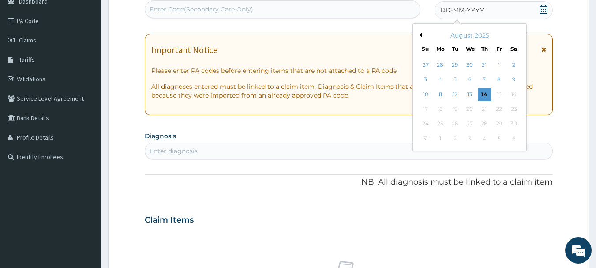
click at [420, 35] on button "Previous Month" at bounding box center [419, 35] width 4 height 4
click at [486, 125] on div "31" at bounding box center [484, 123] width 13 height 13
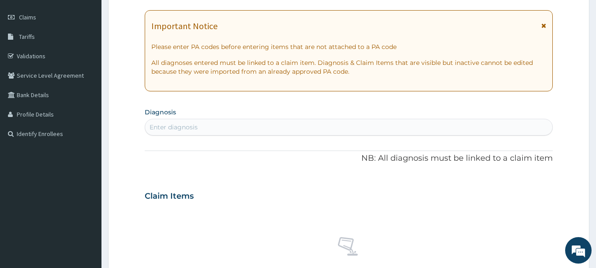
scroll to position [139, 0]
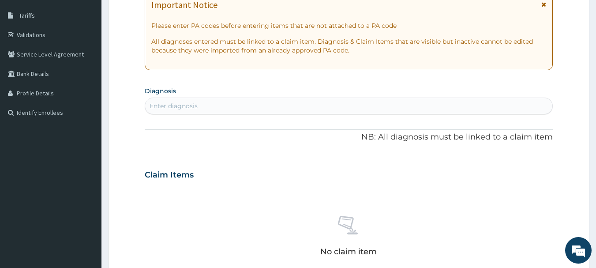
click at [203, 105] on div "Enter diagnosis" at bounding box center [348, 106] width 407 height 14
type input "[MEDICAL_DATA]"
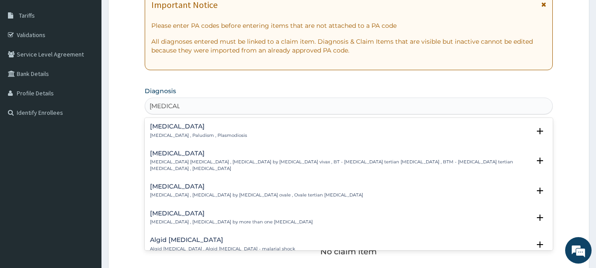
click at [157, 129] on h4 "[MEDICAL_DATA]" at bounding box center [198, 126] width 97 height 7
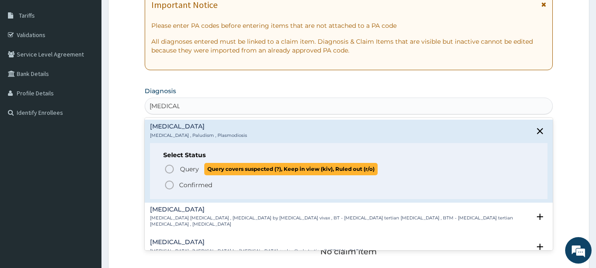
click at [167, 167] on icon "status option query" at bounding box center [169, 169] width 11 height 11
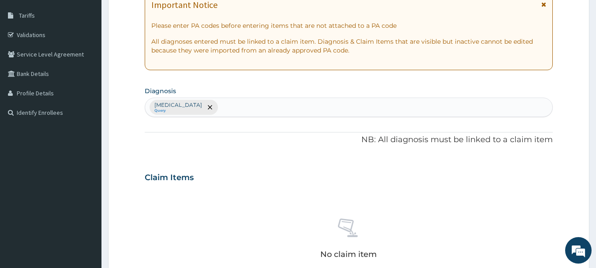
click at [204, 108] on div "[MEDICAL_DATA] Query" at bounding box center [348, 107] width 407 height 19
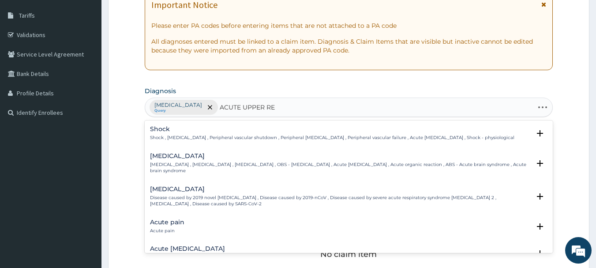
type input "ACUTE UPPER RES"
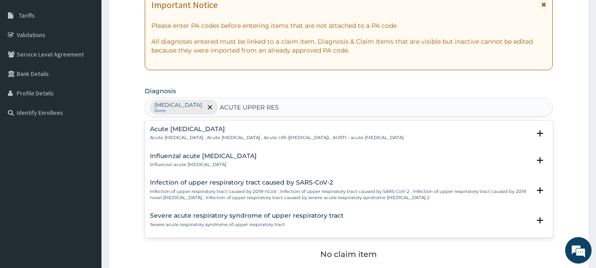
click at [195, 131] on h4 "Acute upper respiratory infection" at bounding box center [277, 129] width 254 height 7
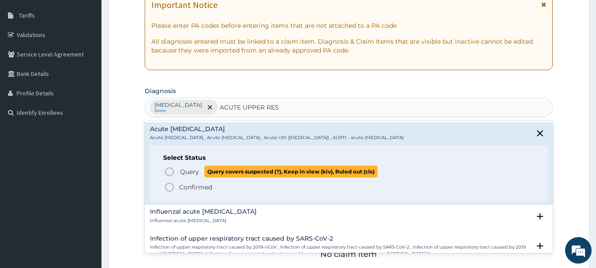
click at [168, 170] on icon "status option query" at bounding box center [169, 171] width 11 height 11
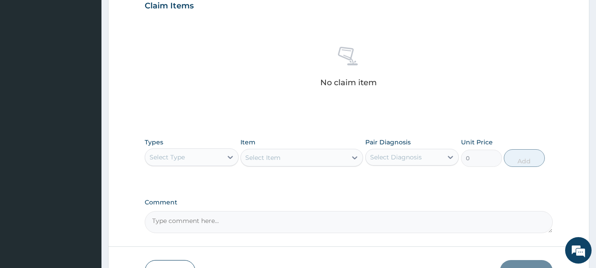
scroll to position [359, 0]
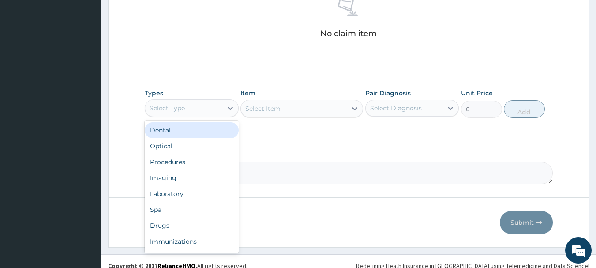
click at [193, 104] on div "Select Type" at bounding box center [183, 108] width 77 height 14
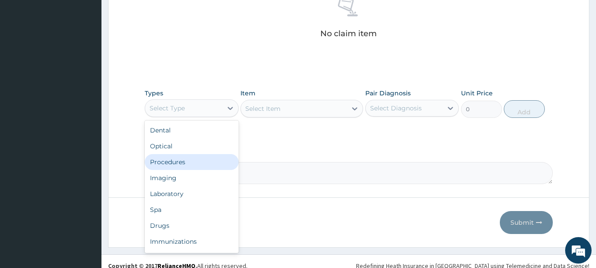
click at [176, 159] on div "Procedures" at bounding box center [192, 162] width 94 height 16
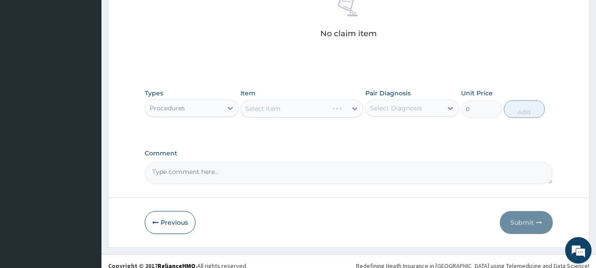
click at [304, 108] on div "Select Item" at bounding box center [301, 109] width 123 height 18
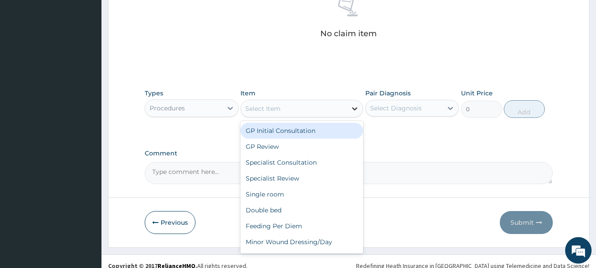
click at [350, 107] on icon at bounding box center [354, 108] width 9 height 9
drag, startPoint x: 292, startPoint y: 133, endPoint x: 376, endPoint y: 121, distance: 84.6
click at [294, 133] on div "GP Initial Consultation" at bounding box center [301, 131] width 123 height 16
type input "3000"
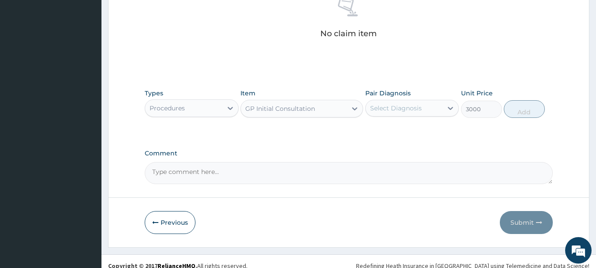
click at [394, 111] on div "Select Diagnosis" at bounding box center [396, 108] width 52 height 9
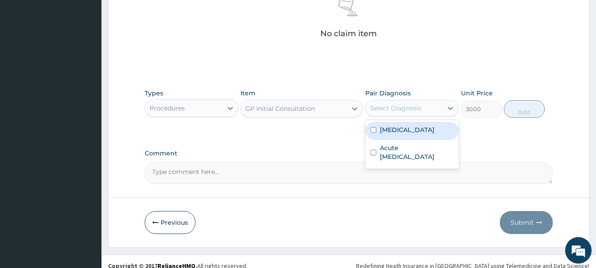
click at [394, 130] on label "Malaria" at bounding box center [407, 129] width 55 height 9
checkbox input "true"
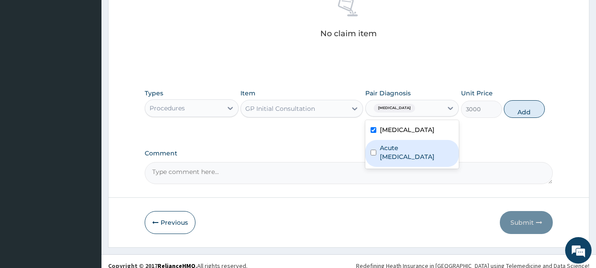
click at [394, 152] on label "Acute upper respiratory infection" at bounding box center [417, 152] width 74 height 18
checkbox input "true"
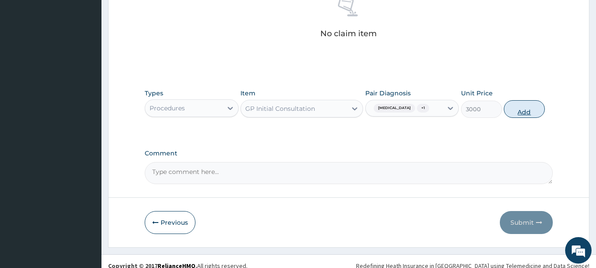
click at [523, 108] on button "Add" at bounding box center [524, 109] width 41 height 18
type input "0"
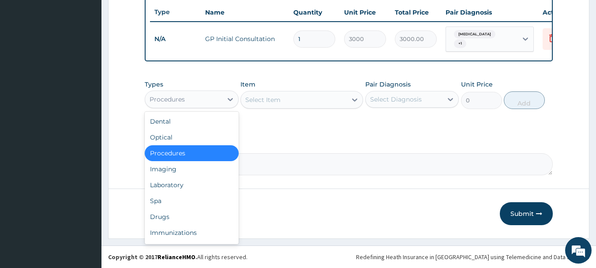
click at [193, 92] on div "Procedures" at bounding box center [183, 99] width 77 height 14
click at [169, 190] on div "Laboratory" at bounding box center [192, 185] width 94 height 16
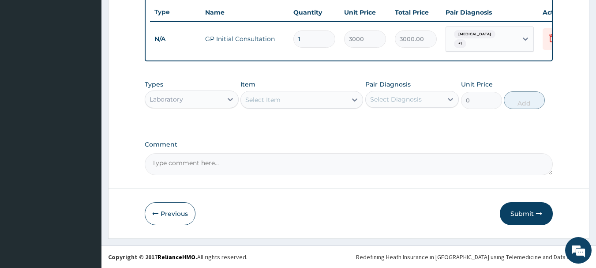
click at [272, 99] on div "Select Item" at bounding box center [262, 99] width 35 height 9
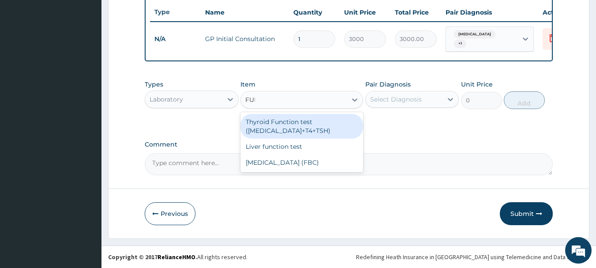
type input "FULL"
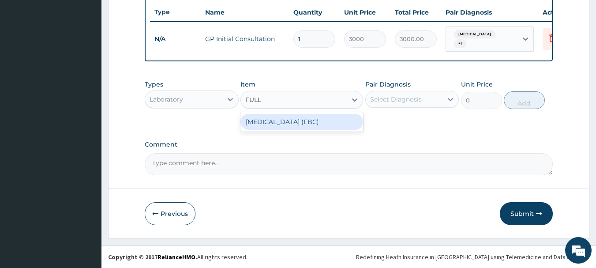
click at [306, 119] on div "FULL BLOOD COUNT (FBC)" at bounding box center [301, 122] width 123 height 16
type input "5000"
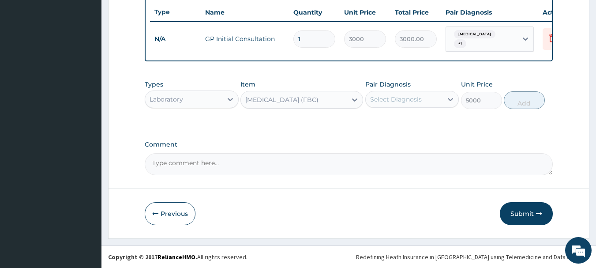
click at [392, 95] on div "Select Diagnosis" at bounding box center [396, 99] width 52 height 9
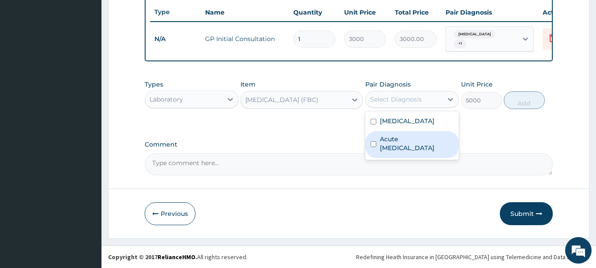
click at [391, 146] on label "Acute upper respiratory infection" at bounding box center [417, 144] width 74 height 18
checkbox input "true"
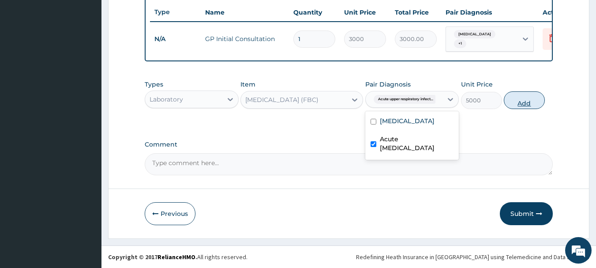
click at [521, 102] on button "Add" at bounding box center [524, 100] width 41 height 18
type input "0"
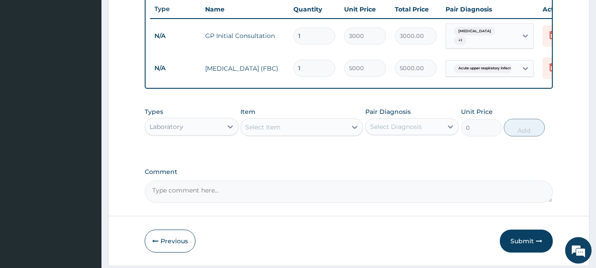
click at [293, 132] on div "Select Item" at bounding box center [294, 127] width 106 height 14
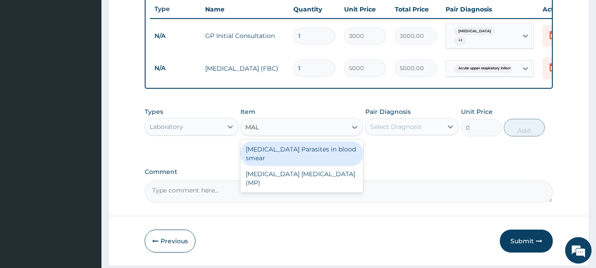
type input "MALA"
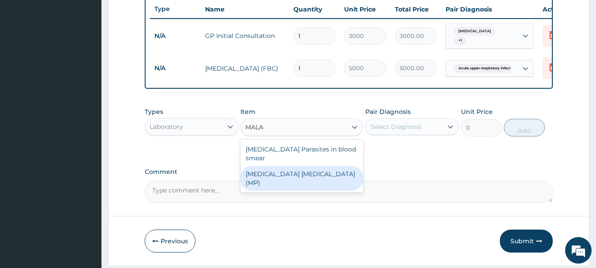
click at [277, 169] on div "MALARIA PARASITE (MP)" at bounding box center [301, 178] width 123 height 25
type input "2000"
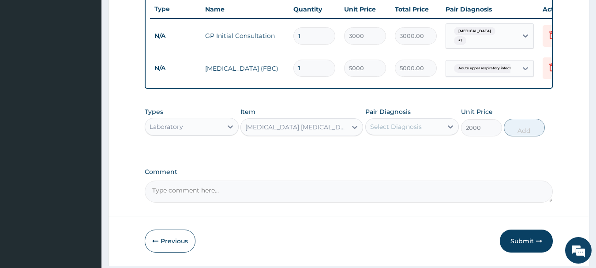
click at [423, 128] on div "Select Diagnosis" at bounding box center [404, 127] width 77 height 14
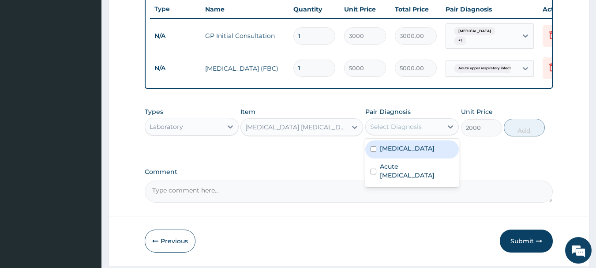
click at [402, 146] on div "Malaria" at bounding box center [412, 149] width 94 height 18
checkbox input "true"
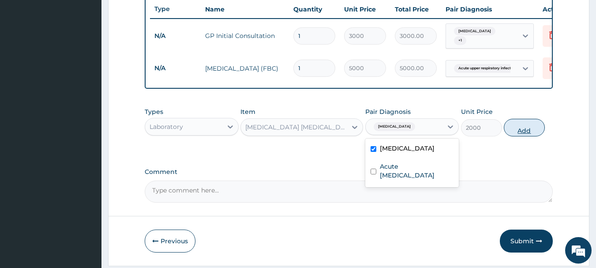
click at [522, 131] on button "Add" at bounding box center [524, 128] width 41 height 18
type input "0"
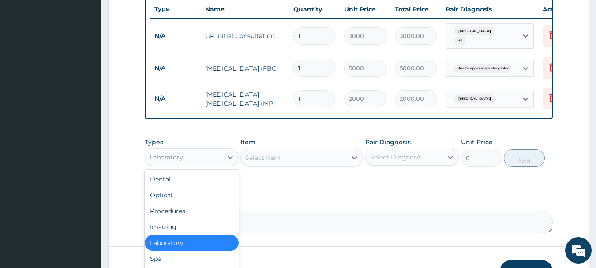
click at [196, 157] on div "Laboratory" at bounding box center [183, 157] width 77 height 14
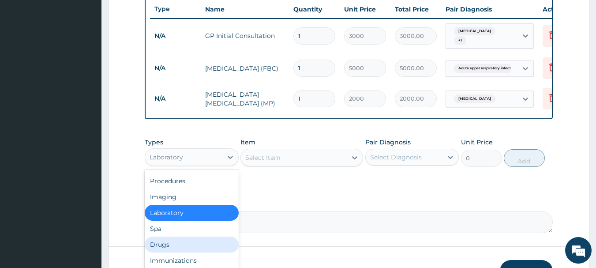
click at [161, 247] on div "Drugs" at bounding box center [192, 244] width 94 height 16
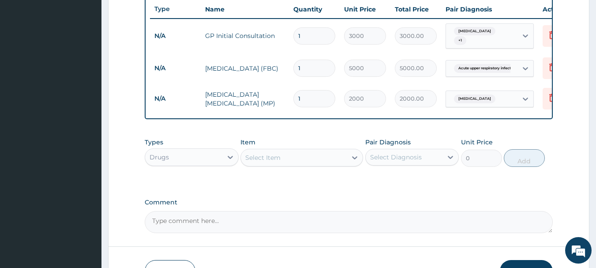
click at [309, 161] on div "Select Item" at bounding box center [294, 157] width 106 height 14
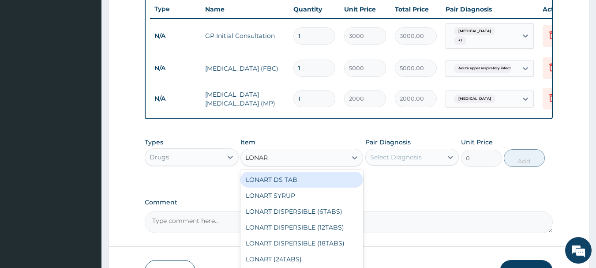
type input "LONART"
click at [303, 181] on div "LONART DS TAB" at bounding box center [301, 180] width 123 height 16
type input "350"
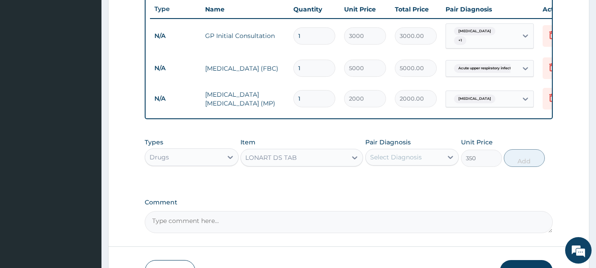
click at [401, 153] on div "Select Diagnosis" at bounding box center [404, 157] width 77 height 14
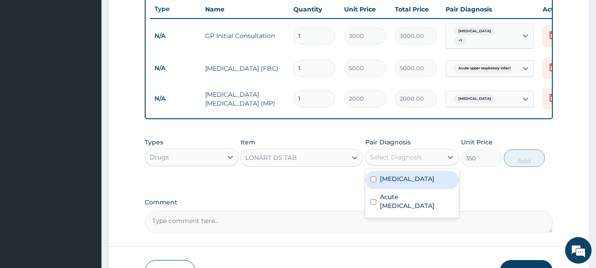
drag, startPoint x: 395, startPoint y: 182, endPoint x: 447, endPoint y: 174, distance: 53.1
click at [396, 182] on label "Malaria" at bounding box center [407, 178] width 55 height 9
checkbox input "true"
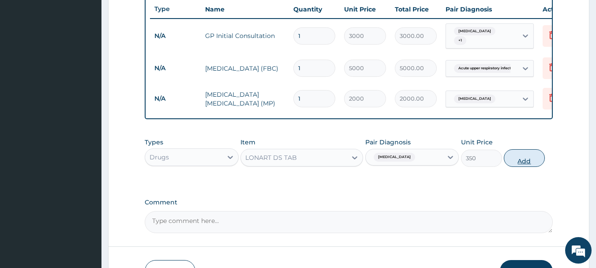
click at [527, 165] on button "Add" at bounding box center [524, 158] width 41 height 18
type input "0"
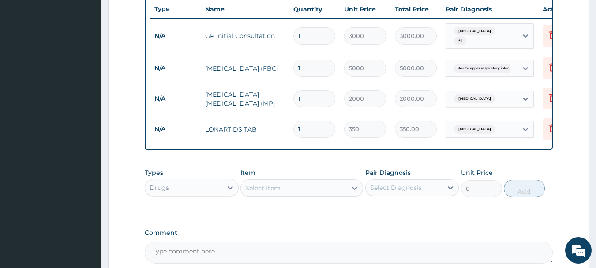
type input "0.00"
type input "6"
type input "2100.00"
type input "6"
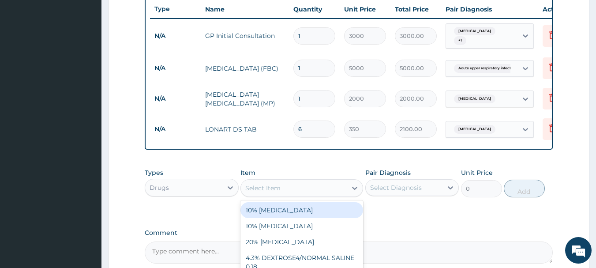
click at [292, 187] on div "Select Item" at bounding box center [294, 188] width 106 height 14
type input "ERYTH"
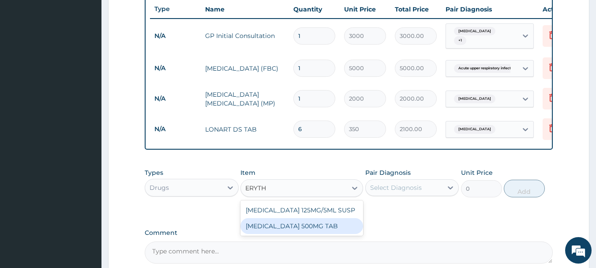
drag, startPoint x: 296, startPoint y: 230, endPoint x: 309, endPoint y: 215, distance: 20.0
click at [295, 230] on div "ERYTHROMYCIN 500MG TAB" at bounding box center [301, 226] width 123 height 16
type input "150"
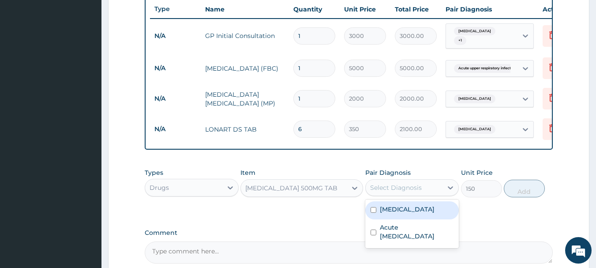
click at [393, 186] on div "Select Diagnosis" at bounding box center [396, 187] width 52 height 9
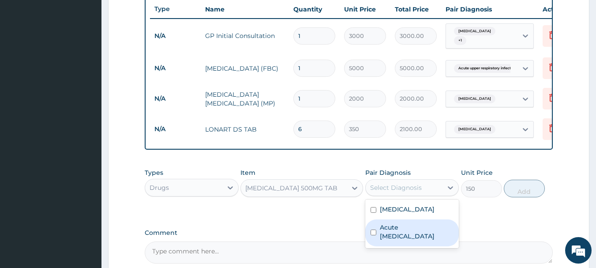
click at [394, 228] on label "Acute [MEDICAL_DATA]" at bounding box center [417, 232] width 74 height 18
checkbox input "true"
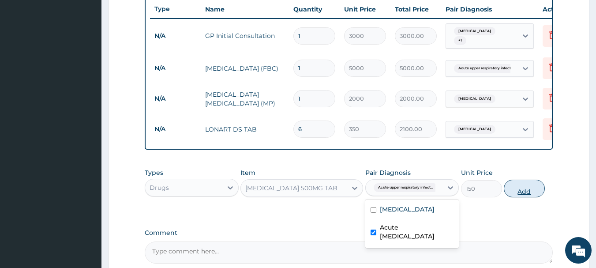
click at [511, 192] on button "Add" at bounding box center [524, 188] width 41 height 18
type input "0"
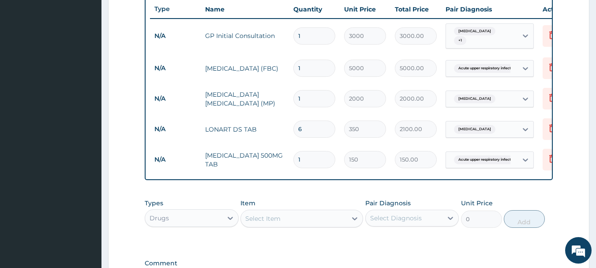
type input "15"
type input "2250.00"
type input "15"
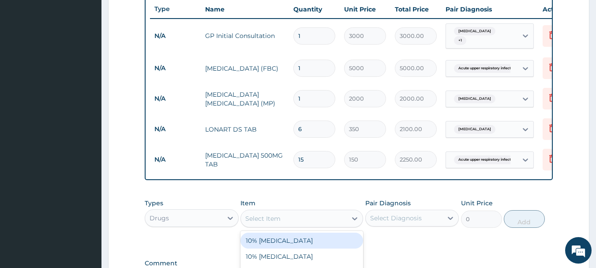
click at [311, 221] on div "Select Item" at bounding box center [294, 218] width 106 height 14
type input "EMZOL"
click at [305, 244] on div "EMZOLYN [MEDICAL_DATA]" at bounding box center [301, 240] width 123 height 16
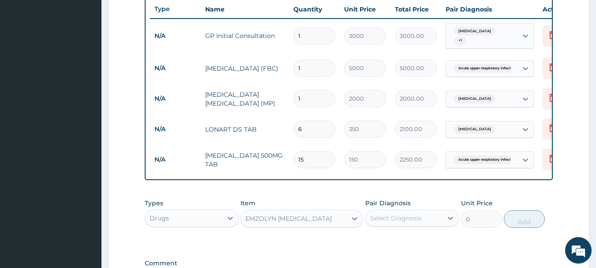
type input "500"
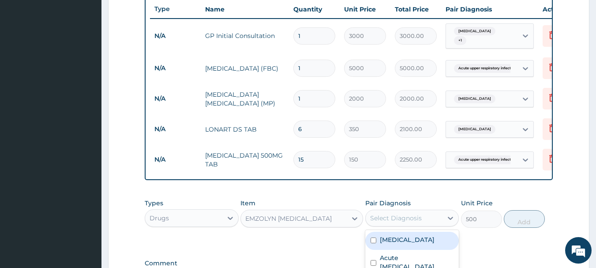
click at [387, 217] on div "Select Diagnosis" at bounding box center [396, 217] width 52 height 9
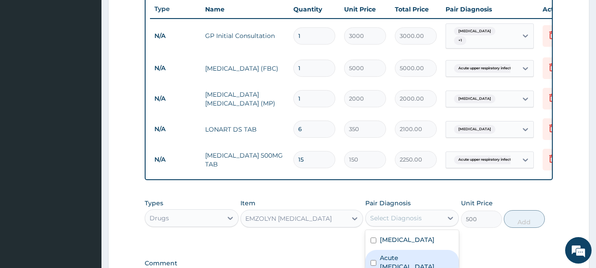
click at [391, 260] on label "Acute upper respiratory infection" at bounding box center [417, 262] width 74 height 18
checkbox input "true"
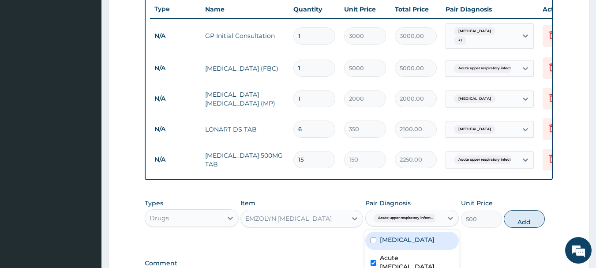
click at [514, 223] on button "Add" at bounding box center [524, 219] width 41 height 18
type input "0"
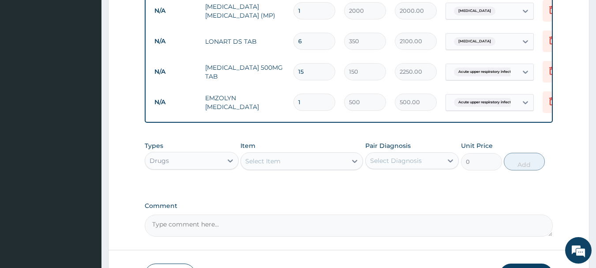
scroll to position [421, 0]
click at [288, 162] on div "Select Item" at bounding box center [294, 160] width 106 height 14
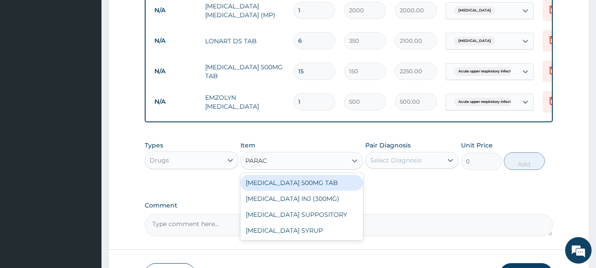
type input "PARACE"
click at [291, 183] on div "PARACETAMOL 500MG TAB" at bounding box center [301, 183] width 123 height 16
type input "20"
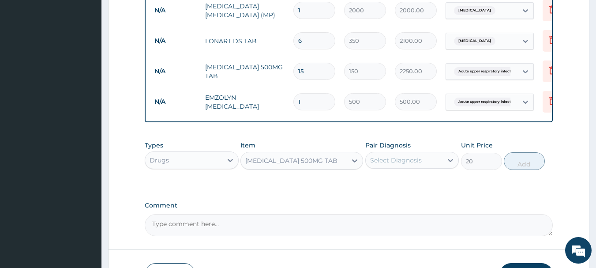
click at [381, 164] on div "Select Diagnosis" at bounding box center [396, 160] width 52 height 9
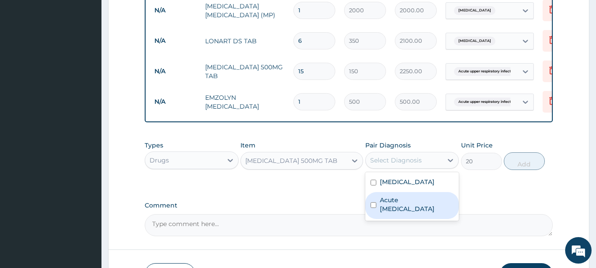
click at [398, 205] on label "Acute upper respiratory infection" at bounding box center [417, 204] width 74 height 18
checkbox input "true"
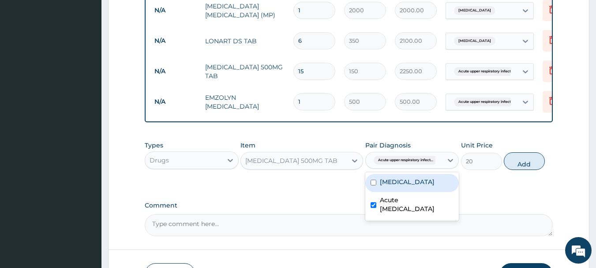
click at [392, 183] on label "Malaria" at bounding box center [407, 181] width 55 height 9
checkbox input "true"
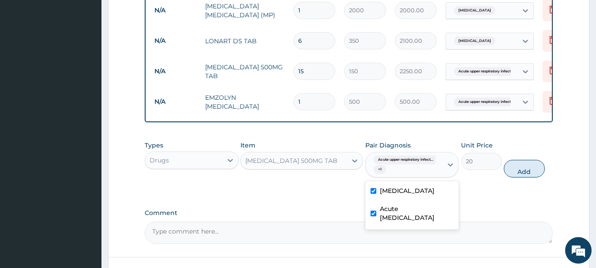
click at [371, 216] on input "checkbox" at bounding box center [373, 213] width 6 height 6
checkbox input "false"
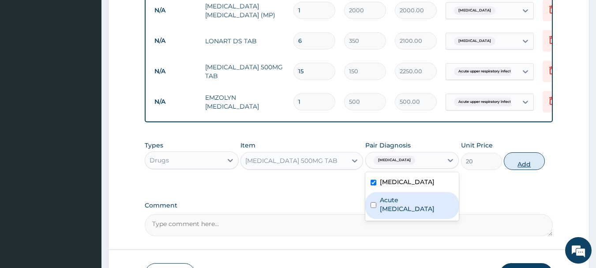
click at [517, 161] on button "Add" at bounding box center [524, 161] width 41 height 18
type input "0"
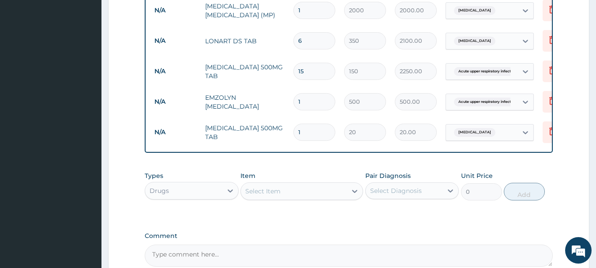
type input "18"
type input "360.00"
type input "18"
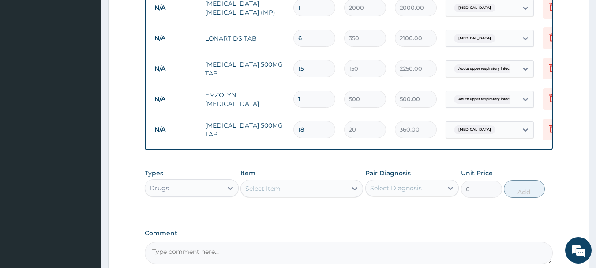
scroll to position [509, 0]
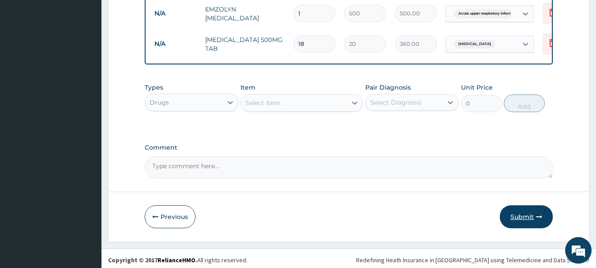
click at [523, 220] on button "Submit" at bounding box center [526, 216] width 53 height 23
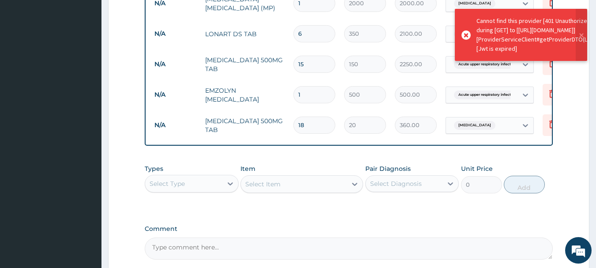
scroll to position [421, 0]
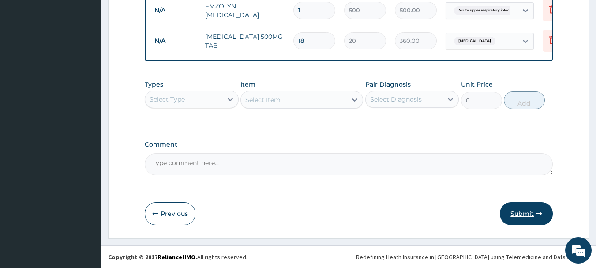
click at [527, 208] on button "Submit" at bounding box center [526, 213] width 53 height 23
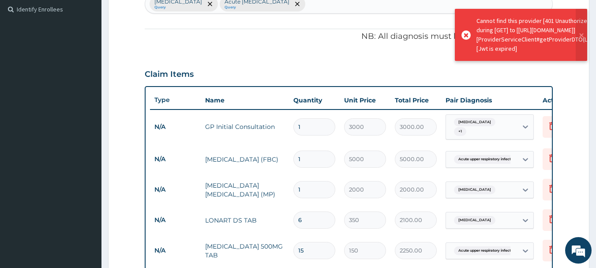
scroll to position [163, 0]
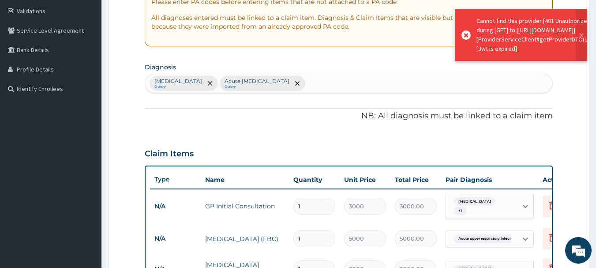
click at [320, 114] on p "NB: All diagnosis must be linked to a claim item" at bounding box center [349, 115] width 408 height 11
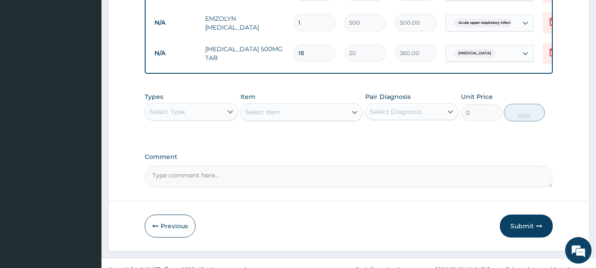
scroll to position [516, 0]
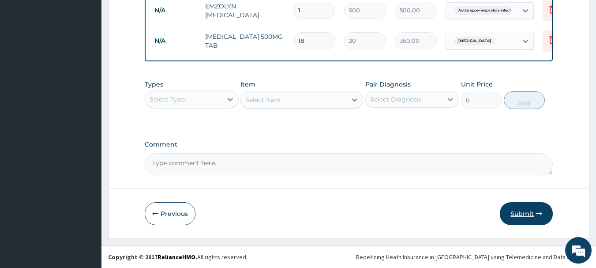
click at [521, 213] on button "Submit" at bounding box center [526, 213] width 53 height 23
click at [514, 212] on button "Submit" at bounding box center [526, 213] width 53 height 23
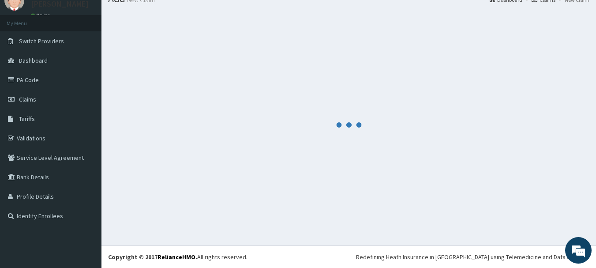
scroll to position [36, 0]
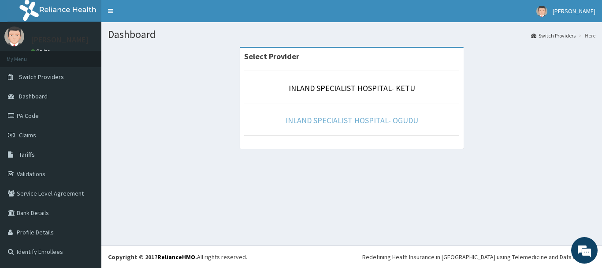
click at [359, 120] on link "INLAND SPECIALIST HOSPITAL- OGUDU" at bounding box center [352, 120] width 133 height 10
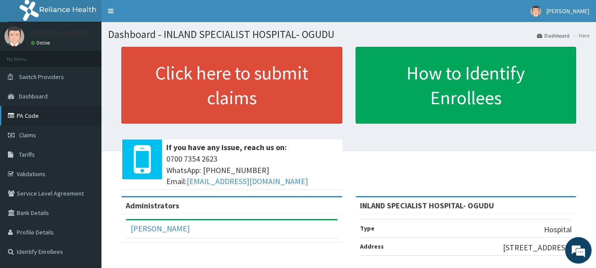
click at [31, 114] on link "PA Code" at bounding box center [50, 115] width 101 height 19
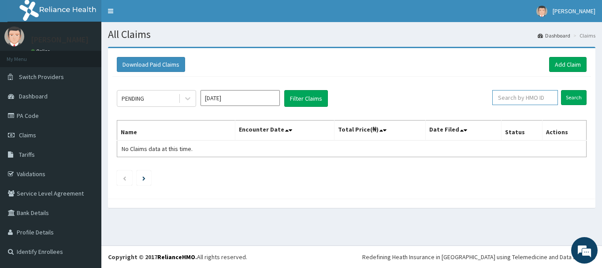
click at [511, 95] on input "text" at bounding box center [526, 97] width 66 height 15
paste input "SYS/10024/A"
type input "SYS/10024/A"
click at [575, 97] on input "Search" at bounding box center [574, 97] width 26 height 15
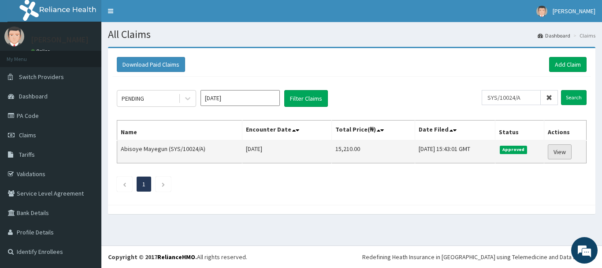
click at [557, 152] on link "View" at bounding box center [560, 151] width 24 height 15
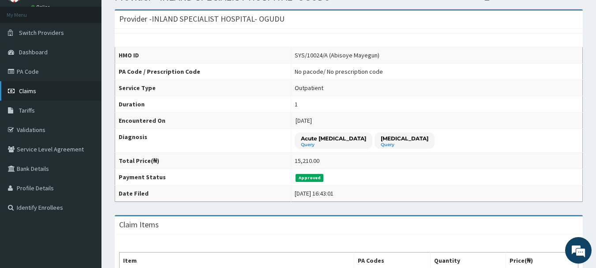
click at [25, 90] on span "Claims" at bounding box center [27, 91] width 17 height 8
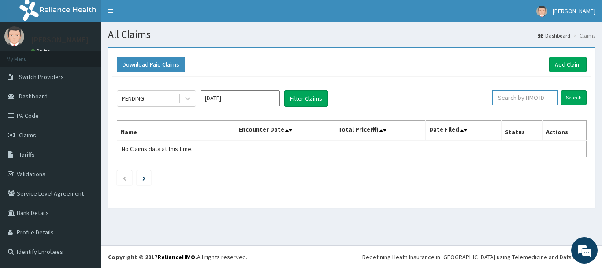
click at [514, 97] on input "text" at bounding box center [526, 97] width 66 height 15
paste input "UTU/10001/A"
click at [572, 93] on input "Search" at bounding box center [574, 97] width 26 height 15
click at [495, 99] on input "UTU/10001/A" at bounding box center [511, 97] width 59 height 15
type input "UTU/10001/A"
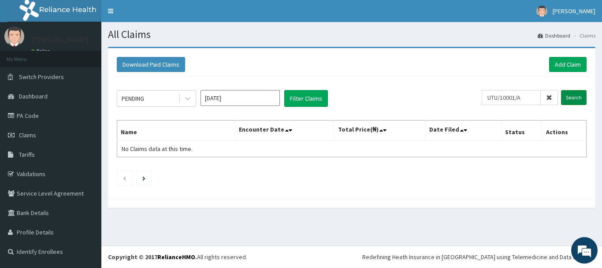
click at [580, 94] on input "Search" at bounding box center [574, 97] width 26 height 15
click at [528, 98] on input "UTU/10001/A" at bounding box center [511, 97] width 59 height 15
click at [574, 99] on input "Search" at bounding box center [574, 97] width 26 height 15
click at [568, 60] on link "Add Claim" at bounding box center [567, 64] width 37 height 15
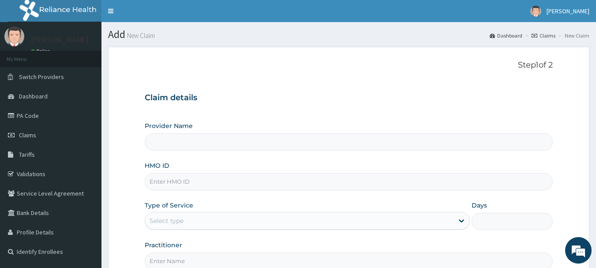
scroll to position [88, 0]
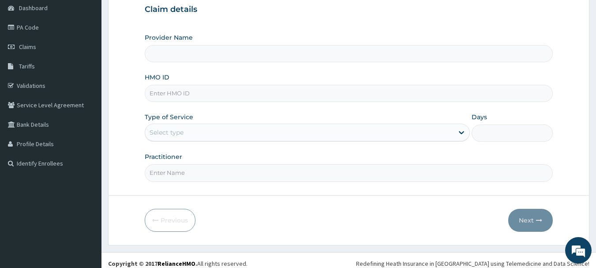
type input "INLAND SPECIALIST HOSPITAL- OGUDU"
click at [221, 56] on input "INLAND SPECIALIST HOSPITAL- OGUDU" at bounding box center [349, 53] width 408 height 17
click at [212, 93] on input "HMO ID" at bounding box center [349, 93] width 408 height 17
paste input "UTU/10001/A"
type input "UTU/10001/A"
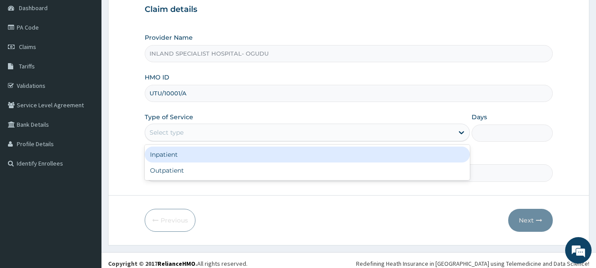
click at [192, 132] on div "Select type" at bounding box center [299, 132] width 308 height 14
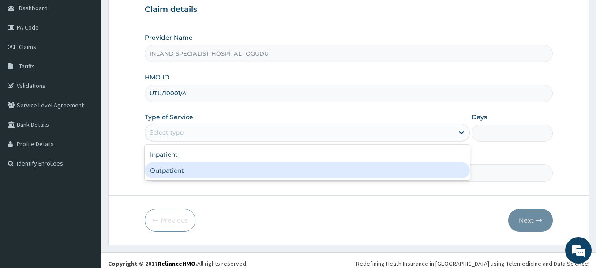
click at [179, 174] on div "Outpatient" at bounding box center [307, 170] width 325 height 16
type input "1"
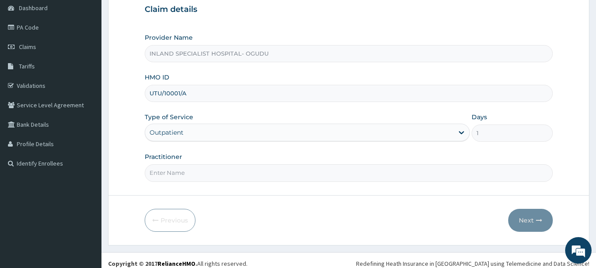
scroll to position [0, 0]
click at [200, 167] on input "Practitioner" at bounding box center [349, 172] width 408 height 17
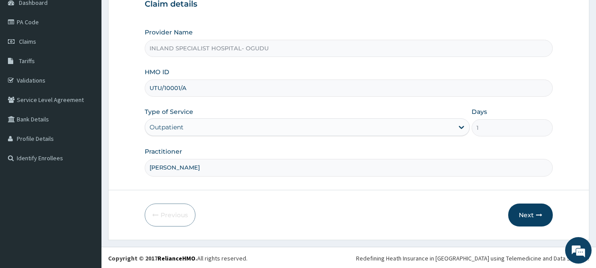
scroll to position [95, 0]
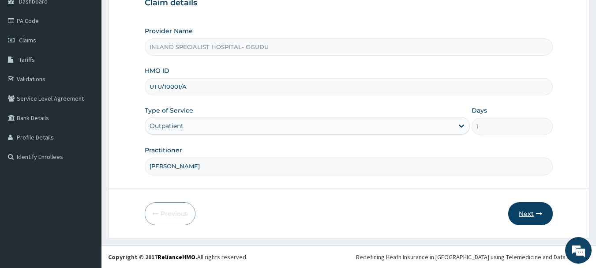
type input "DR.AKEREDOLU"
click at [526, 213] on button "Next" at bounding box center [530, 213] width 45 height 23
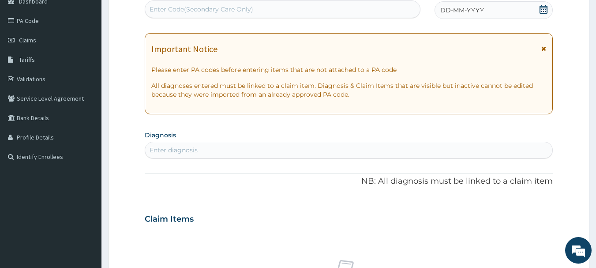
click at [543, 10] on icon at bounding box center [543, 9] width 9 height 9
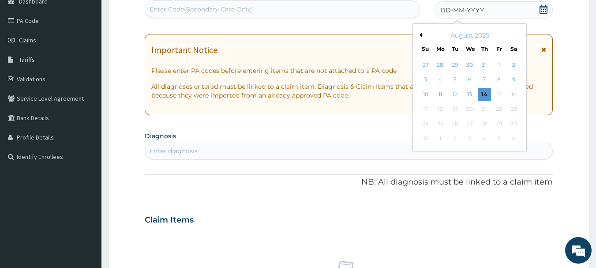
click at [419, 33] on button "Previous Month" at bounding box center [419, 35] width 4 height 4
click at [481, 126] on div "31" at bounding box center [484, 123] width 13 height 13
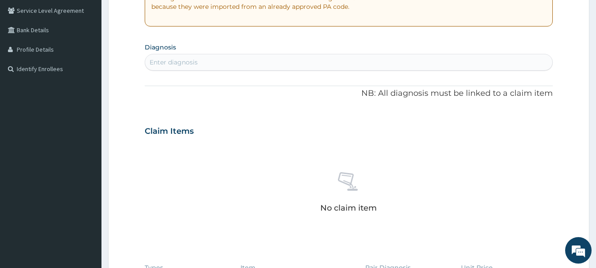
scroll to position [183, 0]
click at [198, 54] on div "Enter diagnosis" at bounding box center [349, 61] width 408 height 17
type input "MALARIA"
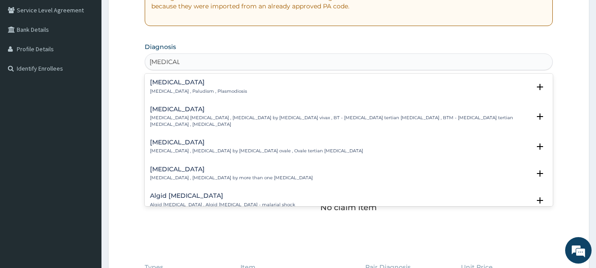
click at [175, 87] on div "Malaria Malaria , Paludism , Plasmodiosis" at bounding box center [198, 86] width 97 height 15
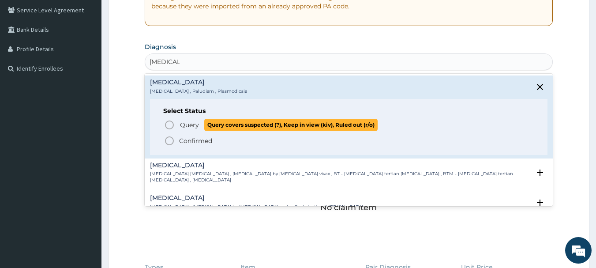
click at [170, 123] on icon "status option query" at bounding box center [169, 125] width 11 height 11
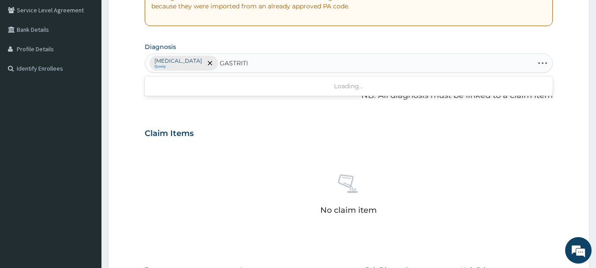
type input "GASTRITIS"
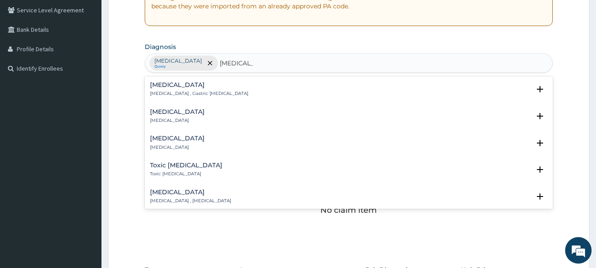
click at [161, 86] on h4 "Gastritis" at bounding box center [199, 85] width 98 height 7
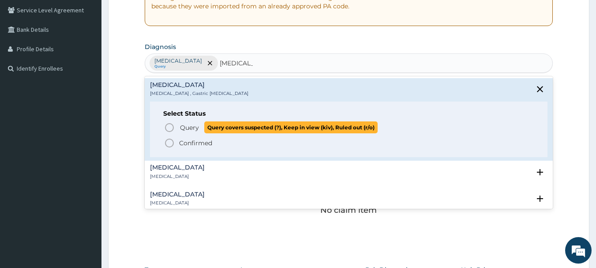
click at [170, 126] on icon "status option query" at bounding box center [169, 127] width 11 height 11
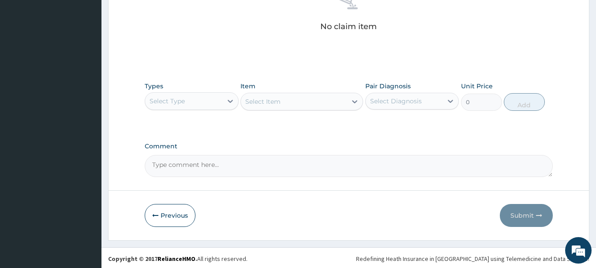
scroll to position [368, 0]
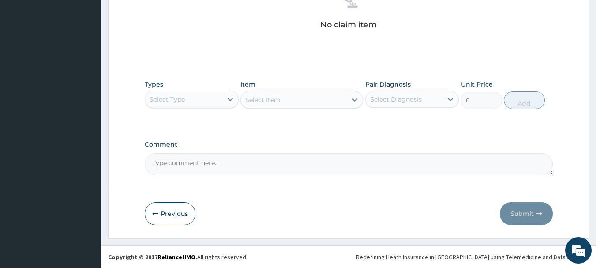
click at [187, 101] on div "Select Type" at bounding box center [183, 99] width 77 height 14
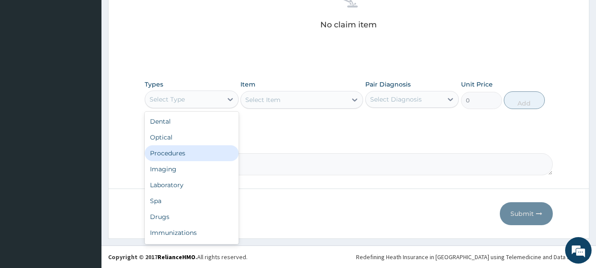
click at [181, 155] on div "Procedures" at bounding box center [192, 153] width 94 height 16
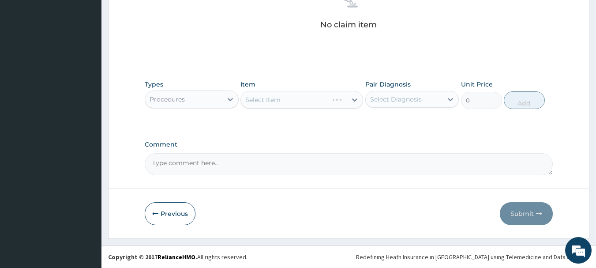
click at [279, 105] on div "Select Item" at bounding box center [301, 100] width 123 height 18
click at [344, 99] on div "Select Item" at bounding box center [301, 100] width 123 height 18
click at [355, 99] on icon at bounding box center [354, 99] width 9 height 9
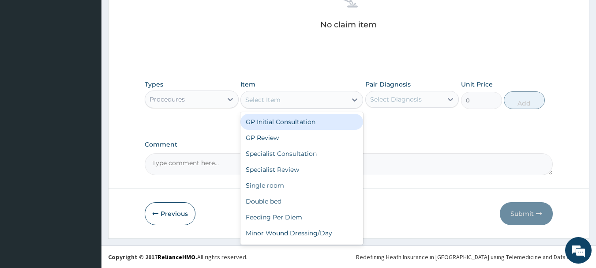
click at [320, 123] on div "GP Initial Consultation" at bounding box center [301, 122] width 123 height 16
type input "3000"
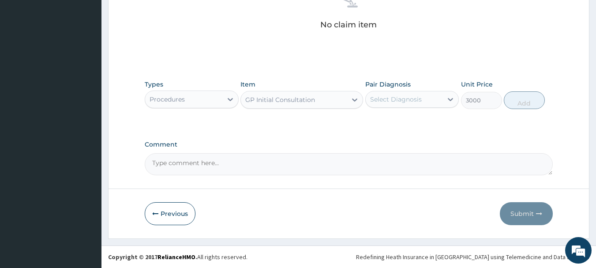
click at [397, 97] on div "Select Diagnosis" at bounding box center [396, 99] width 52 height 9
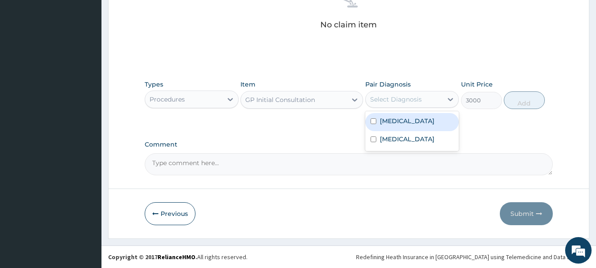
click at [389, 120] on label "Malaria" at bounding box center [407, 120] width 55 height 9
checkbox input "true"
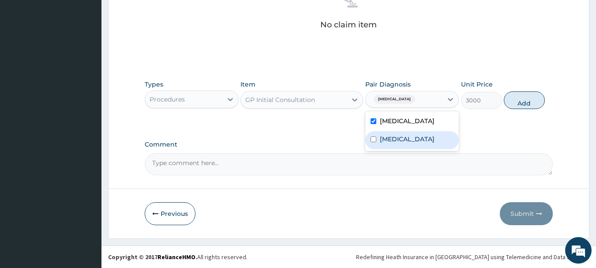
click at [389, 142] on label "Gastritis" at bounding box center [407, 139] width 55 height 9
checkbox input "true"
click at [517, 101] on button "Add" at bounding box center [524, 100] width 41 height 18
type input "0"
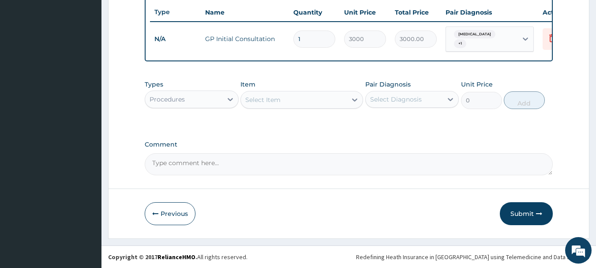
scroll to position [333, 0]
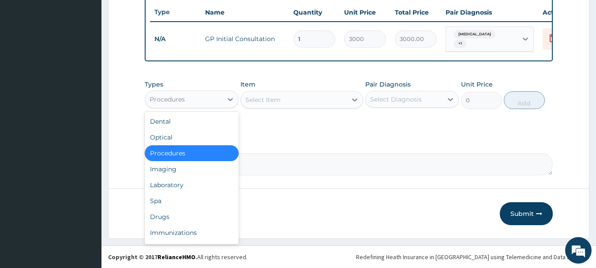
click at [201, 101] on div "Procedures" at bounding box center [183, 99] width 77 height 14
click at [177, 187] on div "Laboratory" at bounding box center [192, 185] width 94 height 16
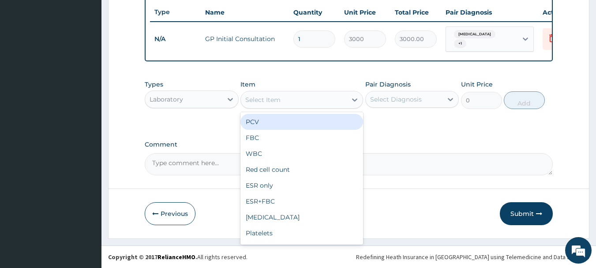
click at [334, 100] on div "Select Item" at bounding box center [294, 100] width 106 height 14
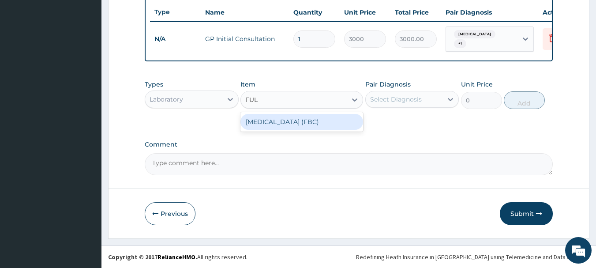
type input "FULL"
click at [330, 118] on div "FULL BLOOD COUNT (FBC)" at bounding box center [301, 122] width 123 height 16
type input "5000"
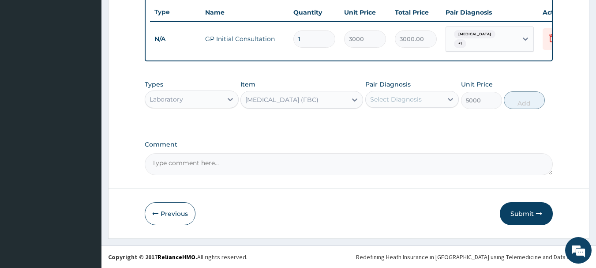
click at [417, 99] on div "Select Diagnosis" at bounding box center [396, 99] width 52 height 9
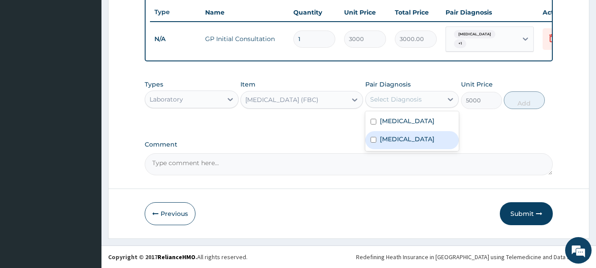
click at [399, 140] on label "Gastritis" at bounding box center [407, 139] width 55 height 9
checkbox input "true"
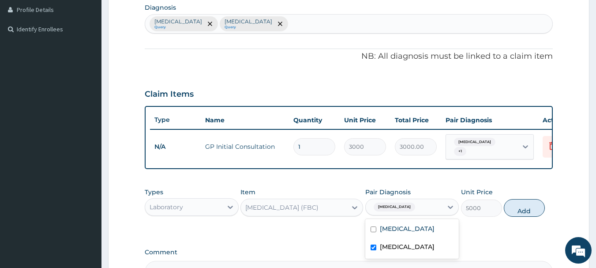
scroll to position [201, 0]
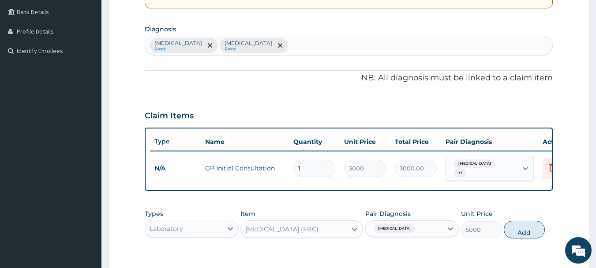
click at [265, 45] on div "Malaria Query Gastritis Query" at bounding box center [348, 45] width 407 height 19
type input "SEPSIS"
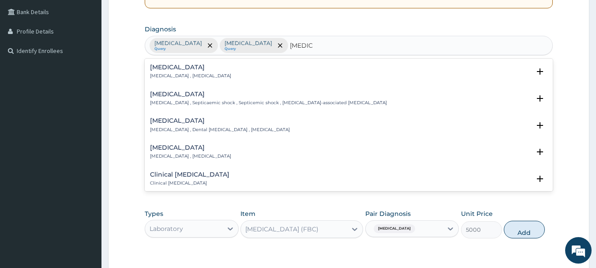
click at [162, 64] on h4 "Sepsis" at bounding box center [190, 67] width 81 height 7
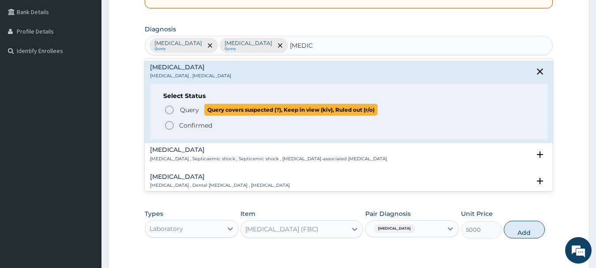
click at [168, 109] on icon "status option query" at bounding box center [169, 110] width 11 height 11
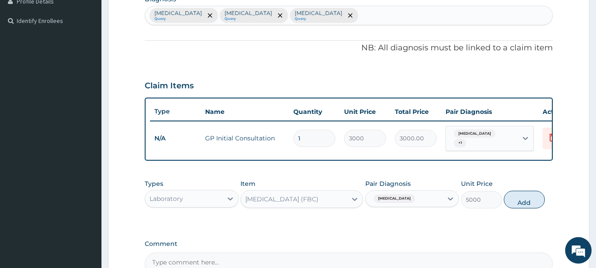
scroll to position [289, 0]
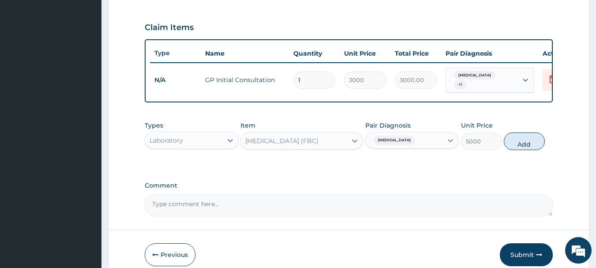
click at [451, 142] on icon at bounding box center [450, 140] width 5 height 3
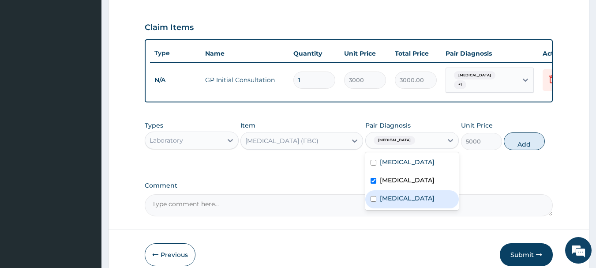
click at [373, 202] on input "checkbox" at bounding box center [373, 199] width 6 height 6
checkbox input "true"
click at [525, 144] on button "Add" at bounding box center [524, 141] width 41 height 18
type input "0"
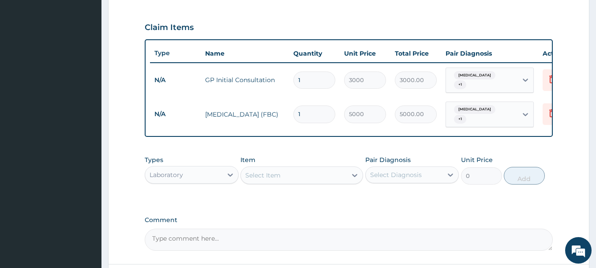
click at [284, 177] on div "Select Item" at bounding box center [294, 175] width 106 height 14
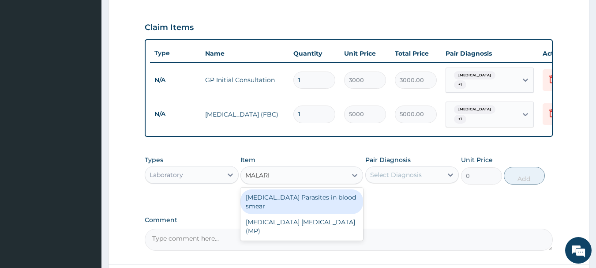
type input "[MEDICAL_DATA]"
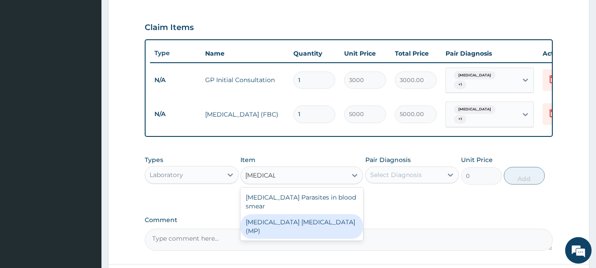
click at [343, 219] on div "MALARIA PARASITE (MP)" at bounding box center [301, 226] width 123 height 25
type input "2000"
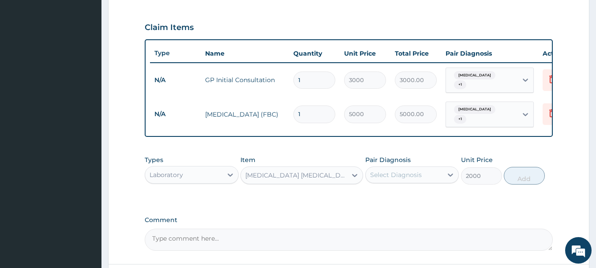
click at [399, 175] on div "Select Diagnosis" at bounding box center [396, 174] width 52 height 9
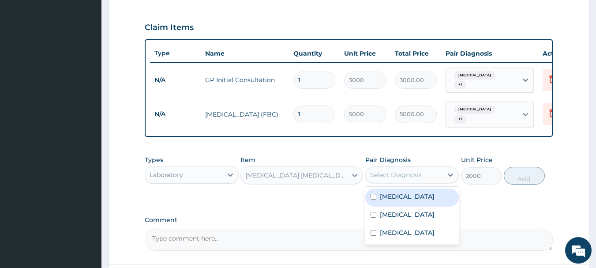
click at [397, 198] on label "[MEDICAL_DATA]" at bounding box center [407, 196] width 55 height 9
checkbox input "true"
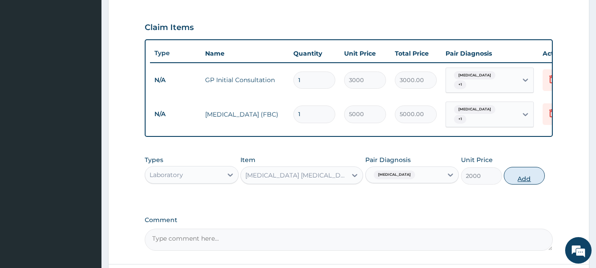
click at [523, 172] on button "Add" at bounding box center [524, 176] width 41 height 18
type input "0"
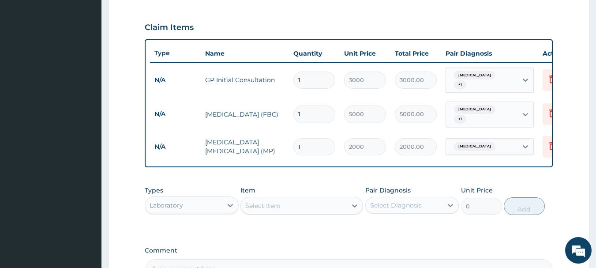
click at [210, 203] on div "Laboratory" at bounding box center [183, 205] width 77 height 14
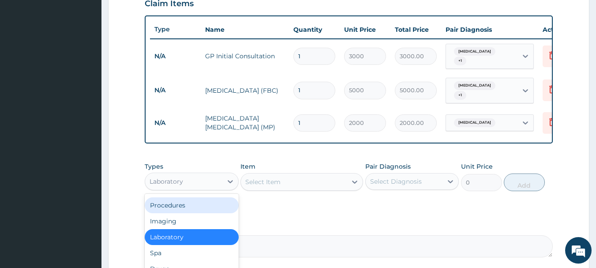
scroll to position [333, 0]
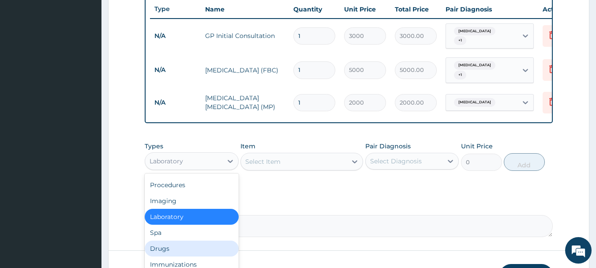
click at [173, 246] on div "Drugs" at bounding box center [192, 248] width 94 height 16
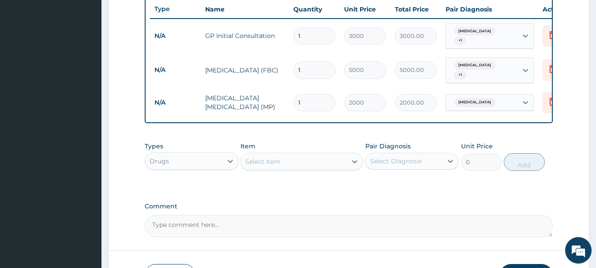
click at [283, 162] on div "Select Item" at bounding box center [301, 162] width 123 height 18
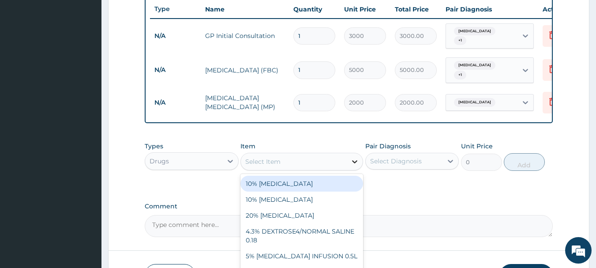
click at [348, 160] on div at bounding box center [355, 161] width 16 height 16
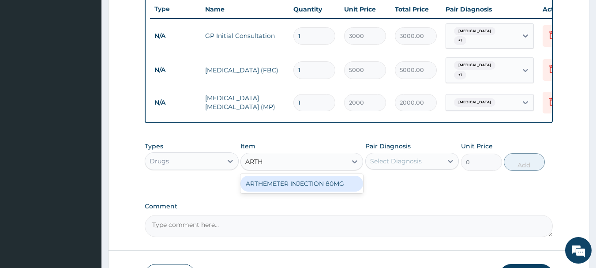
type input "ARTHE"
click at [319, 184] on div "ARTHEMETER INJECTION 80MG" at bounding box center [301, 184] width 123 height 16
type input "1200"
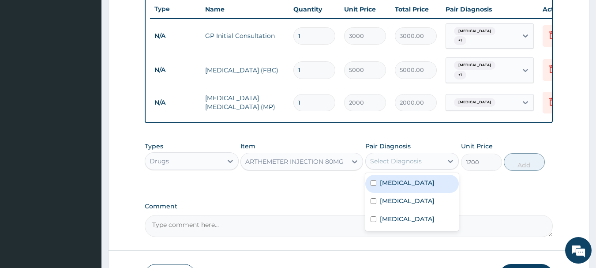
click at [400, 158] on div "Select Diagnosis" at bounding box center [396, 161] width 52 height 9
click at [398, 182] on label "[MEDICAL_DATA]" at bounding box center [407, 182] width 55 height 9
checkbox input "true"
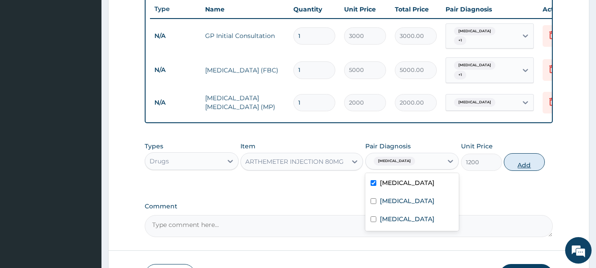
click at [528, 162] on button "Add" at bounding box center [524, 162] width 41 height 18
type input "0"
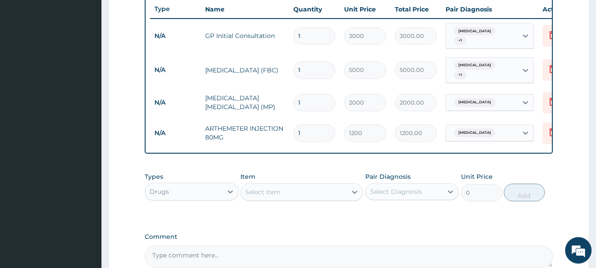
type input "0.00"
type input "6"
type input "7200.00"
type input "6"
click at [265, 189] on div "Select Item" at bounding box center [262, 191] width 35 height 9
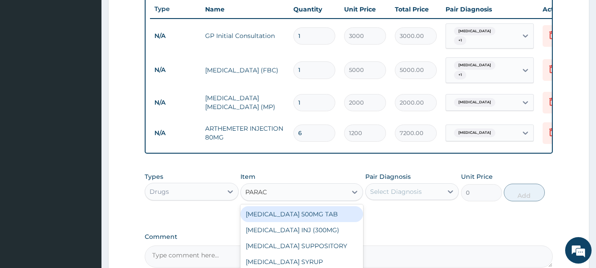
type input "PARACE"
click at [317, 210] on div "[MEDICAL_DATA] 500MG TAB" at bounding box center [301, 214] width 123 height 16
type input "20"
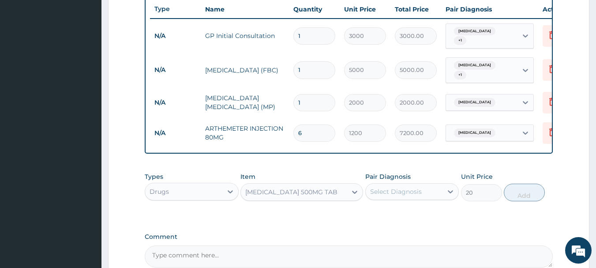
click at [407, 191] on div "Select Diagnosis" at bounding box center [396, 191] width 52 height 9
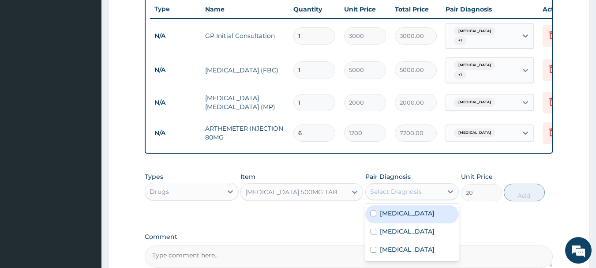
click at [401, 212] on label "[MEDICAL_DATA]" at bounding box center [407, 213] width 55 height 9
checkbox input "true"
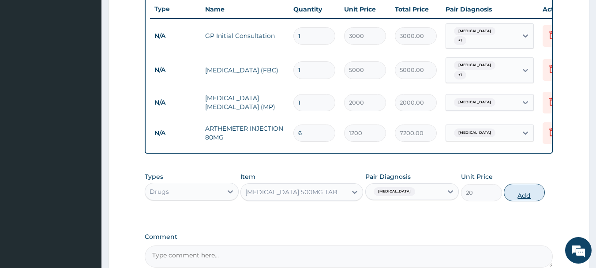
click at [513, 191] on button "Add" at bounding box center [524, 192] width 41 height 18
type input "0"
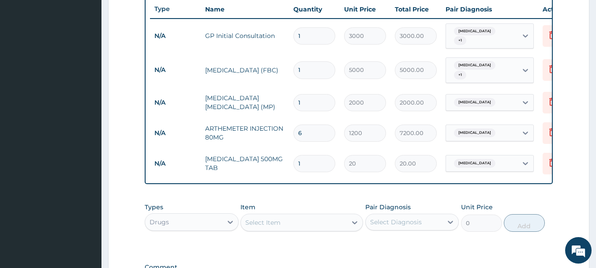
type input "18"
type input "360.00"
type input "18"
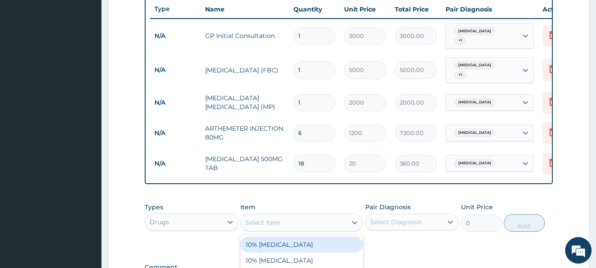
click at [264, 220] on div "Select Item" at bounding box center [262, 222] width 35 height 9
type input "AMOX"
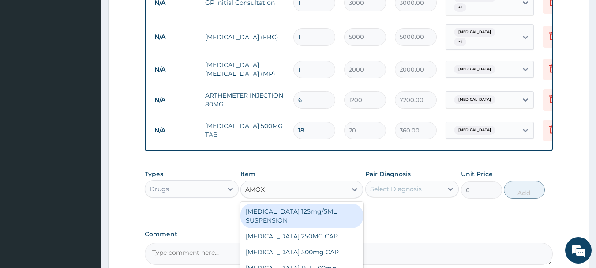
scroll to position [421, 0]
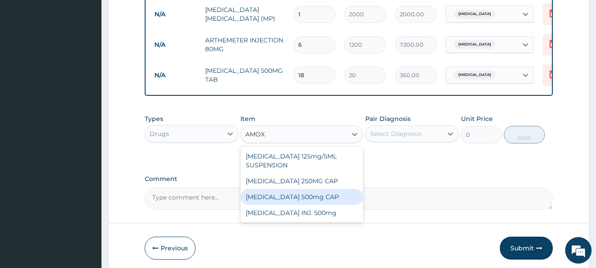
click at [292, 198] on div "[MEDICAL_DATA] 500mg CAP" at bounding box center [301, 197] width 123 height 16
type input "100"
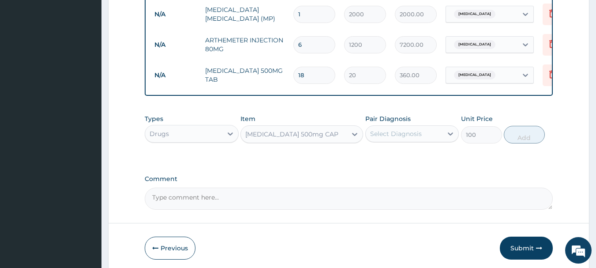
click at [398, 135] on div "Select Diagnosis" at bounding box center [396, 133] width 52 height 9
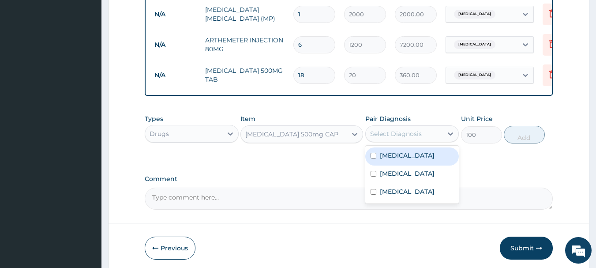
click at [399, 154] on label "[MEDICAL_DATA]" at bounding box center [407, 155] width 55 height 9
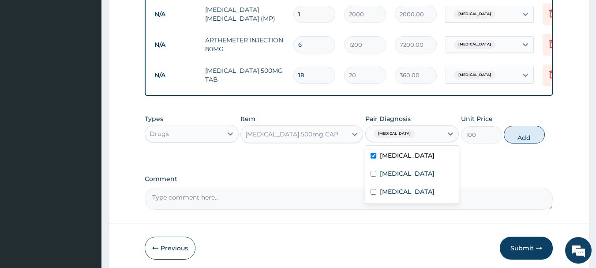
drag, startPoint x: 396, startPoint y: 156, endPoint x: 396, endPoint y: 172, distance: 16.8
click at [396, 155] on label "[MEDICAL_DATA]" at bounding box center [407, 155] width 55 height 9
checkbox input "false"
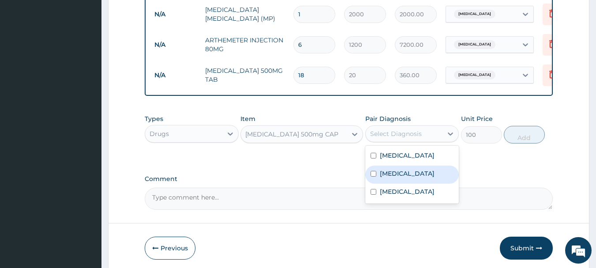
drag, startPoint x: 397, startPoint y: 172, endPoint x: 397, endPoint y: 192, distance: 19.8
click at [397, 174] on label "Gastritis" at bounding box center [407, 173] width 55 height 9
checkbox input "true"
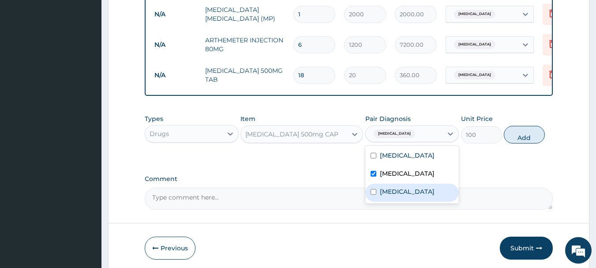
click at [397, 192] on label "Sepsis" at bounding box center [407, 191] width 55 height 9
checkbox input "true"
drag, startPoint x: 520, startPoint y: 137, endPoint x: 514, endPoint y: 139, distance: 6.6
click at [520, 137] on button "Add" at bounding box center [524, 135] width 41 height 18
type input "0"
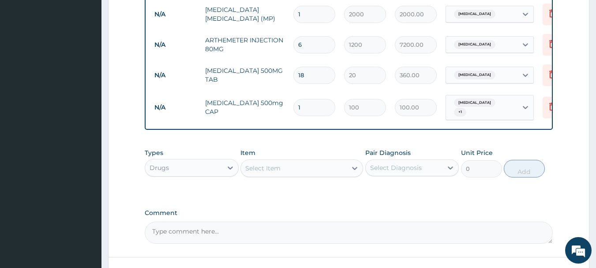
type input "15"
type input "1500.00"
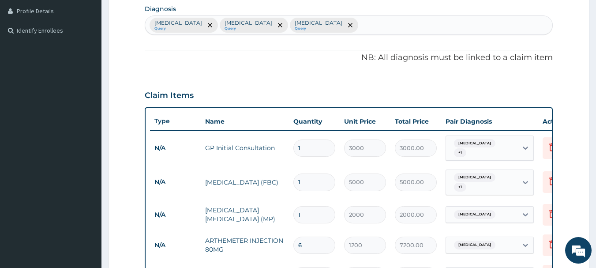
scroll to position [157, 0]
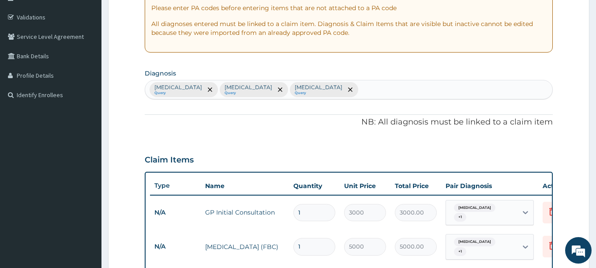
type input "15"
click at [296, 93] on div "Malaria Query Gastritis Query Sepsis Query" at bounding box center [348, 89] width 407 height 19
type input "ANOREX"
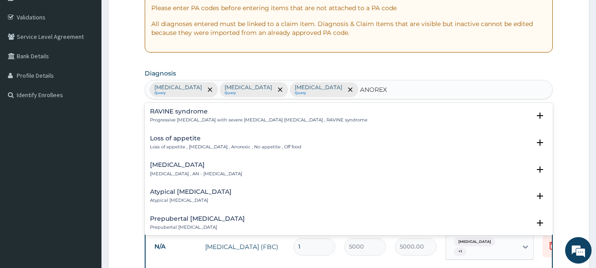
click at [190, 138] on h4 "Loss of appetite" at bounding box center [225, 138] width 151 height 7
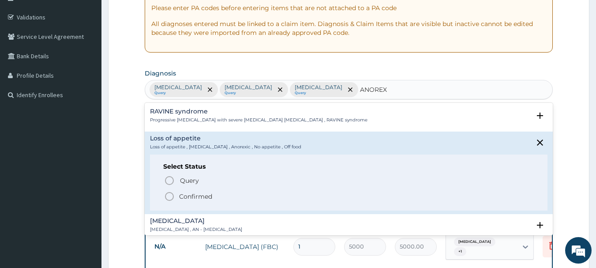
click at [170, 194] on icon "status option filled" at bounding box center [169, 196] width 11 height 11
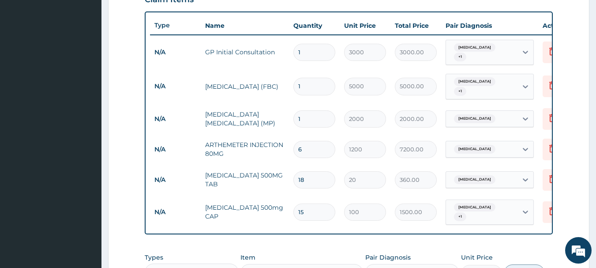
scroll to position [465, 0]
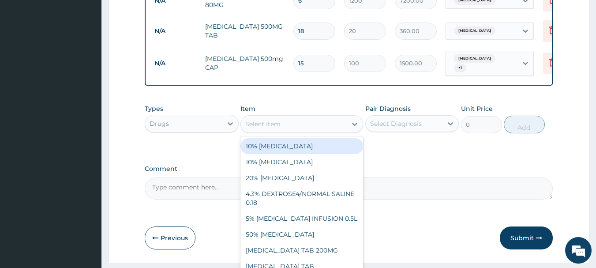
click at [284, 117] on div "Select Item" at bounding box center [294, 124] width 106 height 14
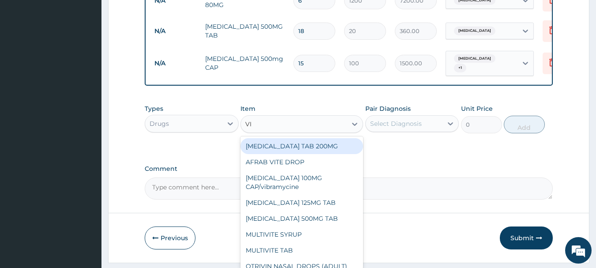
type input "VIT"
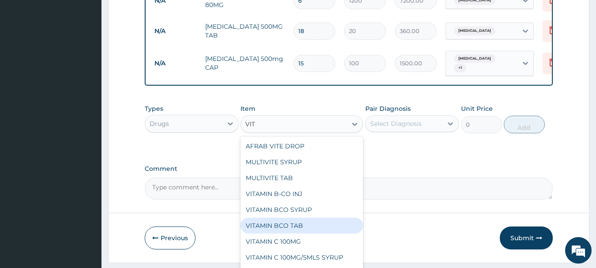
click at [278, 219] on div "VITAMIN BCO TAB" at bounding box center [301, 225] width 123 height 16
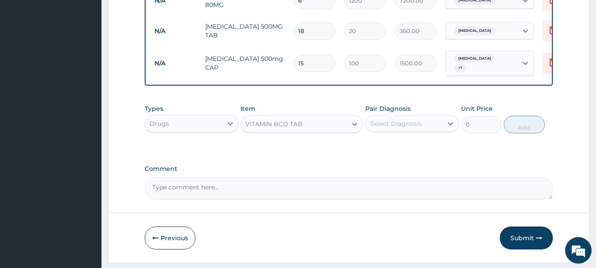
type input "30"
click at [424, 118] on div "Select Diagnosis" at bounding box center [404, 123] width 77 height 14
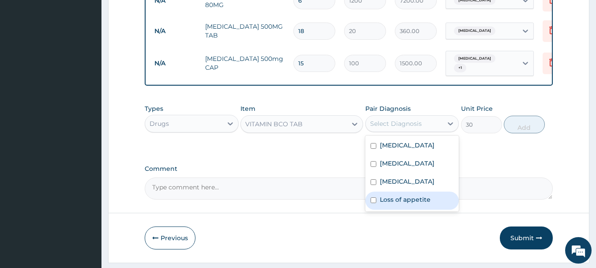
click at [391, 195] on label "Loss of appetite" at bounding box center [405, 199] width 51 height 9
checkbox input "true"
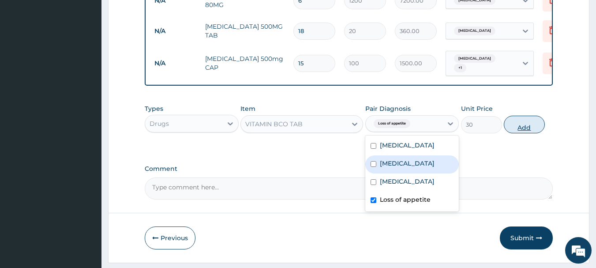
click at [517, 122] on button "Add" at bounding box center [524, 125] width 41 height 18
type input "0"
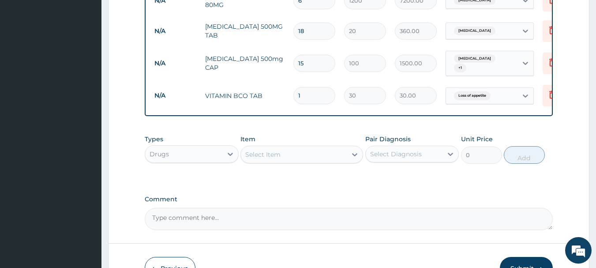
type input "18"
type input "540.00"
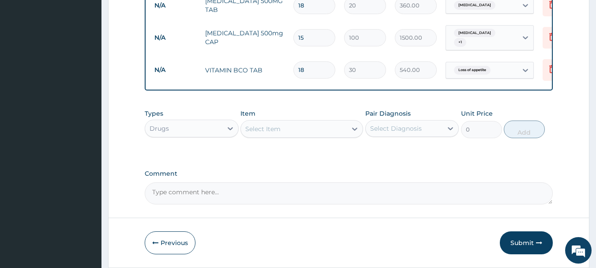
scroll to position [516, 0]
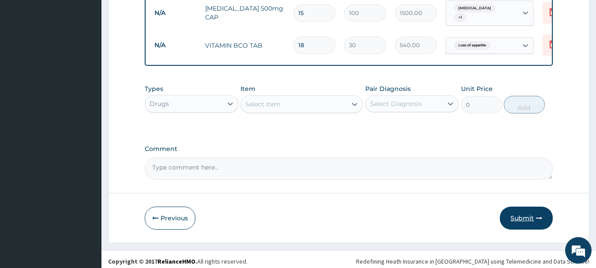
type input "18"
click at [522, 209] on button "Submit" at bounding box center [526, 217] width 53 height 23
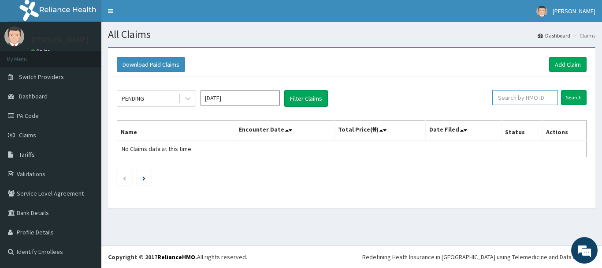
click at [534, 97] on input "text" at bounding box center [526, 97] width 66 height 15
paste input "PPY/10526/A"
type input "PPY/10526/A"
click at [572, 97] on input "Search" at bounding box center [574, 97] width 26 height 15
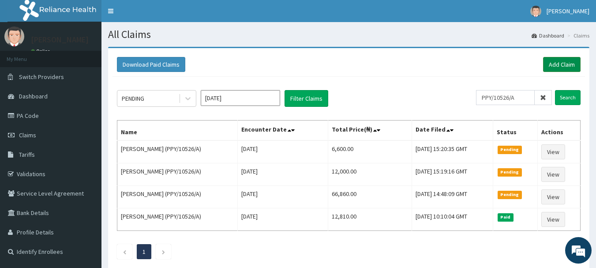
click at [560, 61] on link "Add Claim" at bounding box center [561, 64] width 37 height 15
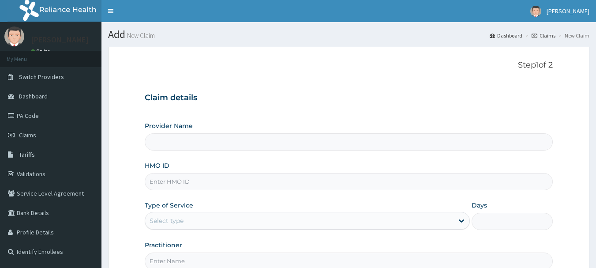
type input "INLAND SPECIALIST HOSPITAL- OGUDU"
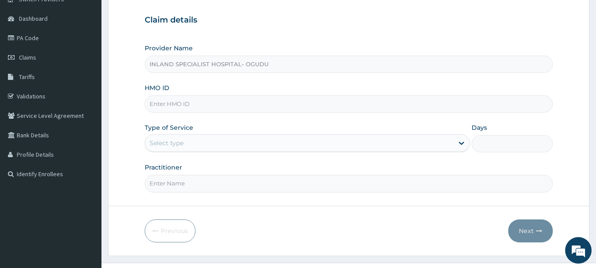
scroll to position [95, 0]
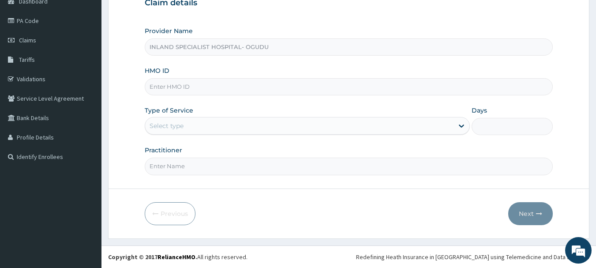
click at [196, 92] on input "HMO ID" at bounding box center [349, 86] width 408 height 17
paste input "PPY/10526/A"
type input "PPY/10526/A"
click at [190, 124] on div "Select type" at bounding box center [299, 126] width 308 height 14
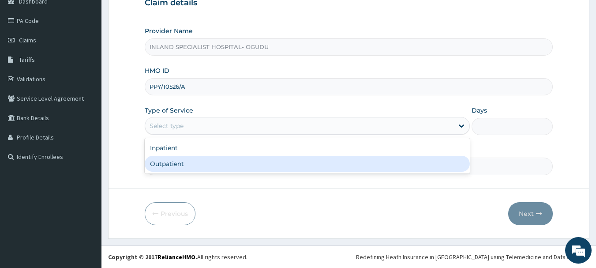
click at [171, 166] on div "Outpatient" at bounding box center [307, 164] width 325 height 16
type input "1"
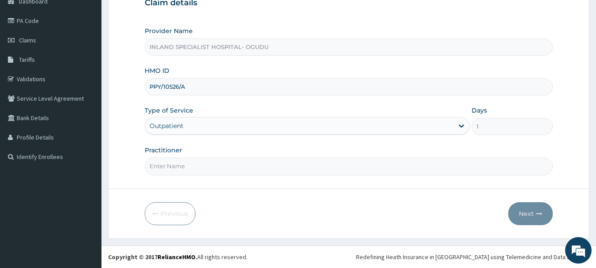
click at [176, 168] on input "Practitioner" at bounding box center [349, 165] width 408 height 17
type input "DR.OLUJITAN"
click at [523, 208] on button "Next" at bounding box center [530, 213] width 45 height 23
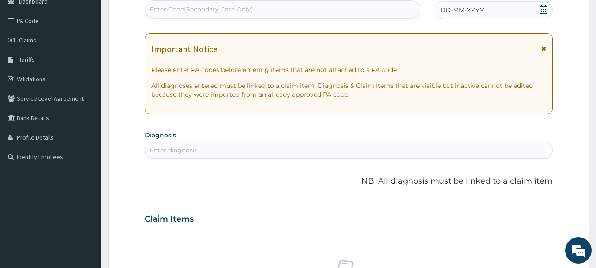
click at [540, 9] on icon at bounding box center [543, 9] width 8 height 9
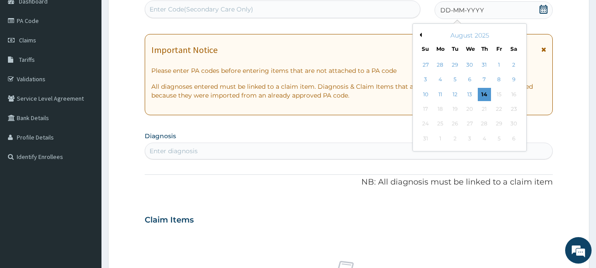
click at [420, 37] on button "Previous Month" at bounding box center [419, 35] width 4 height 4
click at [481, 122] on div "31" at bounding box center [484, 123] width 13 height 13
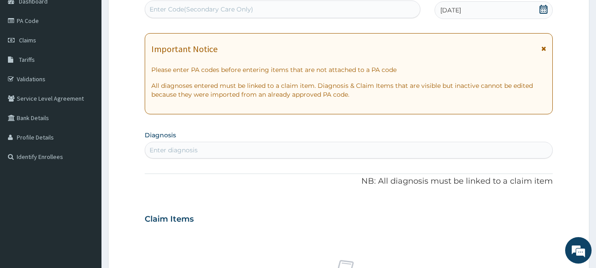
click at [235, 4] on div "Enter Code(Secondary Care Only)" at bounding box center [282, 9] width 275 height 14
type input "PA/E36DAD"
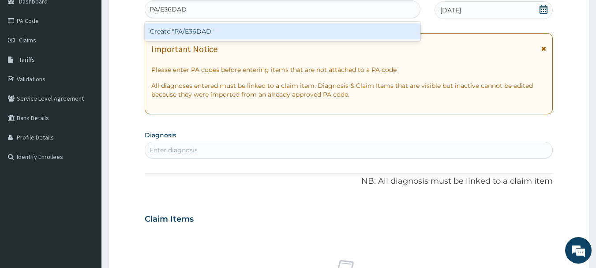
click at [208, 31] on div "Create "PA/E36DAD"" at bounding box center [283, 31] width 276 height 16
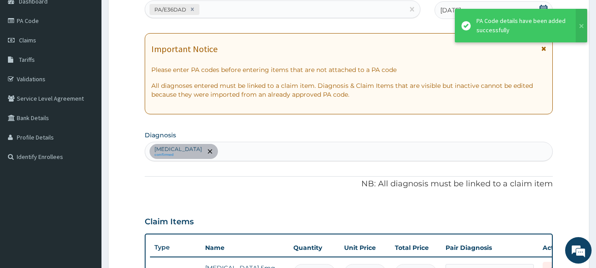
scroll to position [108, 0]
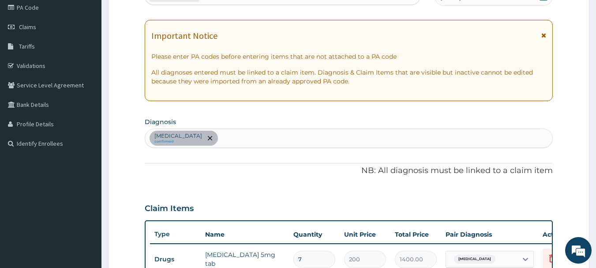
click at [248, 140] on div "Essential hypertension confirmed" at bounding box center [348, 138] width 407 height 19
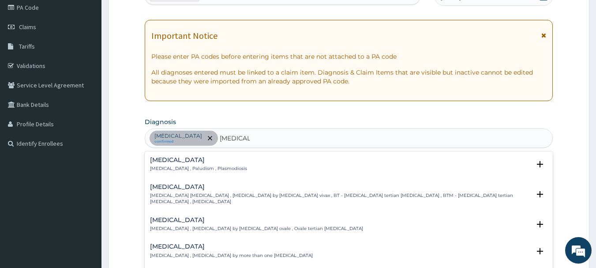
click at [159, 164] on div "Malaria Malaria , Paludism , Plasmodiosis" at bounding box center [198, 164] width 97 height 15
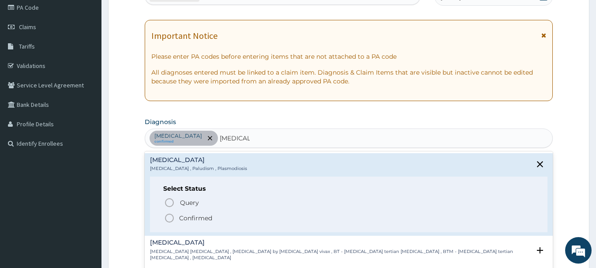
type input "MALARIA"
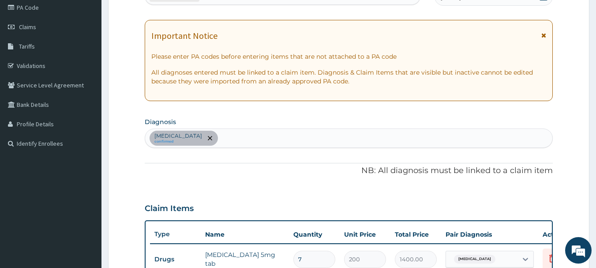
click at [297, 138] on div "Essential hypertension confirmed" at bounding box center [348, 138] width 407 height 19
type input "MALARIA"
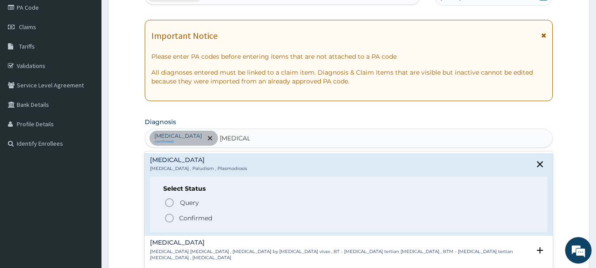
click at [169, 216] on icon "status option filled" at bounding box center [169, 218] width 11 height 11
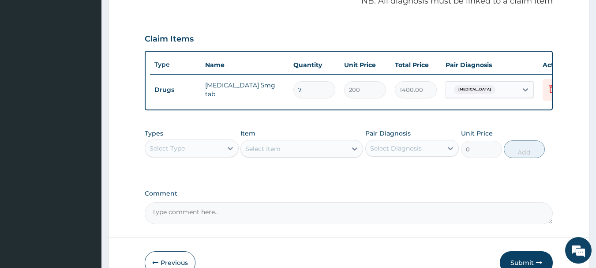
scroll to position [284, 0]
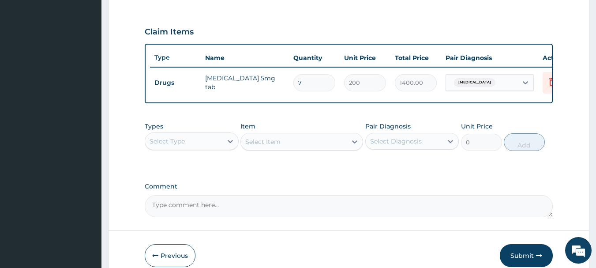
click at [189, 148] on div "Select Type" at bounding box center [183, 141] width 77 height 14
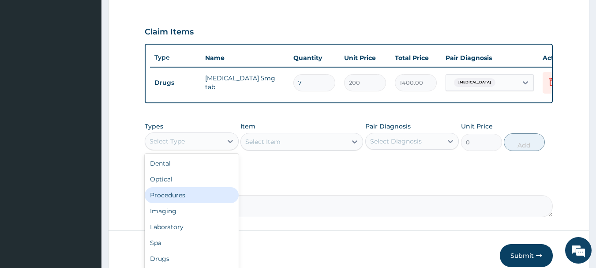
click at [174, 203] on div "Procedures" at bounding box center [192, 195] width 94 height 16
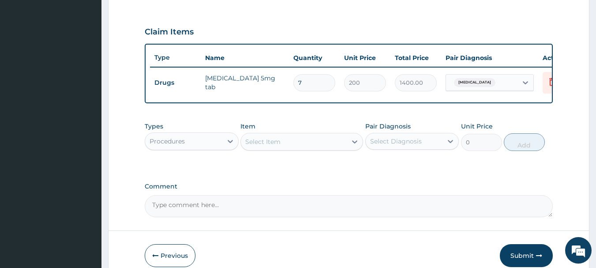
click at [352, 146] on icon at bounding box center [354, 141] width 9 height 9
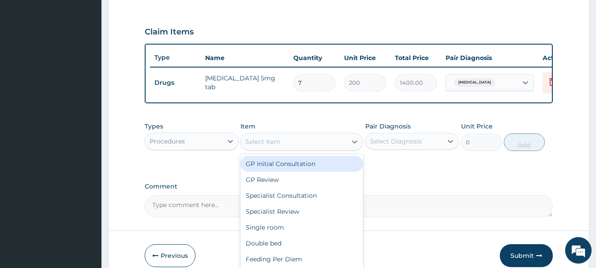
click at [334, 168] on div "GP Initial Consultation" at bounding box center [301, 164] width 123 height 16
type input "3000"
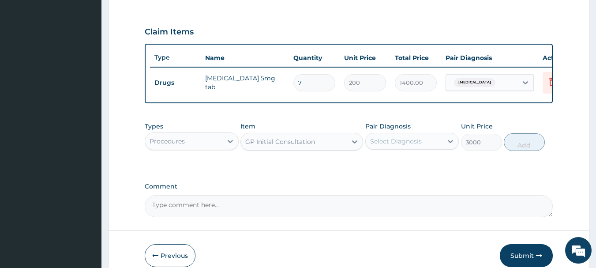
click at [404, 144] on div "Select Diagnosis" at bounding box center [396, 141] width 52 height 9
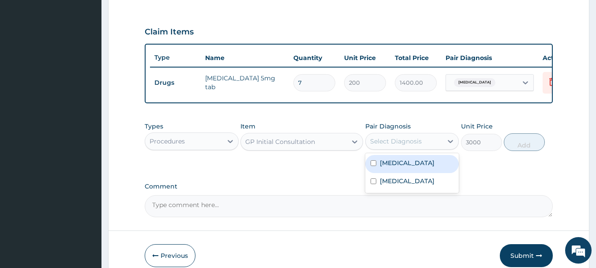
click at [406, 167] on label "Essential hypertension" at bounding box center [407, 162] width 55 height 9
checkbox input "true"
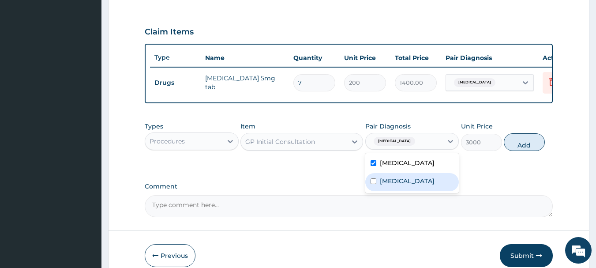
click at [400, 185] on label "Malaria" at bounding box center [407, 180] width 55 height 9
checkbox input "true"
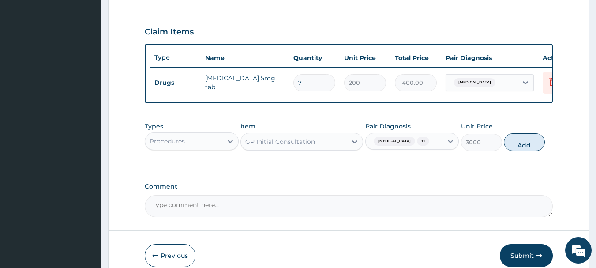
click at [507, 151] on button "Add" at bounding box center [524, 142] width 41 height 18
type input "0"
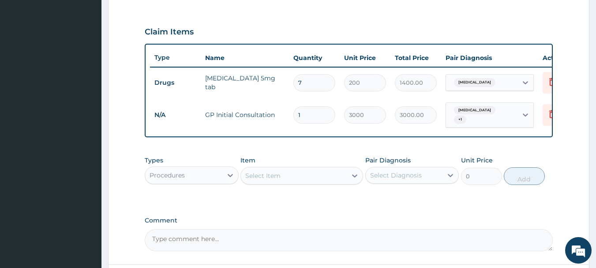
click at [215, 181] on div "Procedures" at bounding box center [183, 175] width 77 height 14
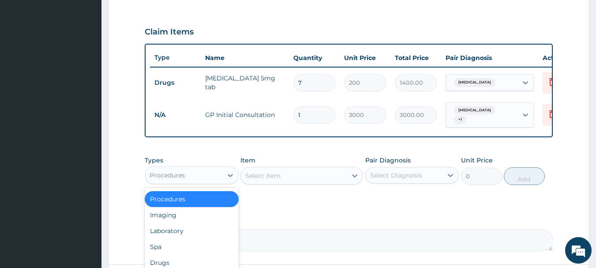
scroll to position [367, 0]
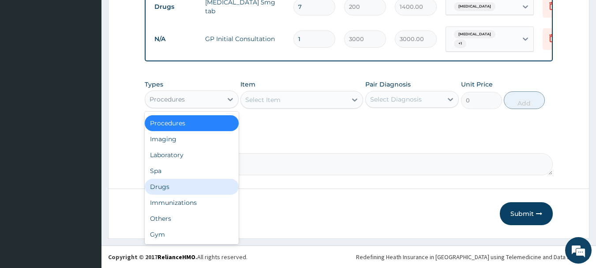
click at [164, 181] on div "Drugs" at bounding box center [192, 187] width 94 height 16
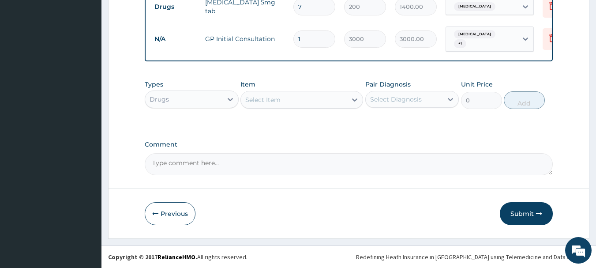
click at [285, 96] on div "Select Item" at bounding box center [294, 100] width 106 height 14
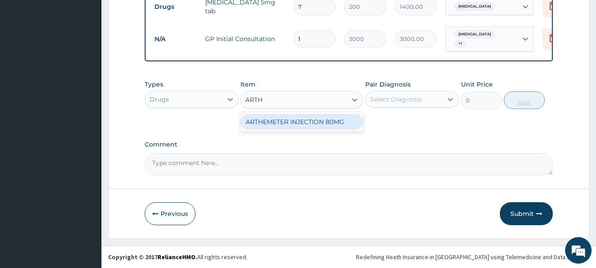
type input "ARTHE"
click at [268, 125] on div "ARTHEMETER INJECTION 80MG" at bounding box center [301, 122] width 123 height 16
type input "1200"
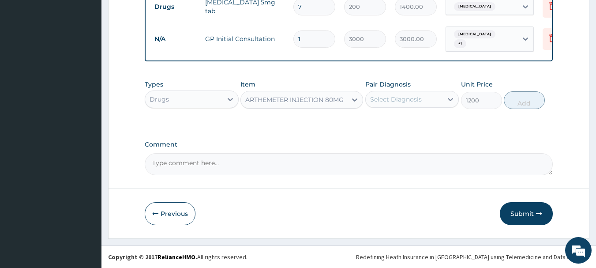
click at [406, 99] on div "Select Diagnosis" at bounding box center [396, 99] width 52 height 9
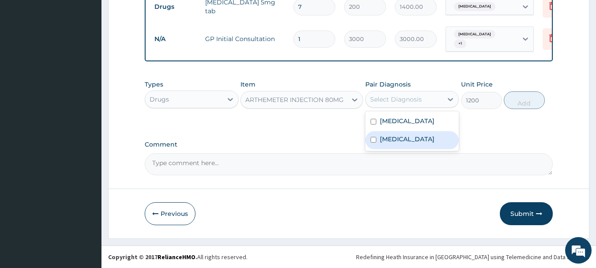
click at [396, 143] on label "Malaria" at bounding box center [407, 139] width 55 height 9
checkbox input "true"
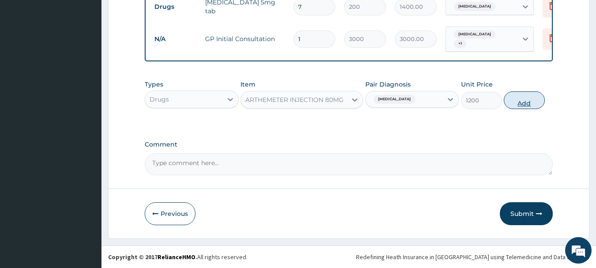
click at [516, 105] on button "Add" at bounding box center [524, 100] width 41 height 18
type input "0"
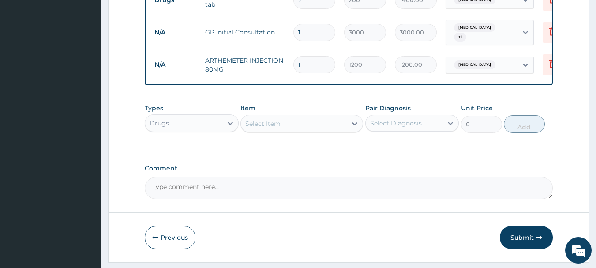
type input "0.00"
type input "6"
type input "7200.00"
type input "6"
click at [265, 126] on div "Select Item" at bounding box center [262, 123] width 35 height 9
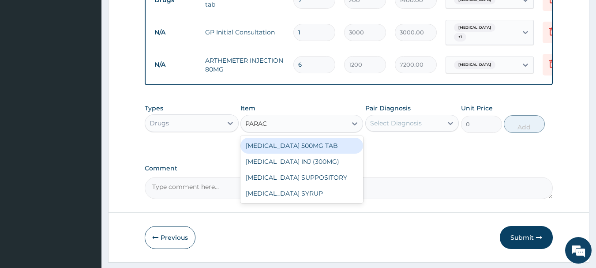
type input "PARACE"
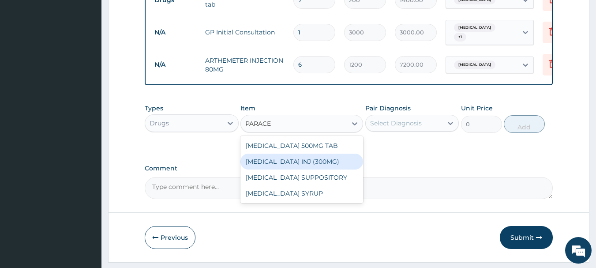
click at [302, 169] on div "[MEDICAL_DATA] INJ (300MG)" at bounding box center [301, 161] width 123 height 16
type input "700"
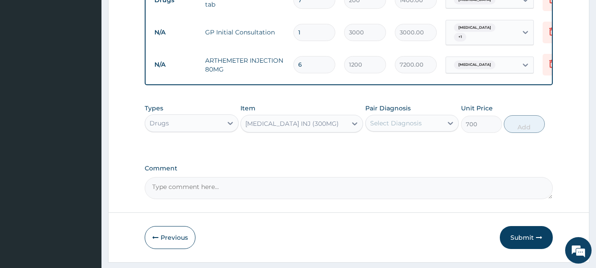
click at [402, 127] on div "Select Diagnosis" at bounding box center [396, 123] width 52 height 9
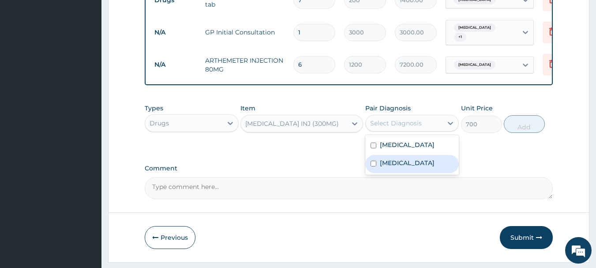
drag, startPoint x: 383, startPoint y: 177, endPoint x: 396, endPoint y: 172, distance: 14.1
click at [384, 173] on div "Malaria" at bounding box center [412, 164] width 94 height 18
checkbox input "true"
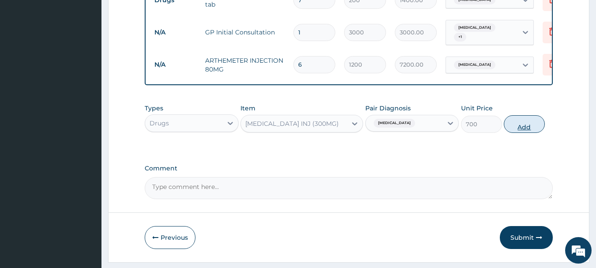
click at [520, 131] on button "Add" at bounding box center [524, 124] width 41 height 18
type input "0"
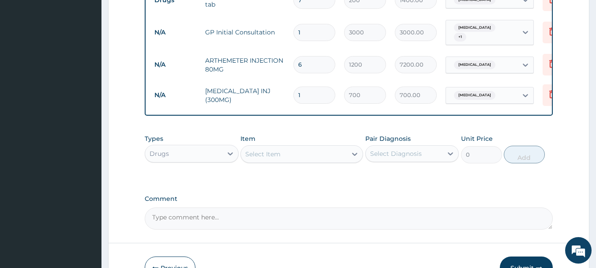
type input "0.00"
type input "2"
type input "1400.00"
type input "2"
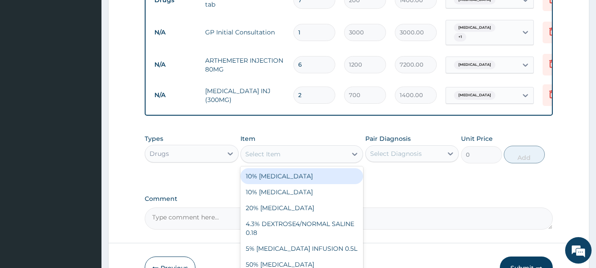
click at [262, 153] on div "Select Item" at bounding box center [294, 154] width 106 height 14
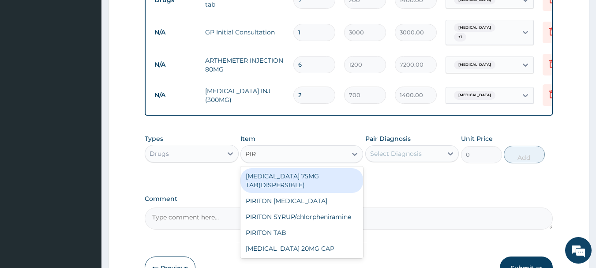
type input "PIRI"
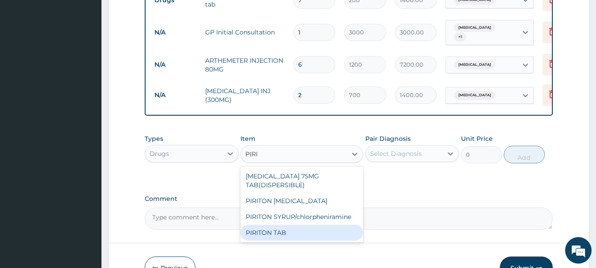
click at [275, 231] on div "PIRITON TAB" at bounding box center [301, 232] width 123 height 16
type input "40"
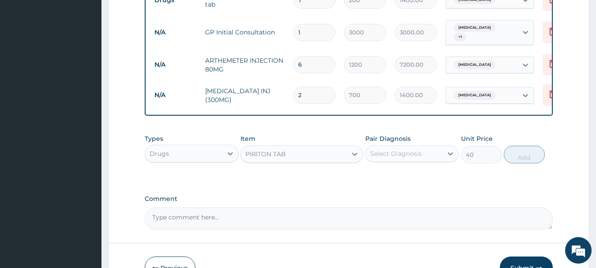
click at [381, 158] on div "Select Diagnosis" at bounding box center [396, 153] width 52 height 9
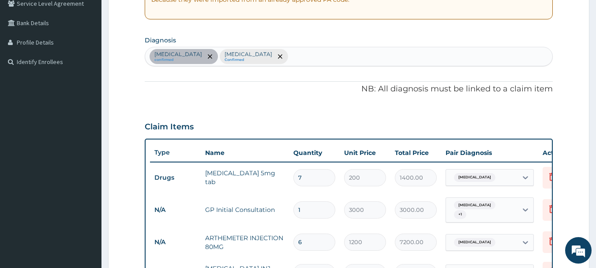
scroll to position [146, 0]
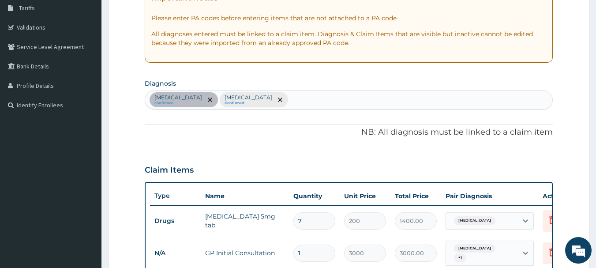
click at [280, 98] on div "Essential hypertension confirmed Malaria Confirmed" at bounding box center [348, 99] width 407 height 19
type input "ACUTE UPPER RES"
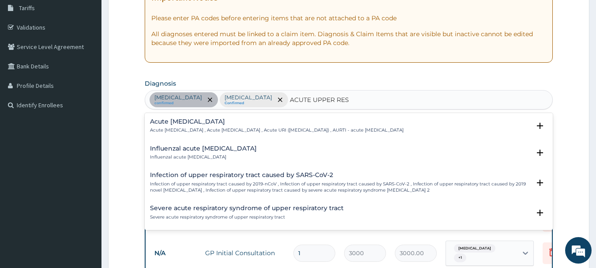
click at [226, 121] on h4 "Acute upper respiratory infection" at bounding box center [277, 121] width 254 height 7
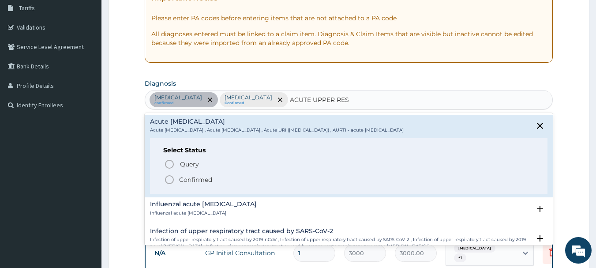
click at [168, 175] on icon "status option filled" at bounding box center [169, 179] width 11 height 11
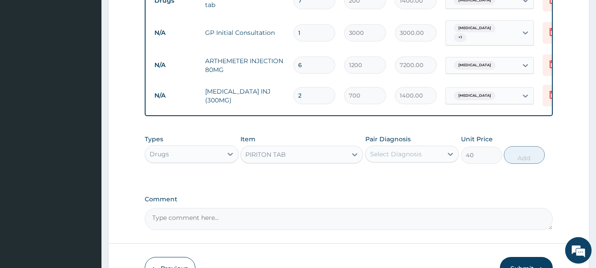
scroll to position [367, 0]
click at [379, 158] on div "Select Diagnosis" at bounding box center [396, 153] width 52 height 9
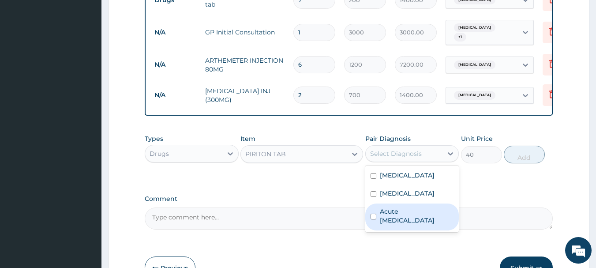
drag, startPoint x: 384, startPoint y: 223, endPoint x: 429, endPoint y: 199, distance: 51.1
click at [385, 223] on label "Acute upper respiratory infection" at bounding box center [417, 216] width 74 height 18
checkbox input "true"
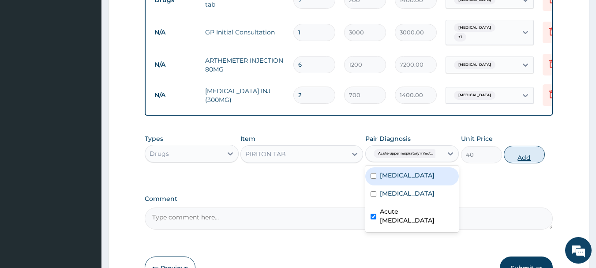
click at [526, 161] on button "Add" at bounding box center [524, 155] width 41 height 18
type input "0"
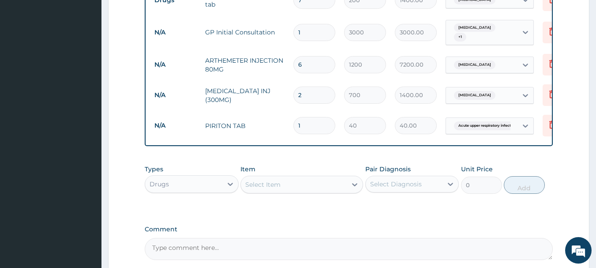
type input "0.00"
type input "5"
type input "200.00"
type input "5"
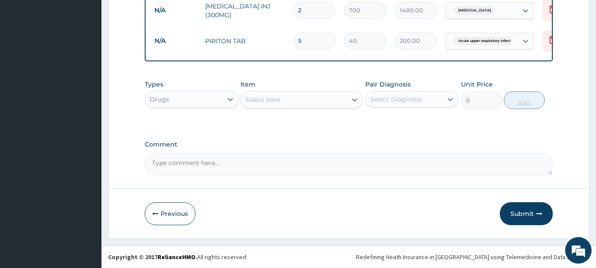
scroll to position [458, 0]
click at [523, 209] on button "Submit" at bounding box center [526, 213] width 53 height 23
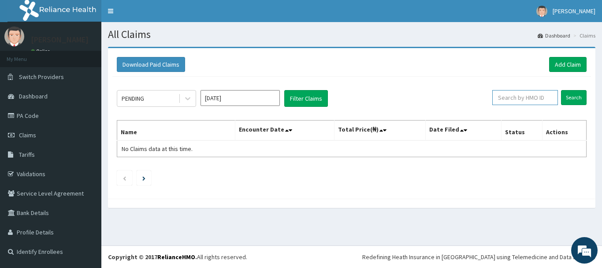
click at [535, 101] on input "text" at bounding box center [526, 97] width 66 height 15
paste input "WAK/10042/A"
type input "WAK/10042/A"
click at [576, 98] on input "Search" at bounding box center [574, 97] width 26 height 15
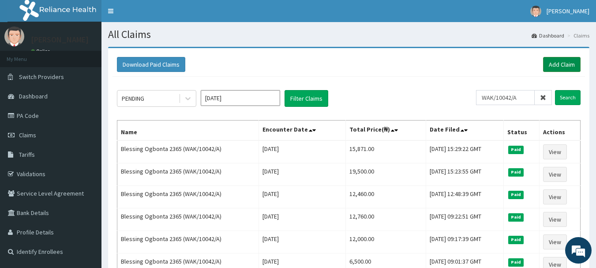
click at [568, 64] on link "Add Claim" at bounding box center [561, 64] width 37 height 15
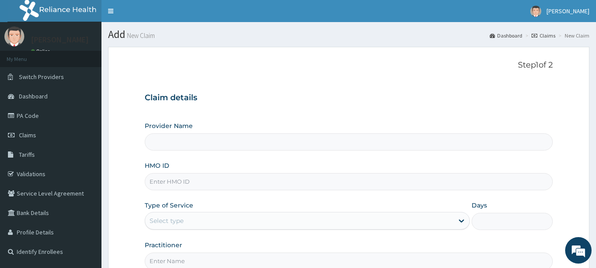
type input "INLAND SPECIALIST HOSPITAL- OGUDU"
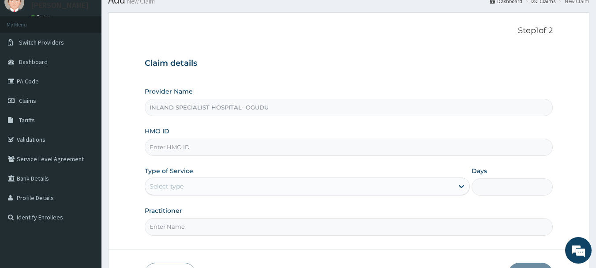
scroll to position [88, 0]
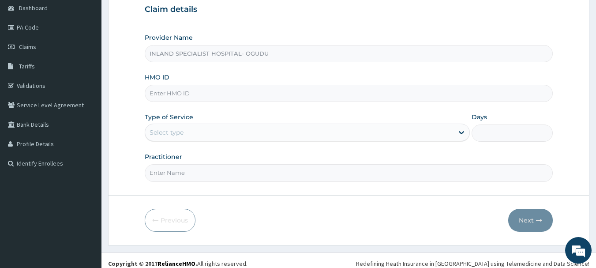
click at [173, 94] on input "HMO ID" at bounding box center [349, 93] width 408 height 17
paste input "WAK/10042/A"
type input "WAK/10042/A"
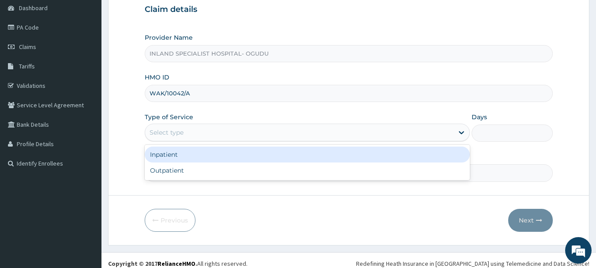
click at [173, 132] on div "Select type" at bounding box center [167, 132] width 34 height 9
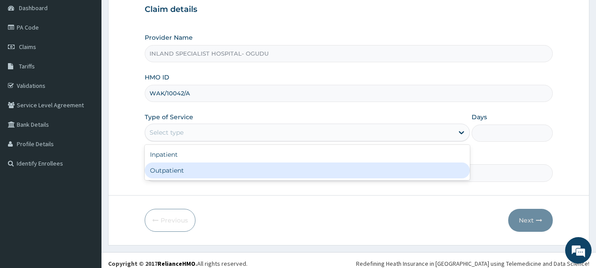
click at [170, 173] on div "Outpatient" at bounding box center [307, 170] width 325 height 16
type input "1"
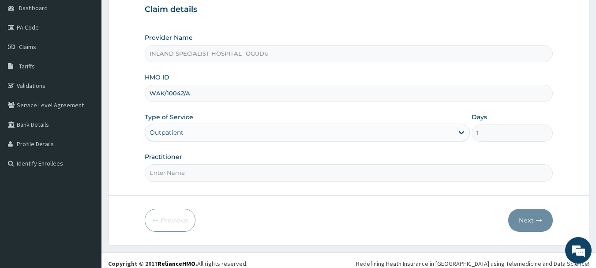
scroll to position [0, 0]
click at [229, 169] on input "Practitioner" at bounding box center [349, 172] width 408 height 17
type input "DR.OKONKWO"
click at [527, 219] on button "Next" at bounding box center [530, 220] width 45 height 23
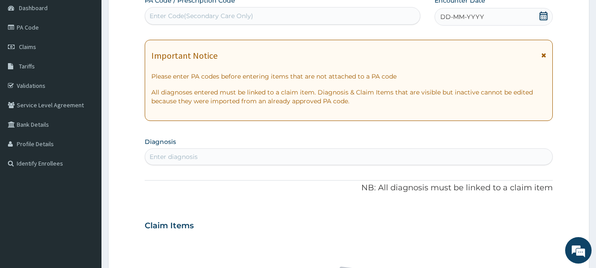
click at [542, 12] on icon at bounding box center [543, 15] width 8 height 9
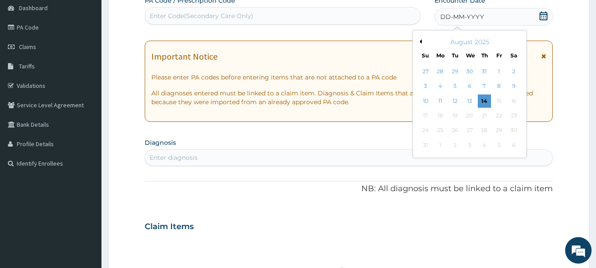
click at [419, 41] on button "Previous Month" at bounding box center [419, 41] width 4 height 4
click at [483, 130] on div "31" at bounding box center [484, 130] width 13 height 13
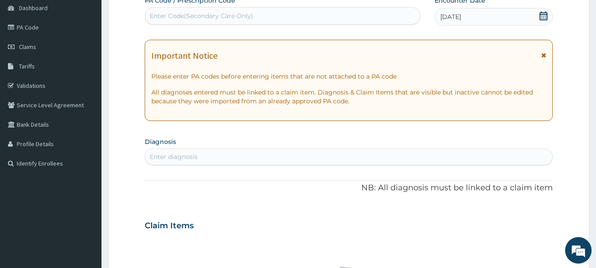
click at [248, 159] on div "Enter diagnosis" at bounding box center [348, 157] width 407 height 14
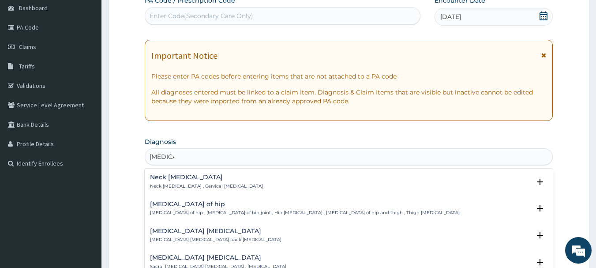
type input "SPRAIN"
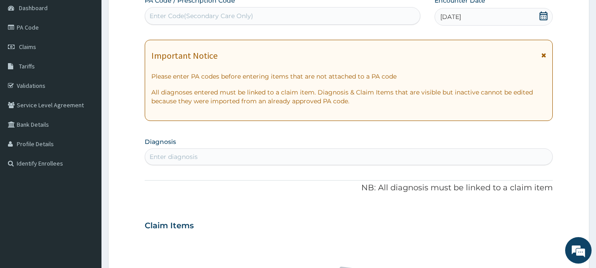
click at [224, 149] on div "Enter diagnosis" at bounding box center [349, 156] width 408 height 17
type input "SPRAIN"
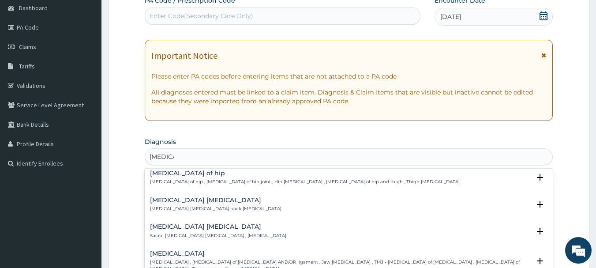
scroll to position [44, 0]
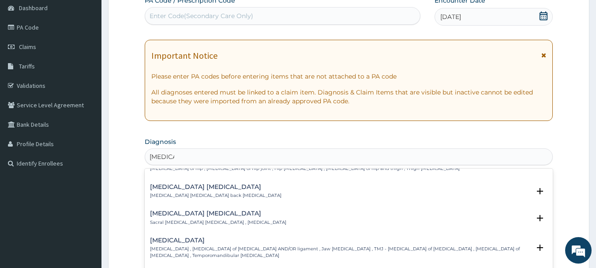
click at [183, 192] on p "Lumbar sprain , Lumbar back sprain" at bounding box center [215, 195] width 131 height 6
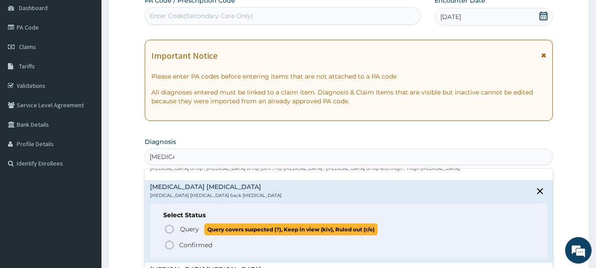
click at [170, 229] on icon "status option query" at bounding box center [169, 229] width 11 height 11
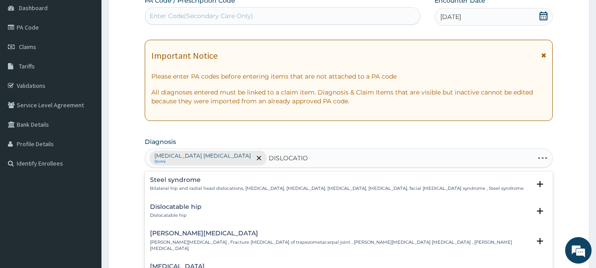
type input "DISLOCATION"
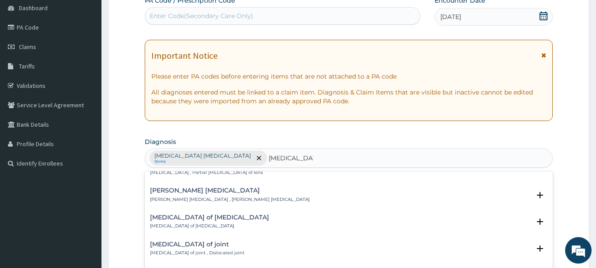
scroll to position [88, 0]
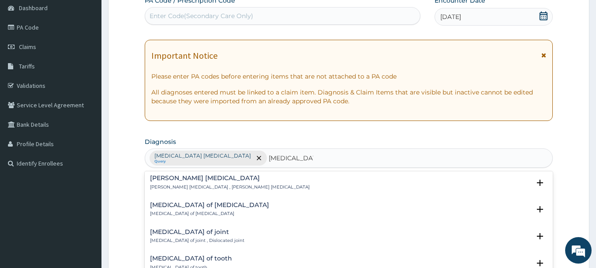
click at [191, 228] on h4 "Dislocation of joint" at bounding box center [197, 231] width 94 height 7
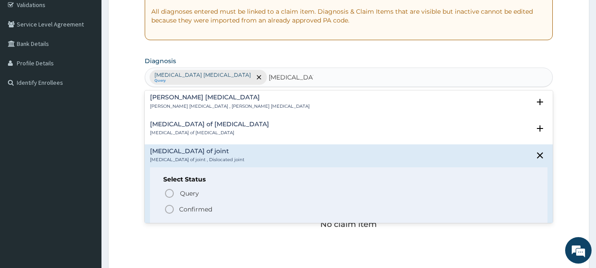
scroll to position [176, 0]
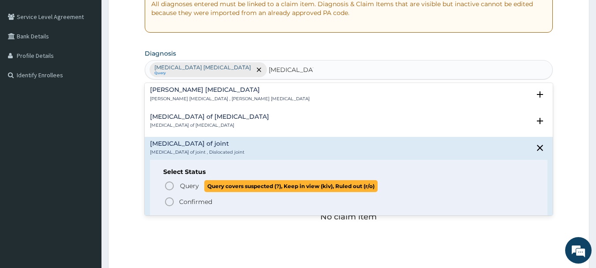
click at [170, 180] on icon "status option query" at bounding box center [169, 185] width 11 height 11
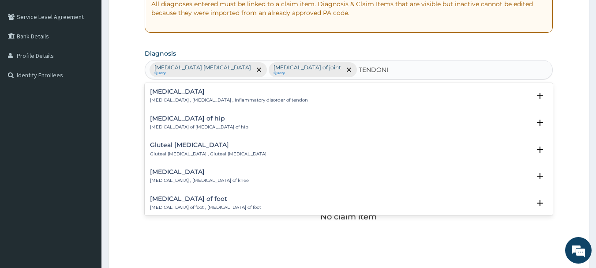
type input "TENDONI"
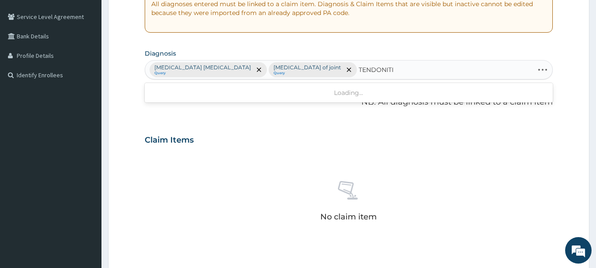
type input "TENDONITIS"
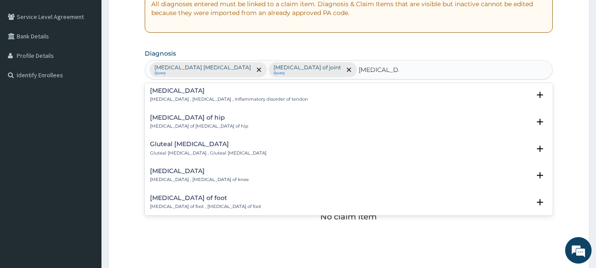
scroll to position [0, 0]
click at [205, 97] on p "Tendinitis , Tendonitis , Inflammatory disorder of tendon" at bounding box center [229, 100] width 158 height 6
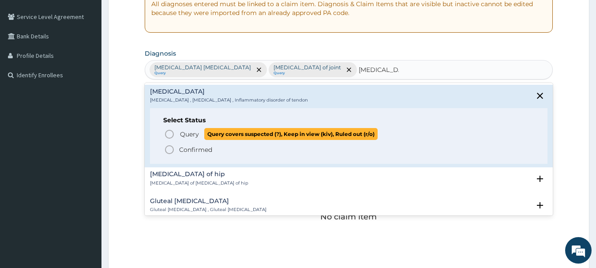
click at [169, 134] on icon "status option query" at bounding box center [169, 134] width 11 height 11
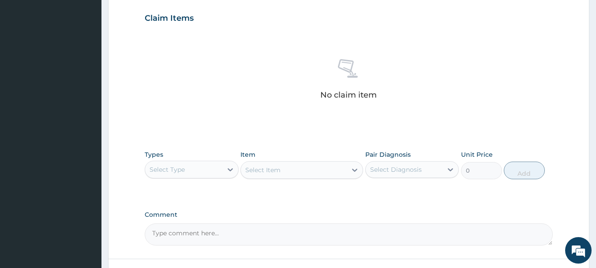
scroll to position [309, 0]
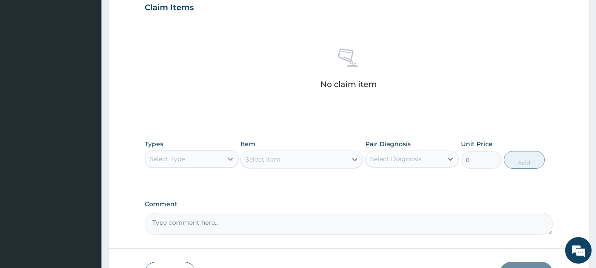
click at [224, 159] on div at bounding box center [230, 159] width 16 height 16
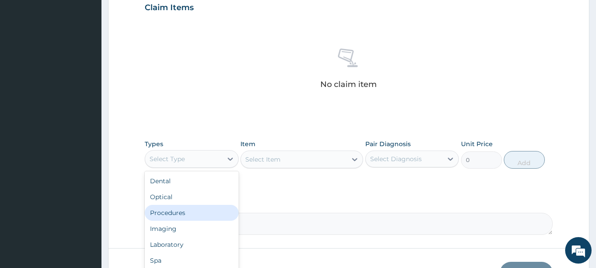
click at [201, 214] on div "Procedures" at bounding box center [192, 213] width 94 height 16
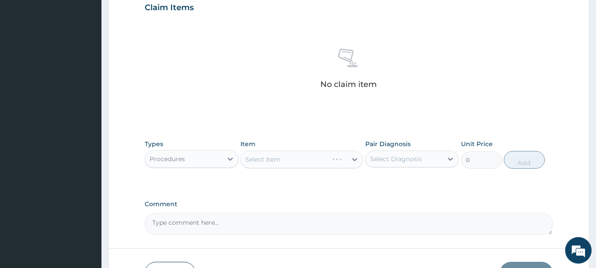
click at [281, 163] on div "Select Item" at bounding box center [301, 159] width 123 height 18
click at [329, 165] on div "Select Item" at bounding box center [294, 159] width 106 height 14
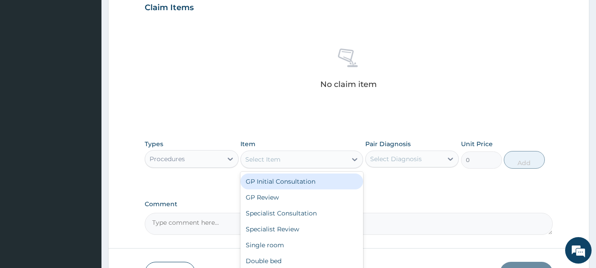
click at [319, 180] on div "GP Initial Consultation" at bounding box center [301, 181] width 123 height 16
type input "3000"
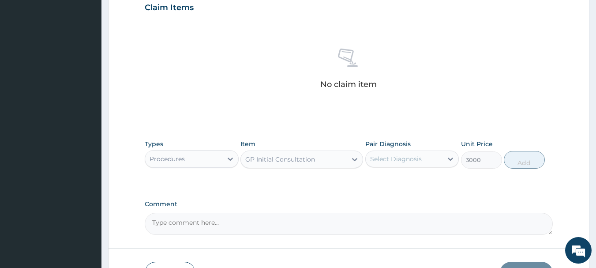
click at [396, 153] on div "Select Diagnosis" at bounding box center [404, 159] width 77 height 14
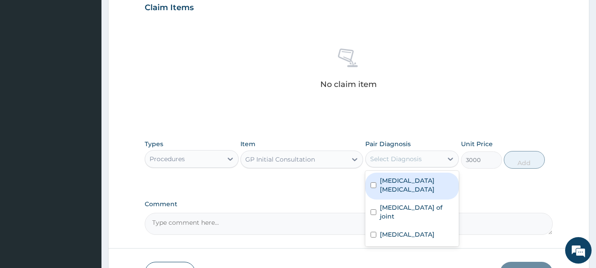
click at [391, 181] on label "Lumbar sprain" at bounding box center [417, 185] width 74 height 18
checkbox input "true"
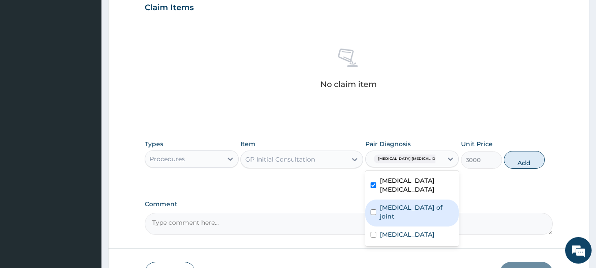
click at [392, 203] on label "Dislocation of joint" at bounding box center [417, 212] width 74 height 18
checkbox input "true"
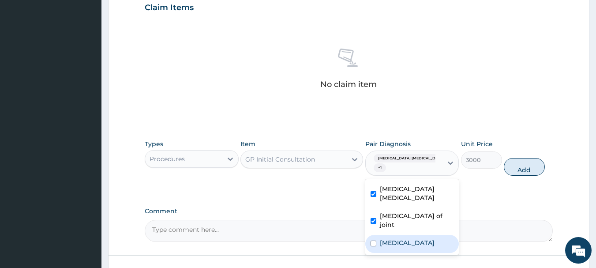
click at [389, 238] on label "Tendinitis" at bounding box center [407, 242] width 55 height 9
checkbox input "true"
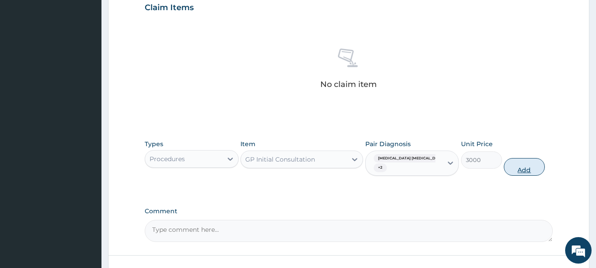
click at [521, 164] on button "Add" at bounding box center [524, 167] width 41 height 18
type input "0"
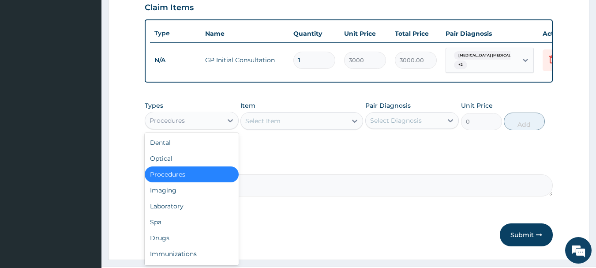
click at [215, 127] on div "Procedures" at bounding box center [183, 120] width 77 height 14
click at [157, 242] on div "Drugs" at bounding box center [192, 238] width 94 height 16
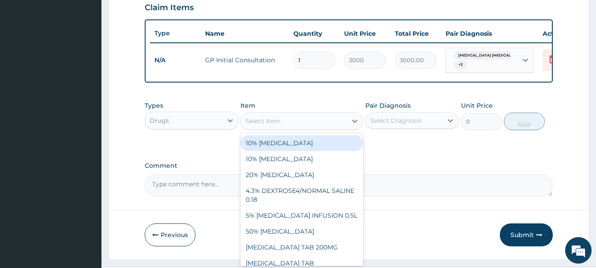
click at [269, 125] on div "Select Item" at bounding box center [262, 120] width 35 height 9
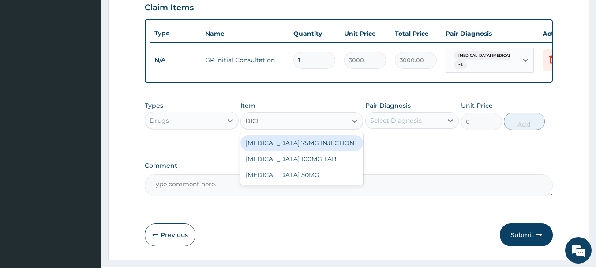
type input "DICLO"
click at [261, 141] on div "[MEDICAL_DATA] 75MG INJECTION" at bounding box center [301, 143] width 123 height 16
type input "700"
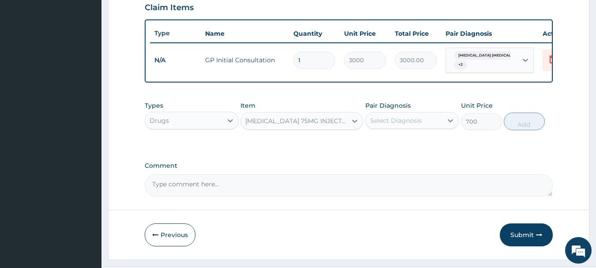
click at [389, 122] on div "Select Diagnosis" at bounding box center [396, 120] width 52 height 9
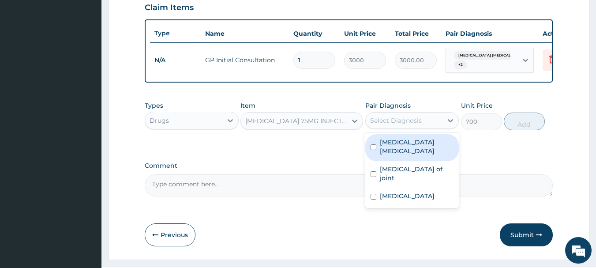
click at [386, 147] on label "Lumbar sprain" at bounding box center [417, 147] width 74 height 18
checkbox input "true"
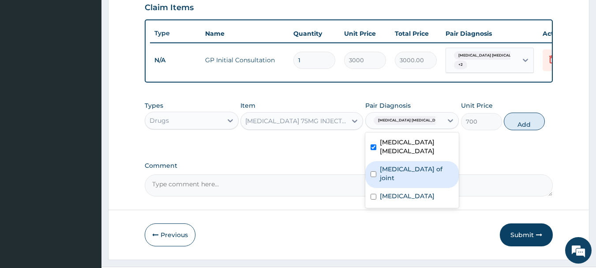
click at [389, 168] on div "Dislocation of joint" at bounding box center [412, 174] width 94 height 27
checkbox input "true"
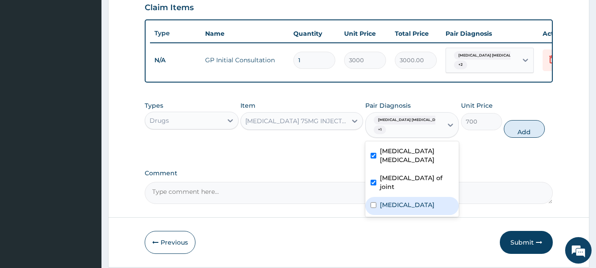
click at [388, 200] on label "Tendinitis" at bounding box center [407, 204] width 55 height 9
checkbox input "true"
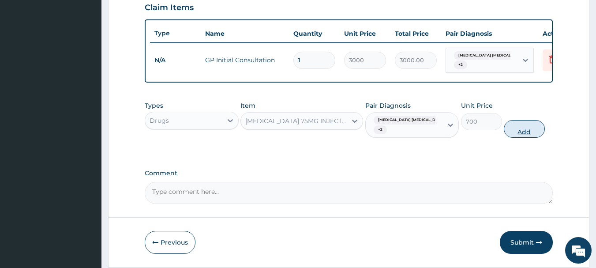
click at [516, 121] on button "Add" at bounding box center [524, 129] width 41 height 18
type input "0"
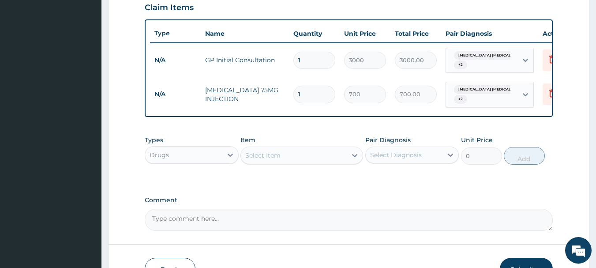
click at [267, 153] on div "Select Item" at bounding box center [262, 155] width 35 height 9
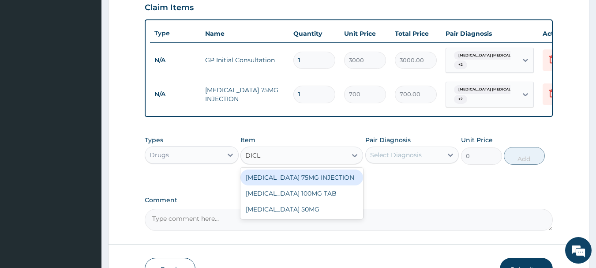
type input "DICLO"
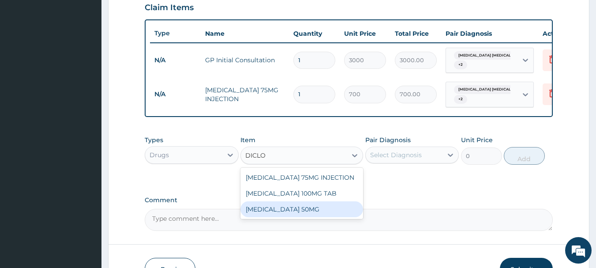
click at [292, 214] on div "[MEDICAL_DATA] 50MG" at bounding box center [301, 209] width 123 height 16
type input "70"
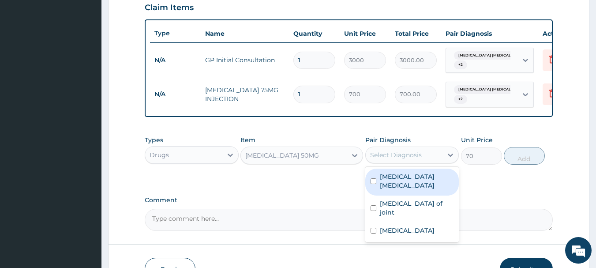
click at [401, 156] on div "Select Diagnosis" at bounding box center [396, 154] width 52 height 9
click at [397, 174] on label "Lumbar sprain" at bounding box center [417, 181] width 74 height 18
checkbox input "true"
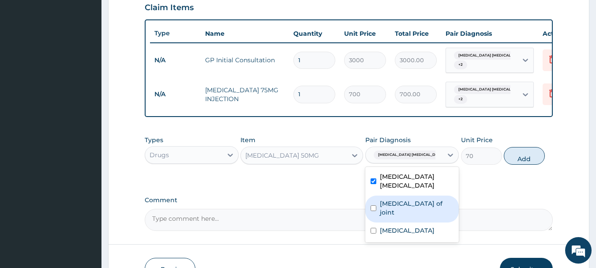
click at [393, 199] on label "Dislocation of joint" at bounding box center [417, 208] width 74 height 18
checkbox input "true"
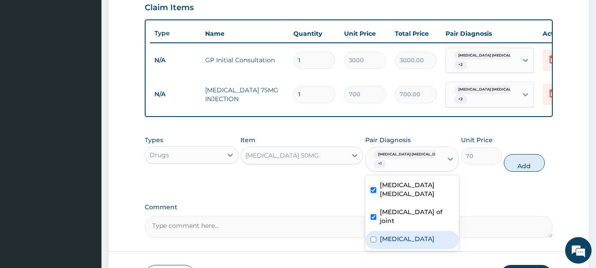
click at [392, 234] on label "Tendinitis" at bounding box center [407, 238] width 55 height 9
checkbox input "true"
click at [516, 154] on button "Add" at bounding box center [524, 163] width 41 height 18
type input "0"
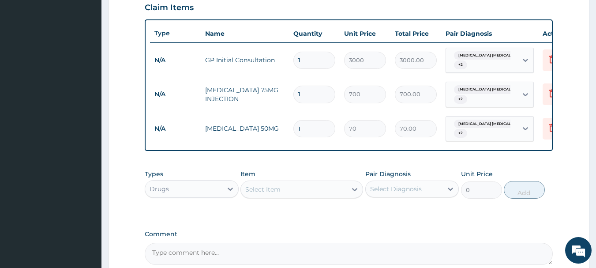
type input "10"
type input "700.00"
type input "10"
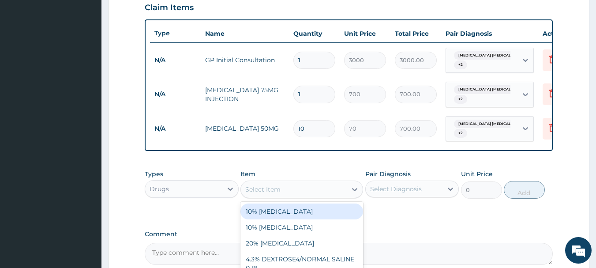
click at [296, 182] on div "Select Item" at bounding box center [294, 189] width 106 height 14
type input "VIT"
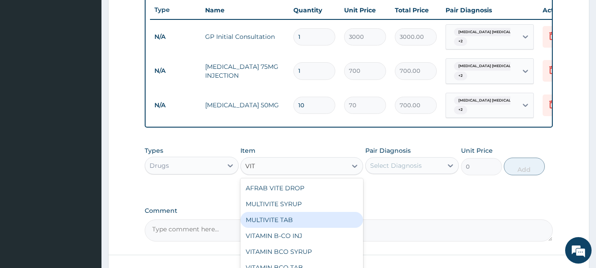
scroll to position [394, 0]
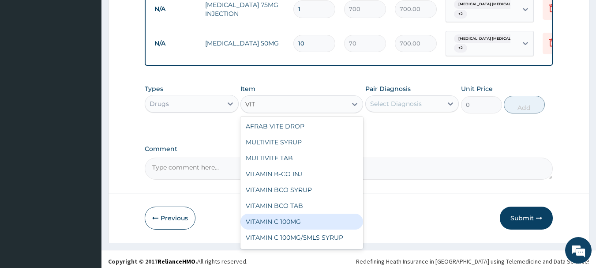
click at [286, 215] on div "VITAMIN C 100MG" at bounding box center [301, 221] width 123 height 16
type input "30"
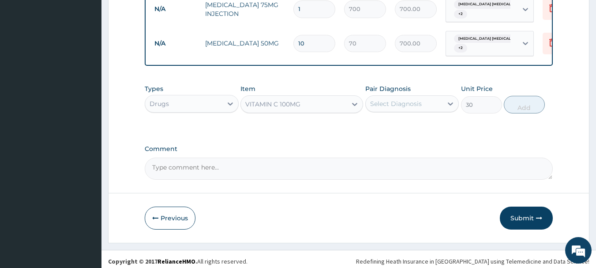
click at [414, 105] on div "Select Diagnosis" at bounding box center [404, 104] width 77 height 14
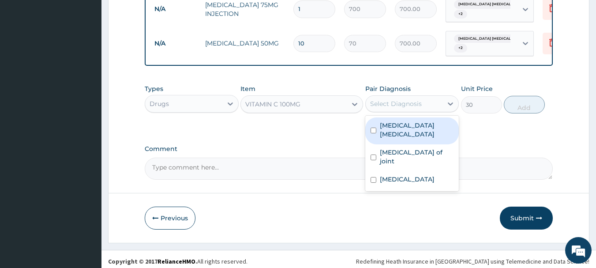
click at [405, 121] on label "Lumbar sprain" at bounding box center [417, 130] width 74 height 18
checkbox input "true"
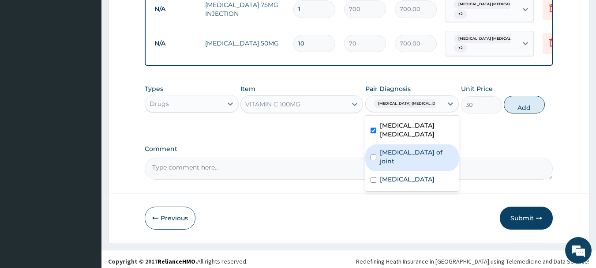
click at [400, 144] on div "Dislocation of joint" at bounding box center [412, 157] width 94 height 27
checkbox input "true"
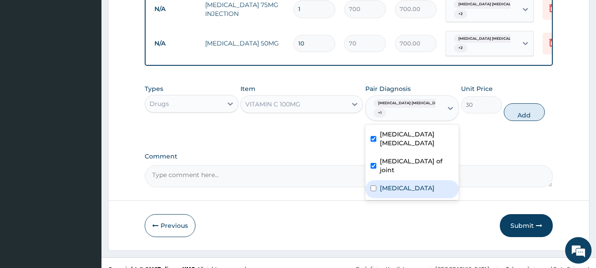
click at [391, 180] on div "Tendinitis" at bounding box center [412, 189] width 94 height 18
checkbox input "true"
click at [521, 103] on button "Add" at bounding box center [524, 112] width 41 height 18
type input "0"
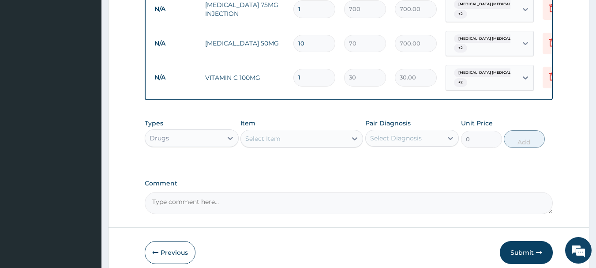
type input "0.00"
type input "4"
type input "120.00"
type input "42"
type input "1260.00"
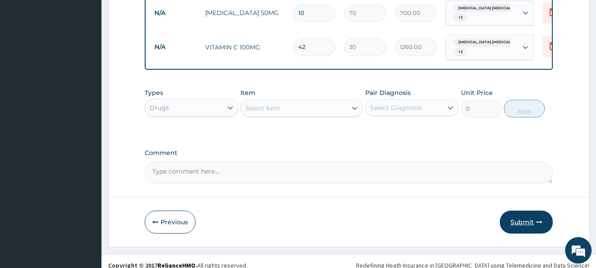
type input "42"
click at [523, 213] on button "Submit" at bounding box center [526, 221] width 53 height 23
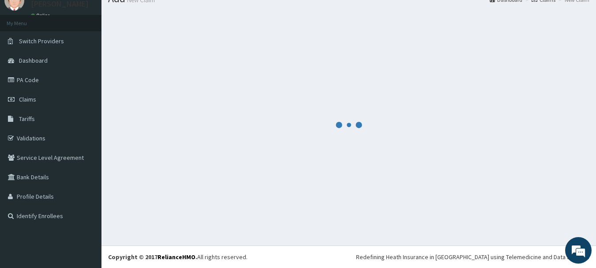
scroll to position [424, 0]
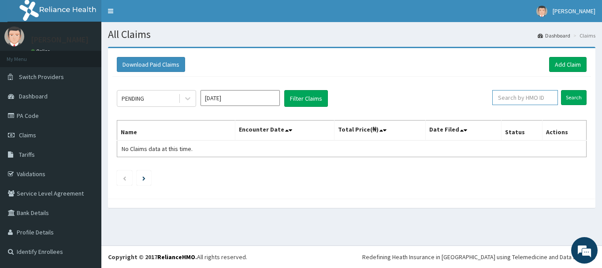
click at [517, 98] on input "text" at bounding box center [526, 97] width 66 height 15
type input "XIM/10037/A"
click at [561, 90] on input "Search" at bounding box center [574, 97] width 26 height 15
click at [563, 61] on link "Add Claim" at bounding box center [567, 64] width 37 height 15
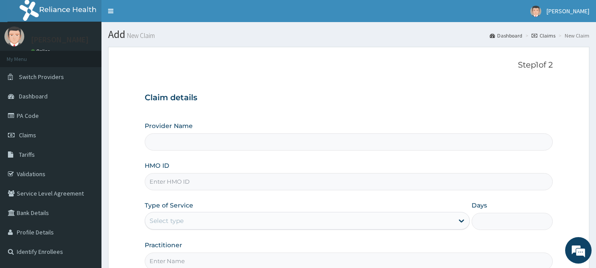
type input "INLAND SPECIALIST HOSPITAL- OGUDU"
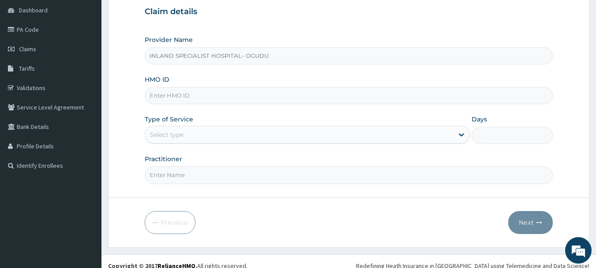
scroll to position [88, 0]
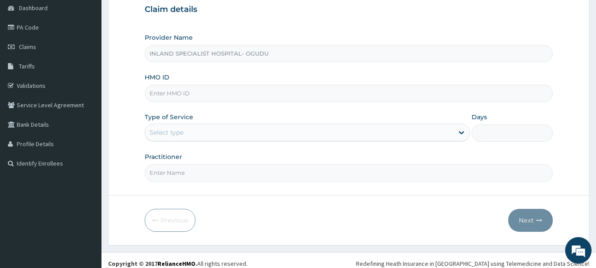
click at [216, 91] on input "HMO ID" at bounding box center [349, 93] width 408 height 17
type input "XIM/10037/A"
click at [192, 130] on div "Select type" at bounding box center [299, 132] width 308 height 14
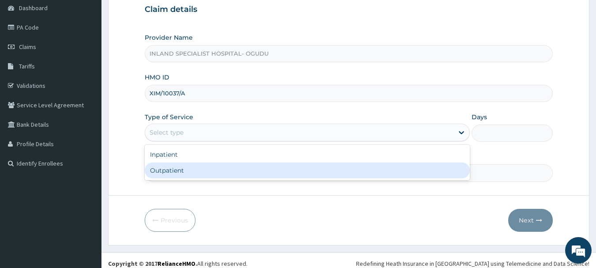
click at [182, 168] on div "Outpatient" at bounding box center [307, 170] width 325 height 16
type input "1"
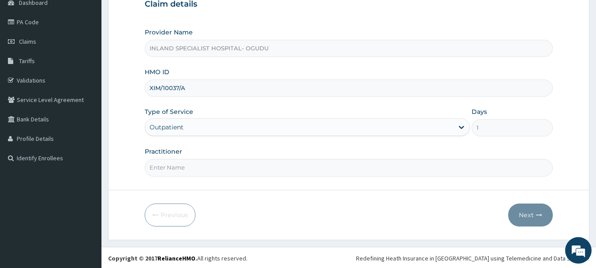
scroll to position [95, 0]
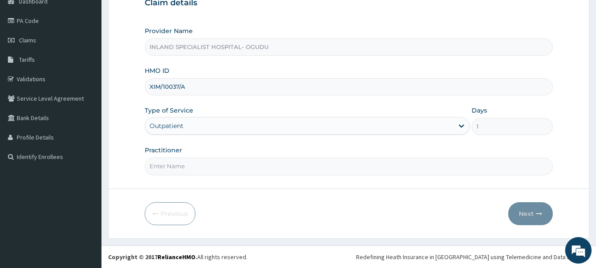
click at [217, 164] on input "Practitioner" at bounding box center [349, 165] width 408 height 17
type input "DR.OMOGBEMI"
click at [581, 245] on em at bounding box center [578, 250] width 24 height 24
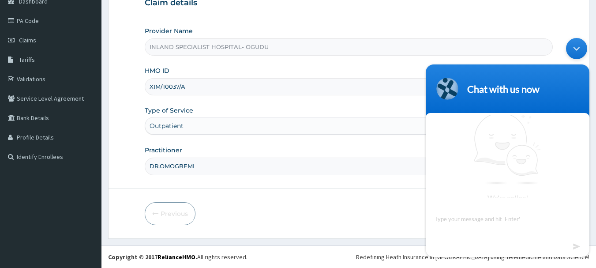
scroll to position [3, 0]
click at [582, 45] on div "Minimize live chat window" at bounding box center [576, 48] width 21 height 21
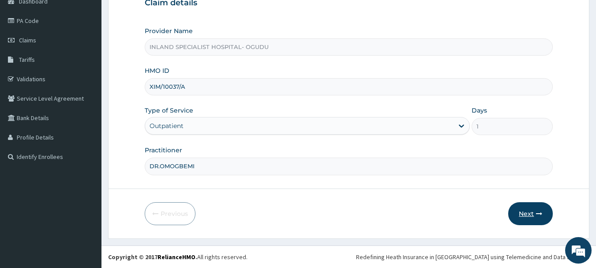
click at [524, 213] on button "Next" at bounding box center [530, 213] width 45 height 23
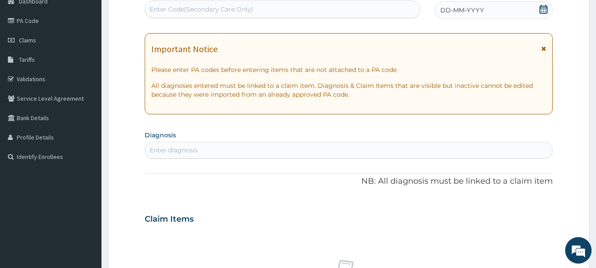
click at [541, 9] on icon at bounding box center [543, 9] width 9 height 9
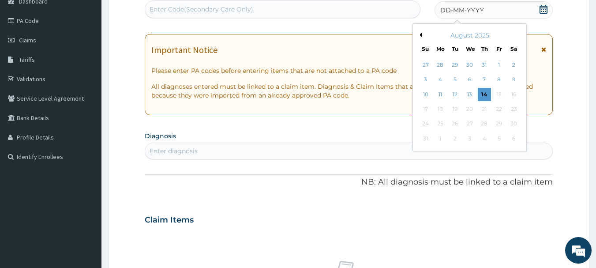
click at [421, 35] on button "Previous Month" at bounding box center [419, 35] width 4 height 4
click at [455, 126] on div "29" at bounding box center [455, 123] width 13 height 13
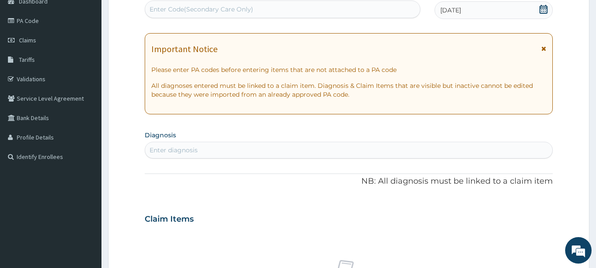
click at [210, 150] on div "Enter diagnosis" at bounding box center [348, 150] width 407 height 14
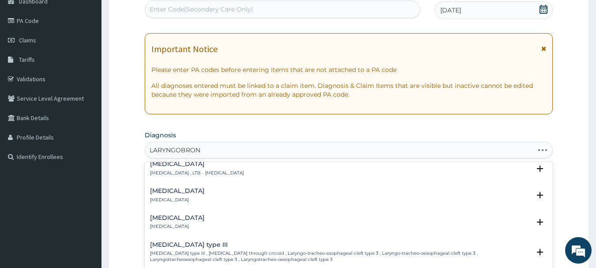
scroll to position [0, 0]
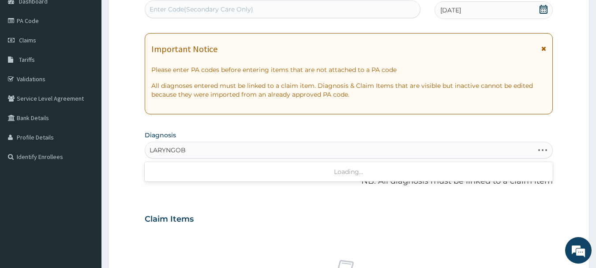
type input "LARYNGO"
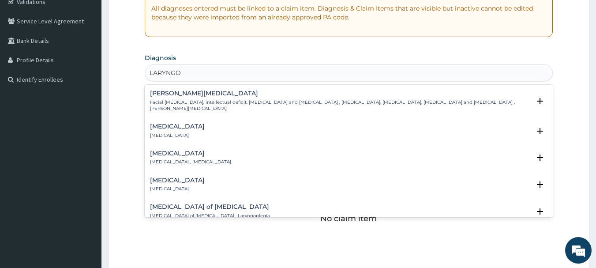
scroll to position [183, 0]
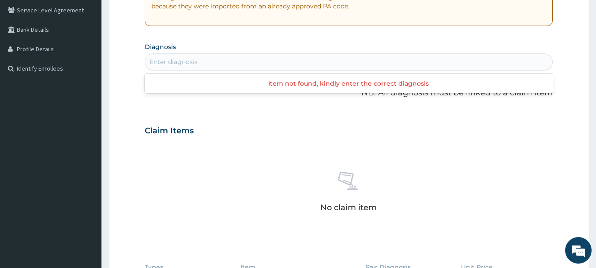
click at [157, 59] on div "Enter diagnosis" at bounding box center [348, 62] width 407 height 14
click at [199, 66] on div "Enter diagnosis" at bounding box center [348, 62] width 407 height 14
type input "[MEDICAL_DATA]"
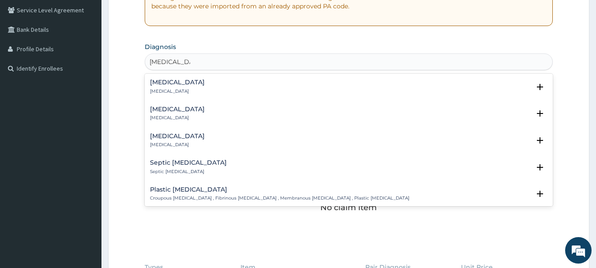
click at [170, 78] on div "[MEDICAL_DATA] [MEDICAL_DATA] Select Status Query Query covers suspected (?), K…" at bounding box center [349, 88] width 408 height 27
click at [161, 86] on div "[MEDICAL_DATA] [MEDICAL_DATA]" at bounding box center [177, 86] width 55 height 15
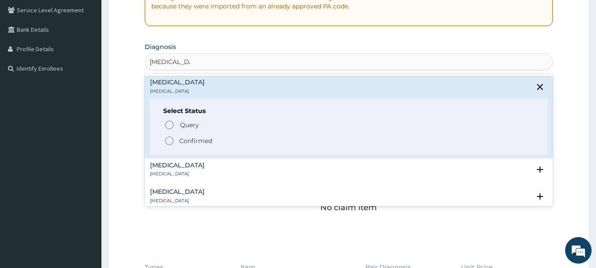
click at [168, 141] on icon "status option filled" at bounding box center [169, 140] width 11 height 11
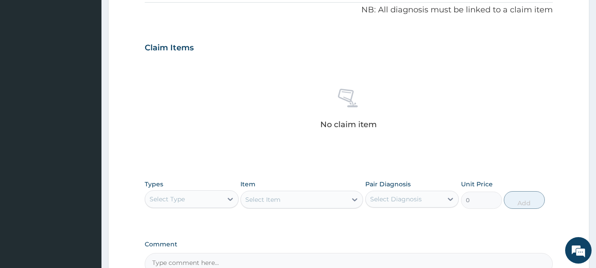
scroll to position [359, 0]
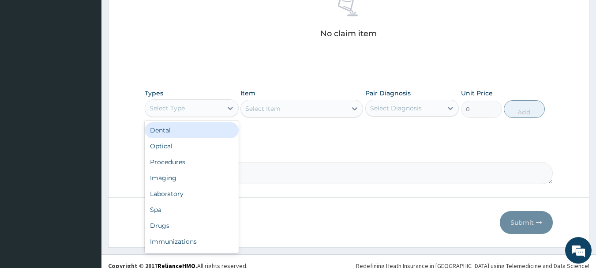
click at [202, 107] on div "Select Type" at bounding box center [183, 108] width 77 height 14
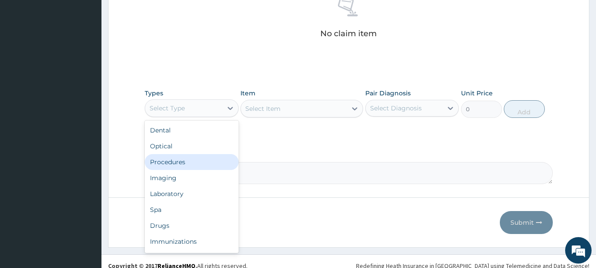
click at [183, 165] on div "Procedures" at bounding box center [192, 162] width 94 height 16
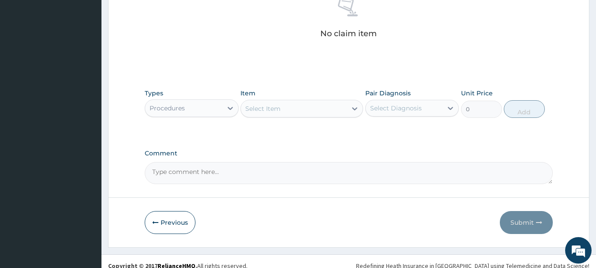
click at [281, 109] on div "Select Item" at bounding box center [294, 108] width 106 height 14
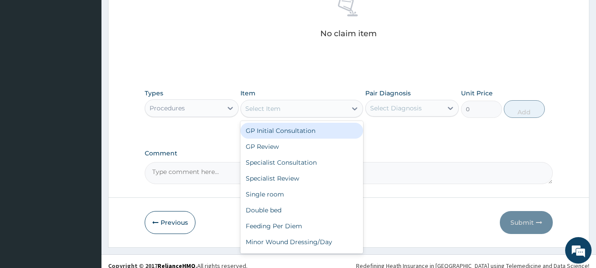
click at [273, 133] on div "GP Initial Consultation" at bounding box center [301, 131] width 123 height 16
type input "3000"
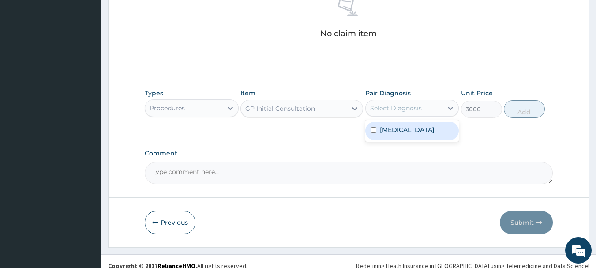
click at [431, 108] on div "Select Diagnosis" at bounding box center [404, 108] width 77 height 14
click at [422, 127] on div "[MEDICAL_DATA]" at bounding box center [412, 131] width 94 height 18
checkbox input "true"
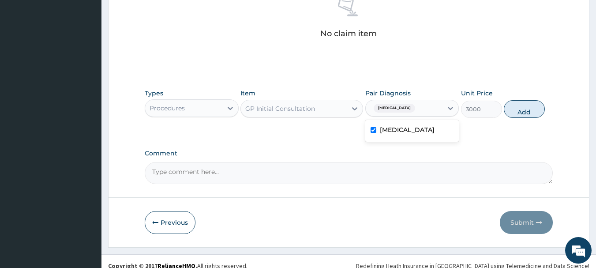
click at [531, 106] on button "Add" at bounding box center [524, 109] width 41 height 18
type input "0"
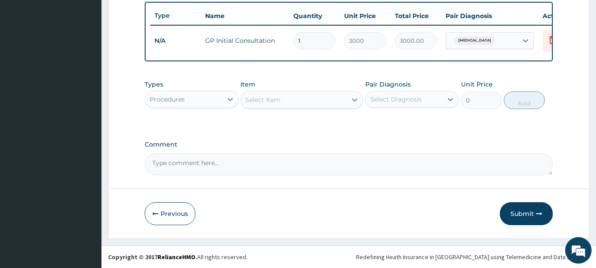
scroll to position [333, 0]
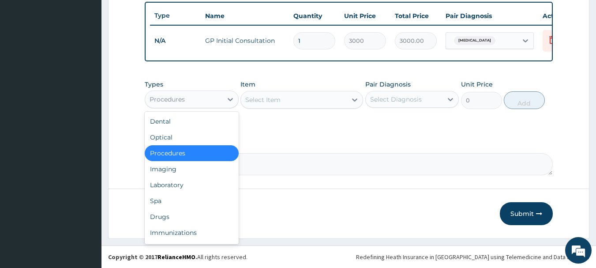
click at [176, 103] on div "Procedures" at bounding box center [167, 99] width 35 height 9
click at [158, 218] on div "Drugs" at bounding box center [192, 217] width 94 height 16
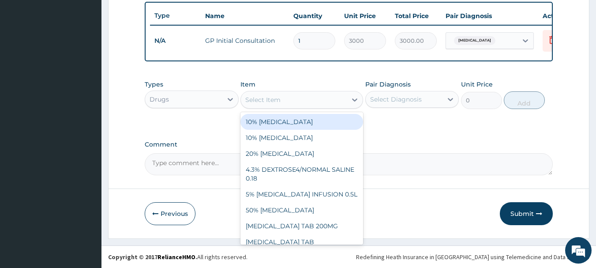
click at [269, 91] on div "Select Item" at bounding box center [301, 100] width 123 height 18
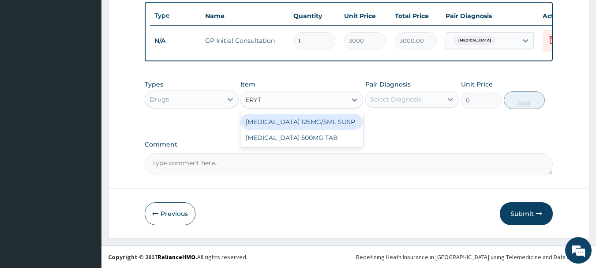
type input "ERYTH"
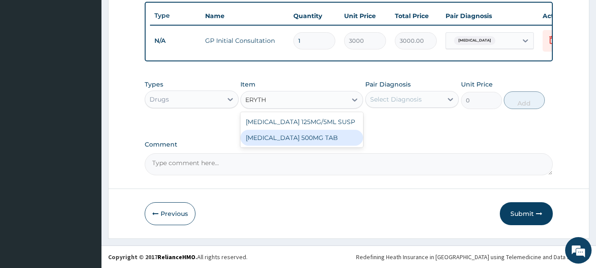
click at [281, 133] on div "[MEDICAL_DATA] 500MG TAB" at bounding box center [301, 138] width 123 height 16
type input "150"
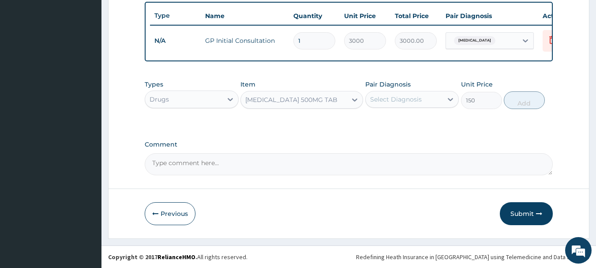
click at [391, 93] on div "Select Diagnosis" at bounding box center [404, 99] width 77 height 14
click at [392, 122] on label "[MEDICAL_DATA]" at bounding box center [407, 120] width 55 height 9
checkbox input "true"
click at [520, 97] on button "Add" at bounding box center [524, 100] width 41 height 18
type input "0"
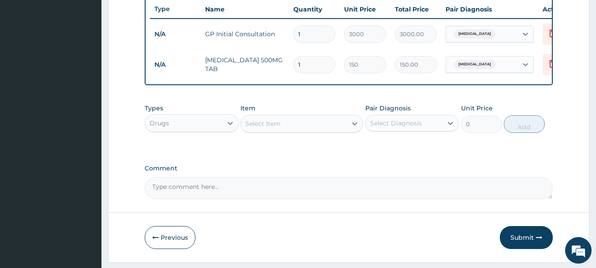
type input "15"
type input "2250.00"
type input "15"
click at [298, 129] on div "Select Item" at bounding box center [294, 123] width 106 height 14
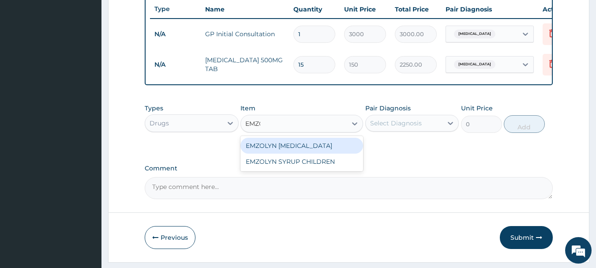
type input "EMZOL"
click at [309, 151] on div "EMZOLYN [MEDICAL_DATA]" at bounding box center [301, 146] width 123 height 16
type input "500"
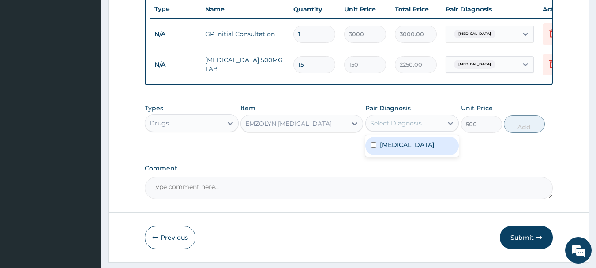
click at [383, 127] on div "Select Diagnosis" at bounding box center [396, 123] width 52 height 9
click at [377, 155] on div "[MEDICAL_DATA]" at bounding box center [412, 146] width 94 height 18
checkbox input "true"
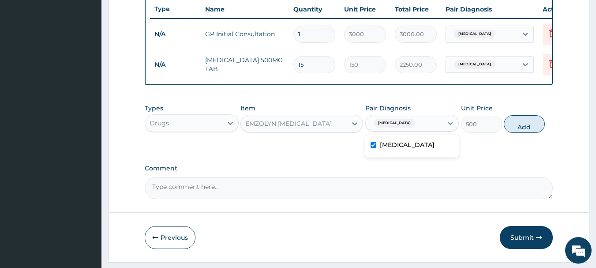
click at [525, 132] on button "Add" at bounding box center [524, 124] width 41 height 18
type input "0"
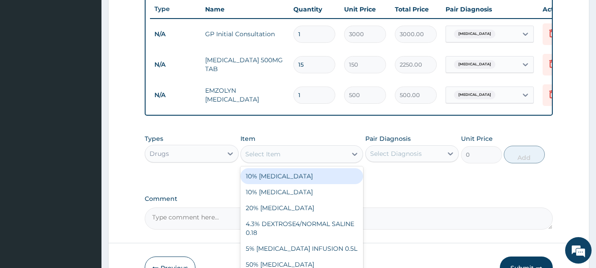
click at [277, 158] on div "Select Item" at bounding box center [262, 154] width 35 height 9
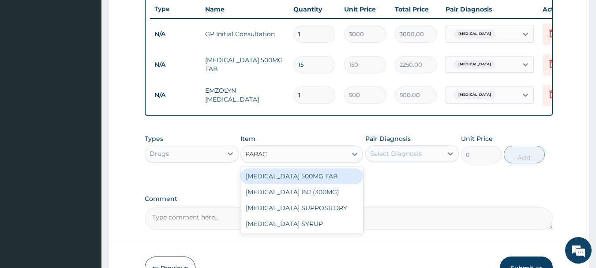
type input "PARACE"
click at [283, 182] on div "[MEDICAL_DATA] 500MG TAB" at bounding box center [301, 176] width 123 height 16
type input "20"
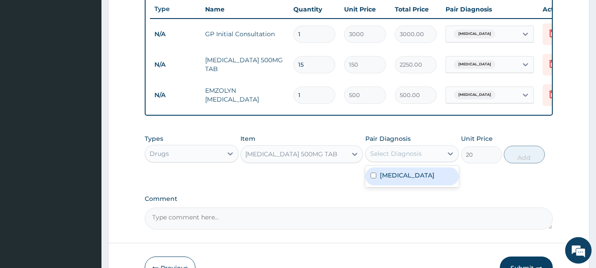
click at [378, 158] on div "Select Diagnosis" at bounding box center [396, 153] width 52 height 9
click at [388, 179] on label "[MEDICAL_DATA]" at bounding box center [407, 175] width 55 height 9
checkbox input "true"
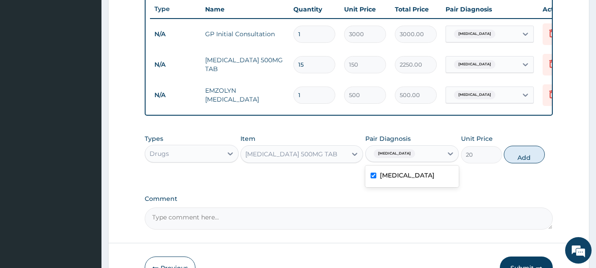
click at [511, 163] on button "Add" at bounding box center [524, 155] width 41 height 18
type input "0"
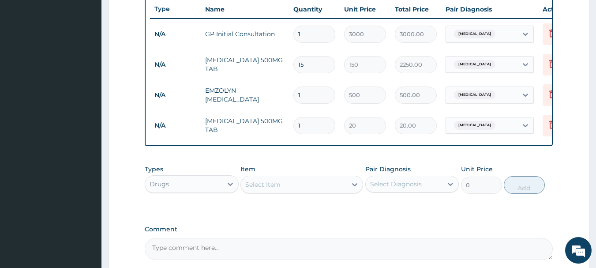
type input "18"
type input "360.00"
type input "18"
click at [281, 191] on div "Select Item" at bounding box center [294, 184] width 106 height 14
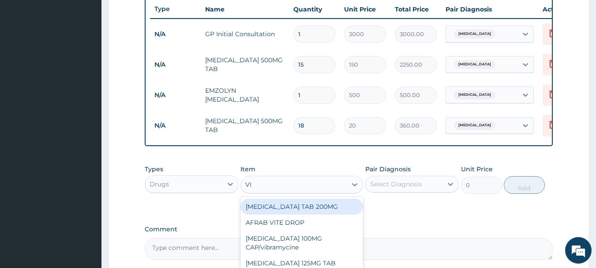
type input "VIT"
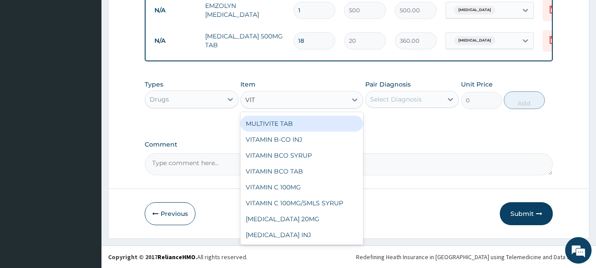
scroll to position [421, 0]
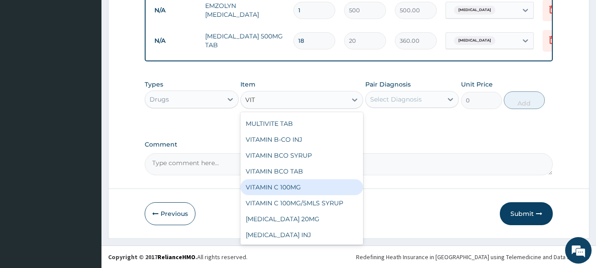
click at [285, 190] on div "VITAMIN C 100MG" at bounding box center [301, 187] width 123 height 16
type input "30"
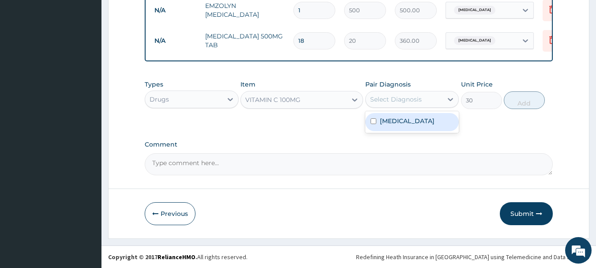
click at [402, 100] on div "Select Diagnosis" at bounding box center [396, 99] width 52 height 9
click at [392, 125] on label "[MEDICAL_DATA]" at bounding box center [407, 120] width 55 height 9
checkbox input "true"
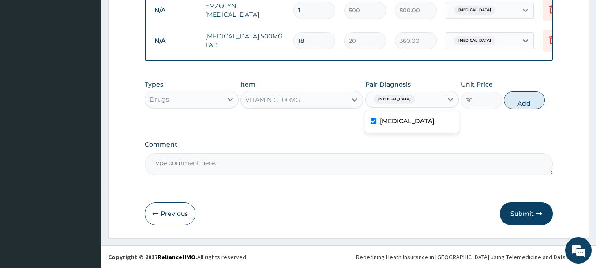
click at [510, 108] on button "Add" at bounding box center [524, 100] width 41 height 18
type input "0"
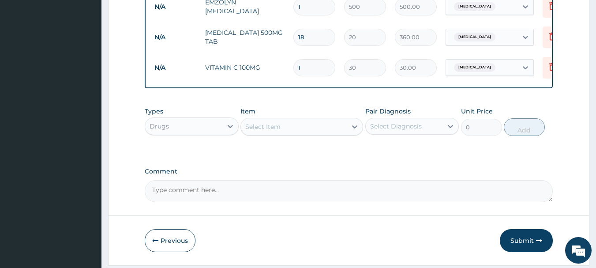
type input "0.00"
type input "2"
type input "60.00"
type input "24"
type input "720.00"
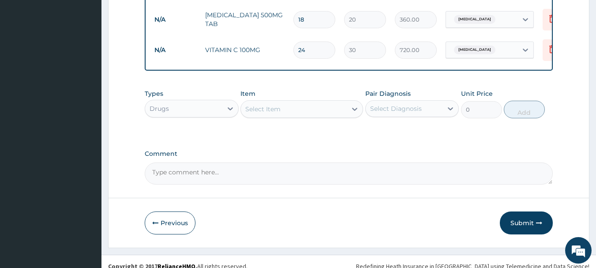
scroll to position [455, 0]
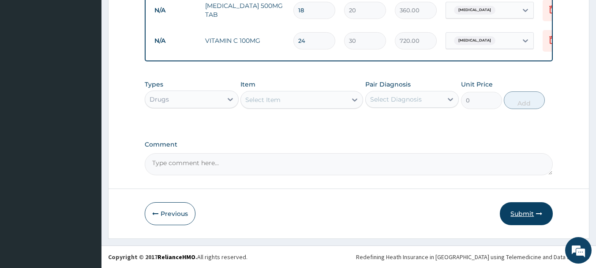
type input "24"
click at [516, 211] on button "Submit" at bounding box center [526, 213] width 53 height 23
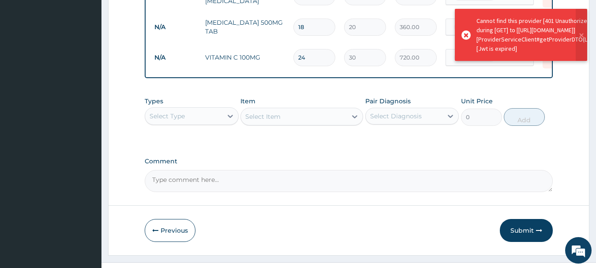
scroll to position [411, 0]
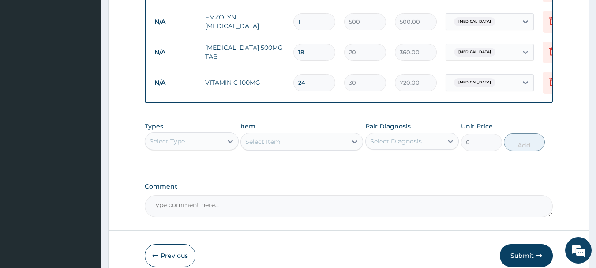
scroll to position [455, 0]
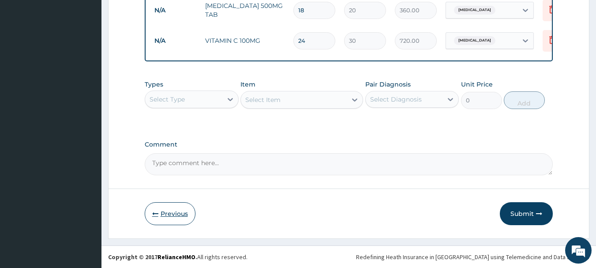
click at [165, 209] on button "Previous" at bounding box center [170, 213] width 51 height 23
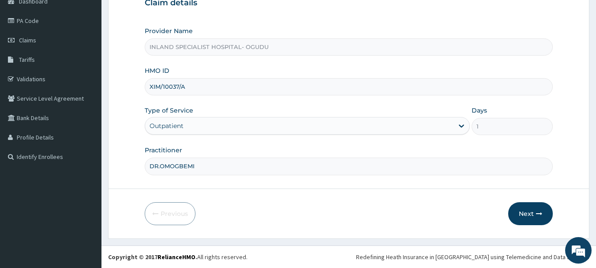
scroll to position [95, 0]
